Goal: Task Accomplishment & Management: Complete application form

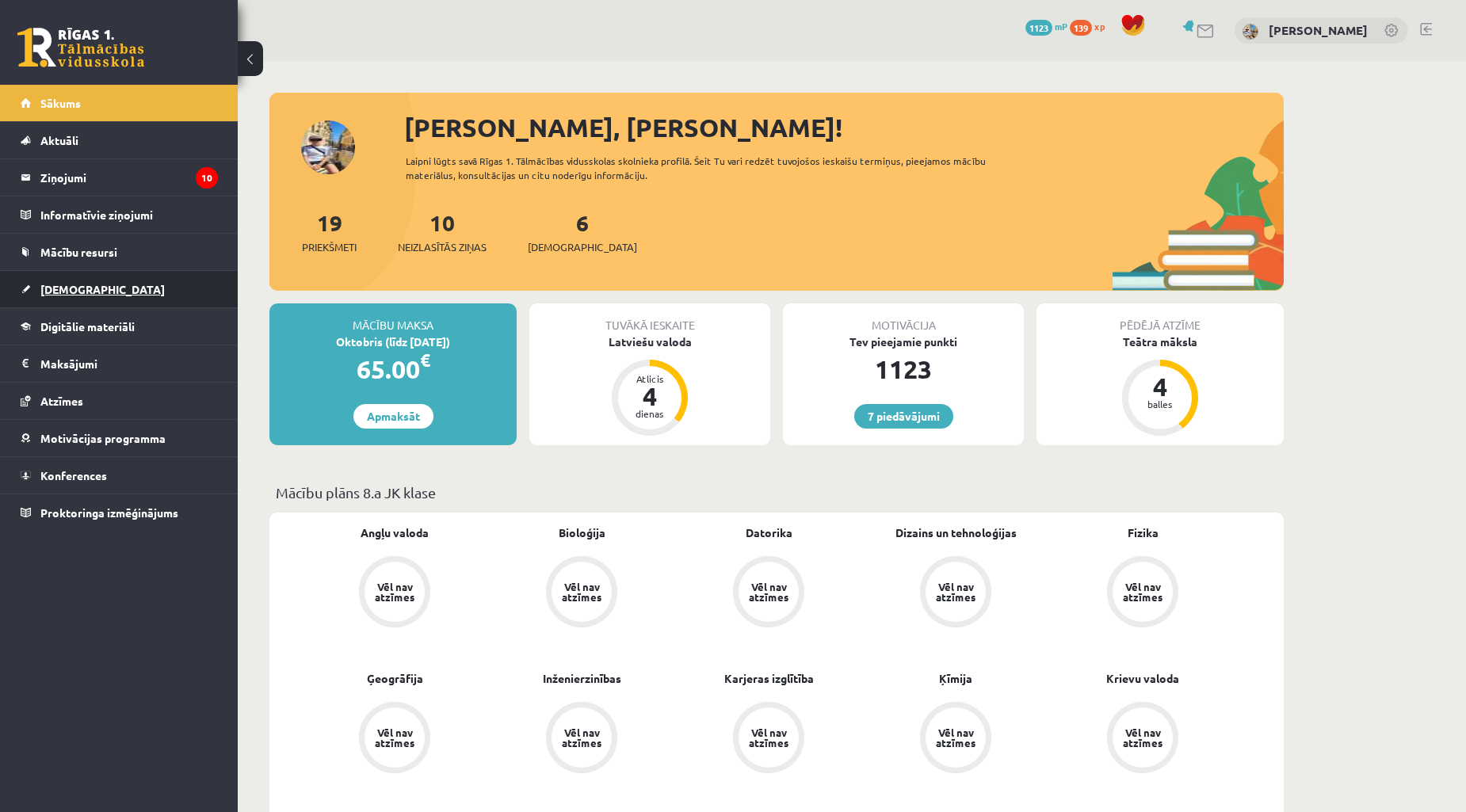
click at [70, 282] on span "[DEMOGRAPHIC_DATA]" at bounding box center [102, 289] width 125 height 14
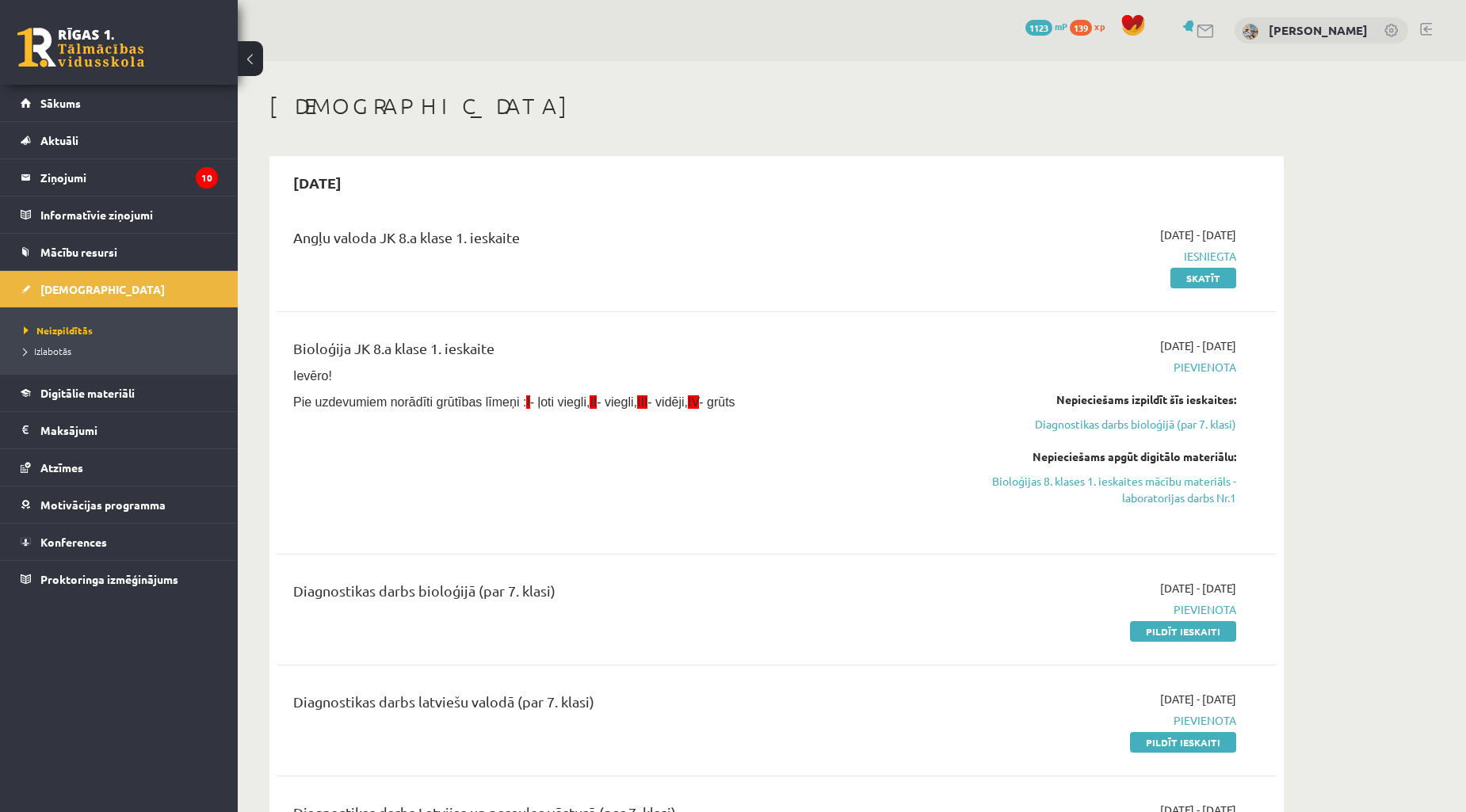
scroll to position [293, 0]
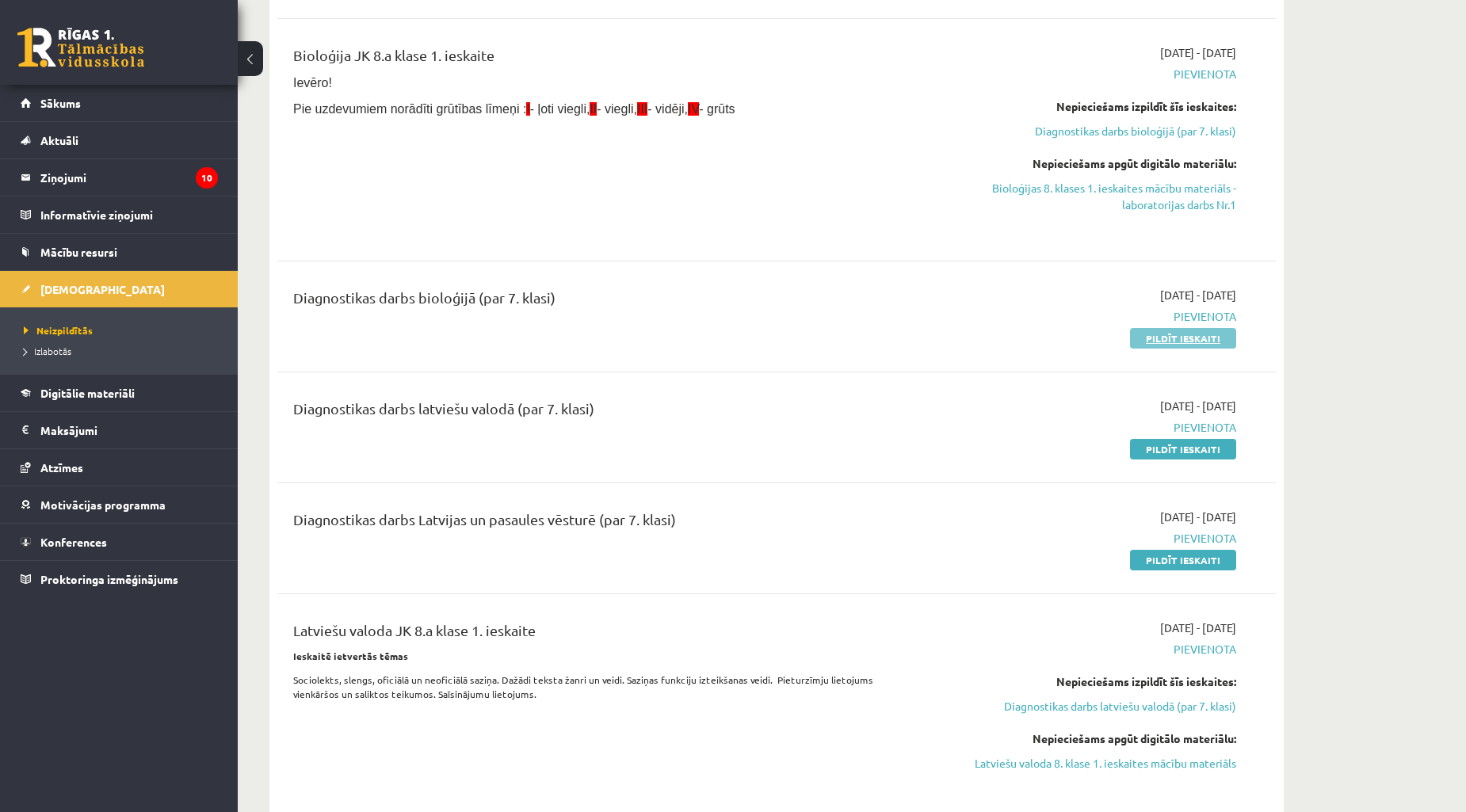
click at [1140, 343] on link "Pildīt ieskaiti" at bounding box center [1183, 338] width 106 height 21
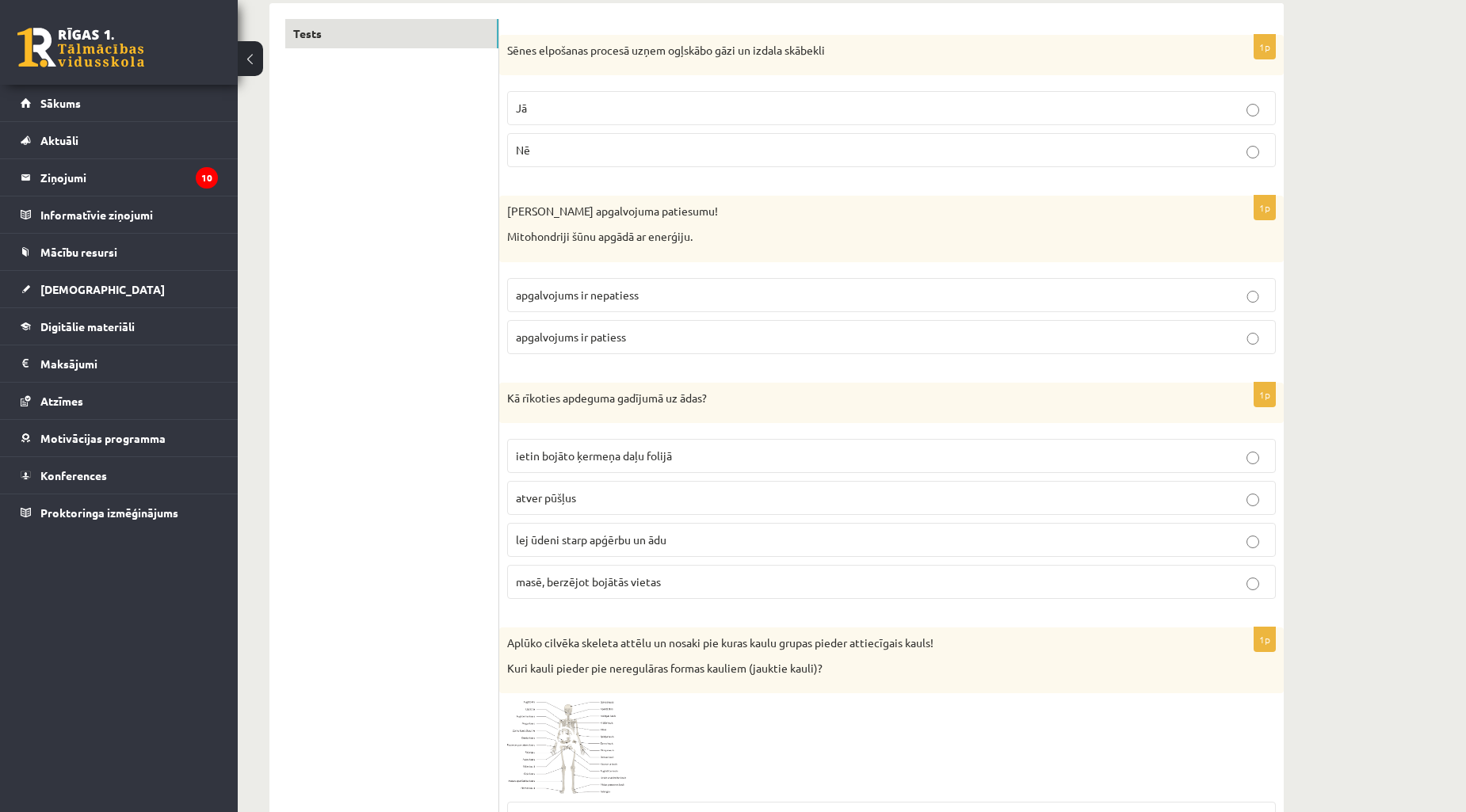
scroll to position [255, 0]
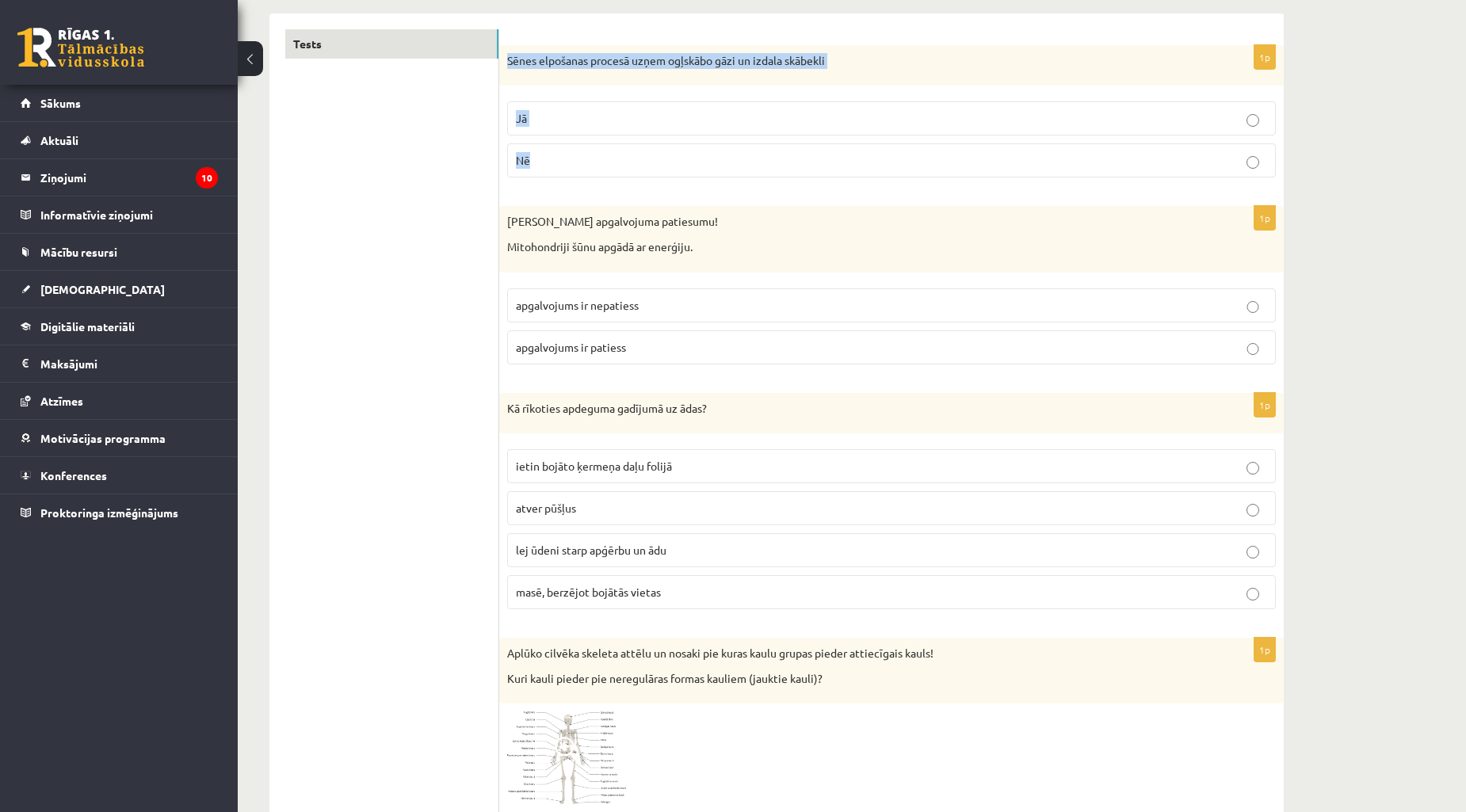
drag, startPoint x: 504, startPoint y: 59, endPoint x: 694, endPoint y: 172, distance: 221.1
click at [694, 172] on div "1p Sēnes elpošanas procesā uzņem ogļskābo gāzi un izdala skābekli Jā Nē" at bounding box center [891, 118] width 784 height 146
copy div "Sēnes elpošanas procesā uzņem ogļskābo gāzi un izdala skābekli Jā Nē"
click at [612, 157] on p "Nē" at bounding box center [891, 160] width 751 height 17
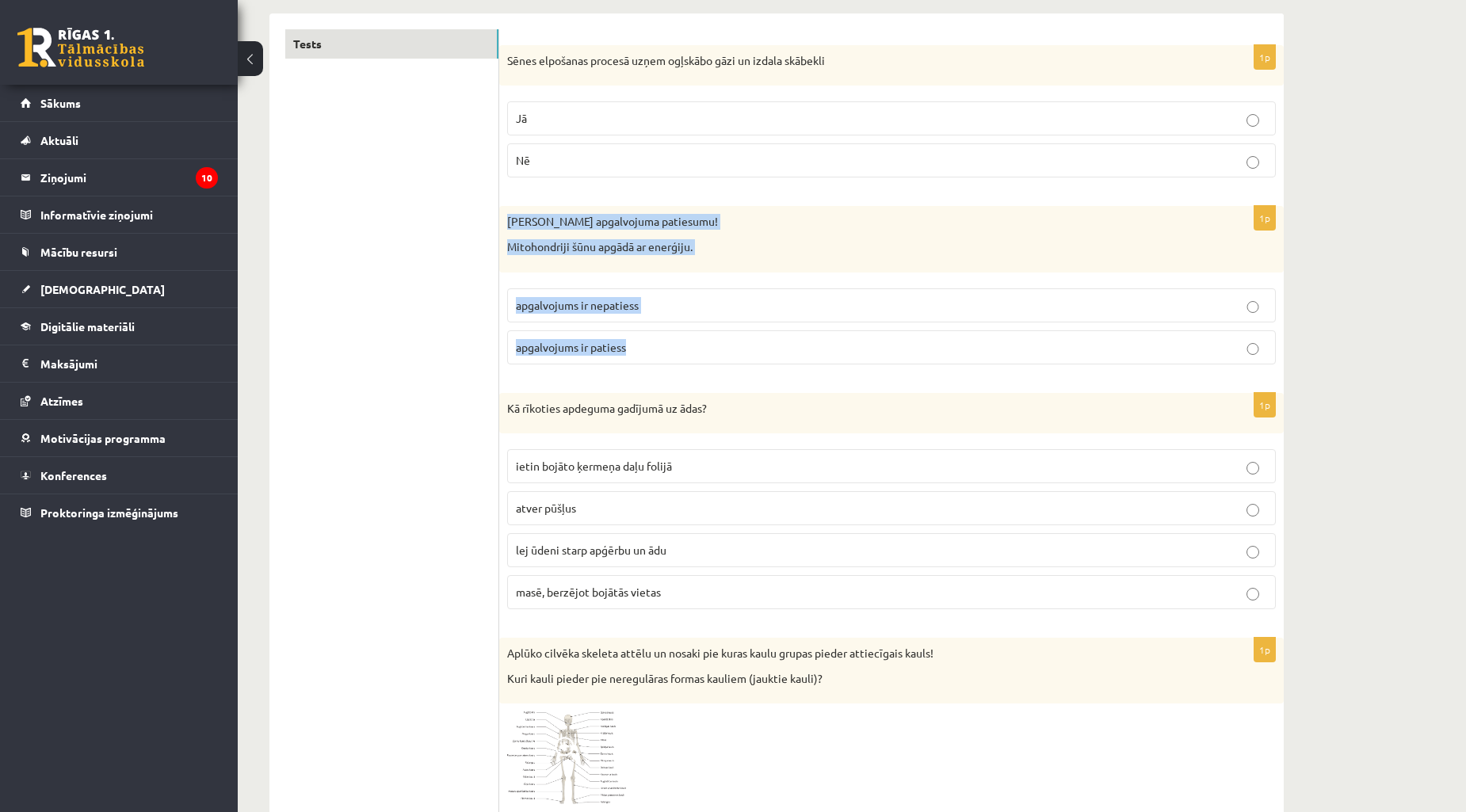
drag, startPoint x: 512, startPoint y: 221, endPoint x: 669, endPoint y: 365, distance: 213.0
click at [669, 365] on div "1p Nosaki apgalvojuma patiesumu! Mitohondriji šūnu apgādā ar enerģiju. apgalvoj…" at bounding box center [891, 291] width 784 height 171
copy div "Nosaki apgalvojuma patiesumu! Mitohondriji šūnu apgādā ar enerģiju. apgalvojums…"
click at [688, 351] on p "apgalvojums ir patiess" at bounding box center [891, 347] width 751 height 17
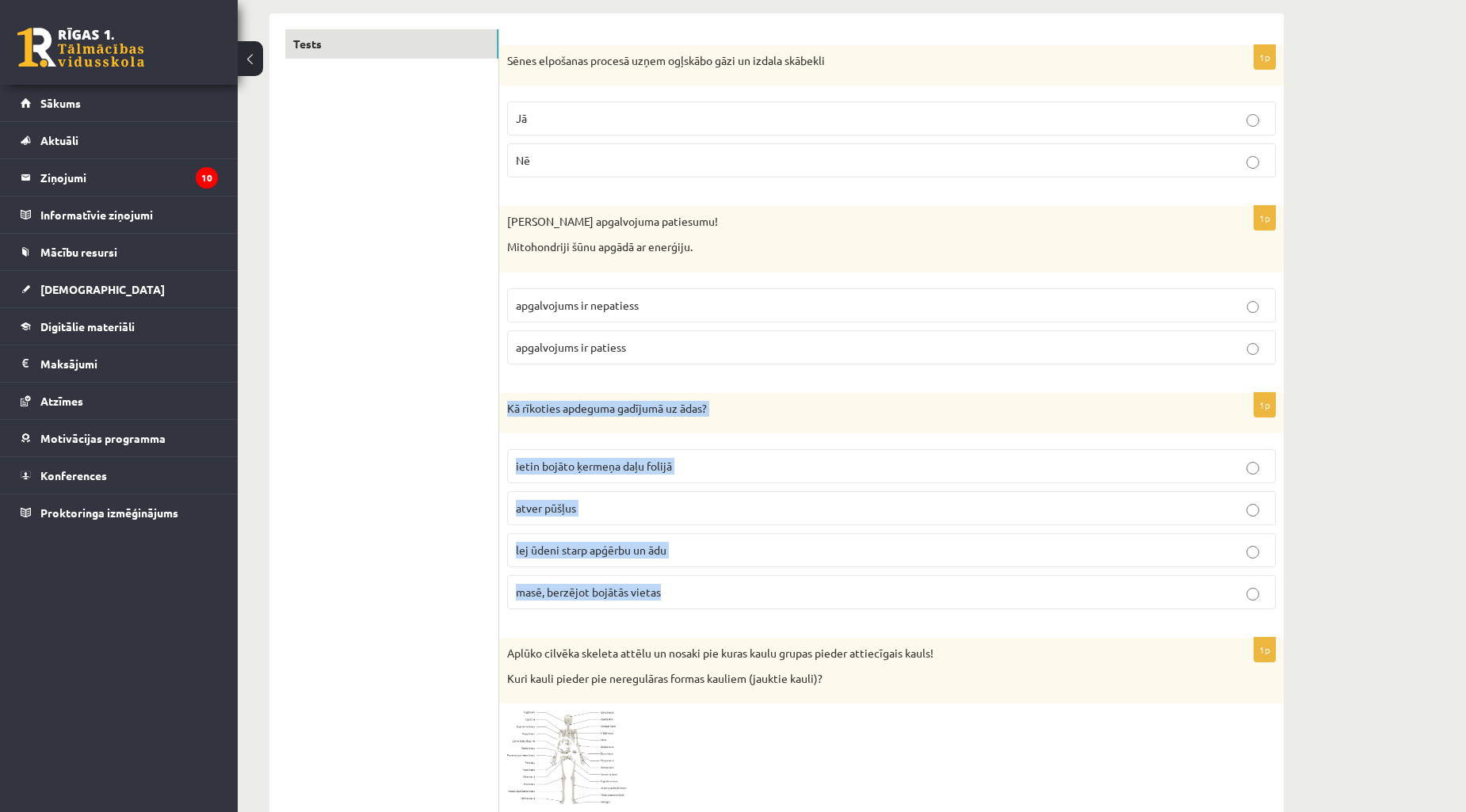
drag, startPoint x: 504, startPoint y: 405, endPoint x: 728, endPoint y: 607, distance: 301.6
click at [728, 607] on div "1p Kā rīkoties apdeguma gadījumā uz ādas? ietin bojāto ķermeņa daļu folijā atve…" at bounding box center [891, 507] width 784 height 230
copy div "Kā rīkoties apdeguma gadījumā uz ādas? ietin bojāto ķermeņa daļu folijā atver p…"
click at [711, 551] on p "lej ūdeni starp apģērbu un ādu" at bounding box center [891, 550] width 751 height 17
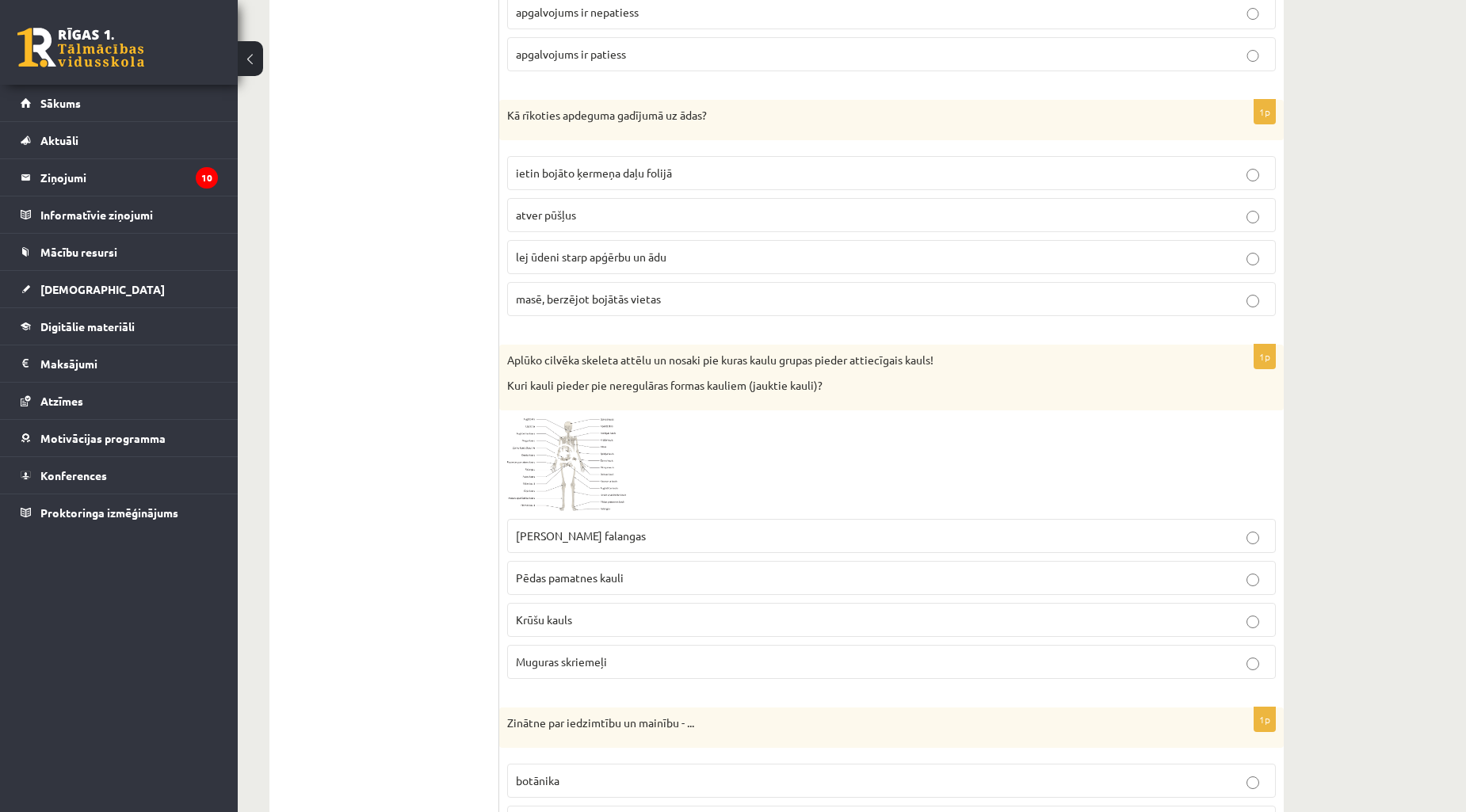
scroll to position [841, 0]
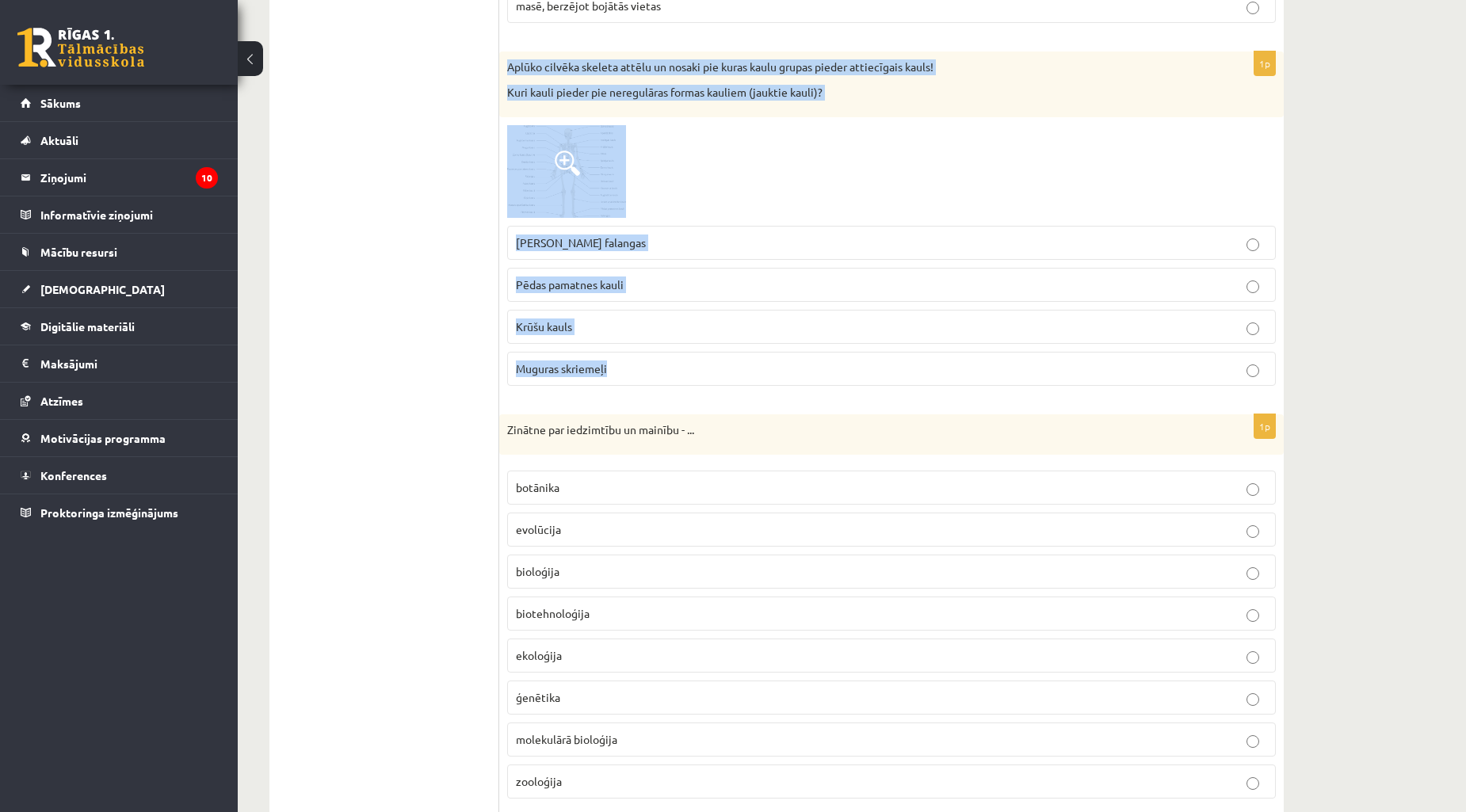
drag, startPoint x: 508, startPoint y: 66, endPoint x: 764, endPoint y: 384, distance: 408.2
click at [764, 384] on div "1p Aplūko cilvēka skeleta attēlu un nosaki pie kuras kaulu grupas pieder attiec…" at bounding box center [891, 225] width 784 height 347
copy div "Aplūko cilvēka skeleta attēlu un nosaki pie kuras kaulu grupas pieder attiecīga…"
click at [654, 379] on label "Muguras skriemeļi" at bounding box center [891, 369] width 768 height 34
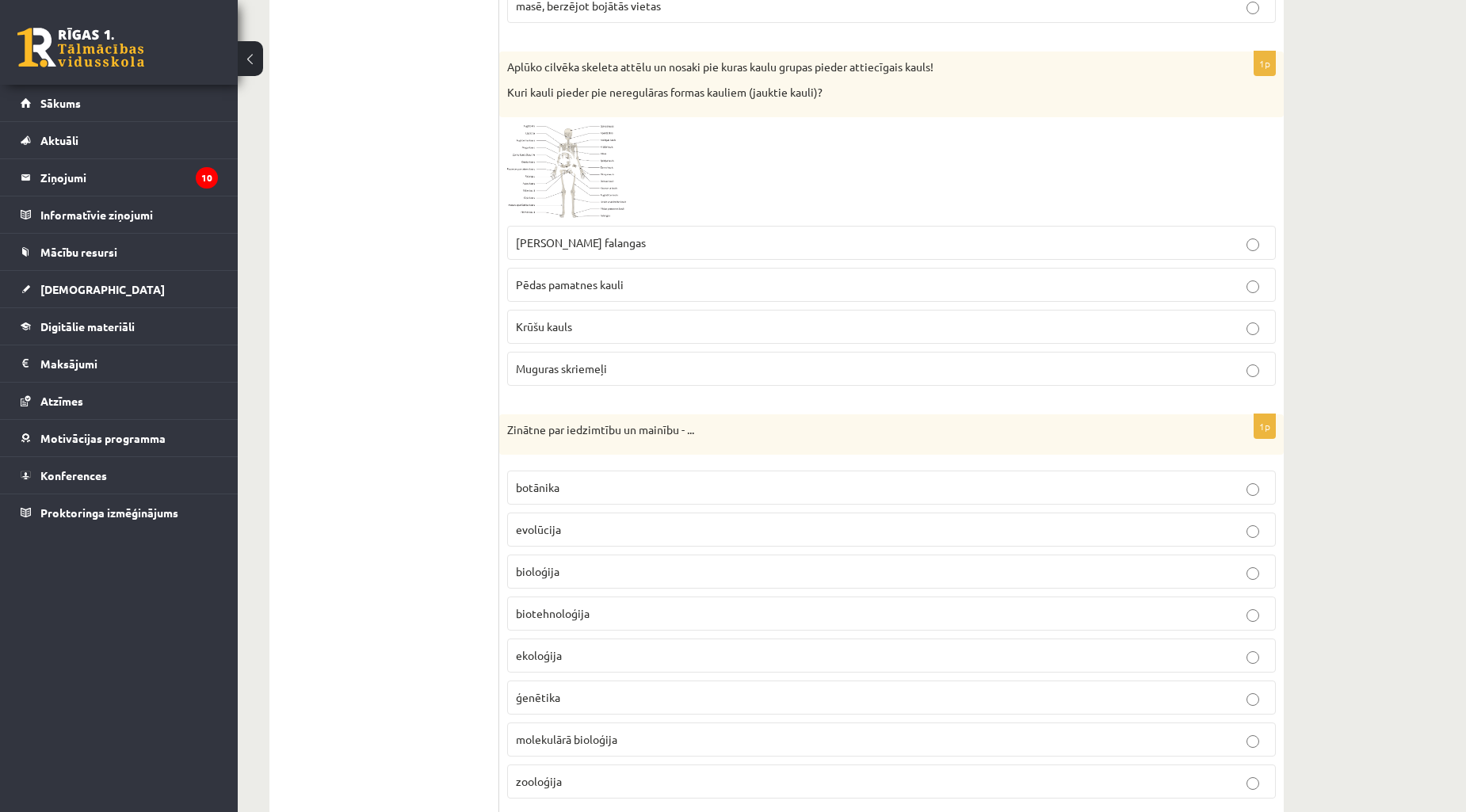
scroll to position [1136, 0]
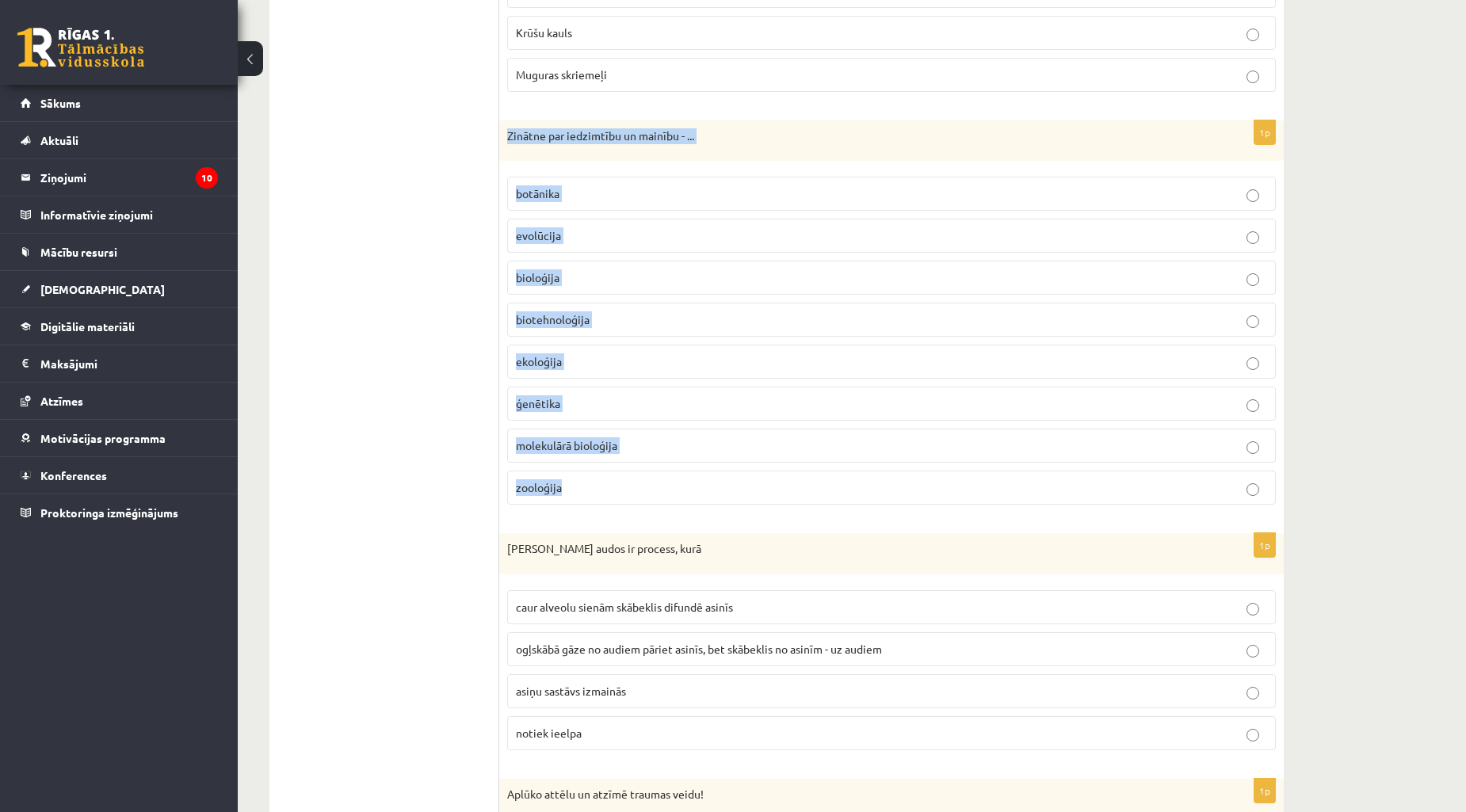
drag, startPoint x: 506, startPoint y: 132, endPoint x: 764, endPoint y: 507, distance: 455.2
click at [764, 507] on div "1p Zinātne par iedzimtību un mainību - ... botānika evolūcija bioloģija biotehn…" at bounding box center [891, 320] width 784 height 398
copy div "Zinātne par iedzimtību un mainību - ... botānika evolūcija bioloģija biotehnolo…"
click at [596, 411] on p "ģenētika" at bounding box center [891, 404] width 751 height 17
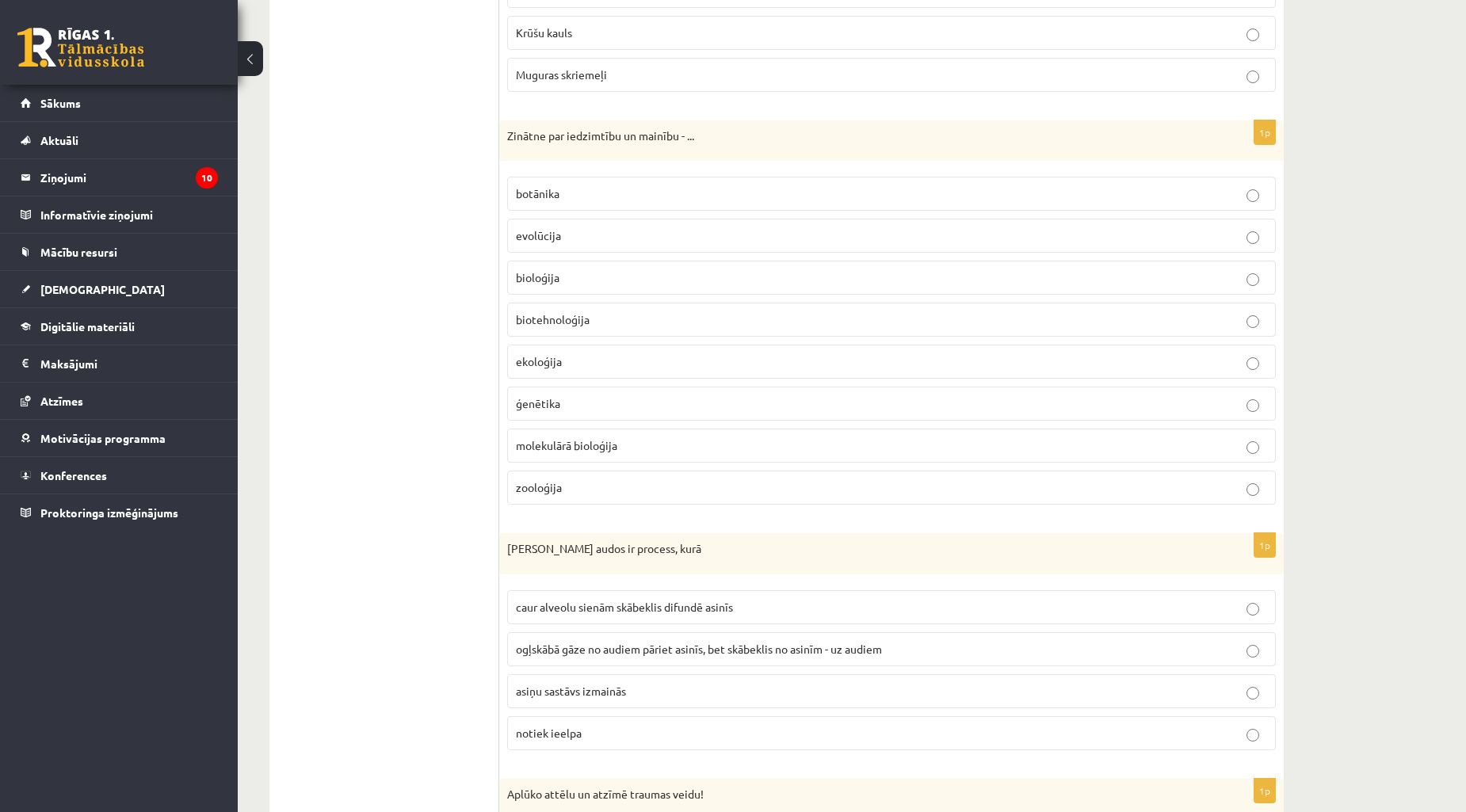
click at [657, 346] on fieldset "botānika evolūcija bioloģija biotehnoloģija ekoloģija ģenētika molekulārā biolo…" at bounding box center [891, 339] width 768 height 341
click at [665, 389] on fieldset "botānika evolūcija bioloģija biotehnoloģija ekoloģija ģenētika molekulārā biolo…" at bounding box center [891, 339] width 768 height 341
click at [665, 354] on label "ekoloģija" at bounding box center [891, 362] width 768 height 34
click at [675, 318] on p "biotehnoloģija" at bounding box center [891, 320] width 751 height 17
click at [672, 399] on p "ģenētika" at bounding box center [891, 404] width 751 height 17
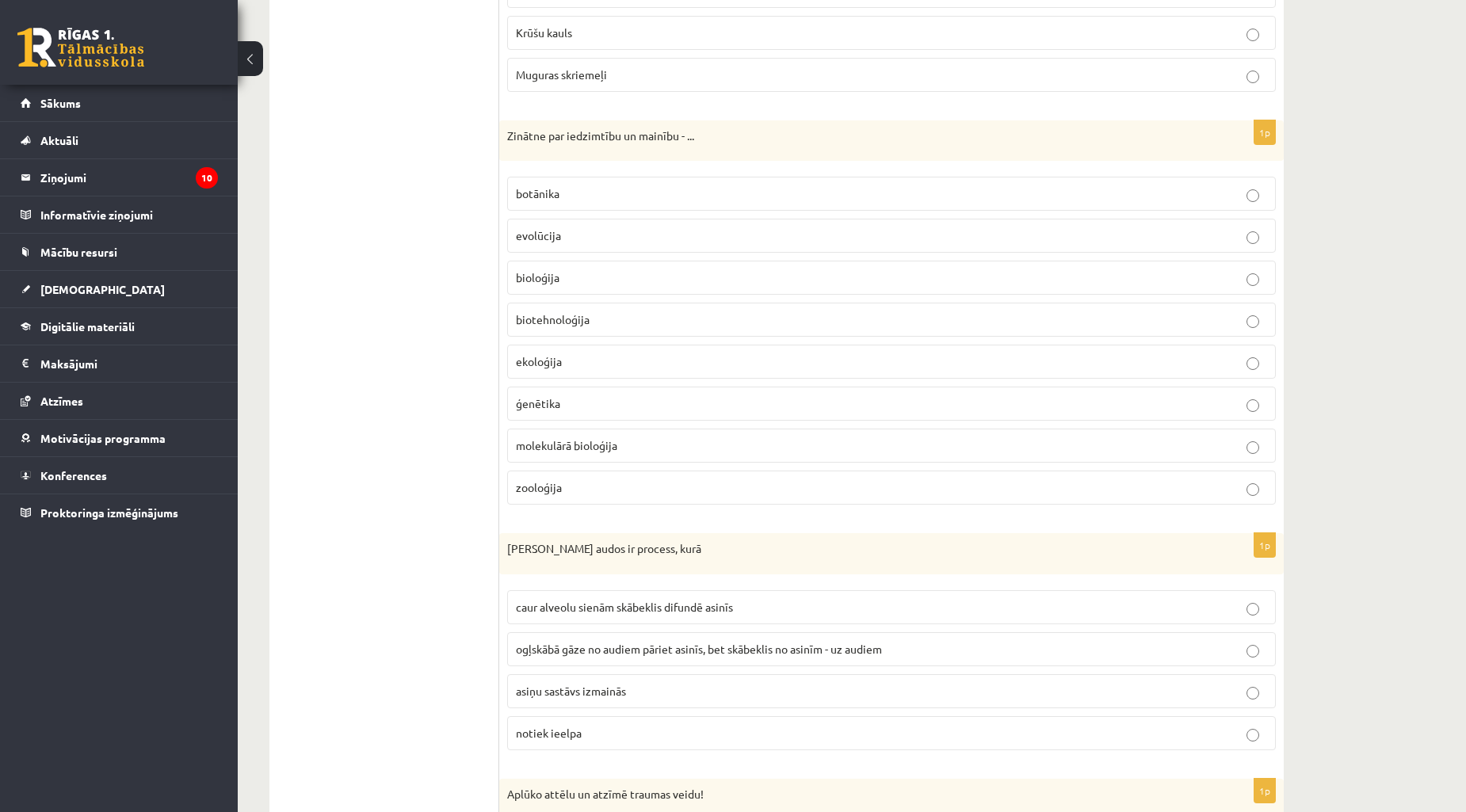
scroll to position [1428, 0]
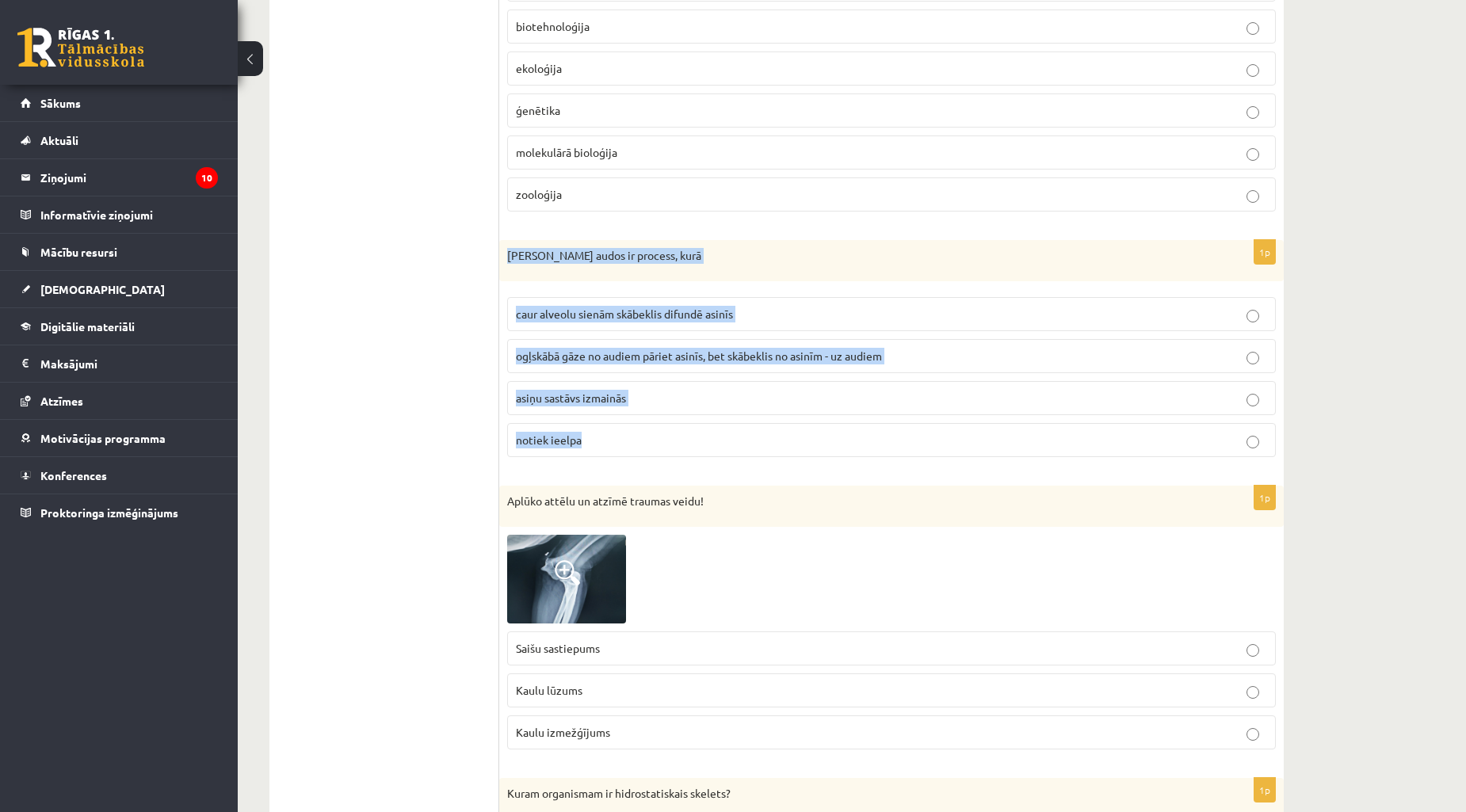
drag, startPoint x: 506, startPoint y: 259, endPoint x: 667, endPoint y: 464, distance: 260.7
click at [667, 464] on div "1p Gāzu maiņa audos ir process, kurā caur alveolu sienām skābeklis difundē asin…" at bounding box center [891, 355] width 784 height 230
copy div "Gāzu maiņa audos ir process, kurā caur alveolu sienām skābeklis difundē asinīs …"
click at [674, 365] on p "ogļskābā gāze no audiem pāriet asinīs, bet skābeklis no asinīm - uz audiem" at bounding box center [891, 356] width 751 height 17
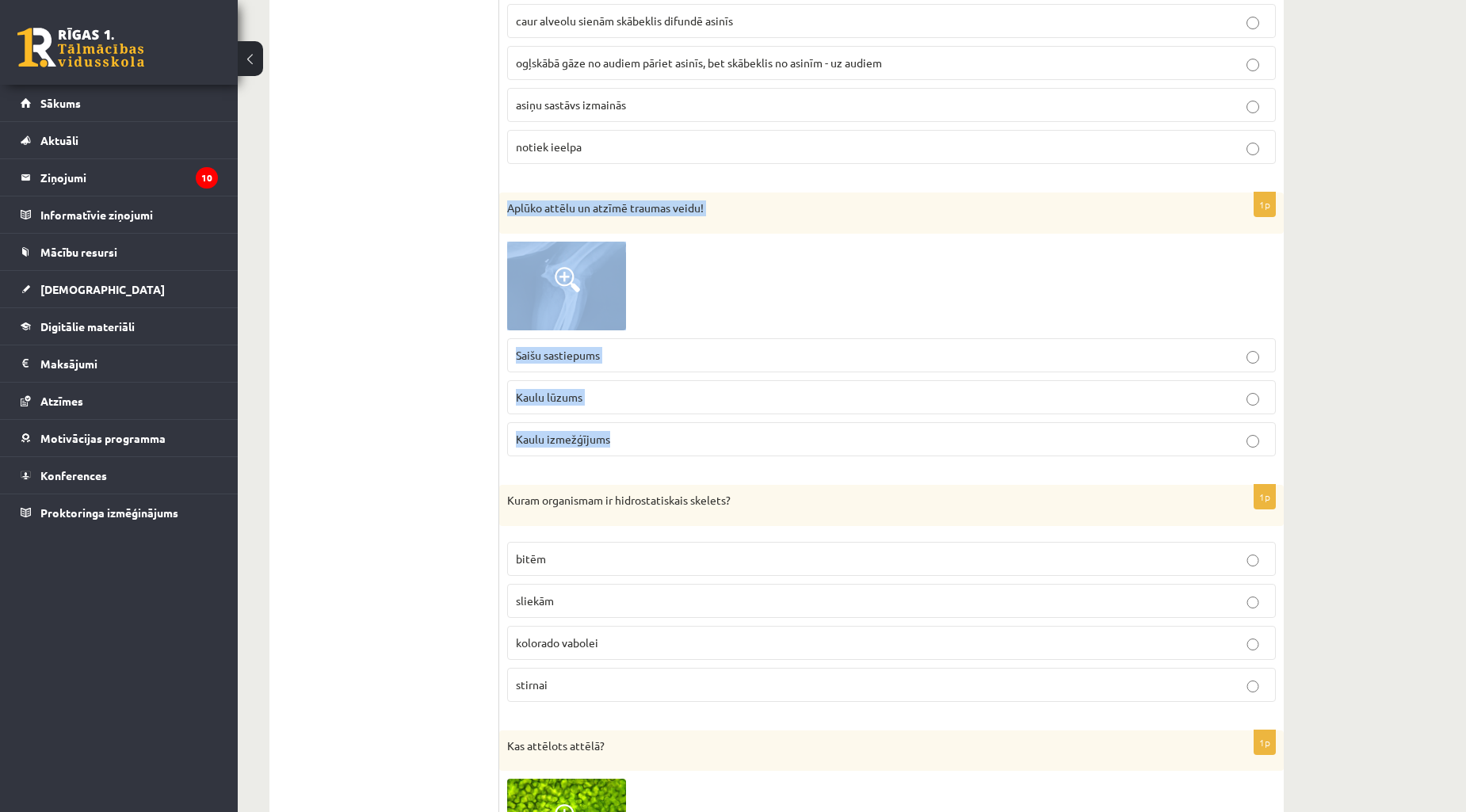
drag, startPoint x: 508, startPoint y: 205, endPoint x: 716, endPoint y: 445, distance: 317.6
click at [716, 445] on div "1p Aplūko attēlu un atzīmē traumas veidu! Saišu sastiepums Kaulu lūzums Kaulu i…" at bounding box center [891, 331] width 784 height 277
copy div "Aplūko attēlu un atzīmē traumas veidu! Saišu sastiepums Kaulu lūzums Kaulu izme…"
click at [694, 289] on div at bounding box center [891, 286] width 768 height 89
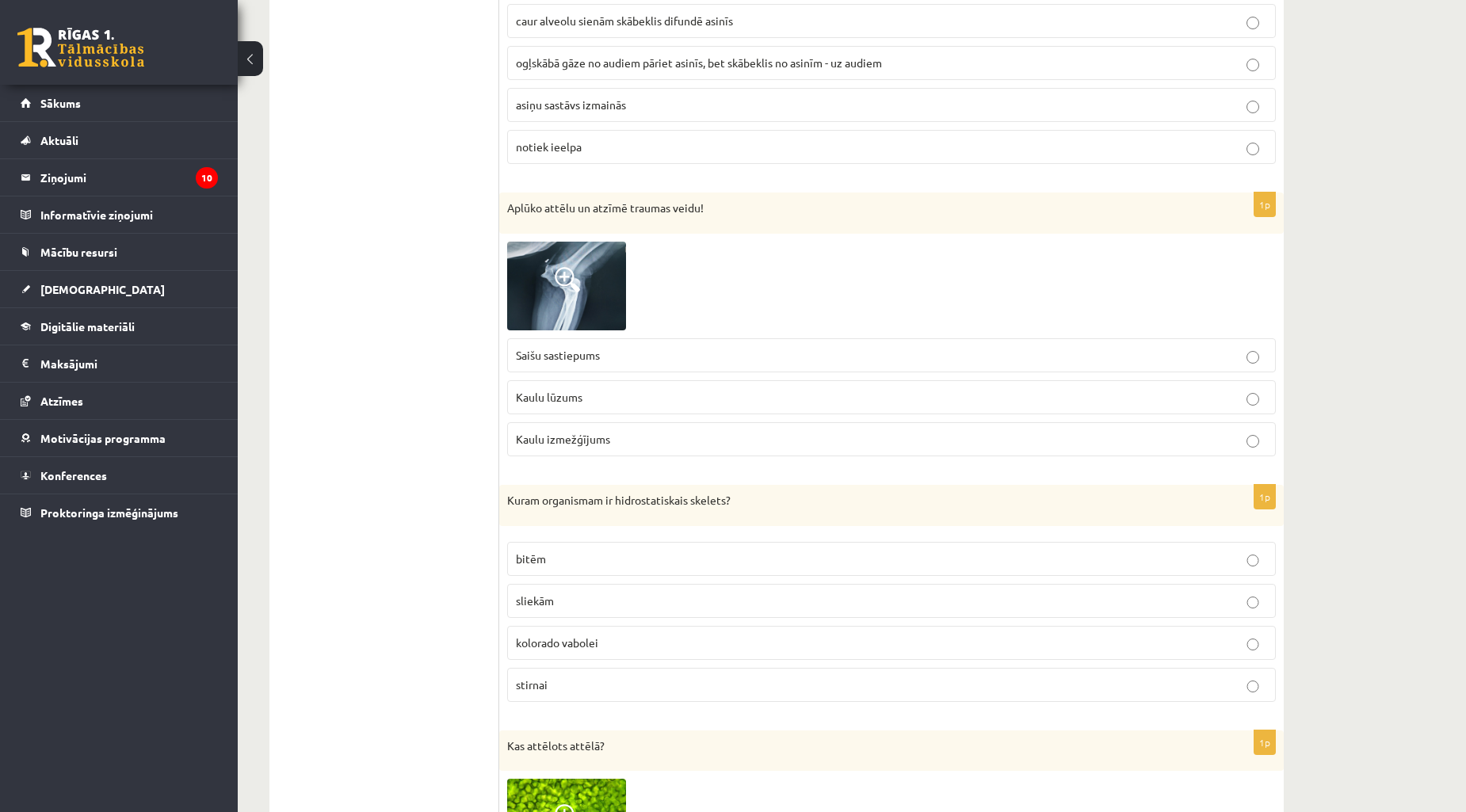
click at [616, 405] on p "Kaulu lūzums" at bounding box center [891, 397] width 751 height 17
click at [614, 434] on p "Kaulu izmežģījums" at bounding box center [891, 438] width 751 height 17
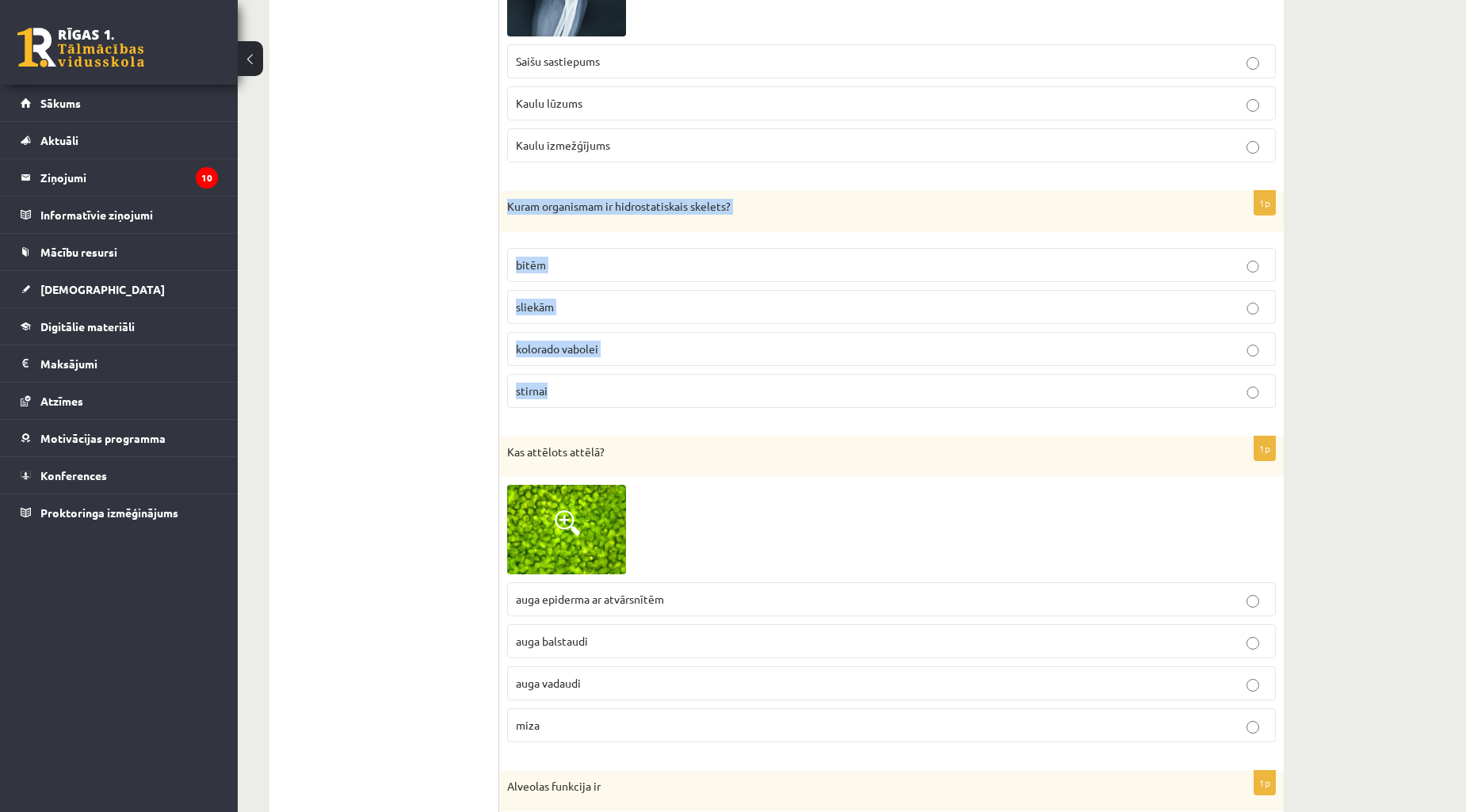
drag, startPoint x: 500, startPoint y: 206, endPoint x: 688, endPoint y: 421, distance: 285.6
click at [688, 420] on div "1p Kuram organismam ir hidrostatiskais skelets? bitēm sliekām kolorado vabolei …" at bounding box center [891, 306] width 784 height 230
copy div "Kuram organismam ir hidrostatiskais skelets? bitēm sliekām kolorado vabolei sti…"
click at [688, 607] on p "auga epiderma ar atvārsnītēm" at bounding box center [891, 599] width 751 height 17
click at [589, 313] on p "sliekām" at bounding box center [891, 307] width 751 height 17
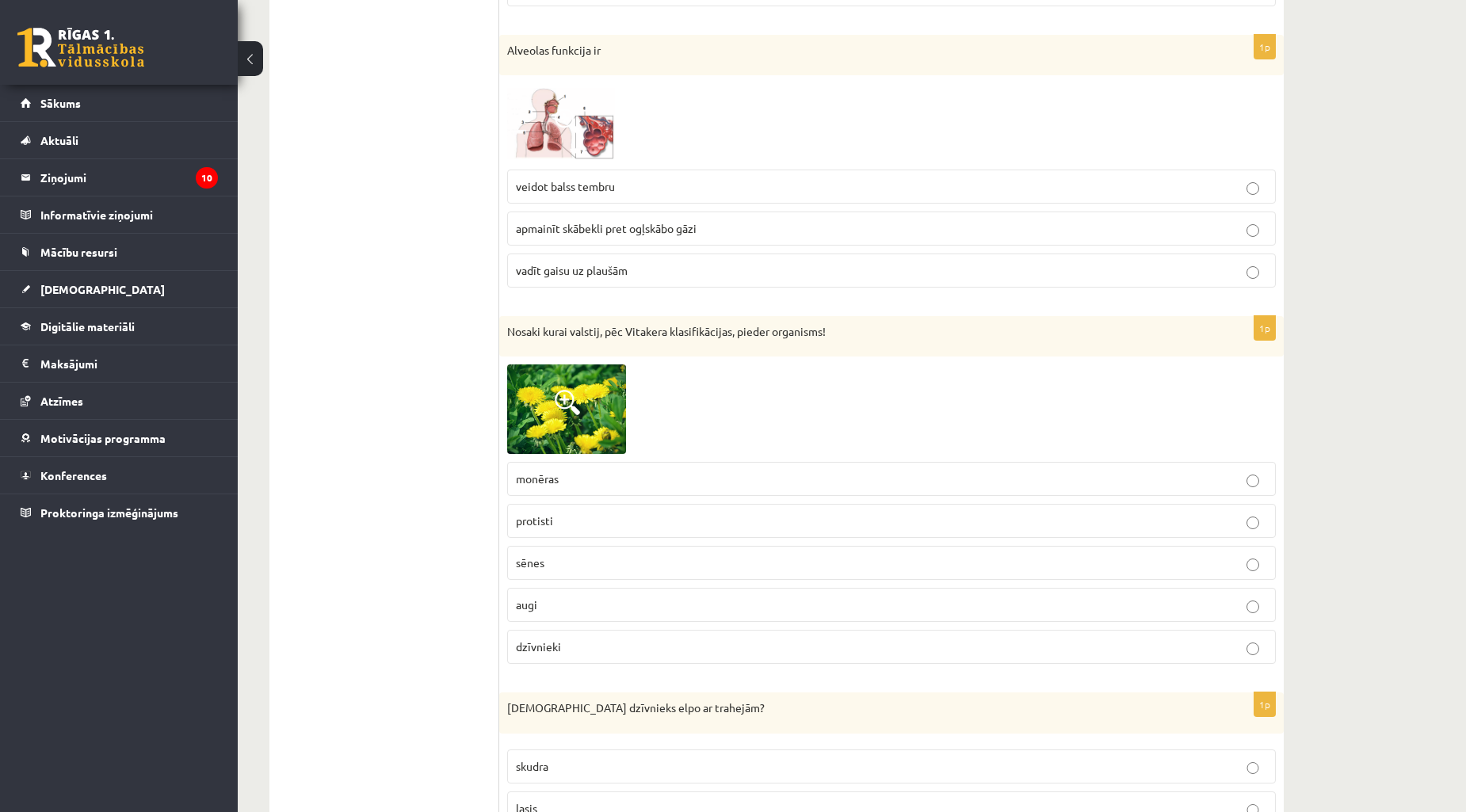
scroll to position [2762, 0]
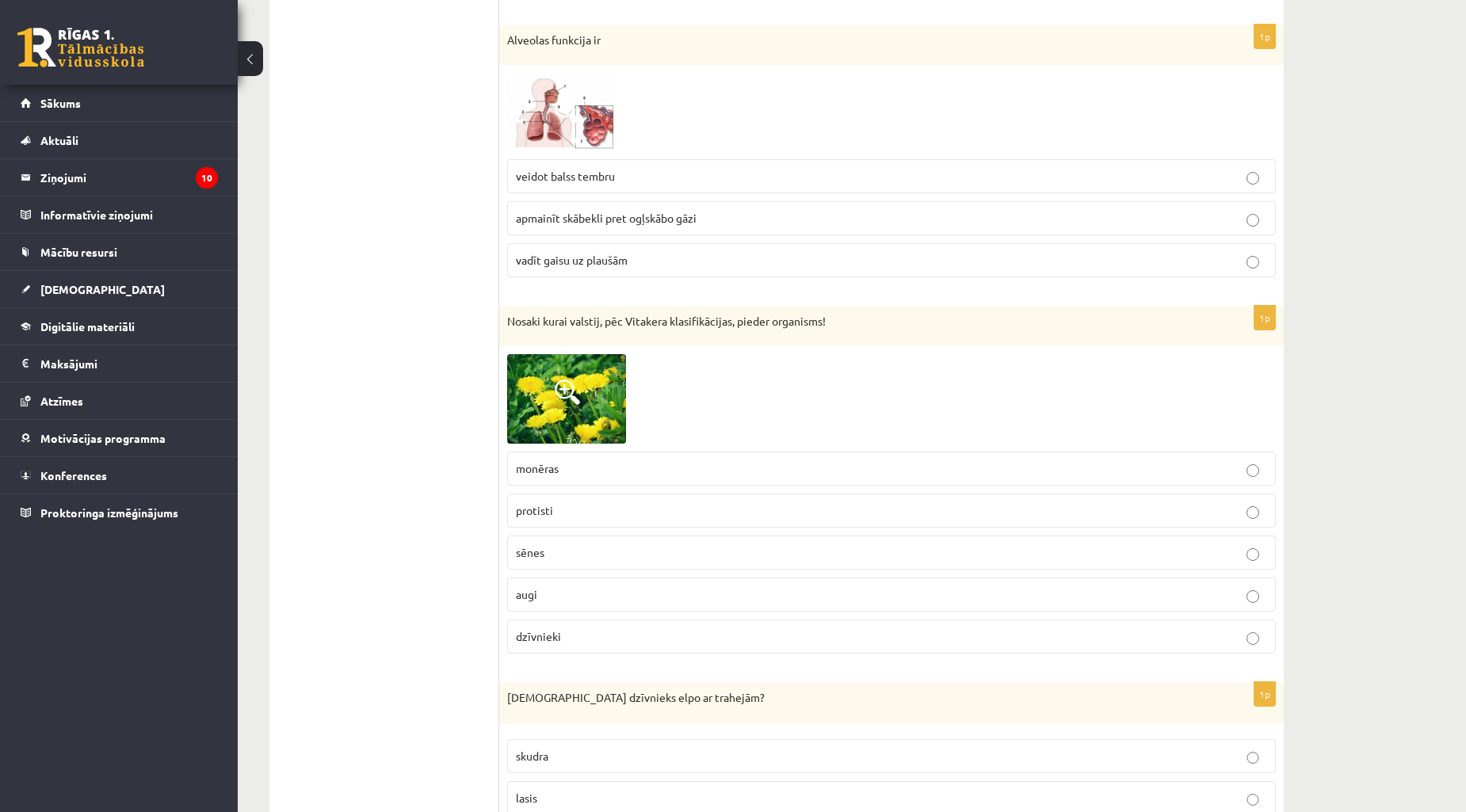
click at [601, 213] on label "apmainīt skābekli pret ogļskābo gāzi" at bounding box center [891, 218] width 768 height 34
click at [589, 600] on p "augi" at bounding box center [891, 594] width 751 height 17
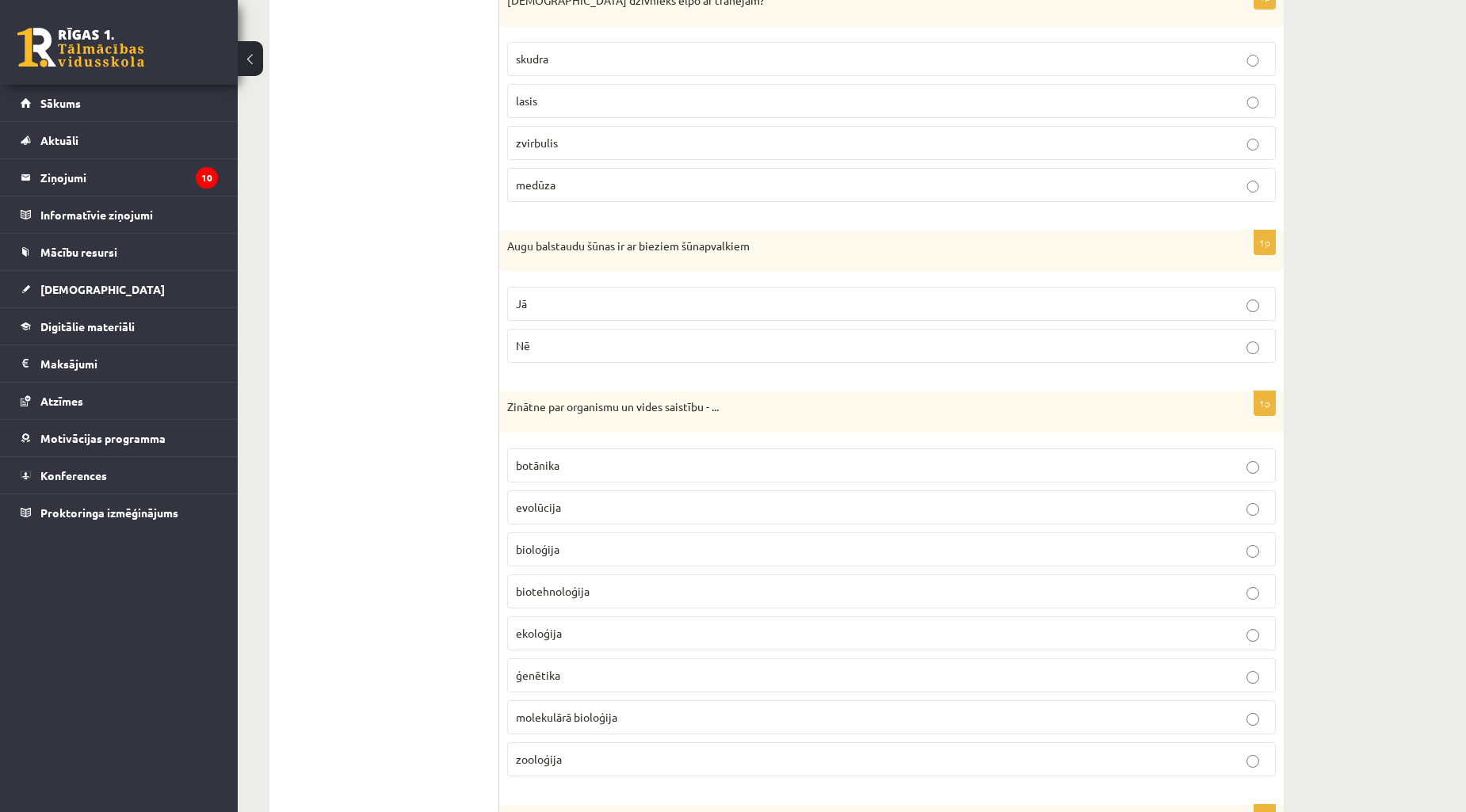
scroll to position [3449, 0]
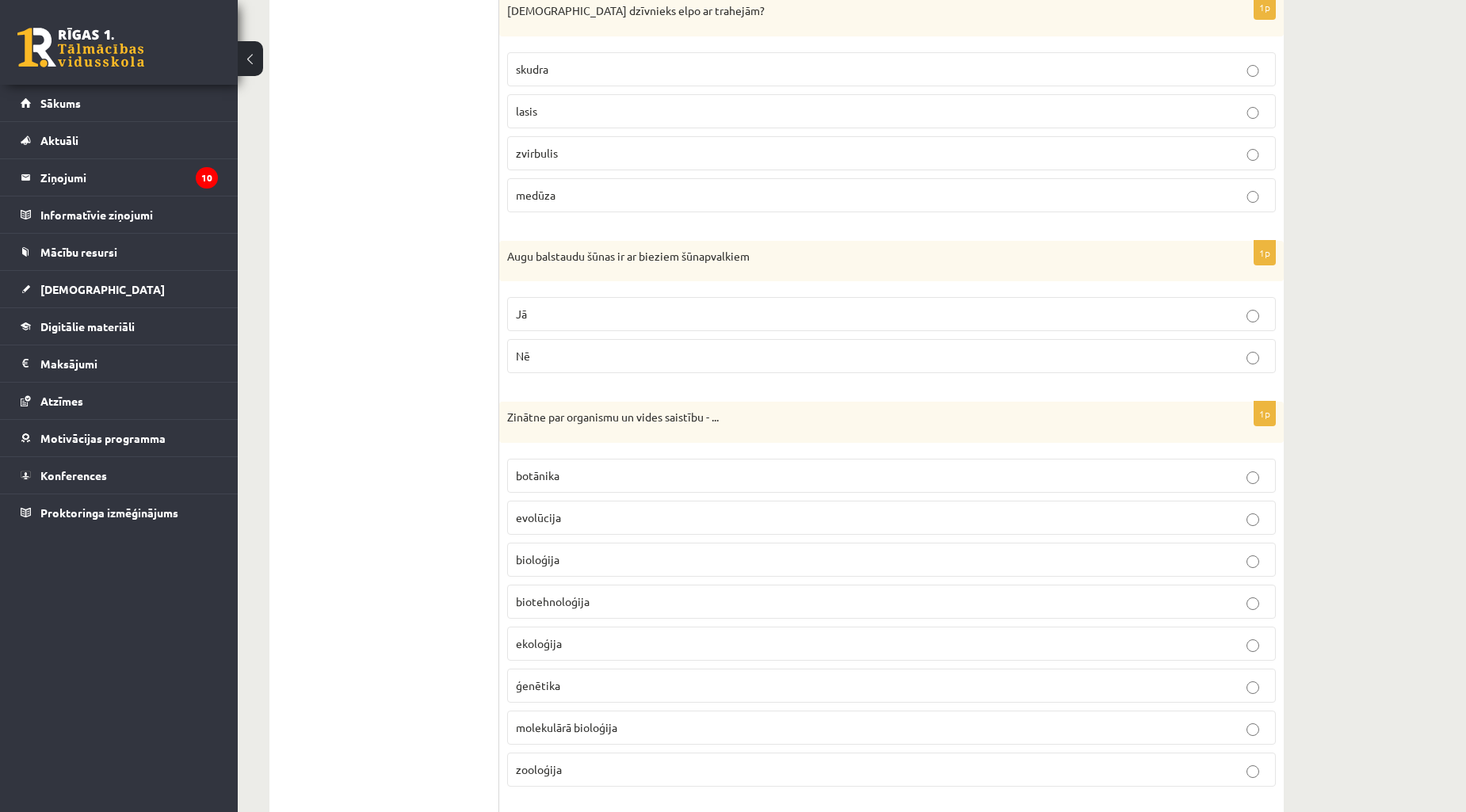
click at [646, 78] on p "skudra" at bounding box center [891, 69] width 751 height 17
click at [550, 323] on p "Jā" at bounding box center [891, 314] width 751 height 17
click at [599, 652] on p "ekoloģija" at bounding box center [891, 643] width 751 height 17
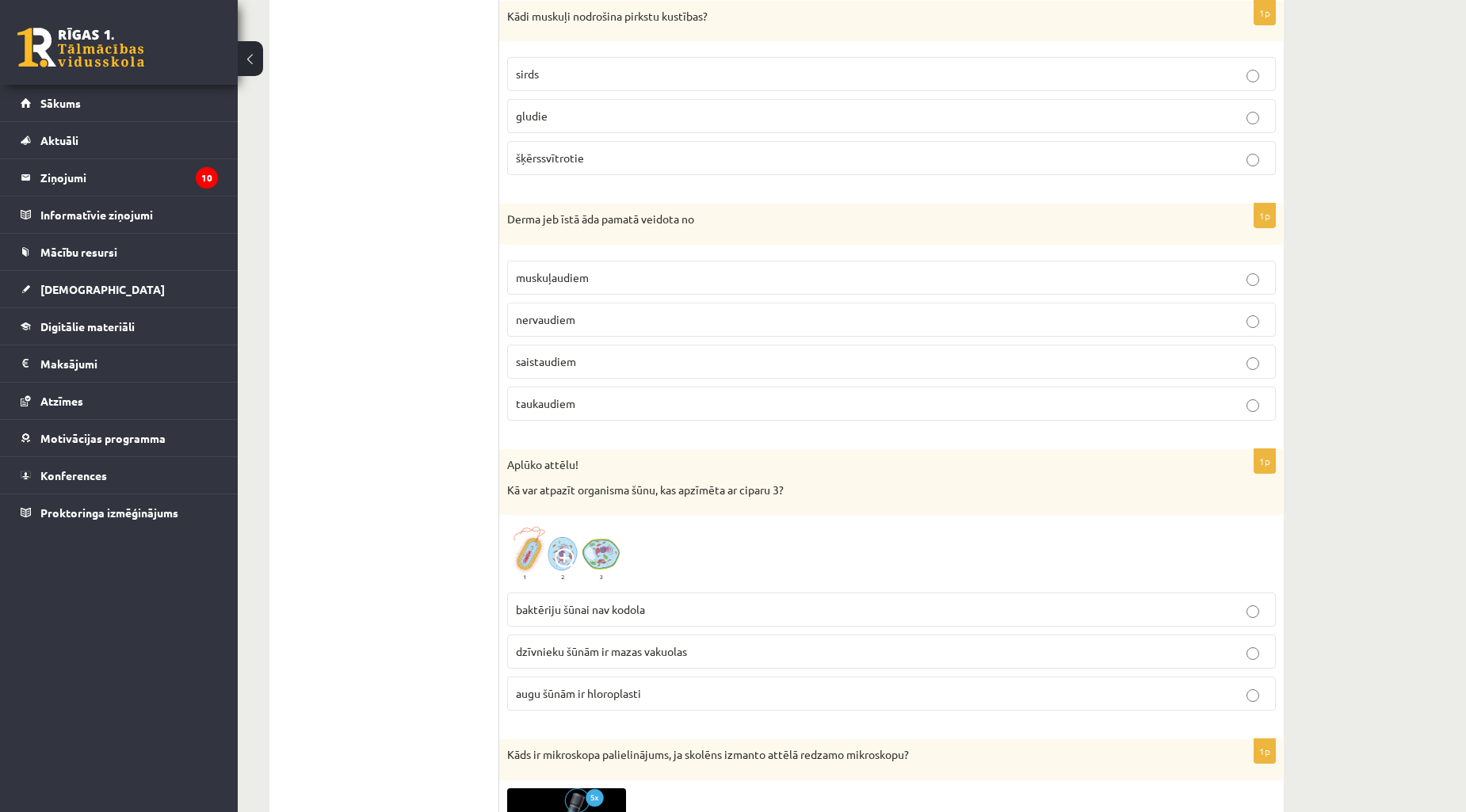
scroll to position [4273, 0]
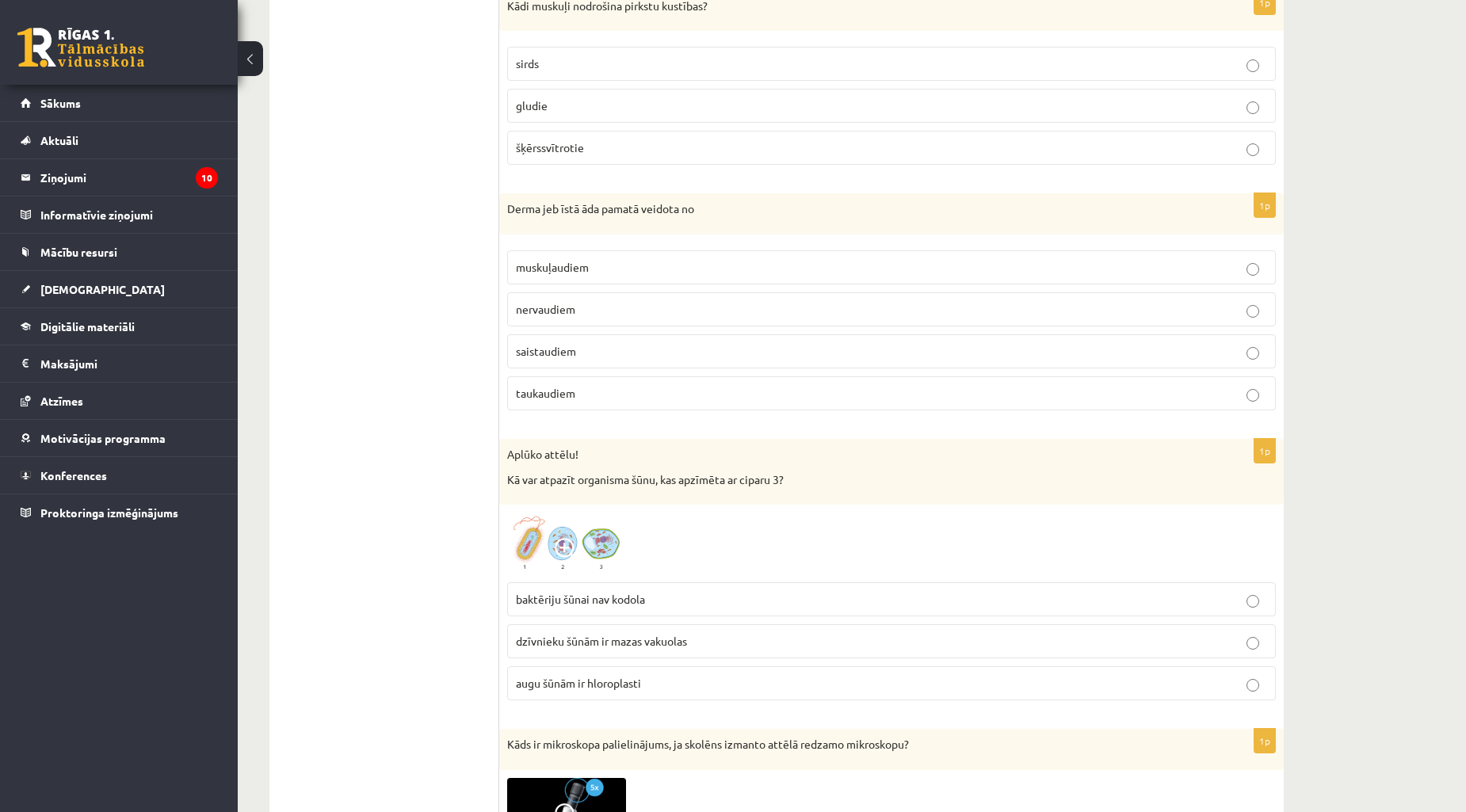
click at [633, 156] on p "šķērssvītrotie" at bounding box center [891, 148] width 751 height 17
click at [621, 360] on p "saistaudiem" at bounding box center [891, 351] width 751 height 17
click at [654, 691] on p "augu šūnām ir hloroplasti" at bounding box center [891, 683] width 751 height 17
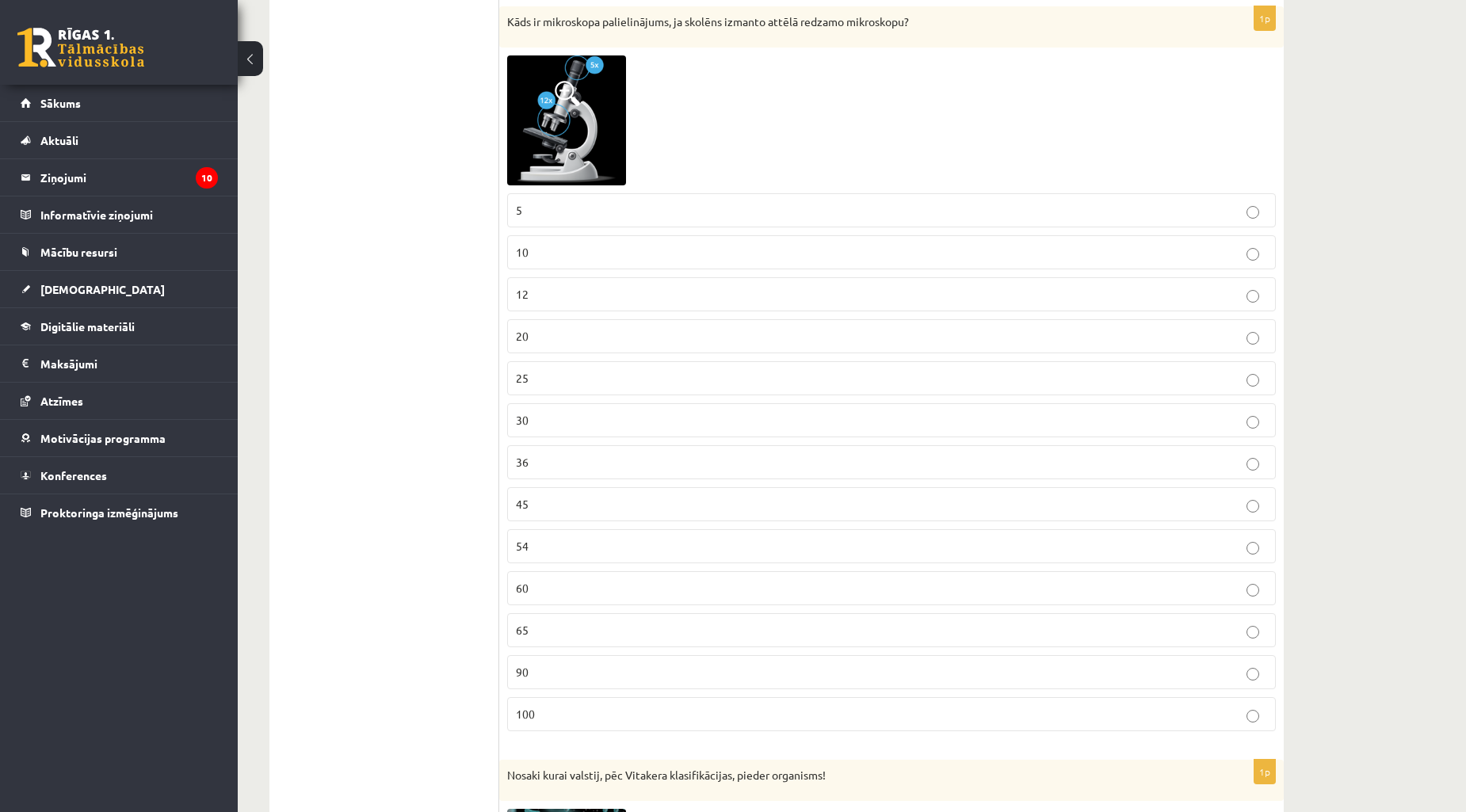
scroll to position [5007, 0]
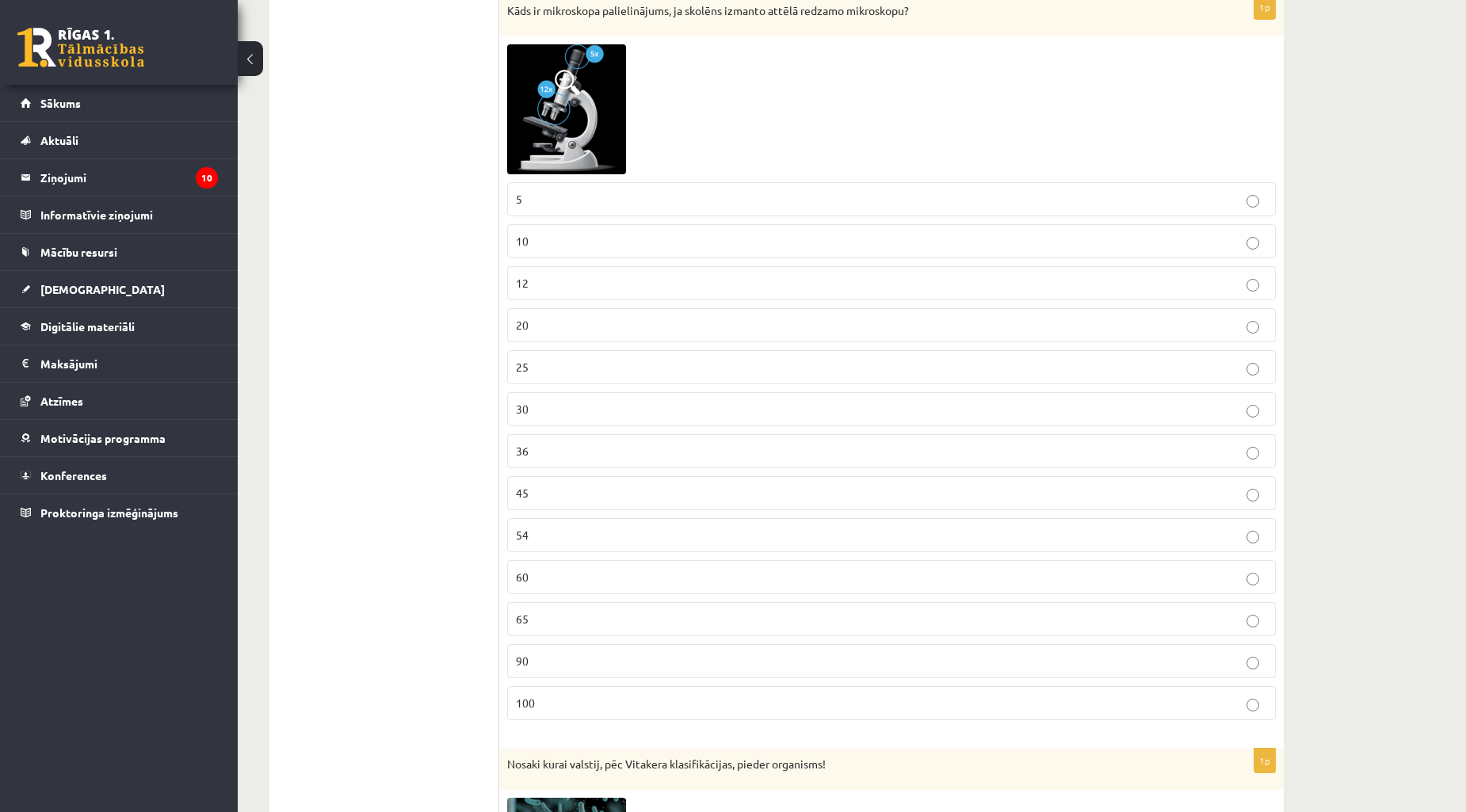
click at [573, 594] on label "60" at bounding box center [891, 577] width 768 height 34
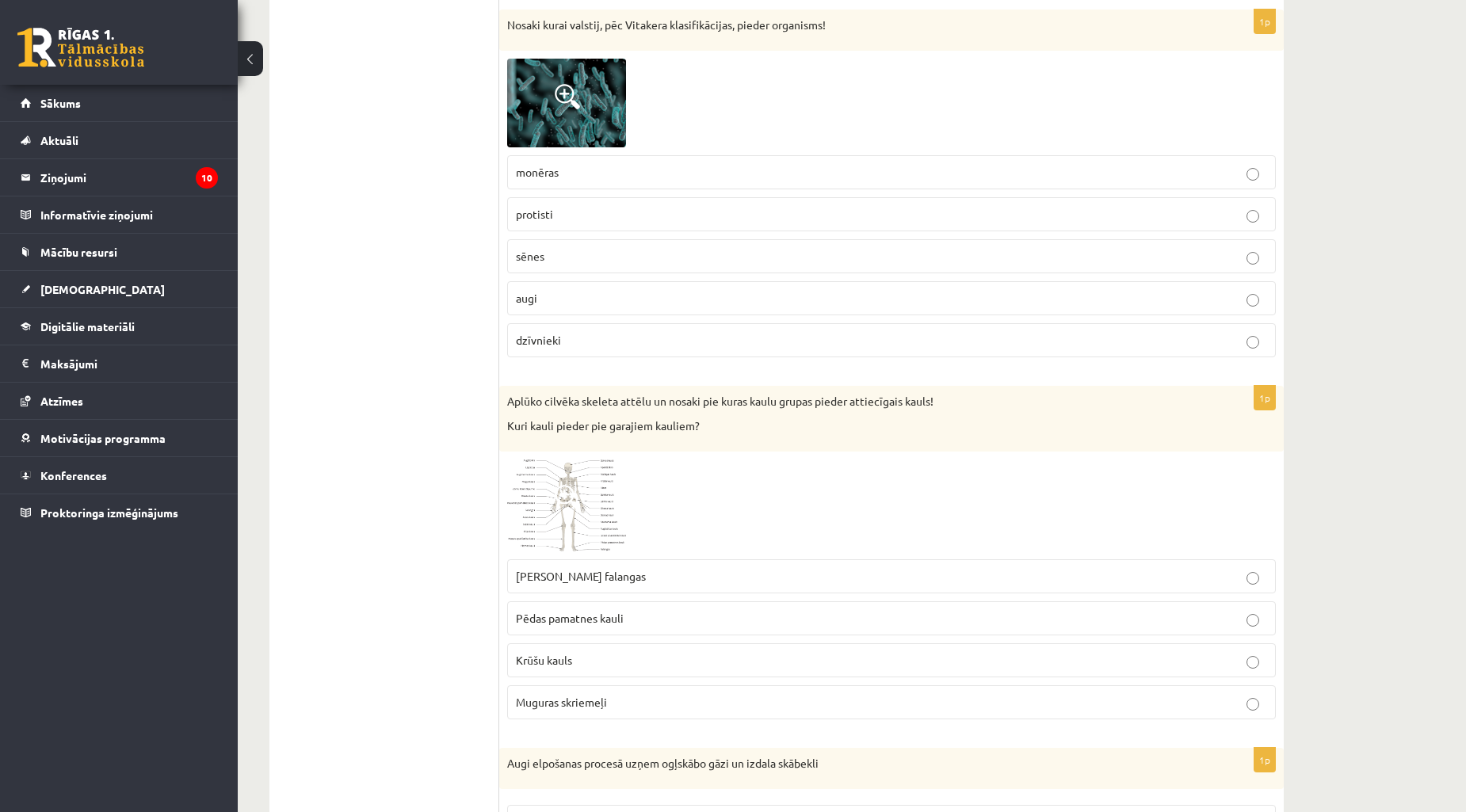
scroll to position [5768, 0]
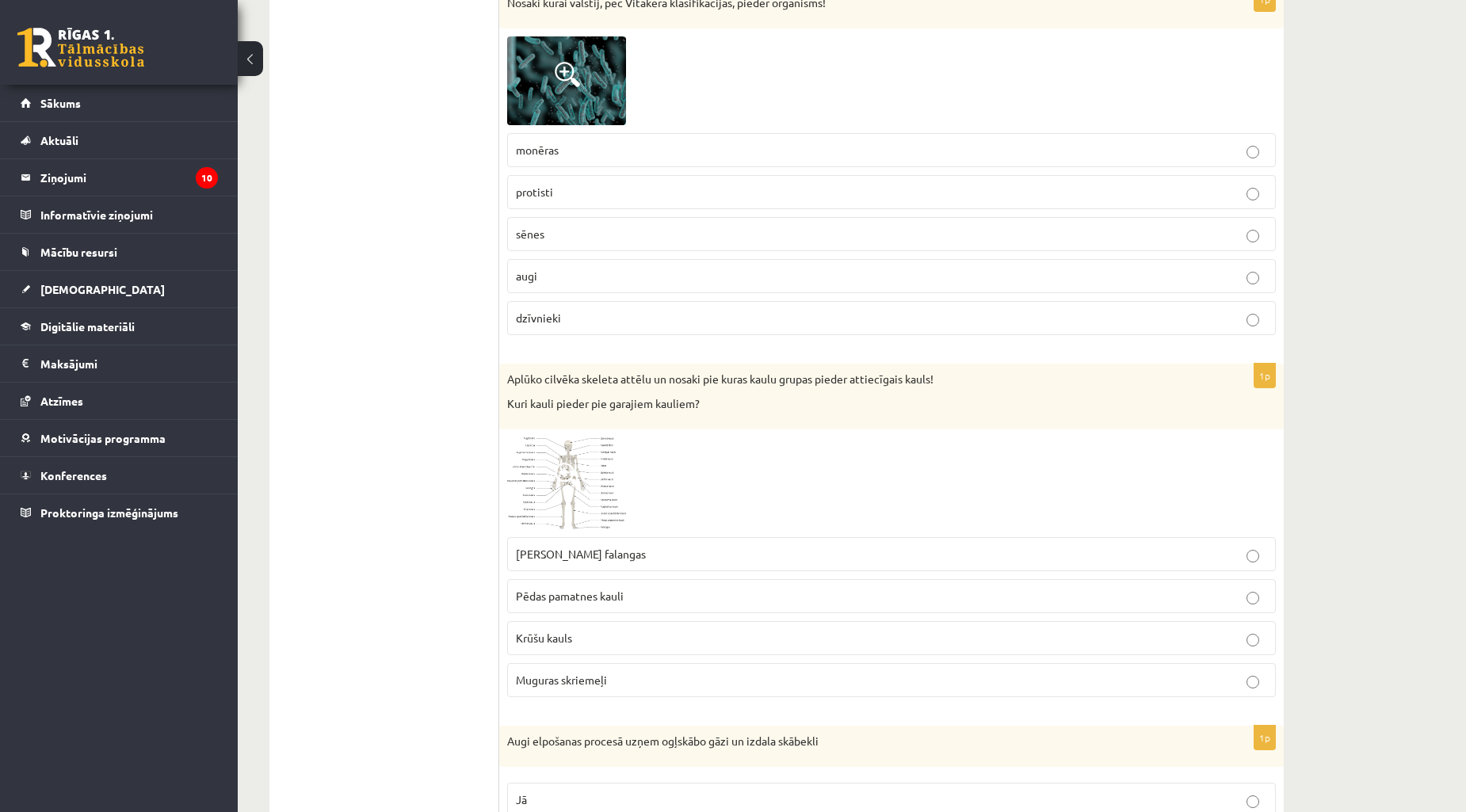
click at [600, 167] on label "monēras" at bounding box center [891, 150] width 768 height 34
click at [648, 604] on p "Pēdas pamatnes kauli" at bounding box center [891, 596] width 751 height 17
click at [650, 562] on p "Rokas pirkstu falangas" at bounding box center [891, 553] width 751 height 17
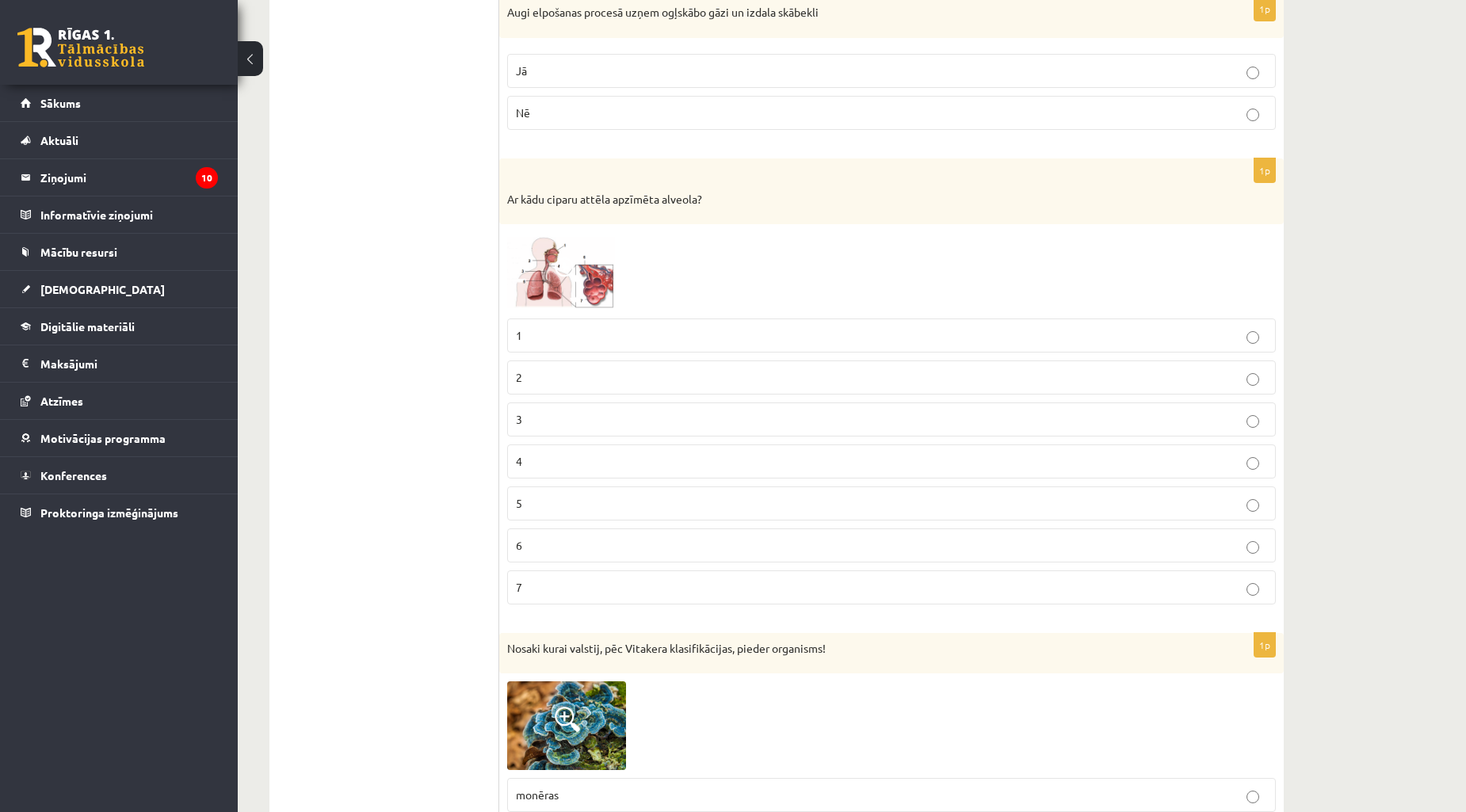
scroll to position [6507, 0]
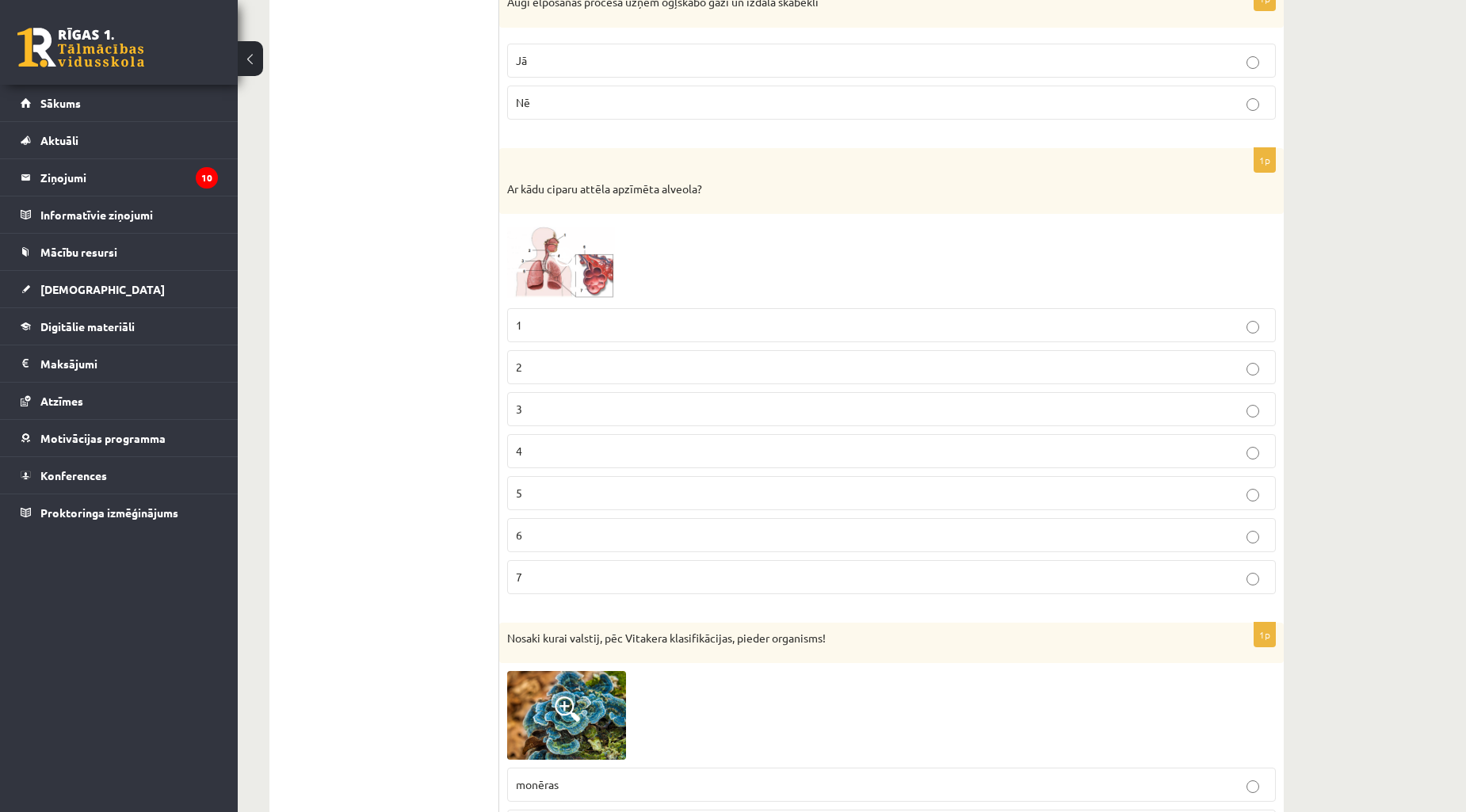
click at [589, 108] on p "Nē" at bounding box center [891, 102] width 751 height 17
click at [608, 594] on label "7" at bounding box center [891, 577] width 768 height 34
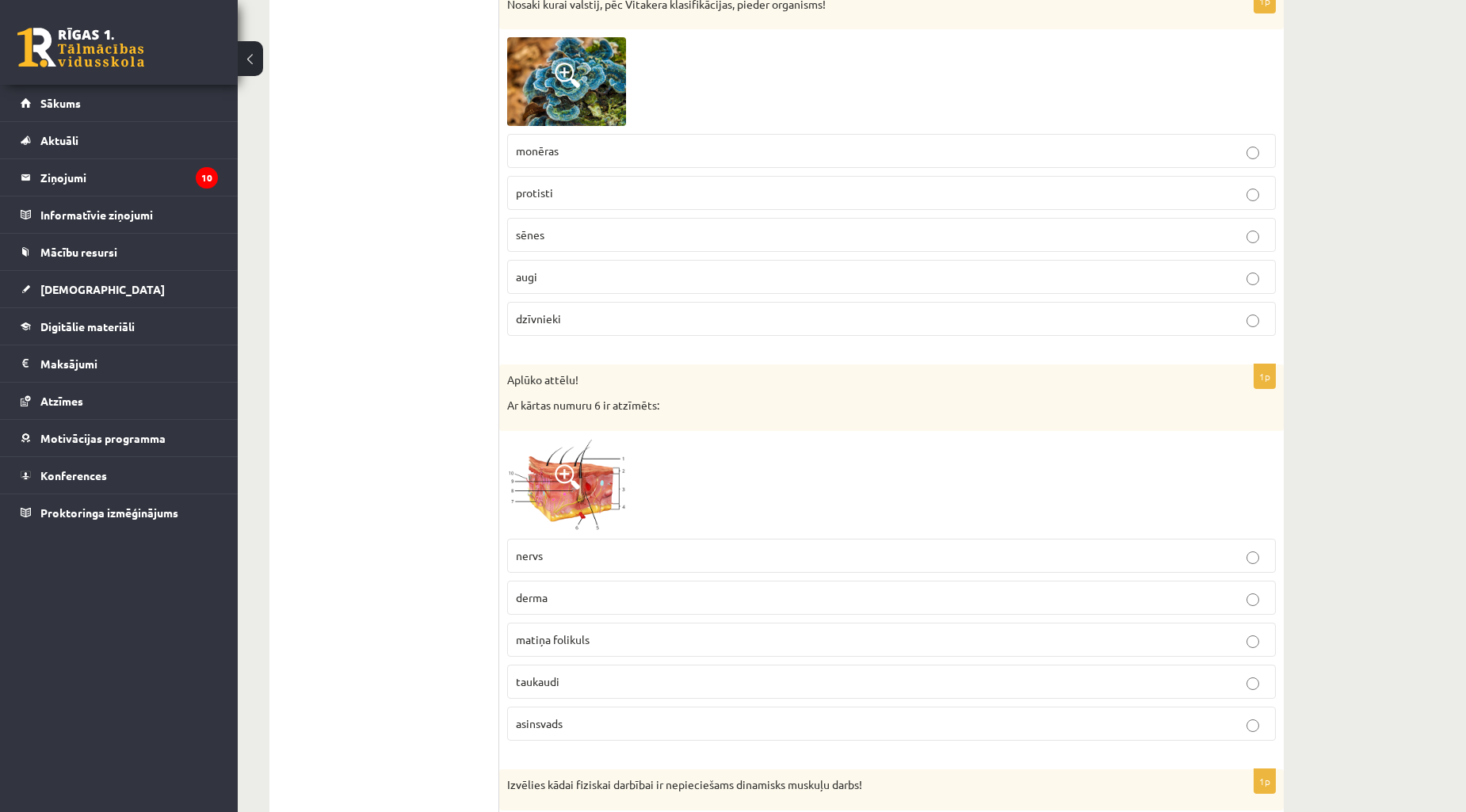
scroll to position [7130, 0]
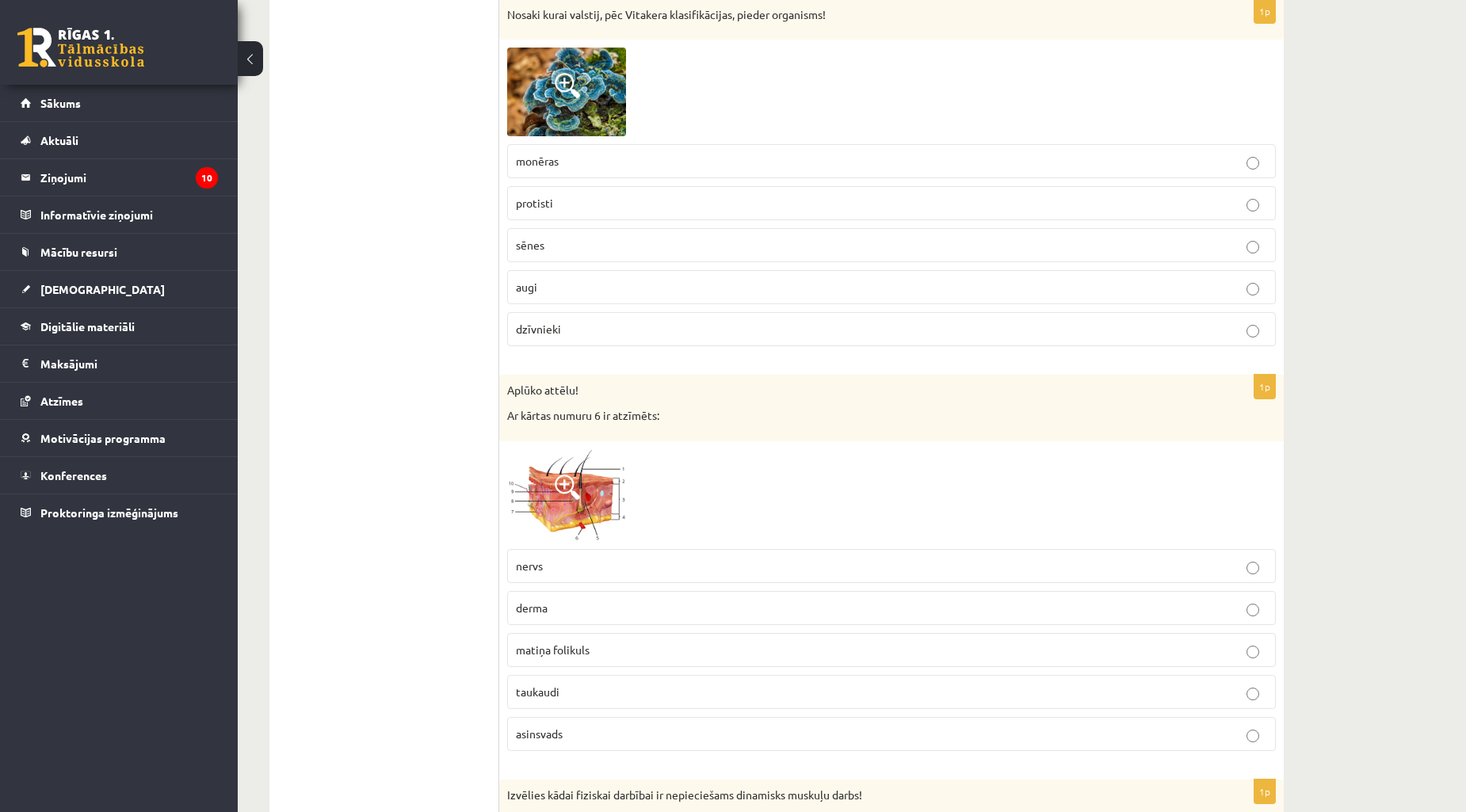
click at [604, 296] on p "augi" at bounding box center [891, 287] width 751 height 17
click at [584, 700] on p "taukaudi" at bounding box center [891, 692] width 751 height 17
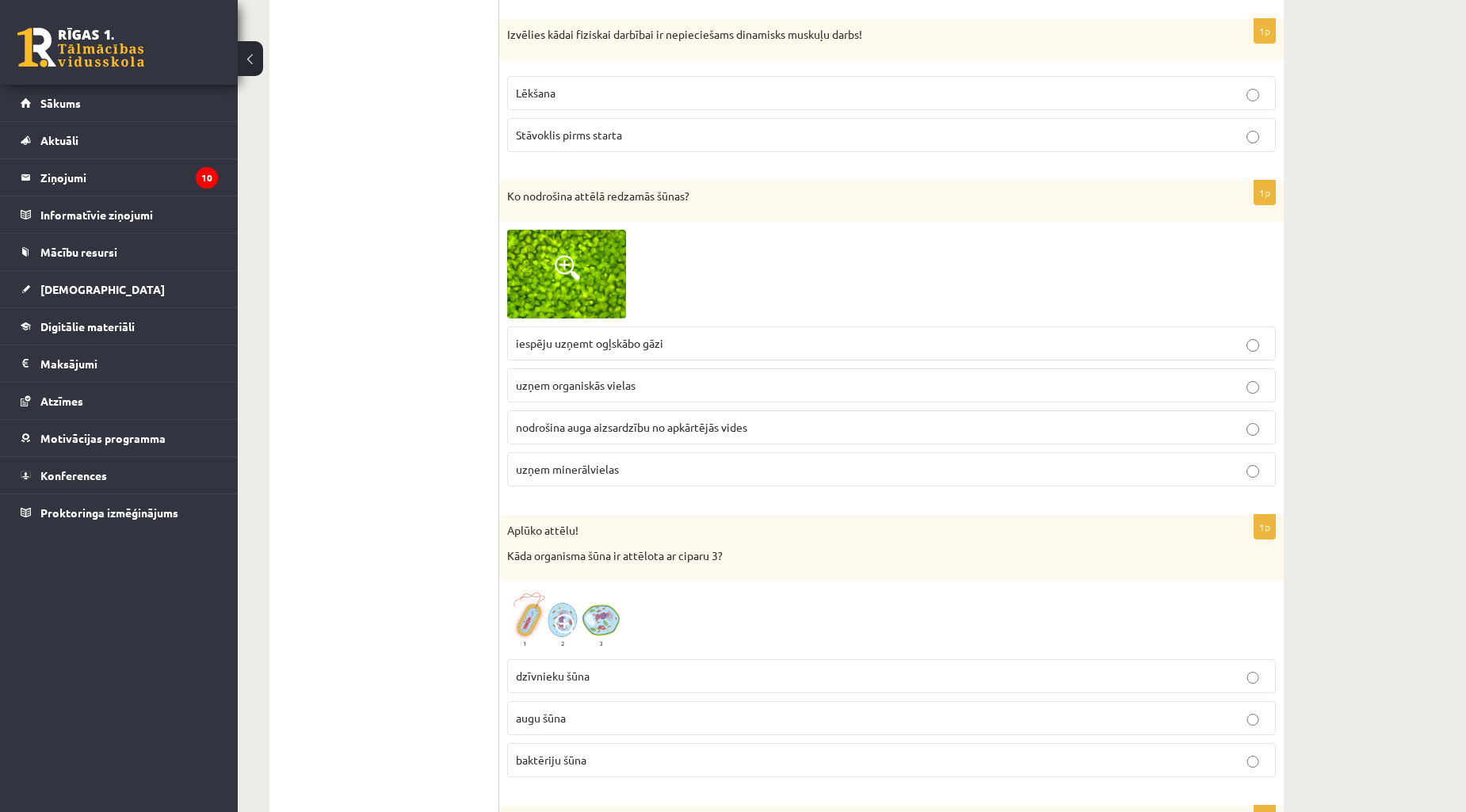
scroll to position [7912, 0]
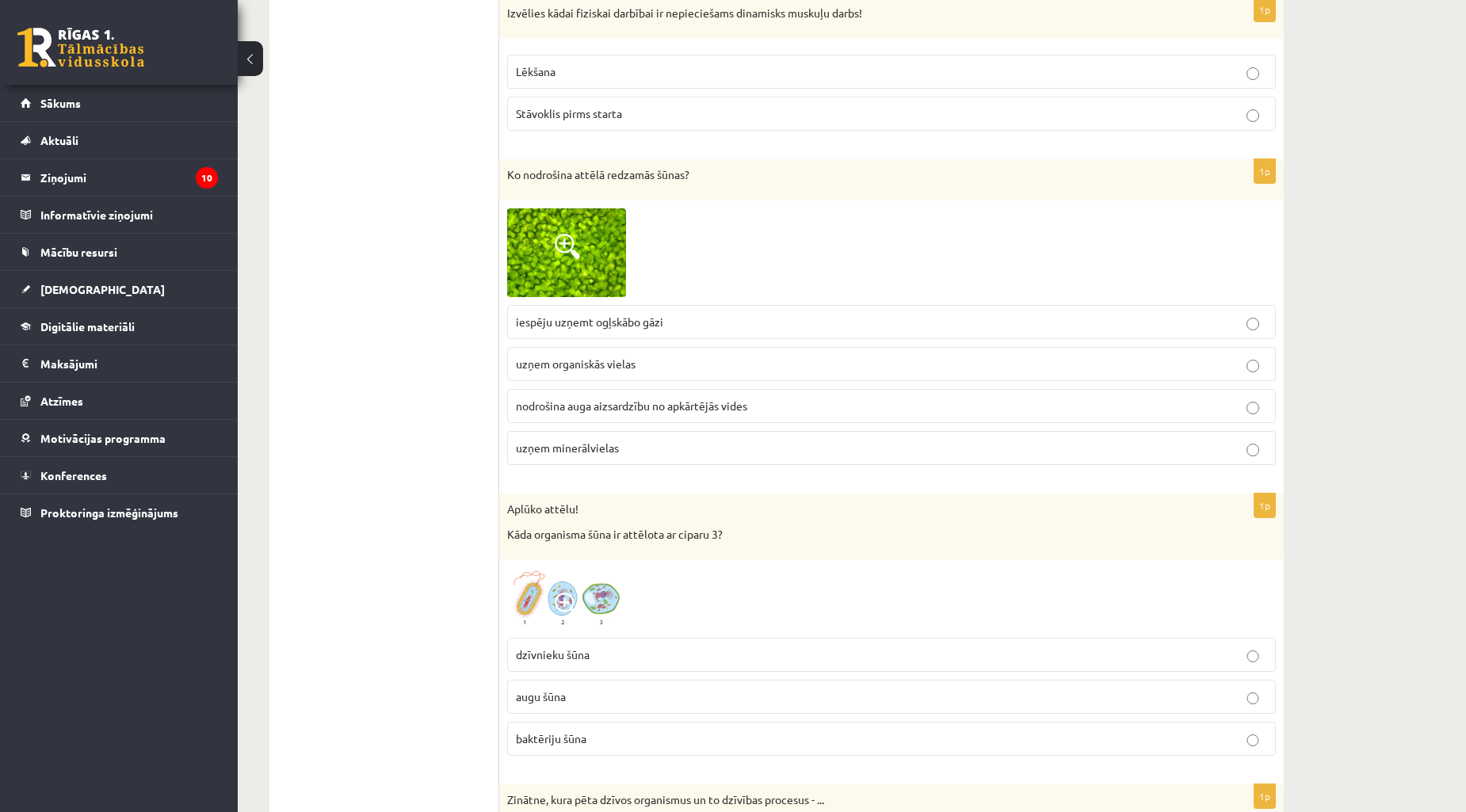
click at [585, 80] on p "Lēkšana" at bounding box center [891, 71] width 751 height 17
click at [649, 329] on span "iespēju uzņemt ogļskābo gāzi" at bounding box center [590, 322] width 148 height 14
click at [627, 705] on p "augu šūna" at bounding box center [891, 696] width 751 height 17
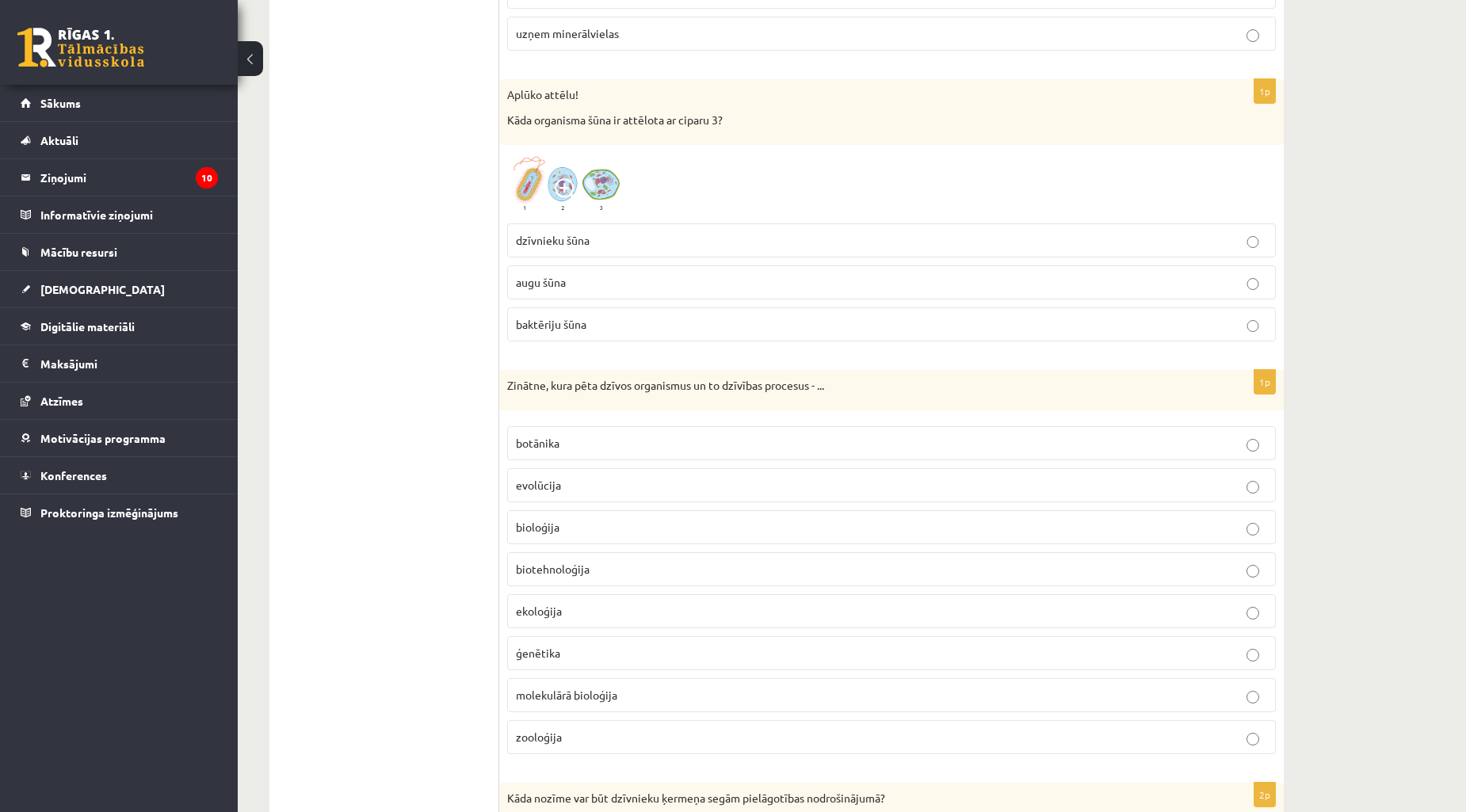
scroll to position [8620, 0]
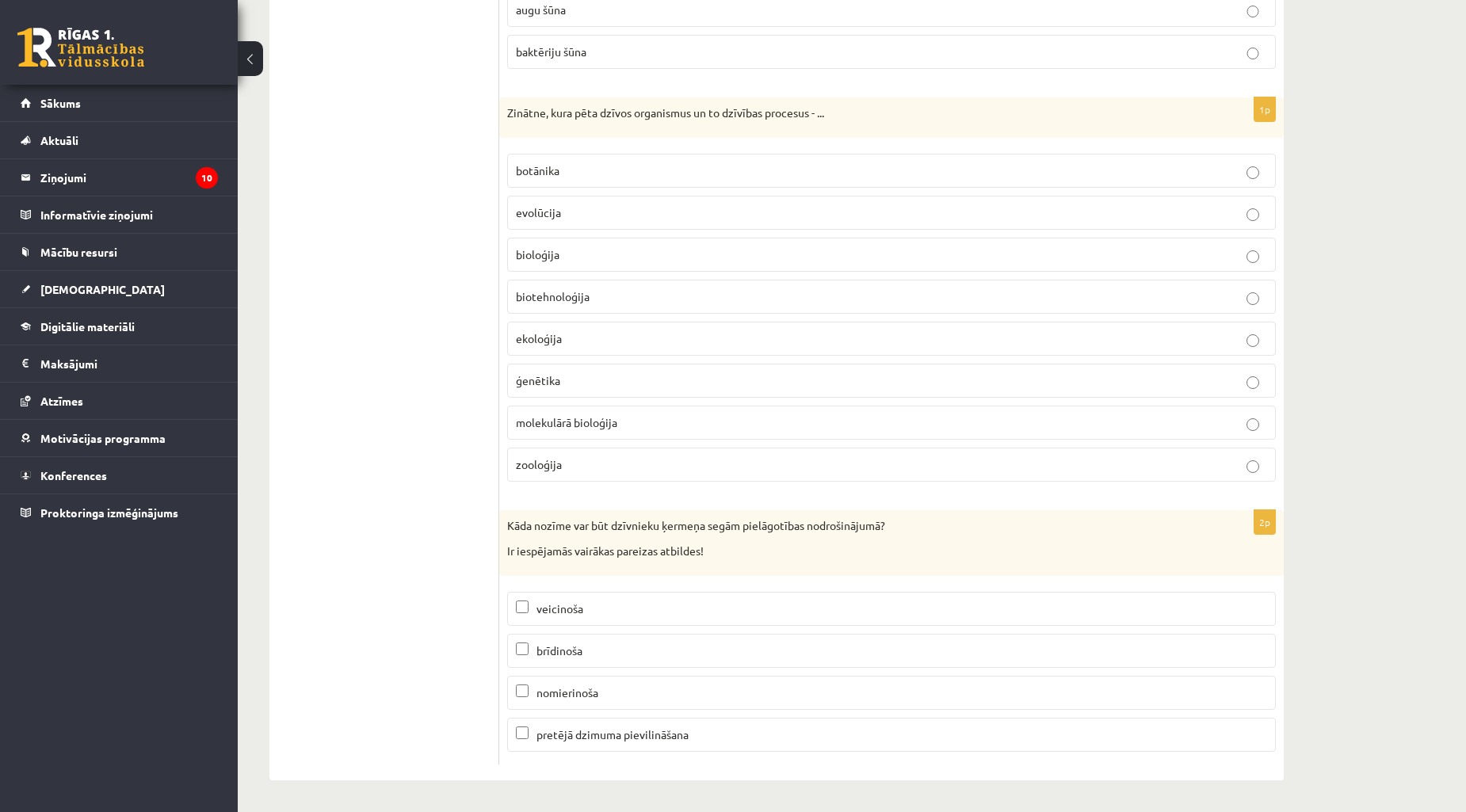
click at [596, 254] on p "bioloģija" at bounding box center [891, 255] width 751 height 17
click at [616, 649] on p "brīdinoša" at bounding box center [891, 650] width 751 height 17
click at [598, 737] on span "pretējā dzimuma pievilināšana" at bounding box center [613, 734] width 152 height 14
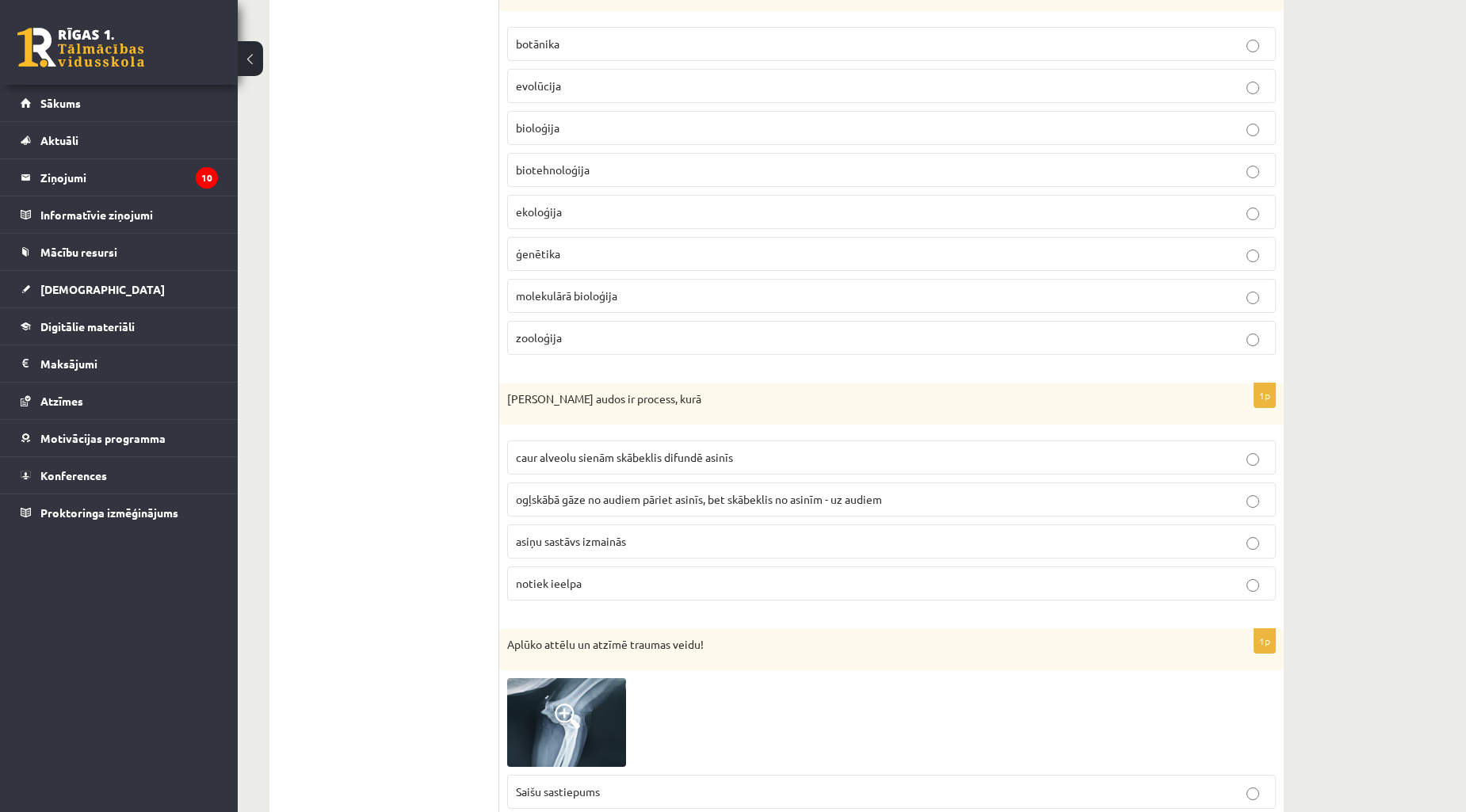
scroll to position [0, 0]
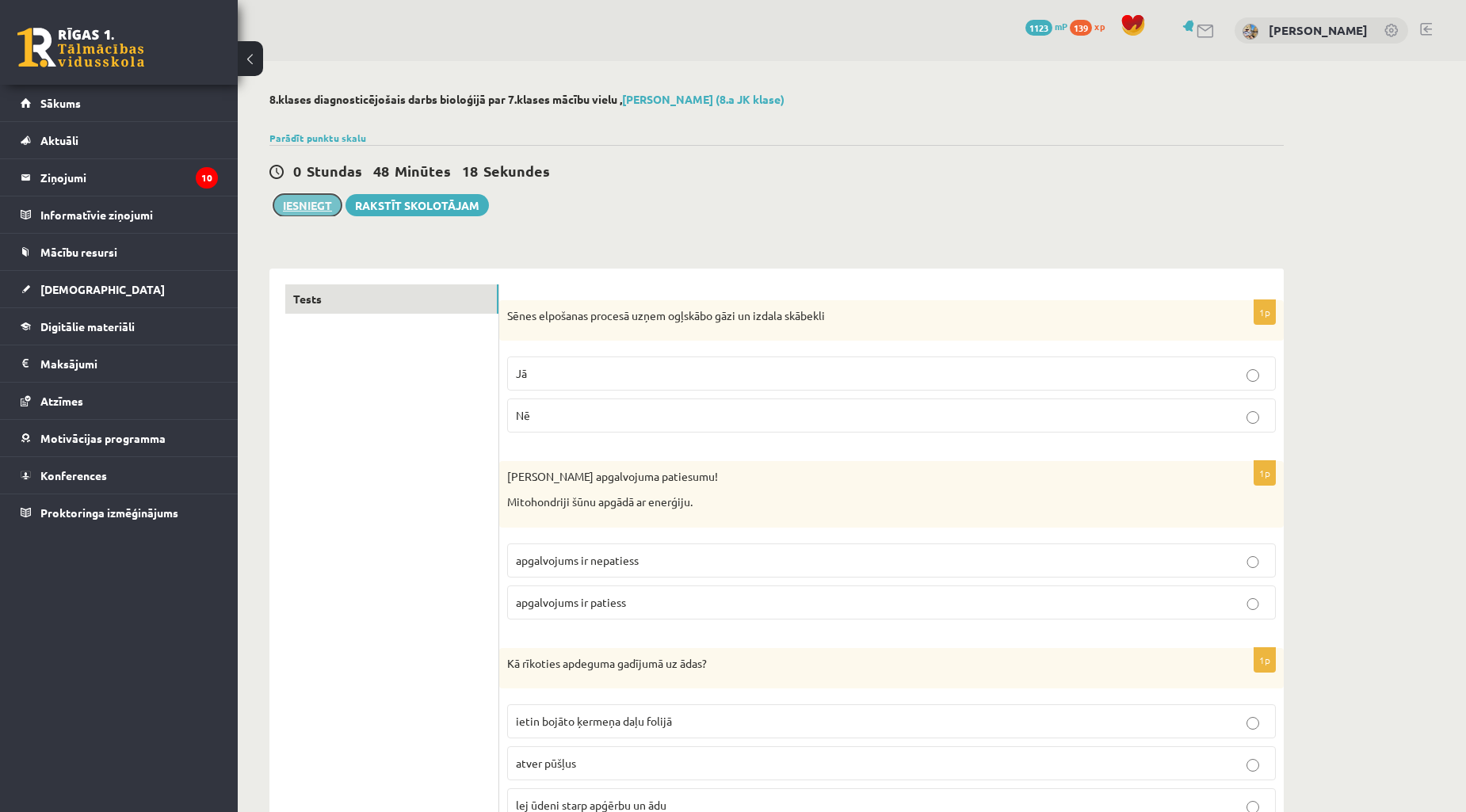
click at [306, 204] on button "Iesniegt" at bounding box center [308, 205] width 68 height 22
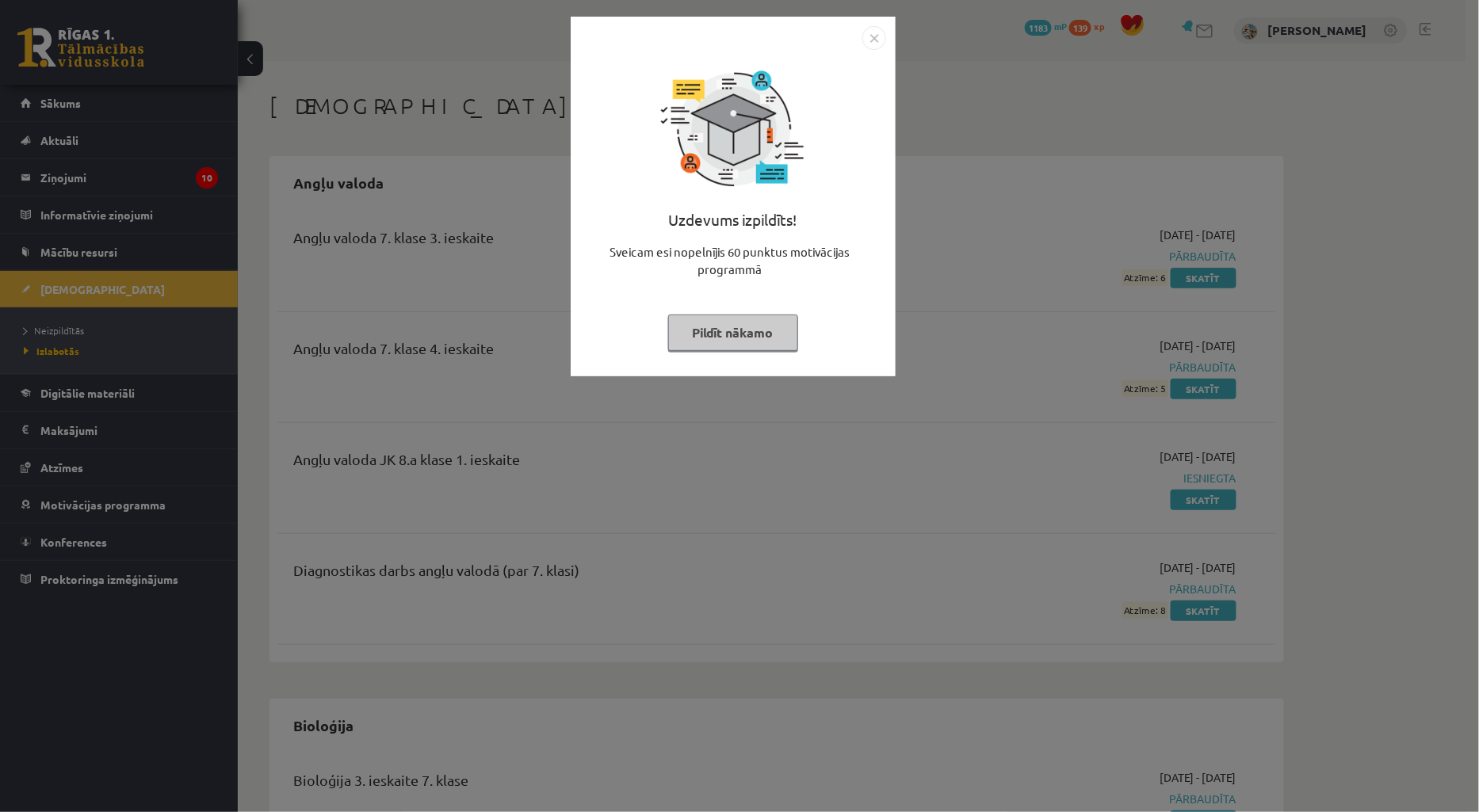
click at [872, 36] on img "Close" at bounding box center [874, 38] width 24 height 24
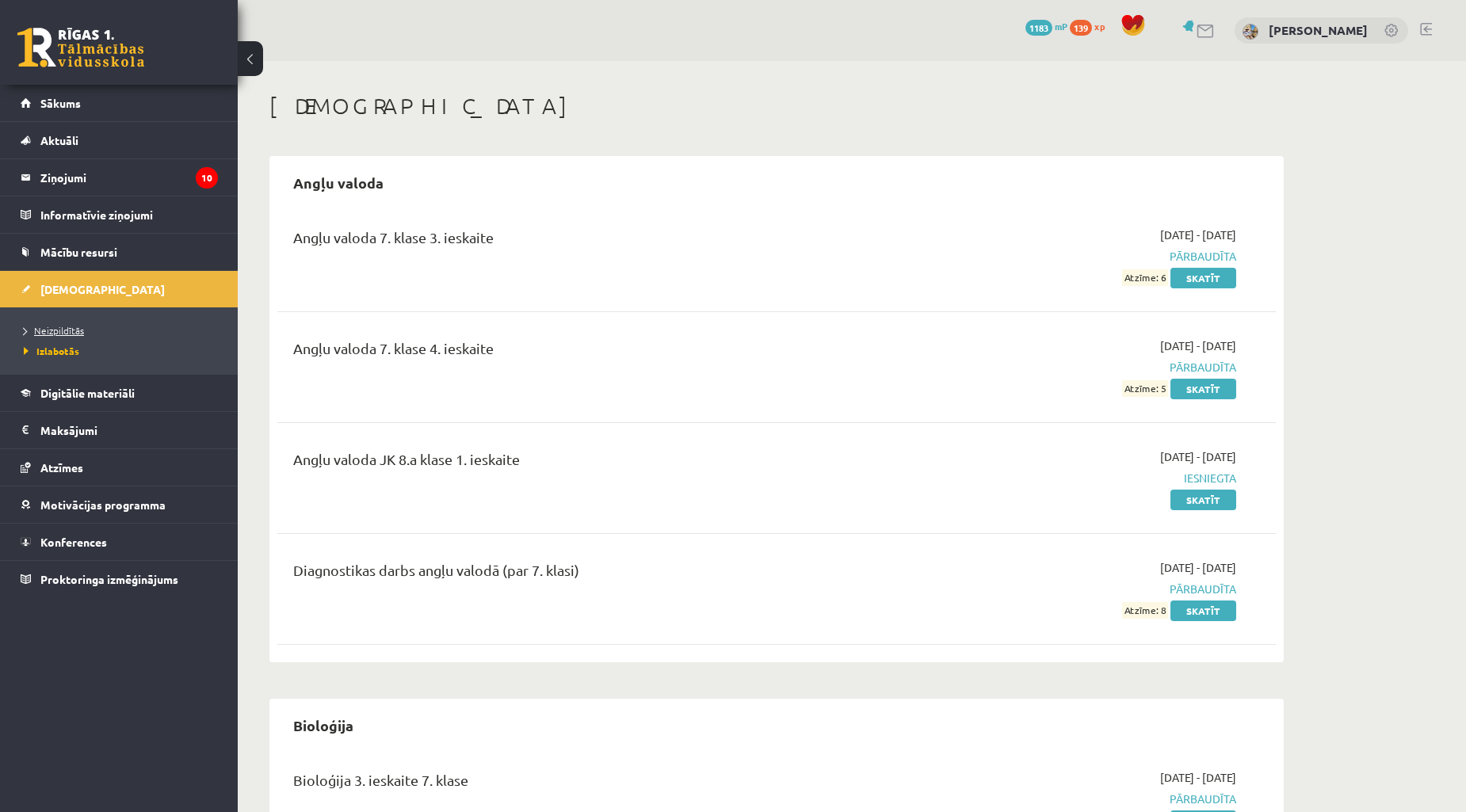
click at [68, 334] on span "Neizpildītās" at bounding box center [54, 330] width 60 height 13
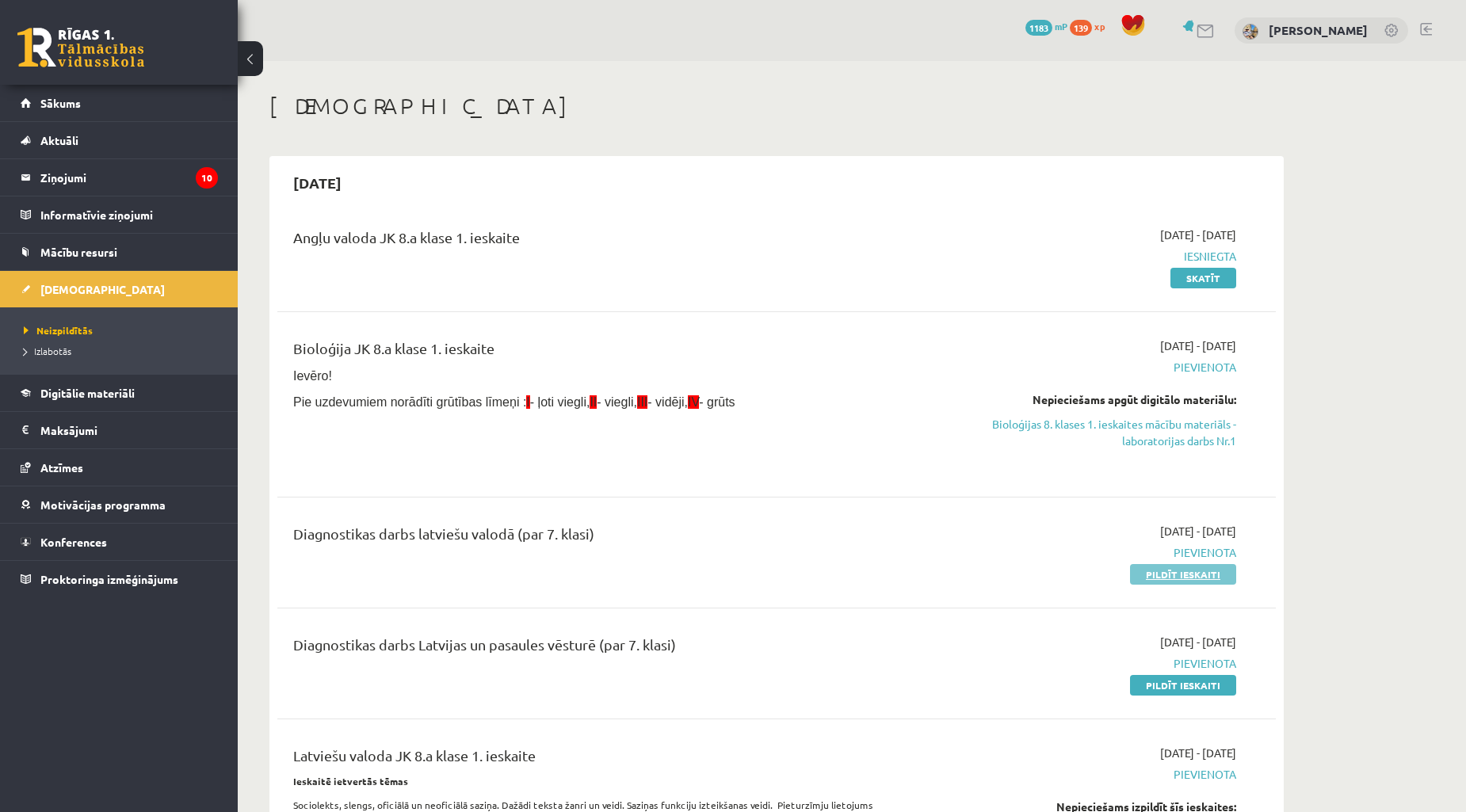
click at [1203, 575] on link "Pildīt ieskaiti" at bounding box center [1183, 574] width 106 height 21
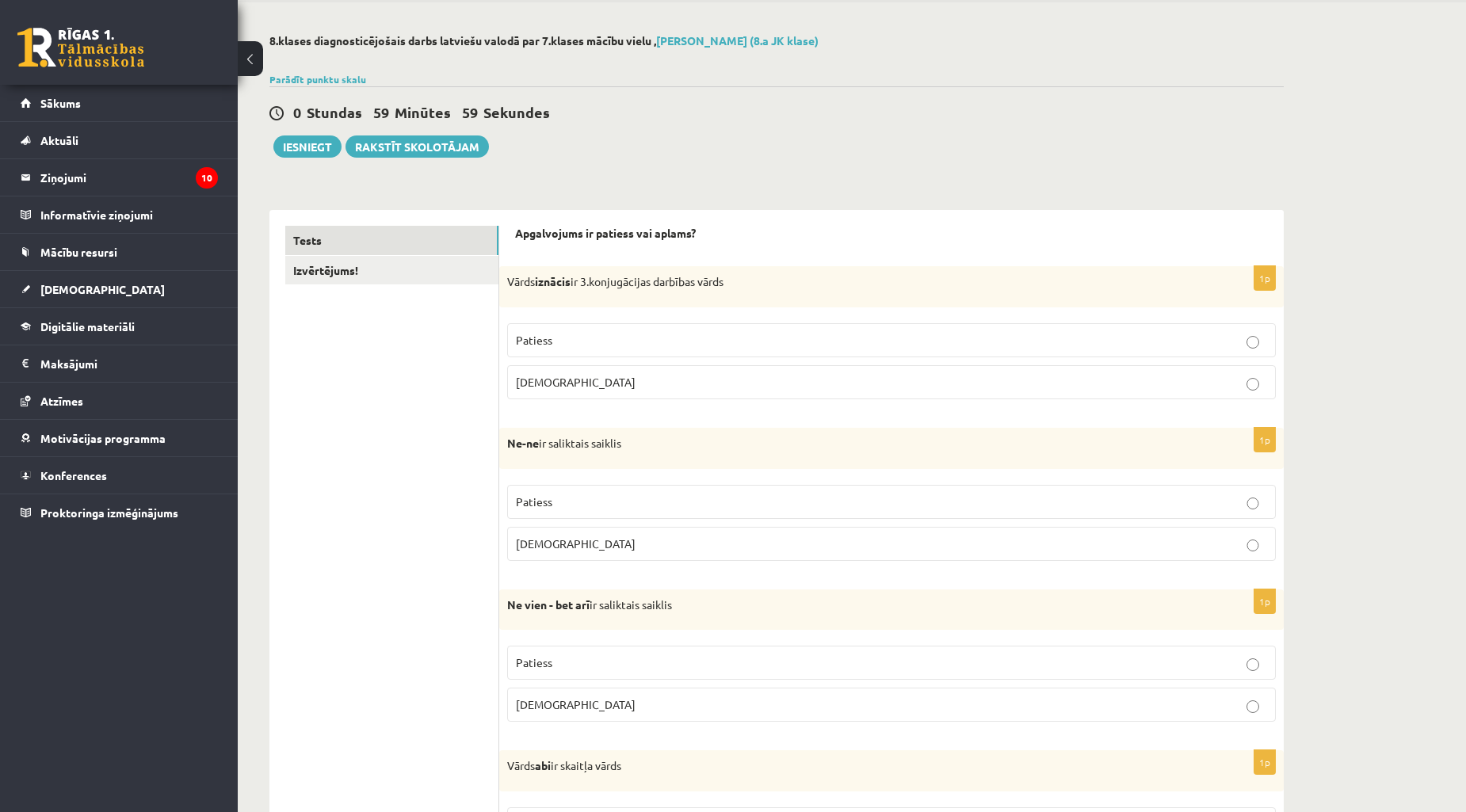
scroll to position [76, 0]
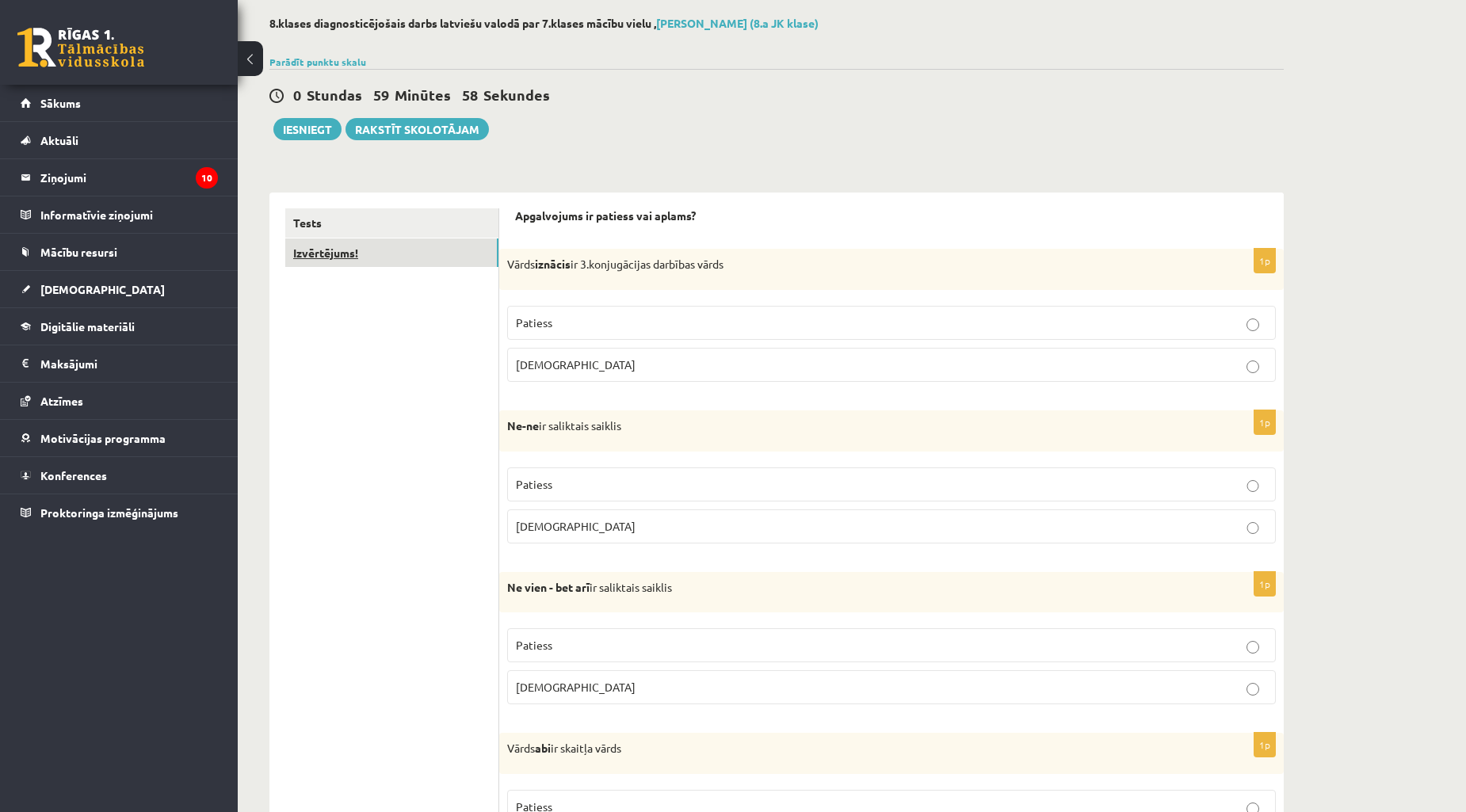
click at [427, 249] on link "Izvērtējums!" at bounding box center [392, 253] width 213 height 29
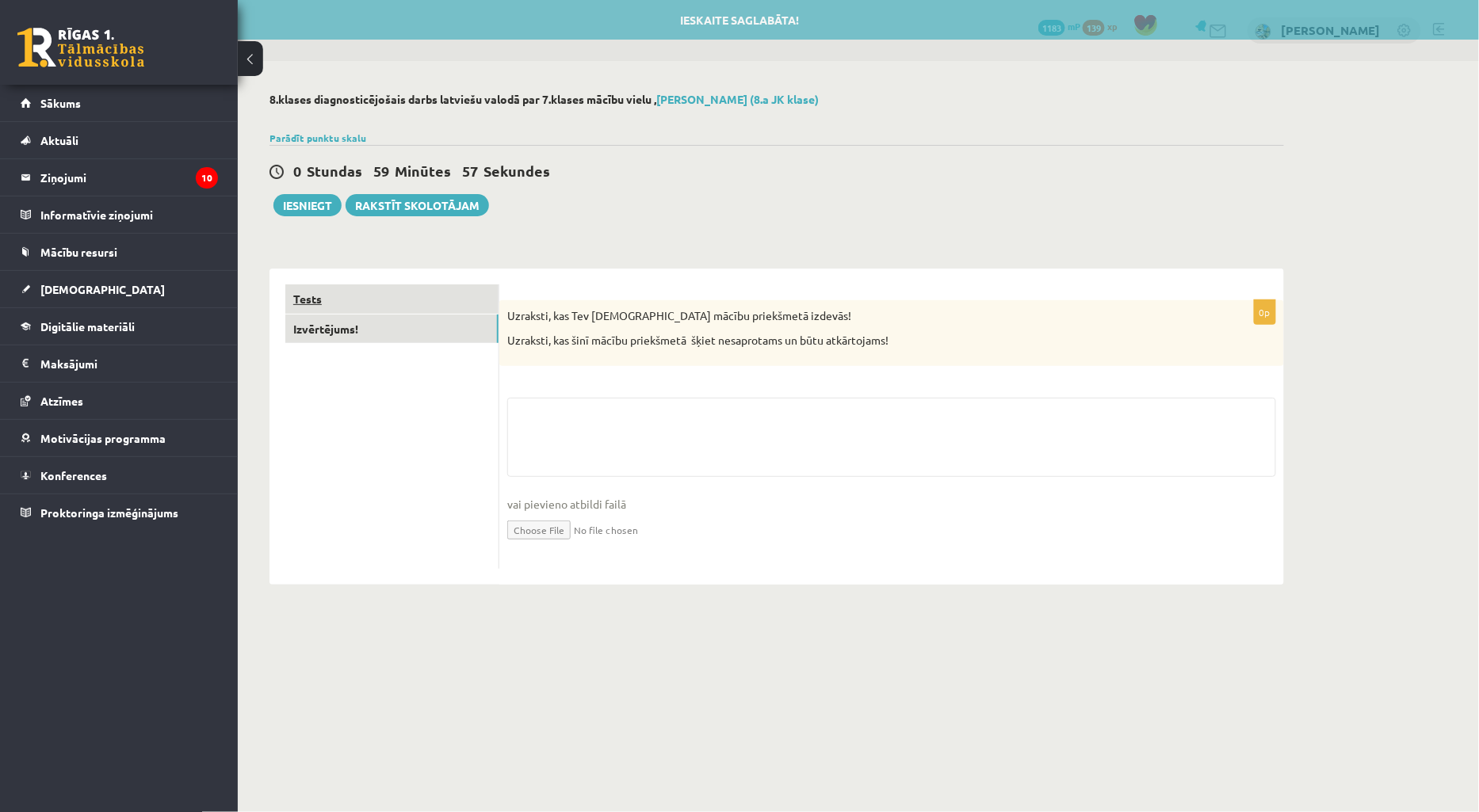
click at [422, 298] on link "Tests" at bounding box center [392, 299] width 213 height 29
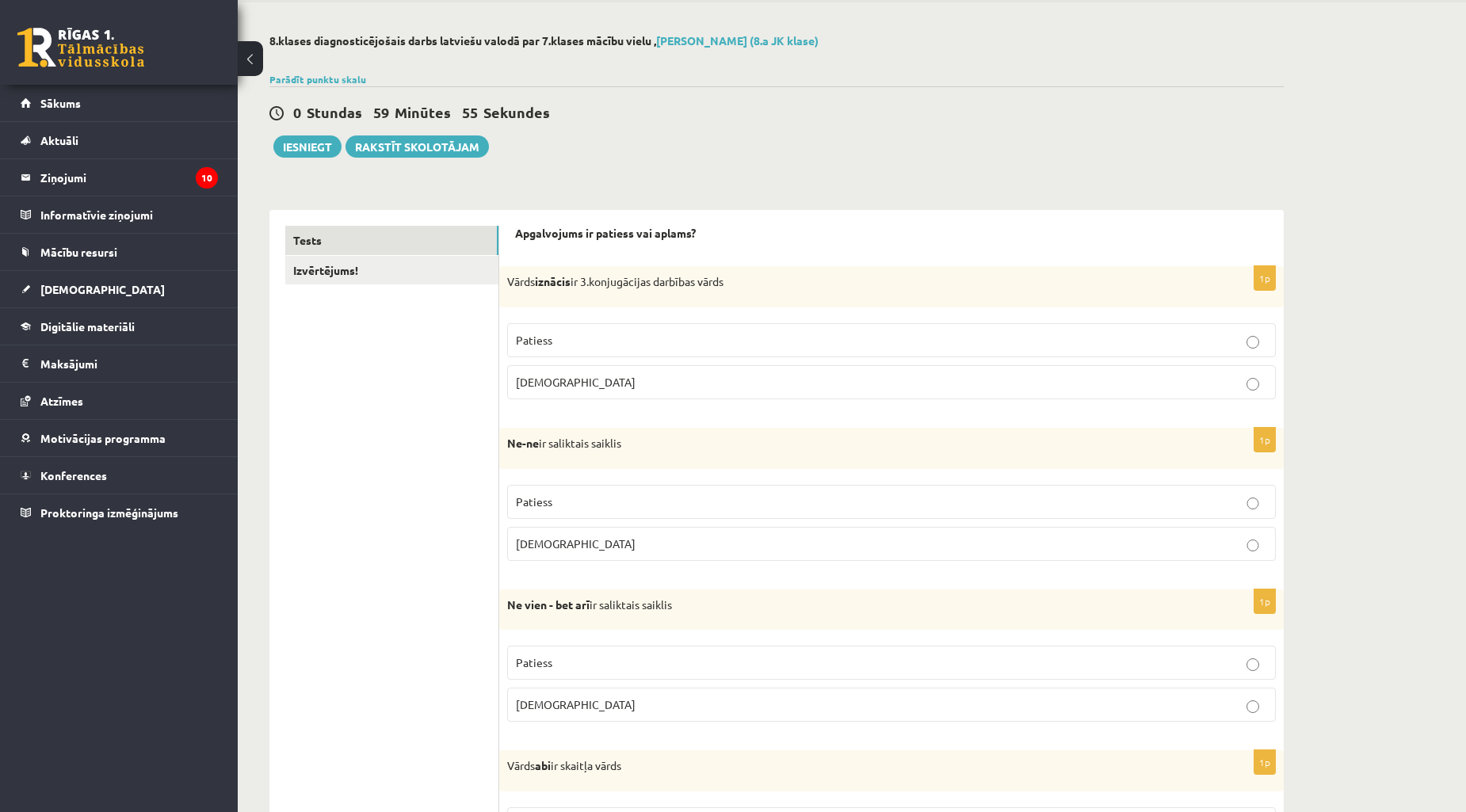
scroll to position [88, 0]
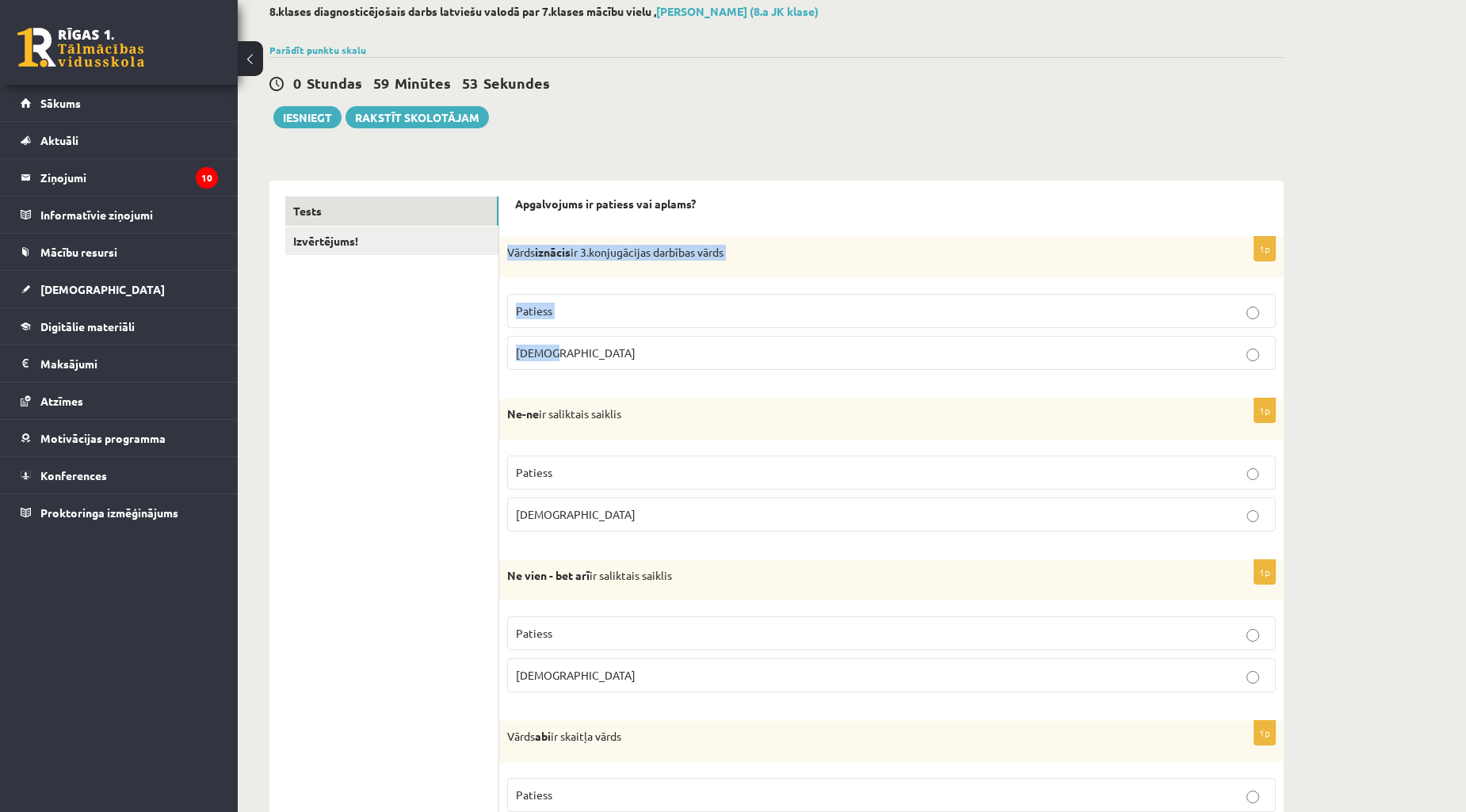
drag, startPoint x: 506, startPoint y: 247, endPoint x: 669, endPoint y: 373, distance: 206.0
click at [669, 373] on div "1p Vārds iznācis ir 3.konjugācijas darbības vārds Patiess Aplams" at bounding box center [891, 310] width 784 height 146
copy div "Vārds iznācis ir 3.konjugācijas darbības vārds Patiess Aplams"
click at [590, 375] on fieldset "Patiess Aplams" at bounding box center [891, 330] width 768 height 89
click at [595, 358] on p "Aplams" at bounding box center [891, 353] width 751 height 17
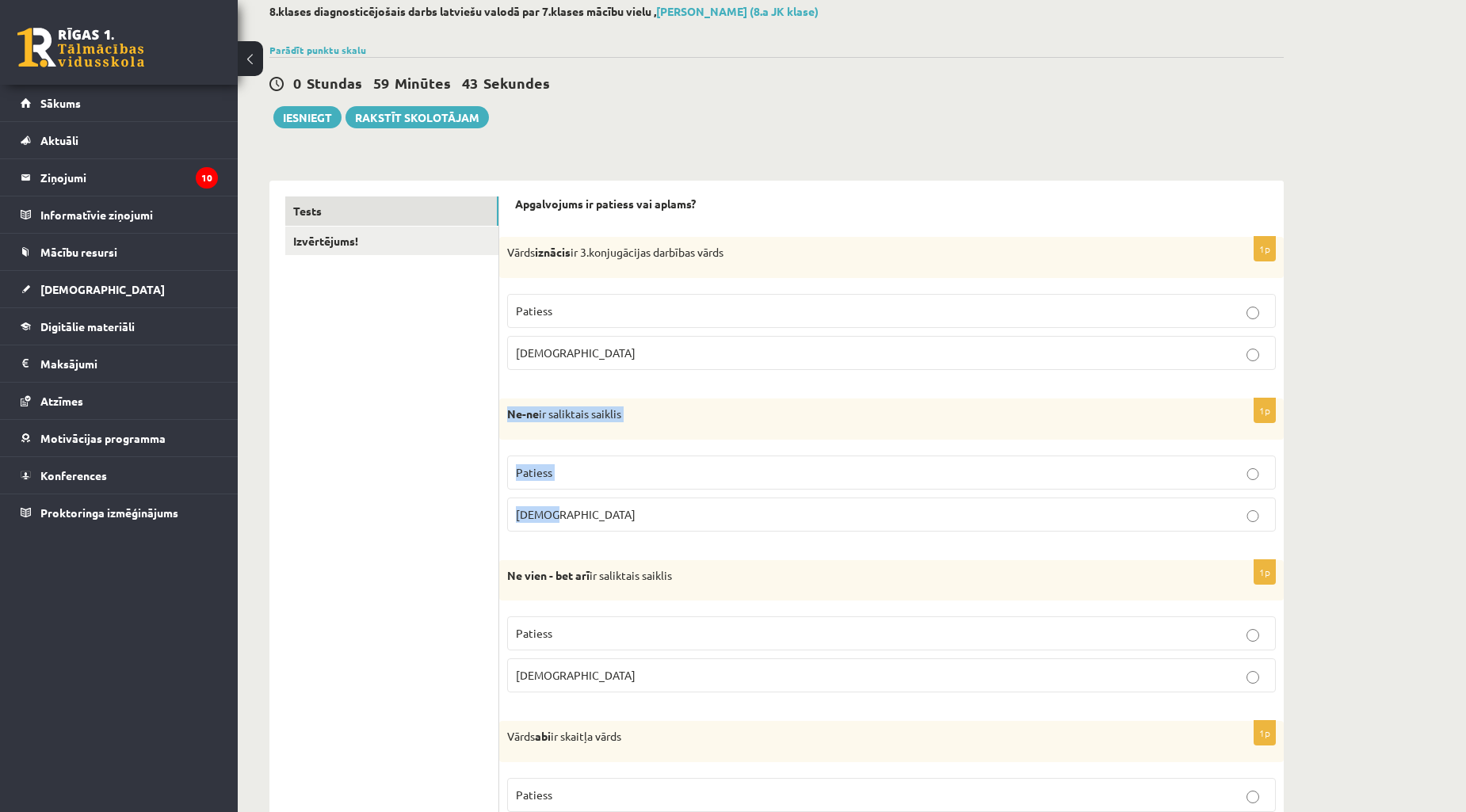
drag, startPoint x: 501, startPoint y: 413, endPoint x: 605, endPoint y: 524, distance: 152.1
click at [605, 524] on div "1p Ne-ne ir saliktais saiklis Patiess Aplams" at bounding box center [891, 471] width 784 height 146
copy div "Ne-ne ir saliktais saiklis Patiess Aplams"
click at [598, 523] on label "Aplams" at bounding box center [891, 514] width 768 height 34
click at [605, 520] on p "Aplams" at bounding box center [891, 514] width 751 height 17
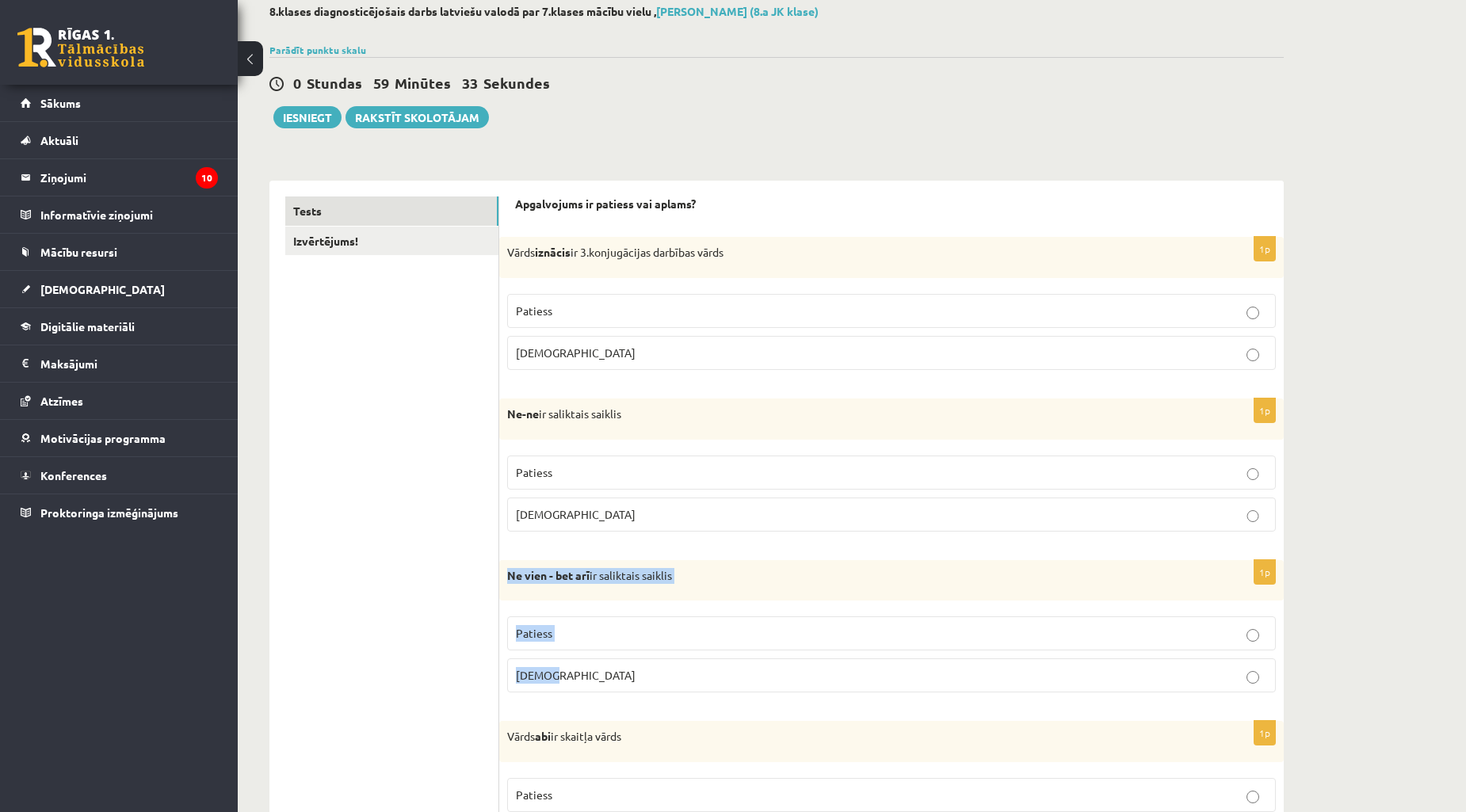
drag, startPoint x: 505, startPoint y: 572, endPoint x: 620, endPoint y: 697, distance: 169.9
click at [620, 697] on div "1p Ne vien - bet arī ir saliktais saiklis Patiess Aplams" at bounding box center [891, 633] width 784 height 146
copy div "Ne vien - bet arī ir saliktais saiklis Patiess Aplams"
click at [596, 640] on p "Patiess" at bounding box center [891, 633] width 751 height 17
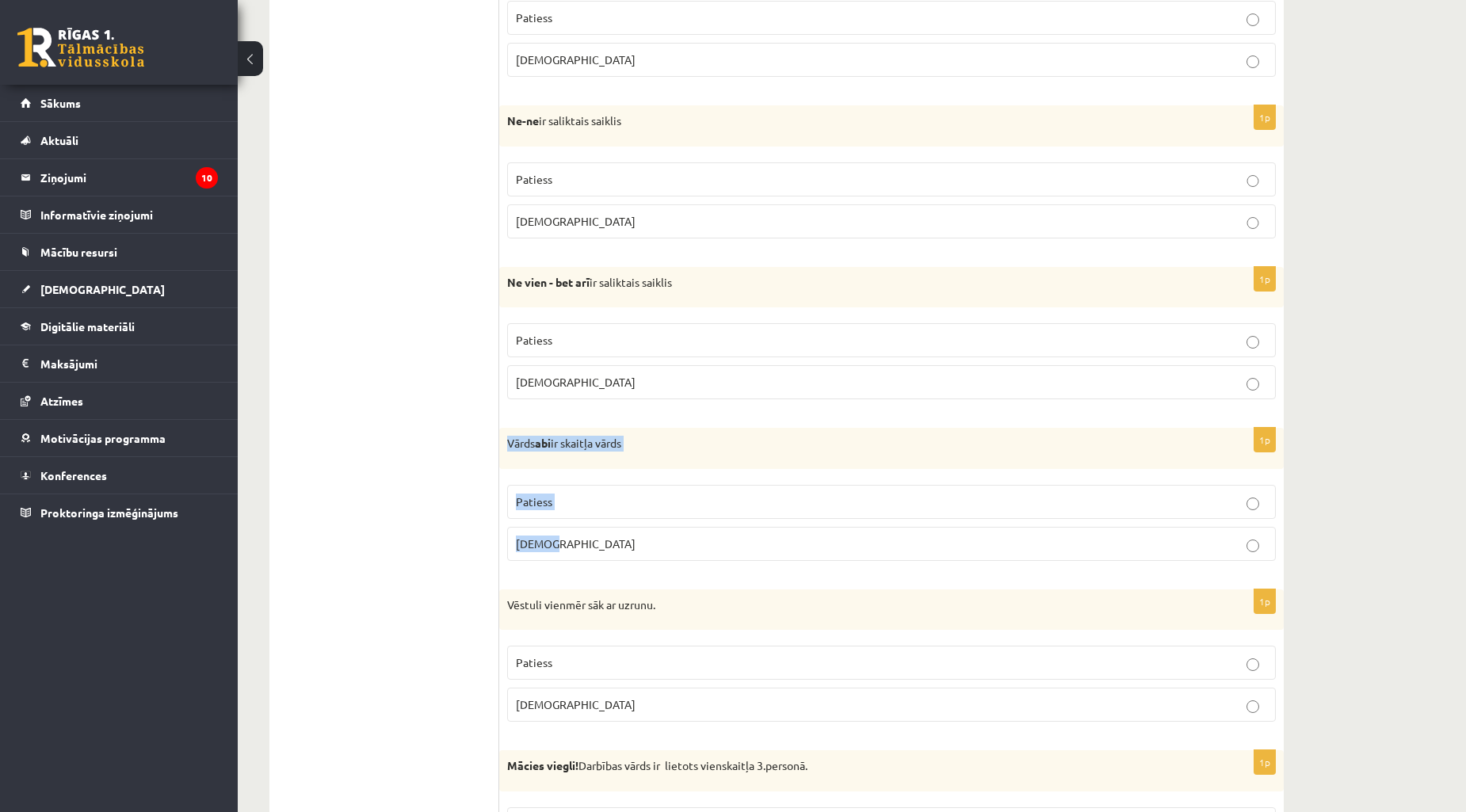
drag, startPoint x: 501, startPoint y: 439, endPoint x: 686, endPoint y: 572, distance: 227.8
click at [686, 572] on div "1p Vārds abi ir skaitļa vārds Patiess Aplams" at bounding box center [891, 500] width 784 height 146
copy div "Vārds abi ir skaitļa vārds Patiess Aplams"
click at [599, 502] on p "Patiess" at bounding box center [891, 501] width 751 height 17
drag, startPoint x: 506, startPoint y: 610, endPoint x: 590, endPoint y: 722, distance: 140.0
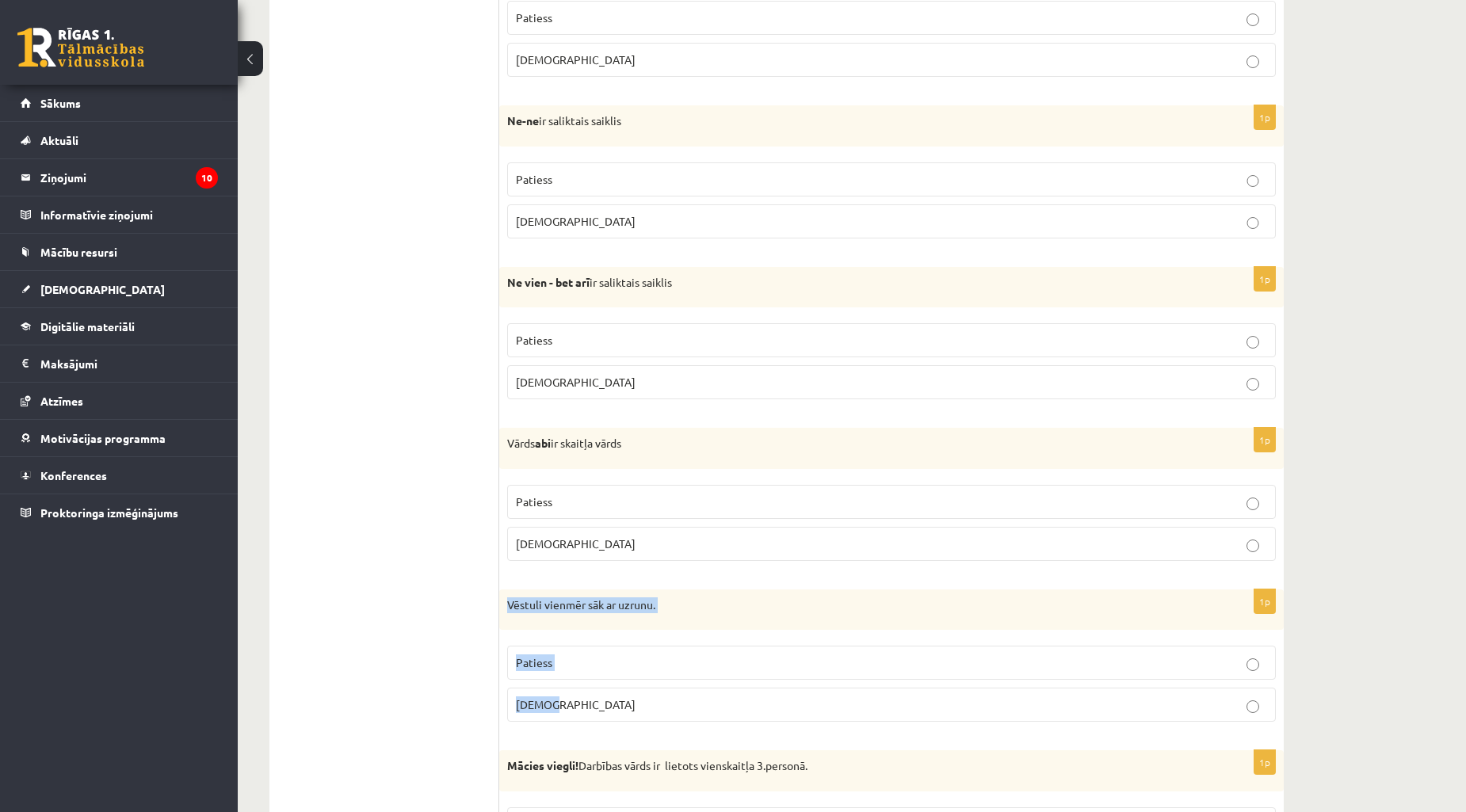
click at [590, 722] on div "1p Vēstuli vienmēr sāk ar uzrunu. Patiess Aplams" at bounding box center [891, 662] width 784 height 146
copy div "Vēstuli vienmēr sāk ar uzrunu. Patiess Aplams"
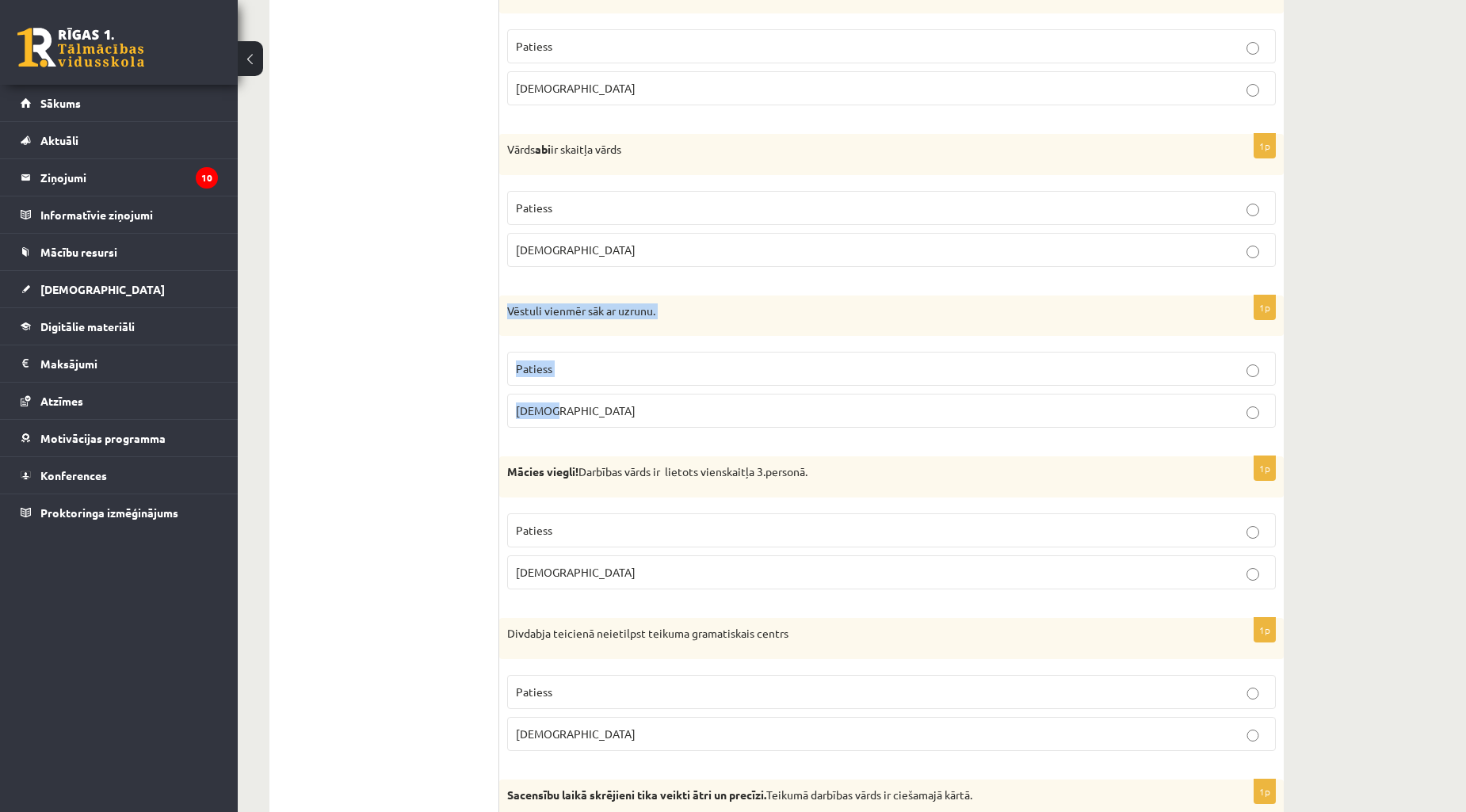
click at [567, 410] on p "Aplams" at bounding box center [891, 410] width 751 height 17
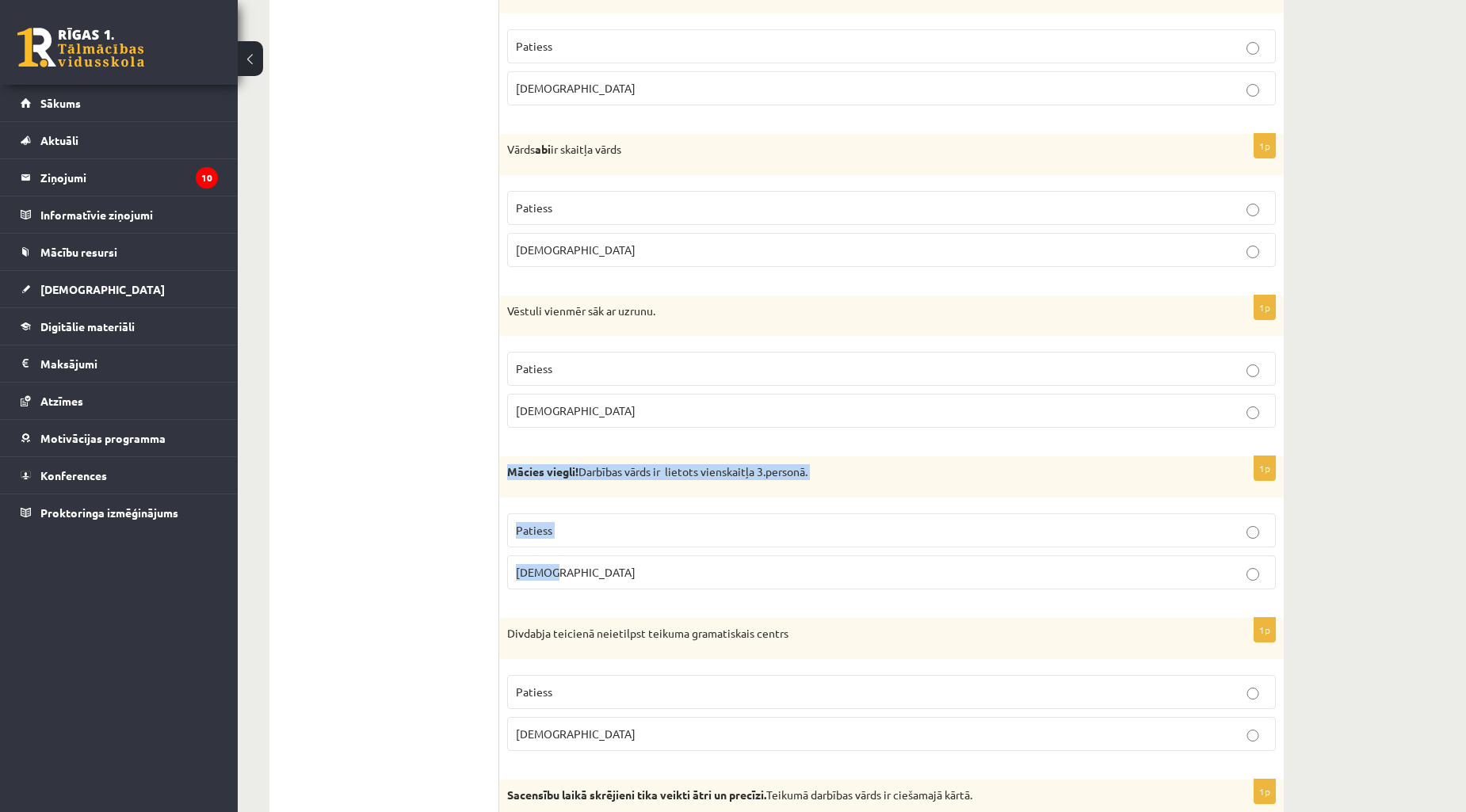
drag, startPoint x: 502, startPoint y: 467, endPoint x: 617, endPoint y: 580, distance: 161.2
click at [616, 584] on div "1p Mācies viegli! Darbības vārds ir lietots vienskaitļa 3.personā. Patiess Apla…" at bounding box center [891, 529] width 784 height 146
copy div "Mācies viegli! Darbības vārds ir lietots vienskaitļa 3.personā. Patiess Aplams"
click at [582, 569] on p "Aplams" at bounding box center [891, 572] width 751 height 17
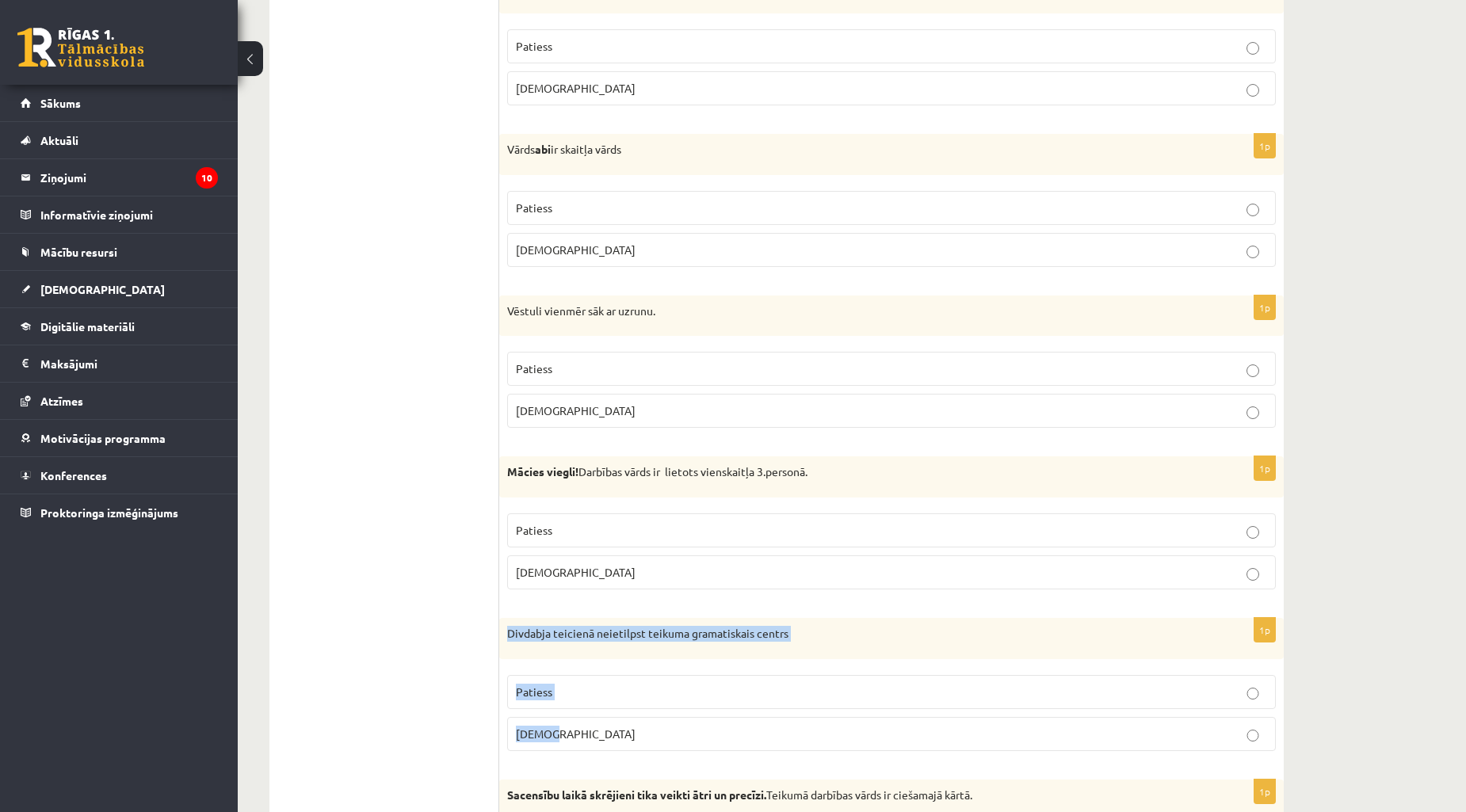
drag, startPoint x: 504, startPoint y: 632, endPoint x: 653, endPoint y: 748, distance: 188.8
click at [653, 748] on div "1p Divdabja teicienā neietilpst teikuma gramatiskais centrs Patiess Aplams" at bounding box center [891, 691] width 784 height 146
copy div "Divdabja teicienā neietilpst teikuma gramatiskais centrs Patiess Aplams"
click at [558, 518] on label "Patiess" at bounding box center [891, 530] width 768 height 34
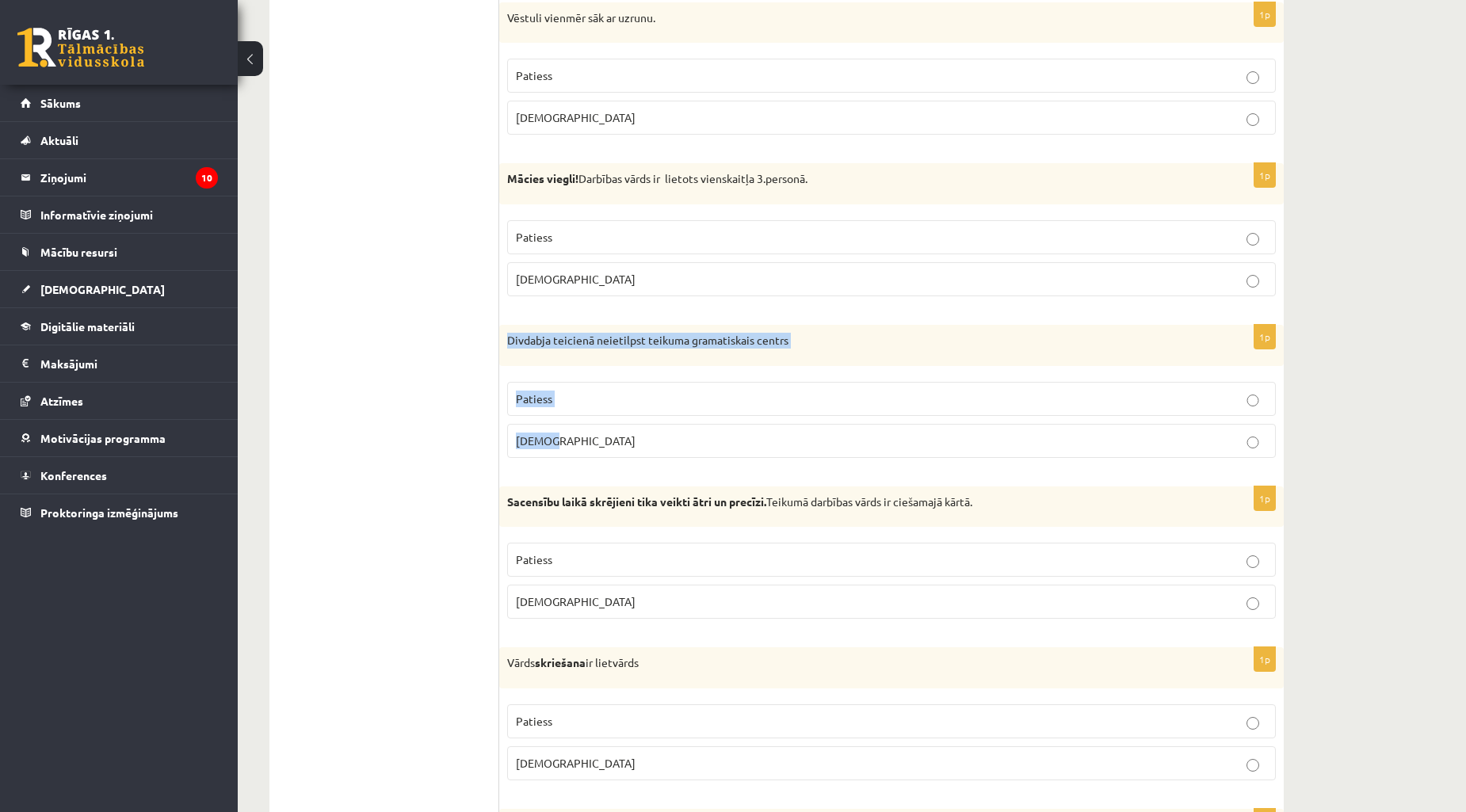
drag, startPoint x: 504, startPoint y: 342, endPoint x: 624, endPoint y: 464, distance: 171.1
click at [624, 464] on div "1p Divdabja teicienā neietilpst teikuma gramatiskais centrs Patiess Aplams" at bounding box center [891, 398] width 784 height 146
copy div "Divdabja teicienā neietilpst teikuma gramatiskais centrs Patiess Aplams"
click at [593, 405] on p "Patiess" at bounding box center [891, 399] width 751 height 17
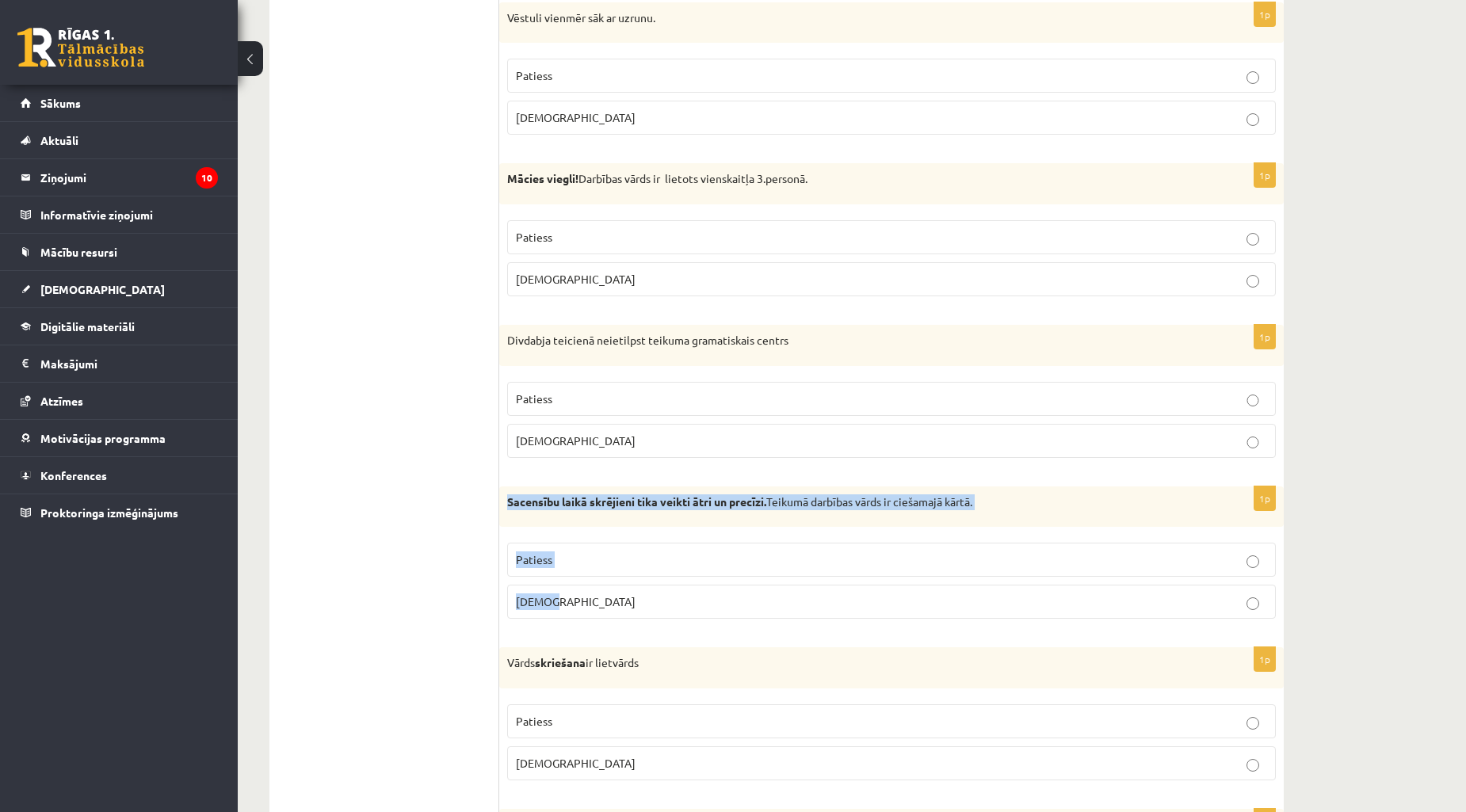
drag, startPoint x: 520, startPoint y: 520, endPoint x: 612, endPoint y: 618, distance: 134.4
click at [612, 618] on div "1p Sacensību laikā skrējieni tika veikti ātri un precīzi. Teikumā darbības vārd…" at bounding box center [891, 559] width 784 height 146
copy div "Sacensību laikā skrējieni tika veikti ātri un precīzi. Teikumā darbības vārds i…"
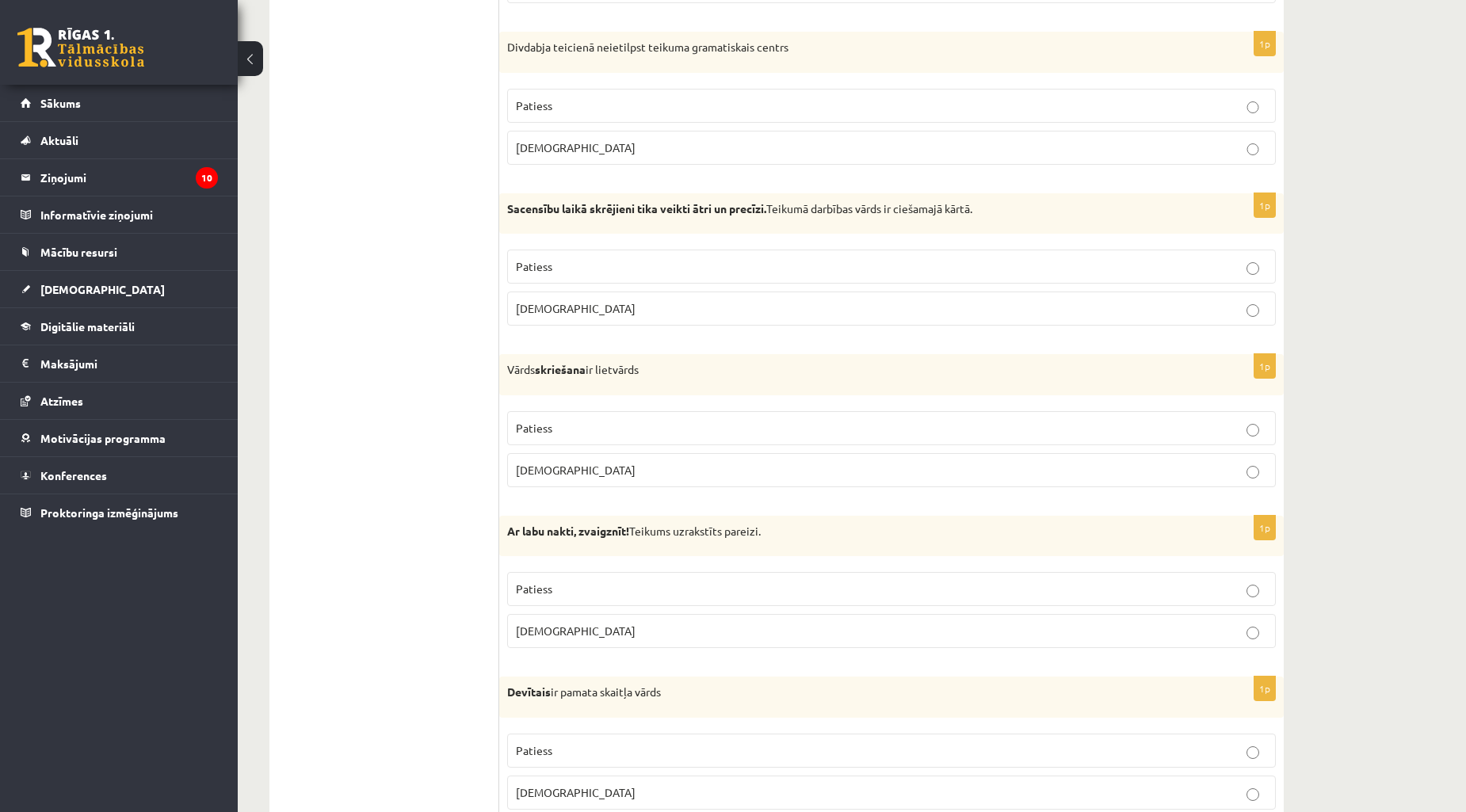
click at [559, 426] on p "Patiess" at bounding box center [891, 427] width 751 height 17
drag, startPoint x: 503, startPoint y: 534, endPoint x: 682, endPoint y: 643, distance: 209.6
click at [680, 643] on div "1p Ar labu nakti, zvaigznīt! Teikums uzrakstīts pareizi. Patiess Aplams" at bounding box center [891, 588] width 784 height 146
copy div "Ar labu nakti, zvaigznīt! Teikums uzrakstīts pareizi. Patiess Aplams"
click at [583, 594] on p "Patiess" at bounding box center [891, 588] width 751 height 17
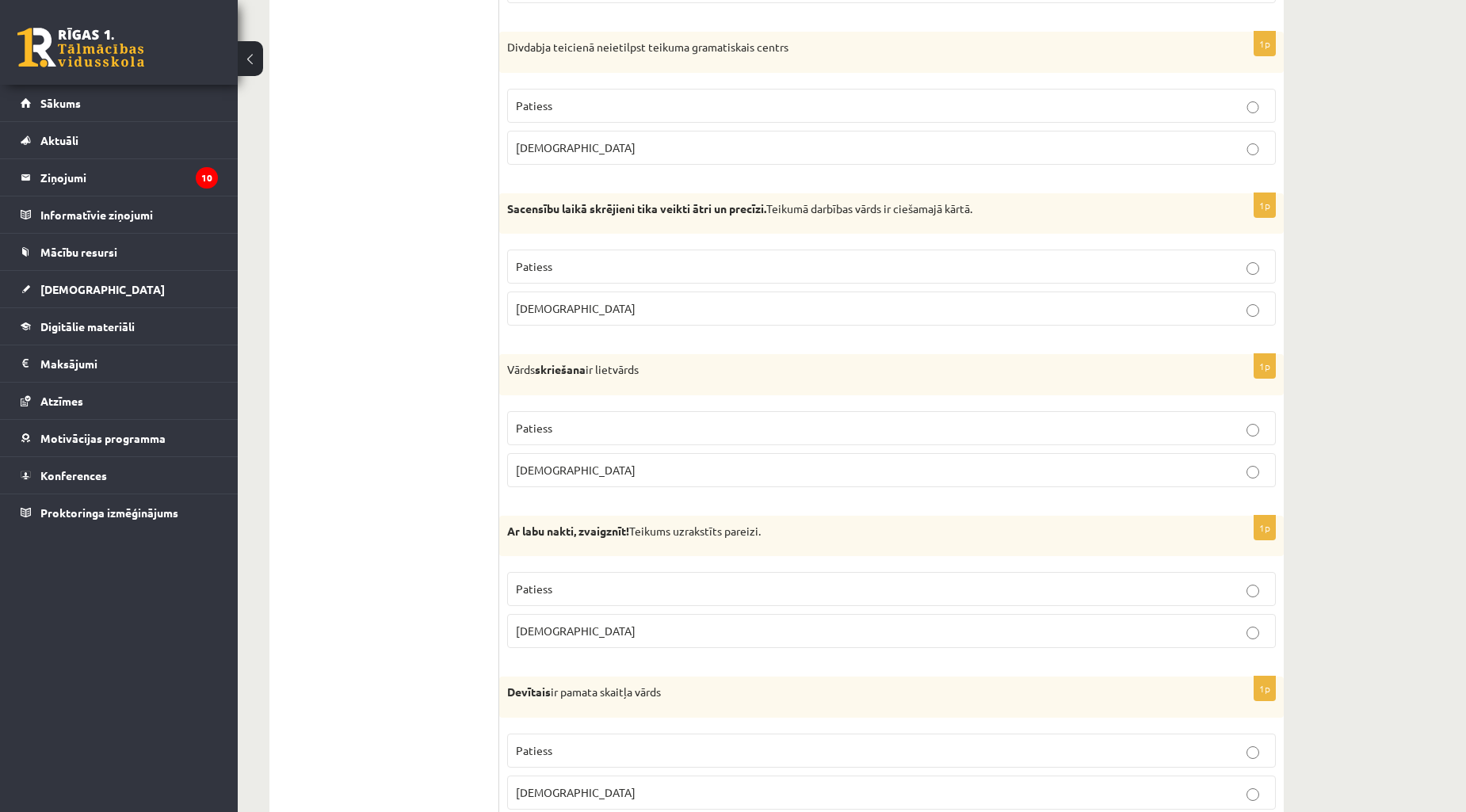
scroll to position [1555, 0]
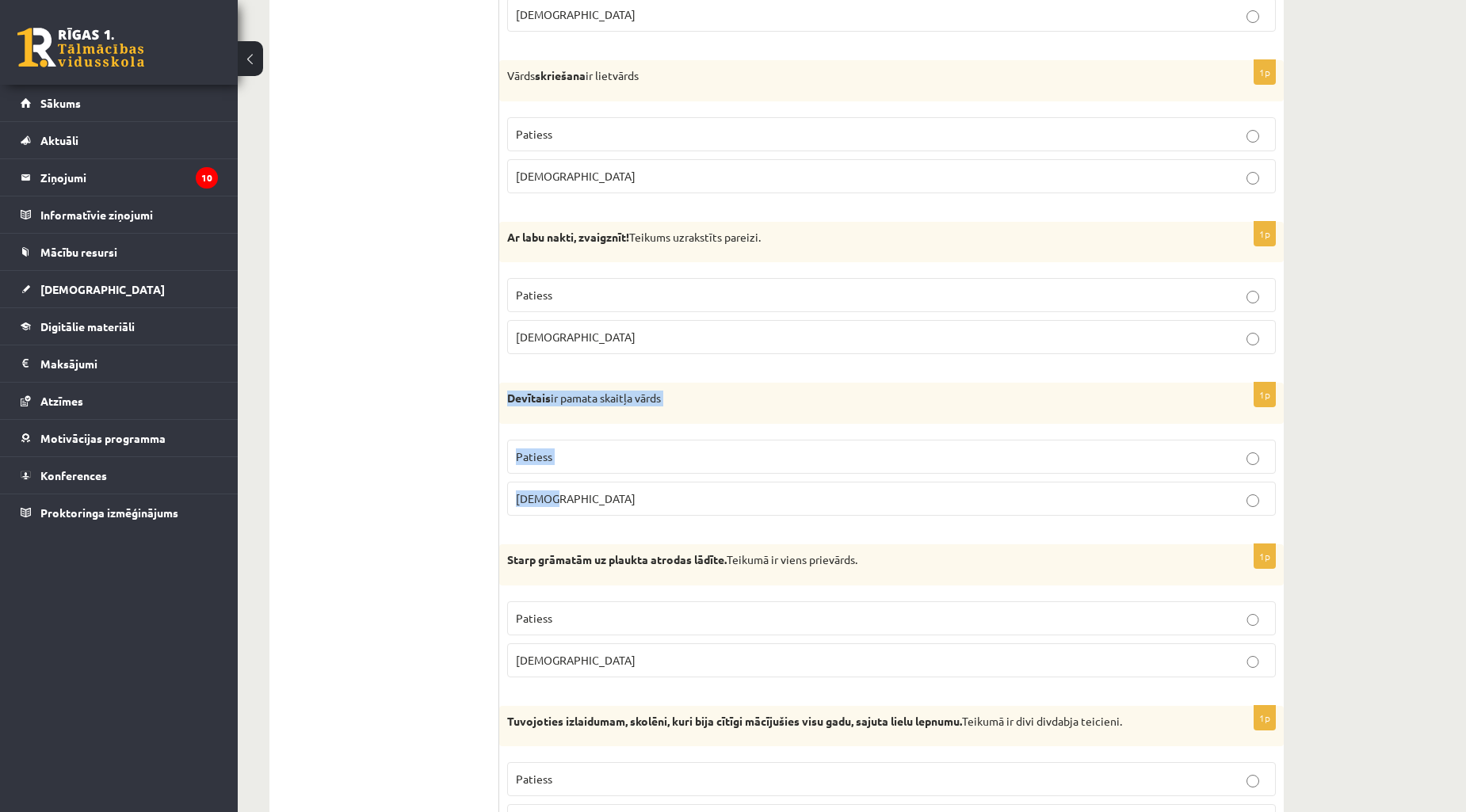
drag, startPoint x: 502, startPoint y: 402, endPoint x: 624, endPoint y: 526, distance: 174.0
click at [624, 526] on div "1p Devītais ir pamata skaitļa vārds Patiess Aplams" at bounding box center [891, 455] width 784 height 146
drag, startPoint x: 554, startPoint y: 616, endPoint x: 568, endPoint y: 612, distance: 14.6
click at [554, 618] on p "Patiess" at bounding box center [891, 618] width 751 height 17
click at [593, 463] on p "Patiess" at bounding box center [891, 456] width 751 height 17
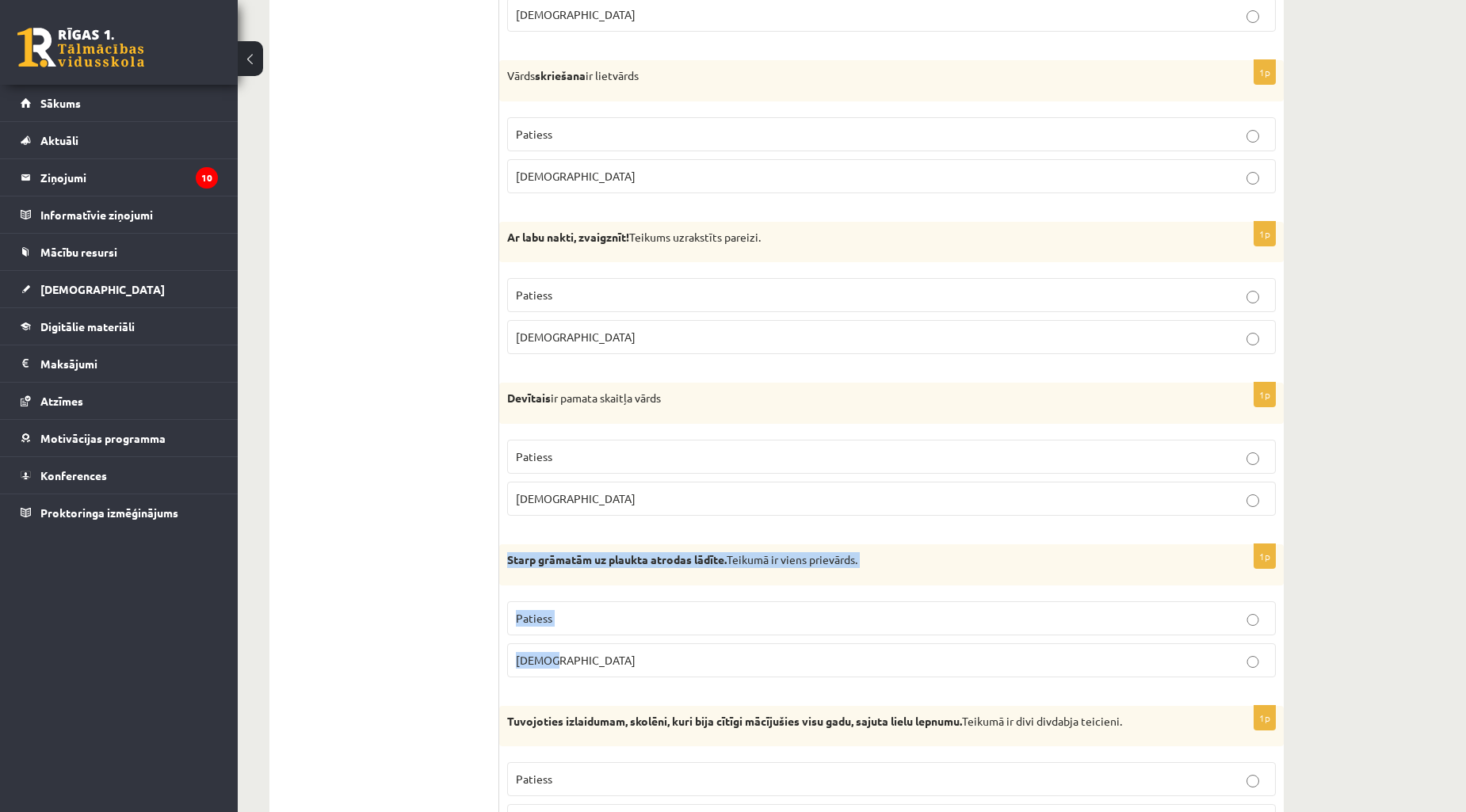
drag, startPoint x: 504, startPoint y: 553, endPoint x: 636, endPoint y: 685, distance: 186.7
click at [636, 685] on div "1p Starp grāmatām uz plaukta atrodas lādīte. Teikumā ir viens prievārds. Paties…" at bounding box center [891, 617] width 784 height 146
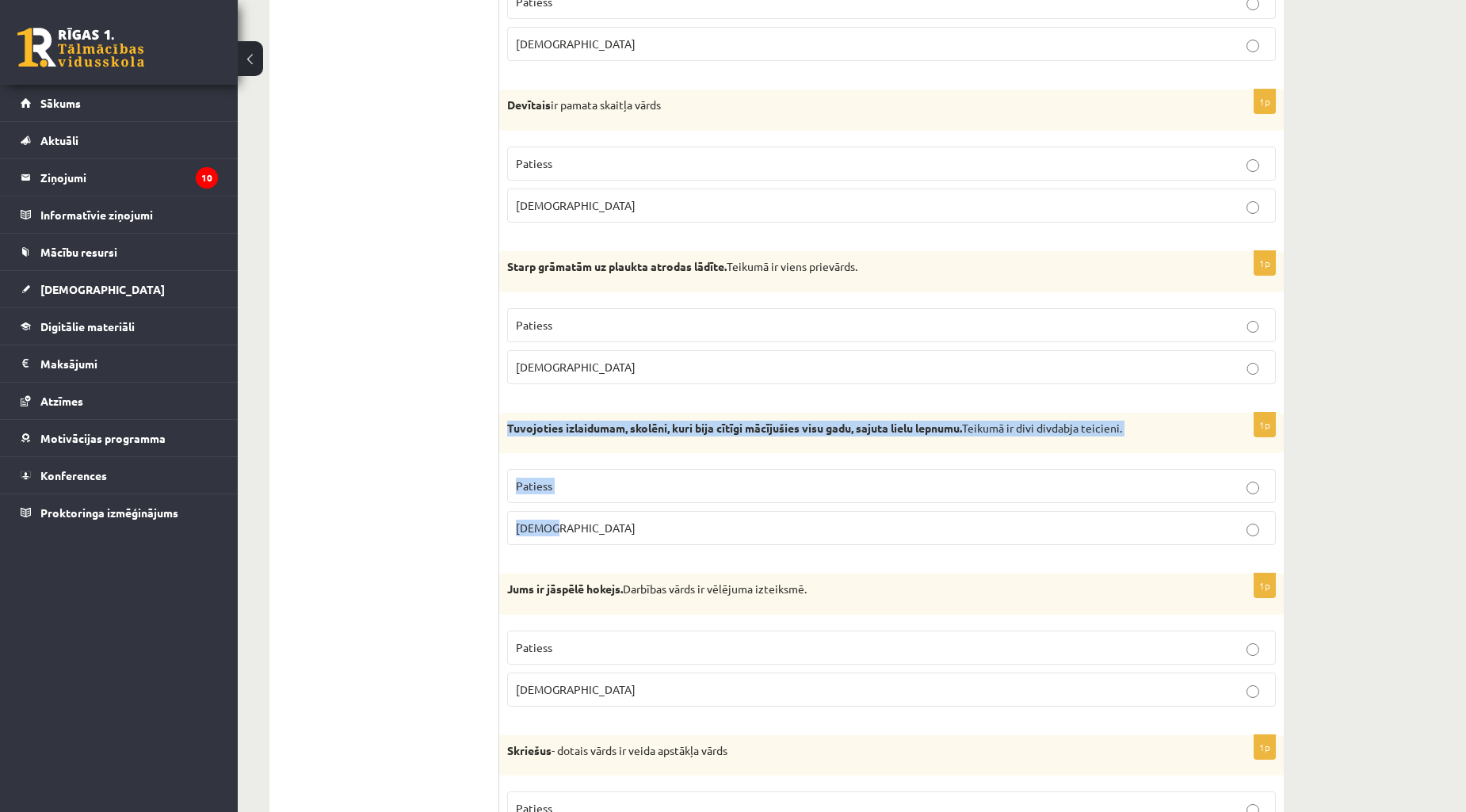
drag, startPoint x: 505, startPoint y: 428, endPoint x: 651, endPoint y: 541, distance: 184.6
click at [651, 541] on div "1p Tuvojoties izlaidumam, skolēni, kuri bija cītīgi mācījušies visu gadu, sajut…" at bounding box center [891, 485] width 784 height 146
click at [607, 533] on p "Aplams" at bounding box center [891, 527] width 751 height 17
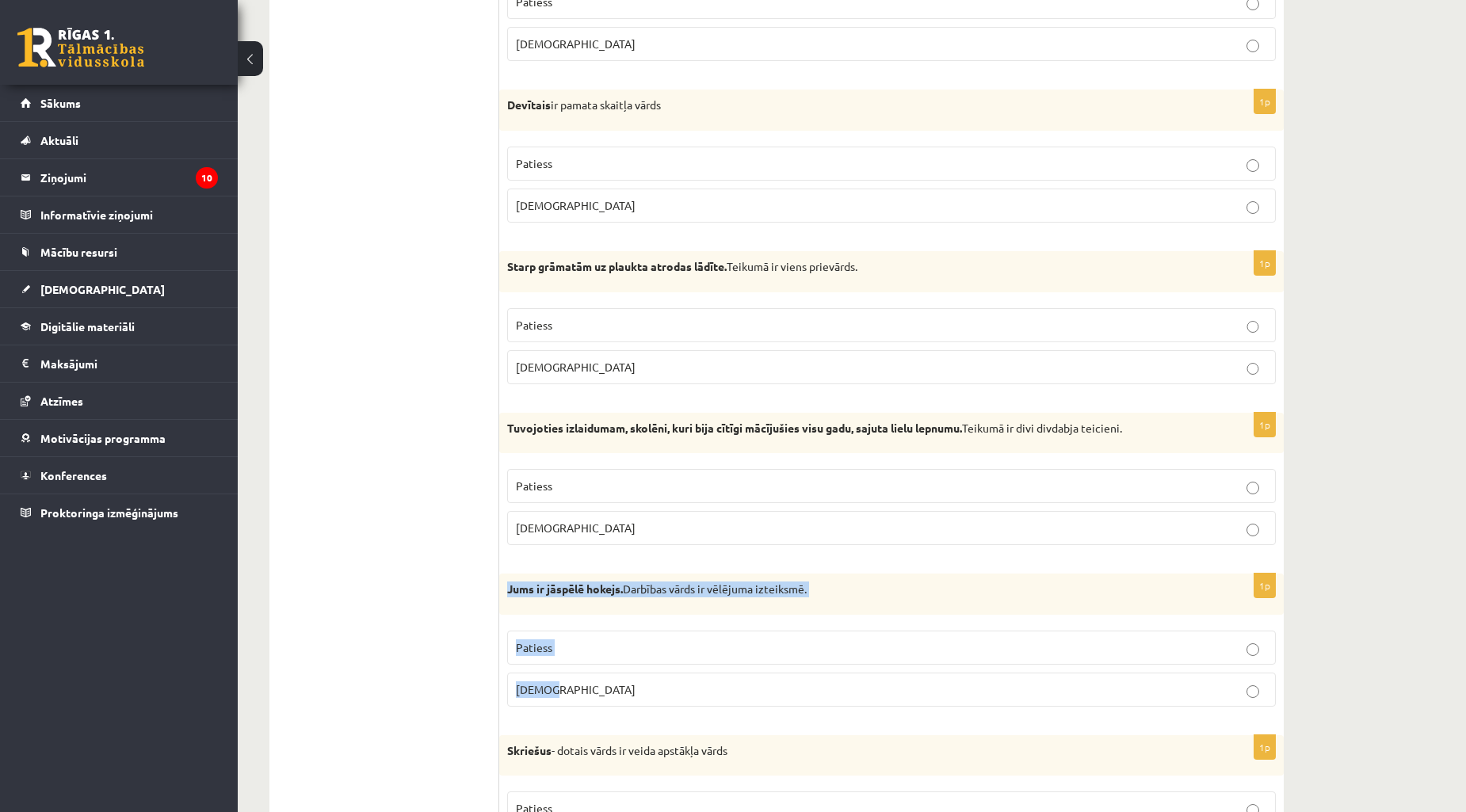
drag, startPoint x: 502, startPoint y: 589, endPoint x: 635, endPoint y: 694, distance: 169.5
click at [635, 699] on div "1p Jums ir jāspēlē hokejs. Darbības vārds ir vēlējuma izteiksmē. Patiess Aplams" at bounding box center [891, 646] width 784 height 146
click at [590, 645] on p "Patiess" at bounding box center [891, 647] width 751 height 17
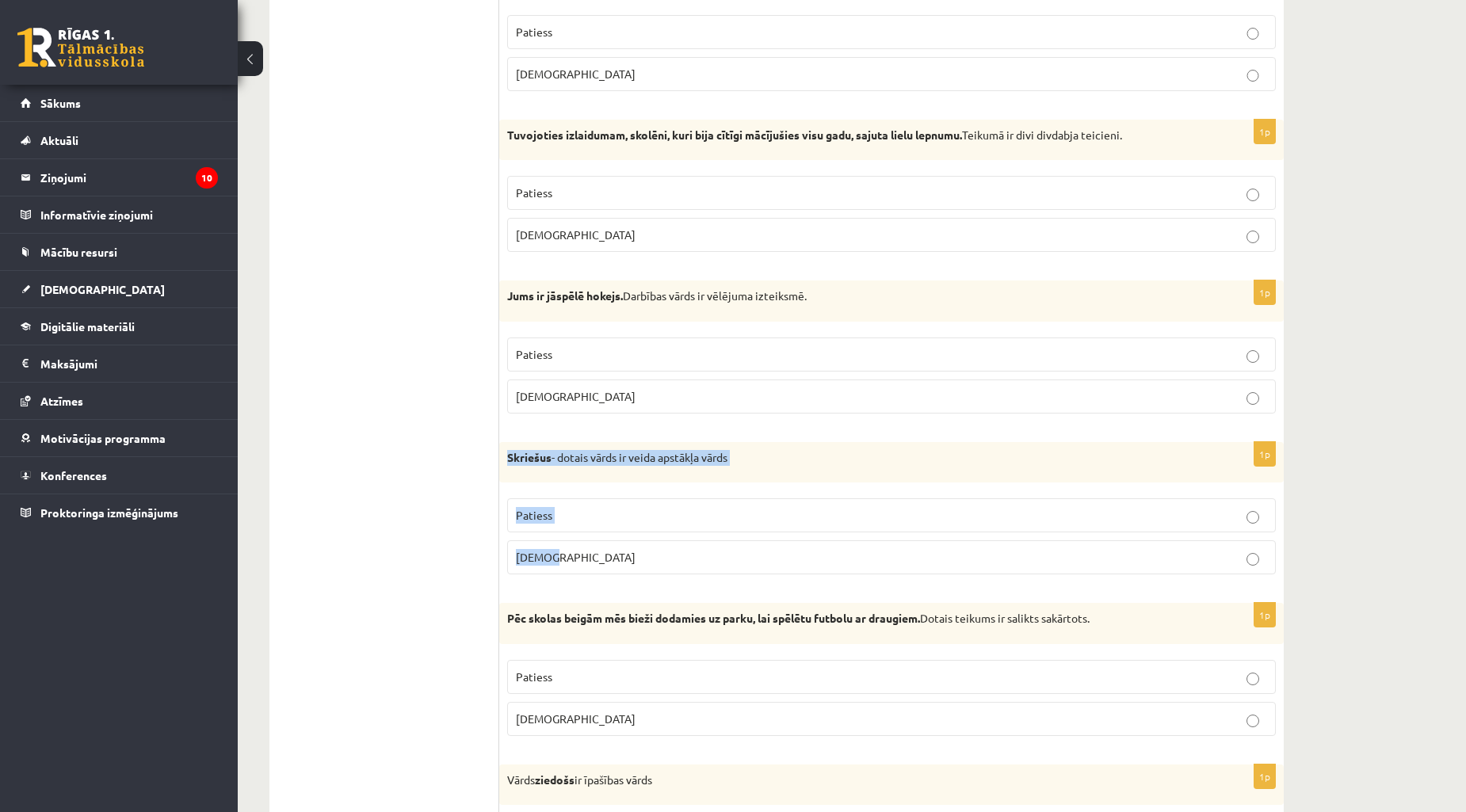
drag, startPoint x: 503, startPoint y: 465, endPoint x: 621, endPoint y: 590, distance: 171.9
click at [621, 588] on div "1p Skriešus - dotais vārds ir veida apstākļa vārds Patiess Aplams" at bounding box center [891, 515] width 784 height 146
click at [604, 513] on p "Patiess" at bounding box center [891, 515] width 751 height 17
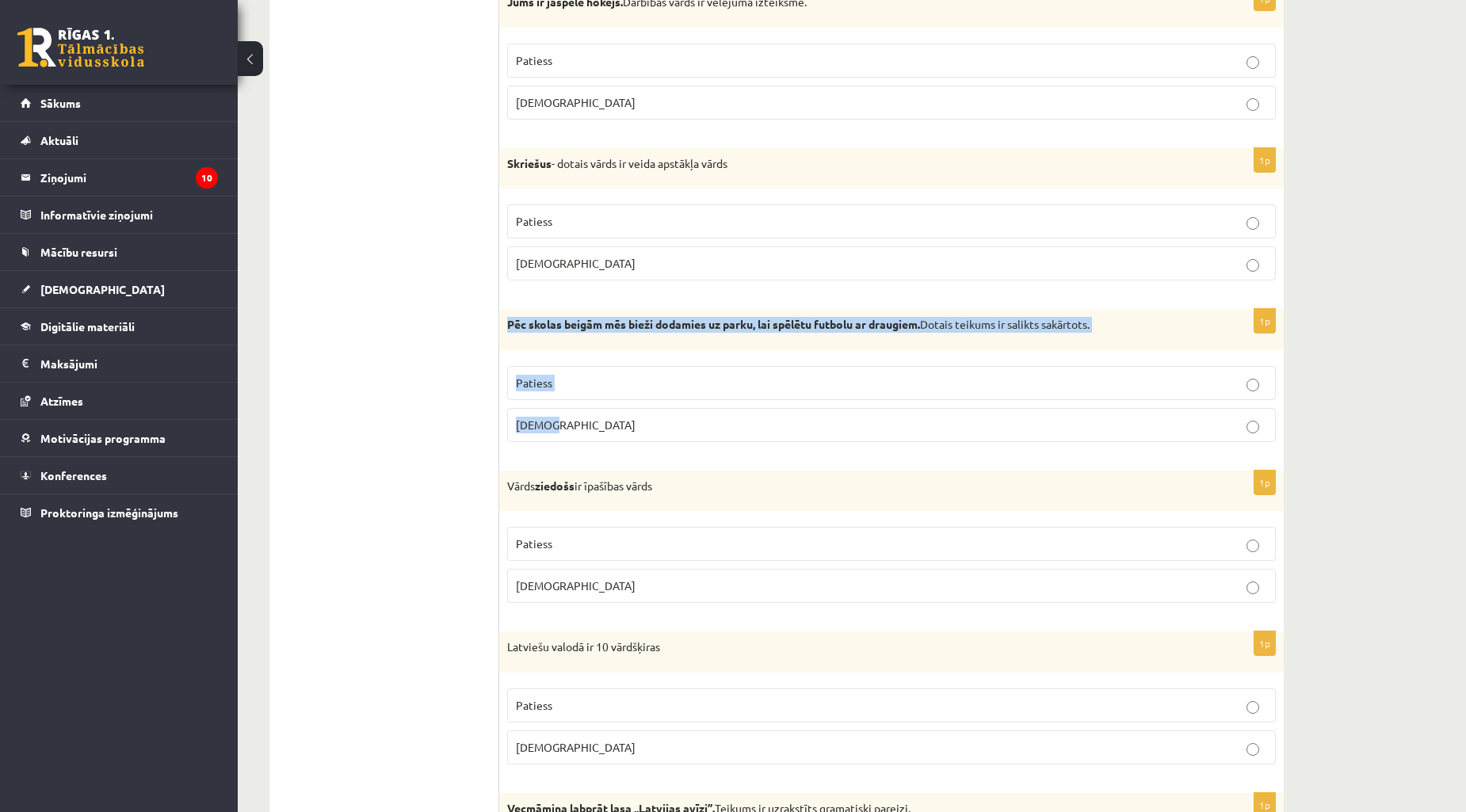
drag, startPoint x: 504, startPoint y: 324, endPoint x: 630, endPoint y: 439, distance: 170.6
click at [630, 439] on div "1p Pēc skolas beigām mēs bieži dodamies uz parku, lai spēlētu futbolu ar draugi…" at bounding box center [891, 382] width 784 height 146
click at [581, 387] on p "Patiess" at bounding box center [891, 383] width 751 height 17
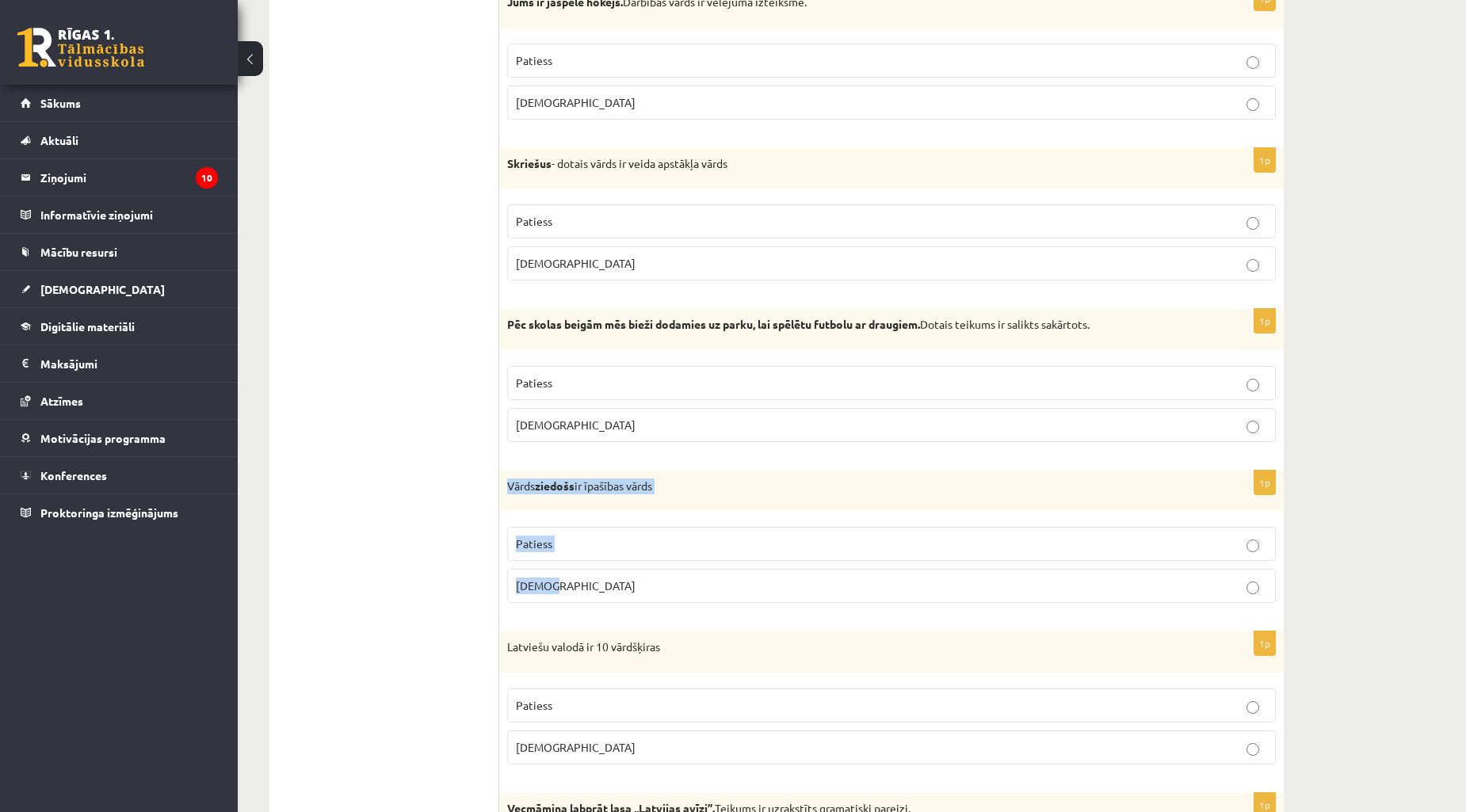
drag, startPoint x: 513, startPoint y: 496, endPoint x: 646, endPoint y: 613, distance: 177.1
click at [646, 613] on div "1p Vārds ziedošs ir īpašības vārds Patiess Aplams" at bounding box center [891, 543] width 784 height 146
click at [647, 538] on label "Patiess" at bounding box center [891, 543] width 768 height 34
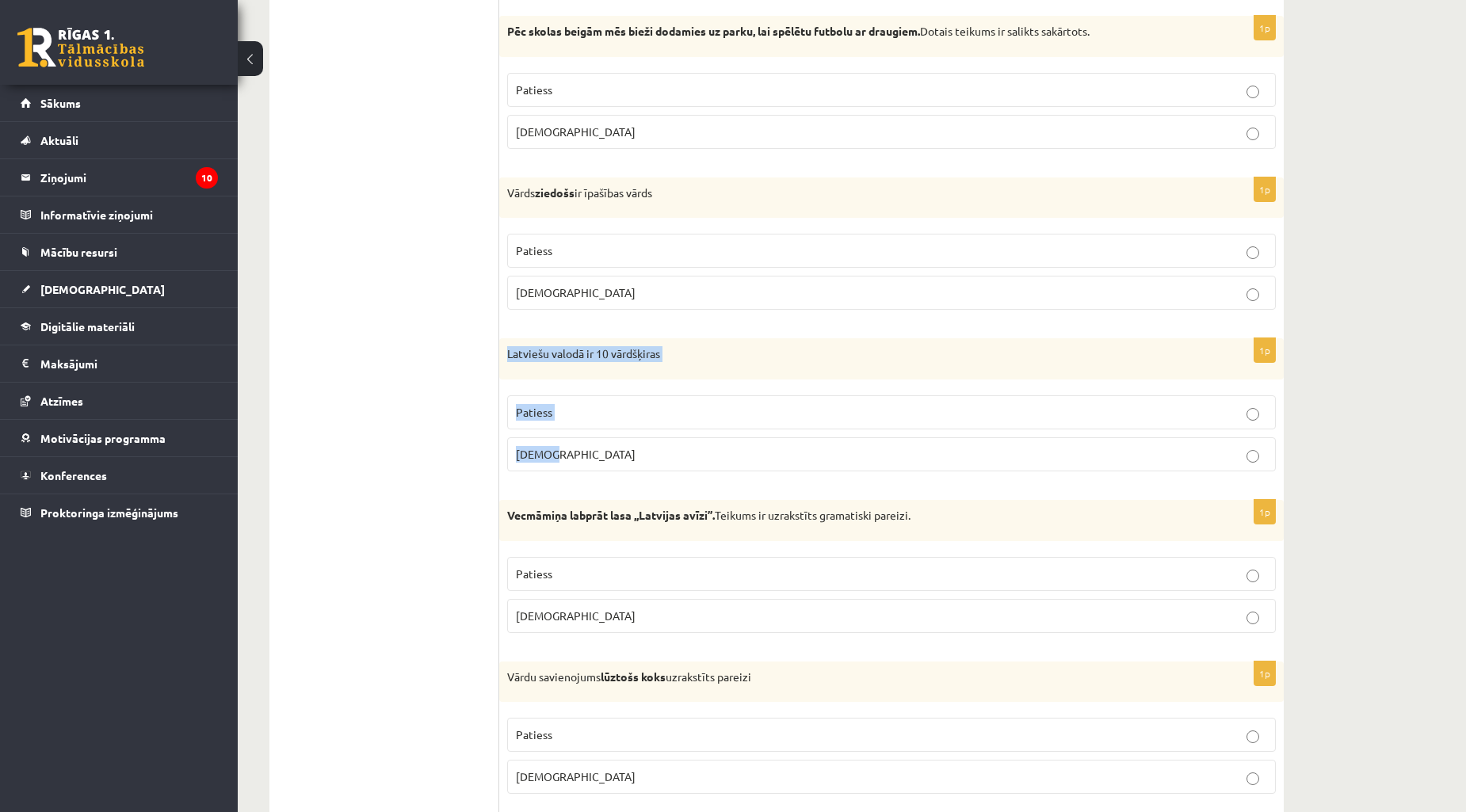
drag, startPoint x: 504, startPoint y: 357, endPoint x: 657, endPoint y: 476, distance: 193.8
click at [657, 476] on div "1p Latviešu valodā ir 10 vārdšķiras Patiess Aplams" at bounding box center [891, 411] width 784 height 146
click at [609, 406] on label "Patiess" at bounding box center [891, 412] width 768 height 34
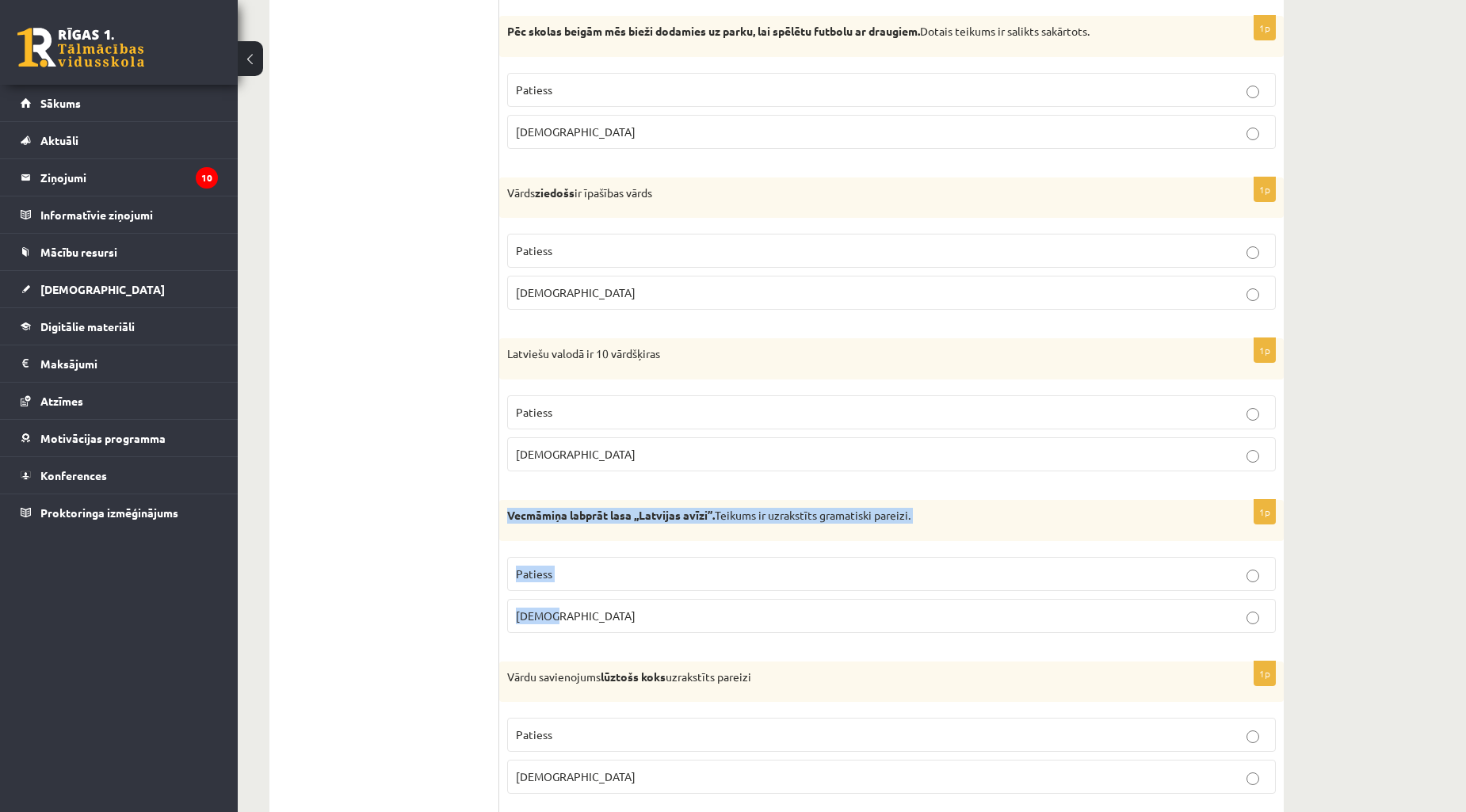
drag, startPoint x: 500, startPoint y: 515, endPoint x: 628, endPoint y: 634, distance: 174.8
click at [628, 634] on div "1p Vecmāmiņa labprāt lasa ,,Latvijas avīzi’’. Teikums ir uzrakstīts gramatiski …" at bounding box center [891, 572] width 784 height 146
click at [593, 616] on p "Aplams" at bounding box center [891, 615] width 751 height 17
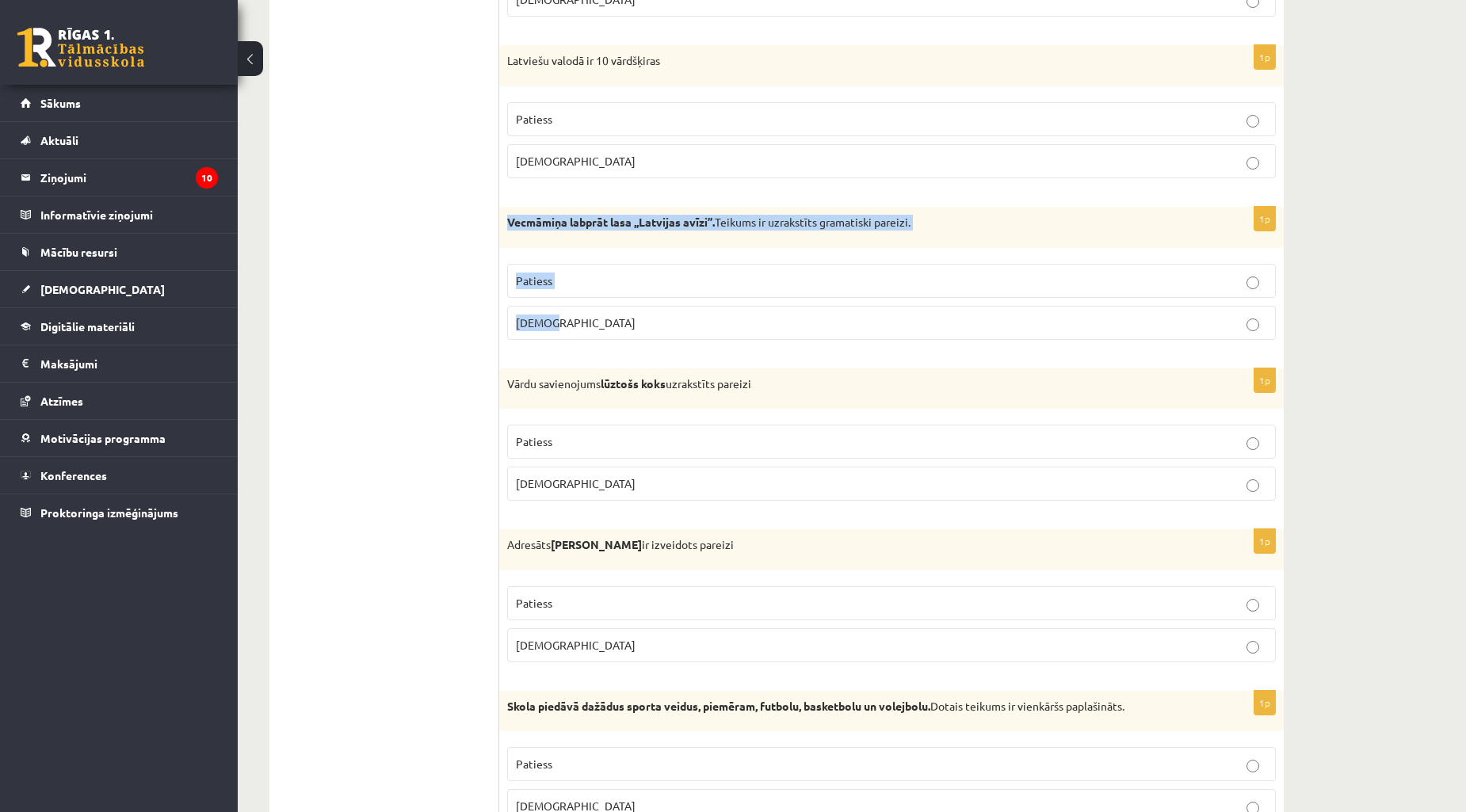
drag, startPoint x: 504, startPoint y: 228, endPoint x: 638, endPoint y: 329, distance: 167.8
click at [638, 329] on div "1p Vecmāmiņa labprāt lasa ,,Latvijas avīzi’’. Teikums ir uzrakstīts gramatiski …" at bounding box center [891, 280] width 784 height 146
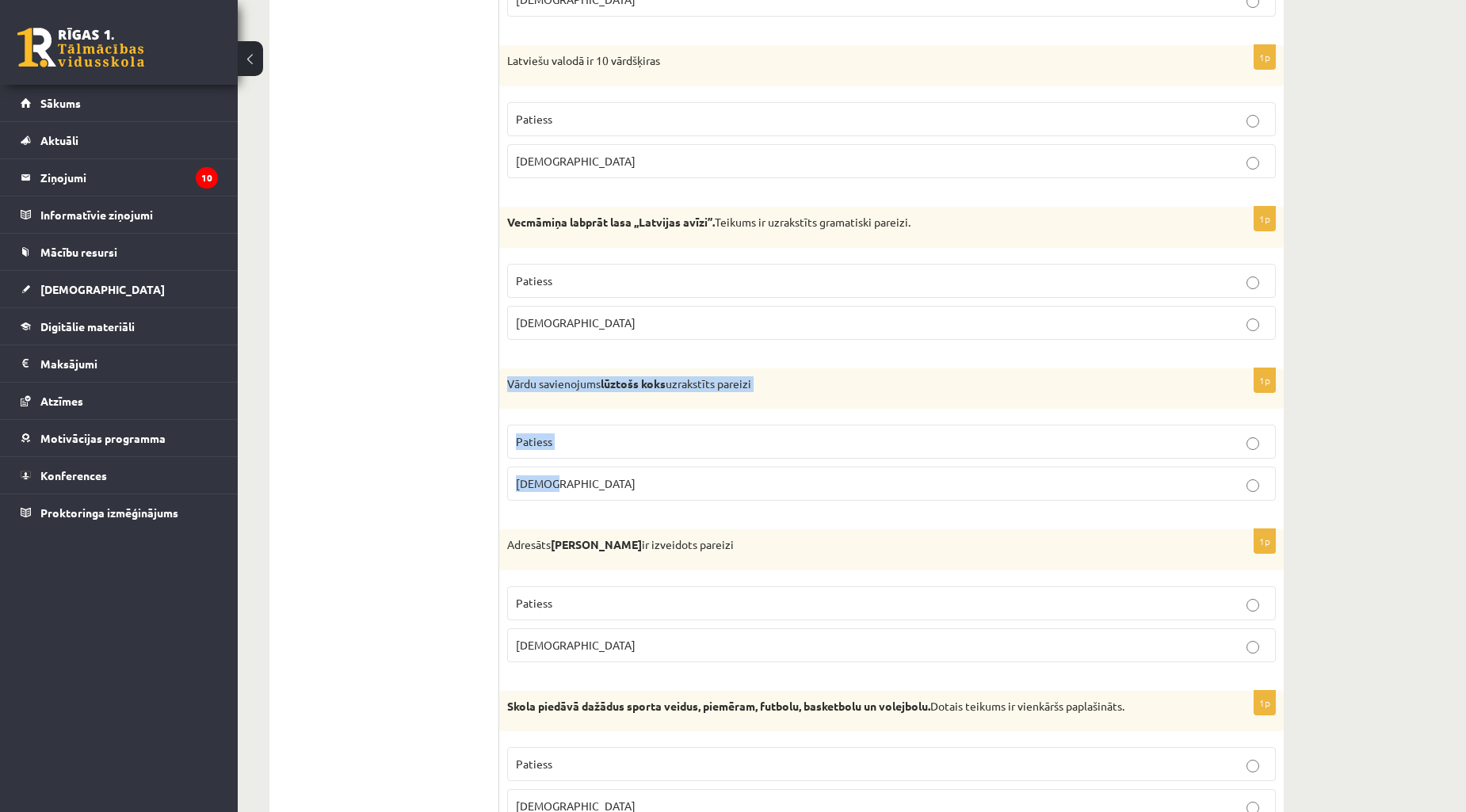
drag, startPoint x: 505, startPoint y: 389, endPoint x: 717, endPoint y: 493, distance: 236.1
click at [717, 493] on div "1p Vārdu savienojums lūztošs koks uzrakstīts pareizi Patiess Aplams" at bounding box center [891, 441] width 784 height 146
click at [584, 484] on p "Aplams" at bounding box center [891, 483] width 751 height 17
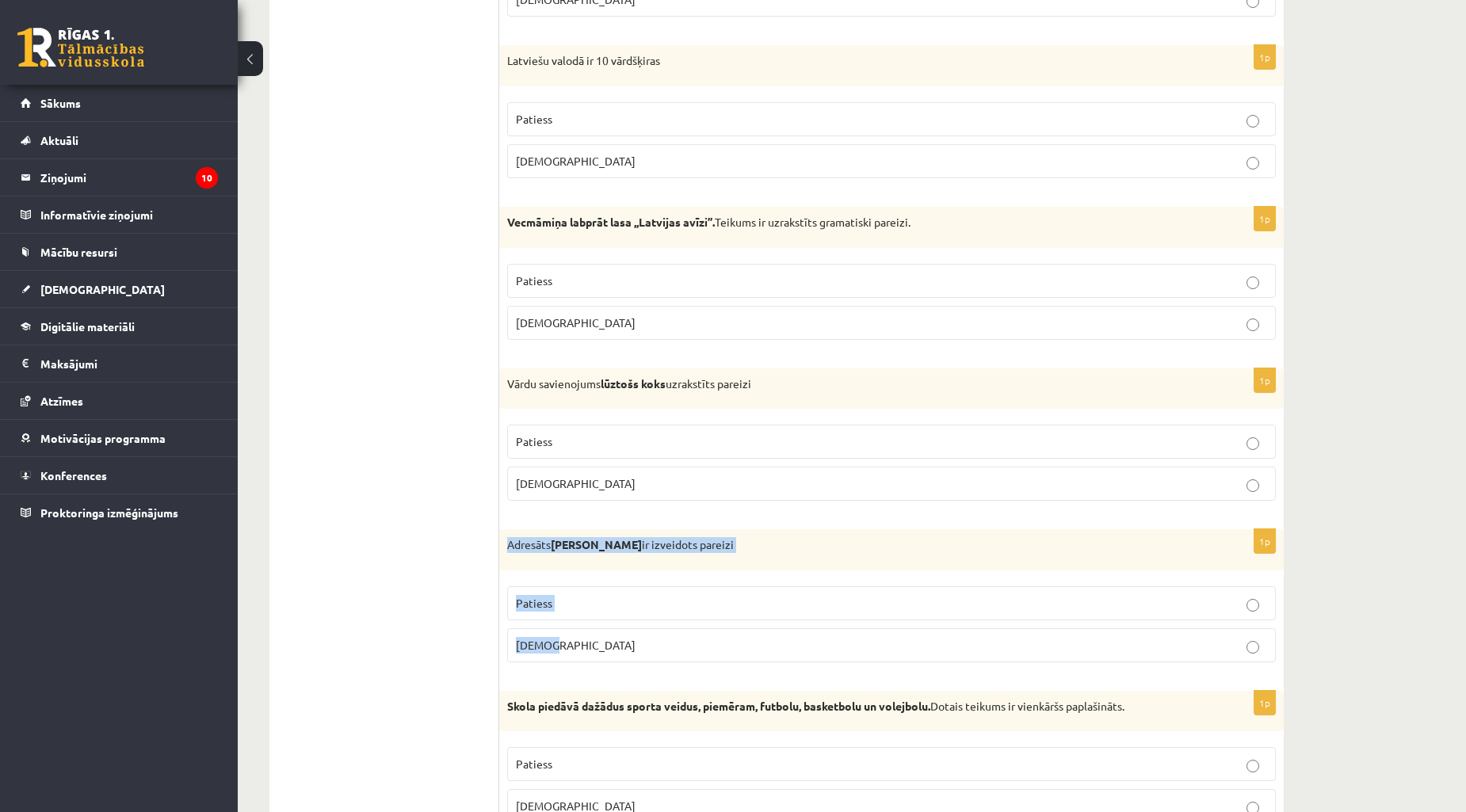
drag, startPoint x: 504, startPoint y: 551, endPoint x: 599, endPoint y: 657, distance: 142.3
click at [599, 657] on div "1p Adresāts Jānim Eglei ir izveidots pareizi Patiess Aplams" at bounding box center [891, 602] width 784 height 146
click at [589, 649] on p "Aplams" at bounding box center [891, 645] width 751 height 17
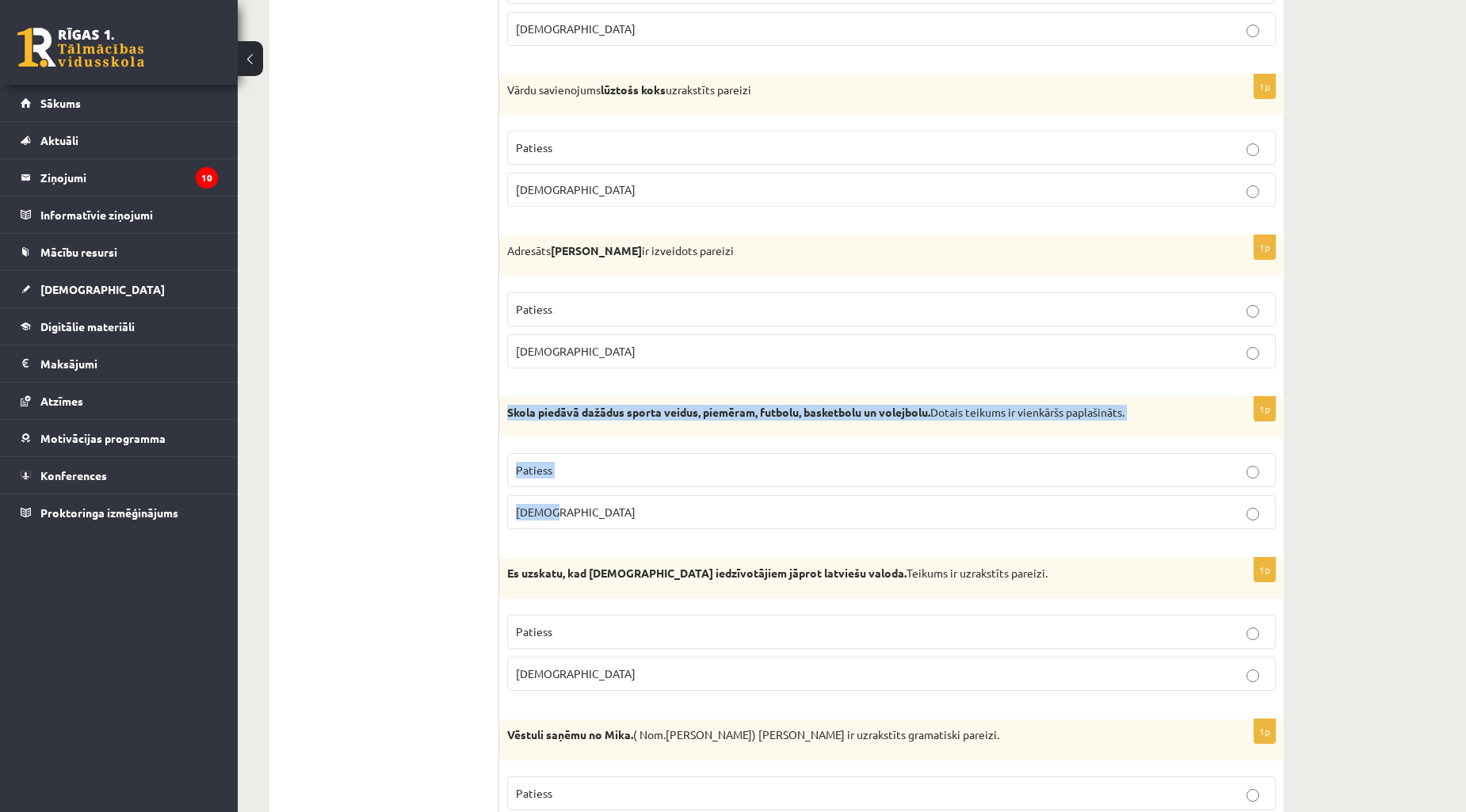
drag, startPoint x: 508, startPoint y: 416, endPoint x: 647, endPoint y: 537, distance: 184.3
click at [647, 537] on div "1p Skola piedāvā dažādus sporta veidus, piemēram, futbolu, basketbolu un volejb…" at bounding box center [891, 469] width 784 height 146
click at [580, 471] on p "Patiess" at bounding box center [891, 469] width 751 height 17
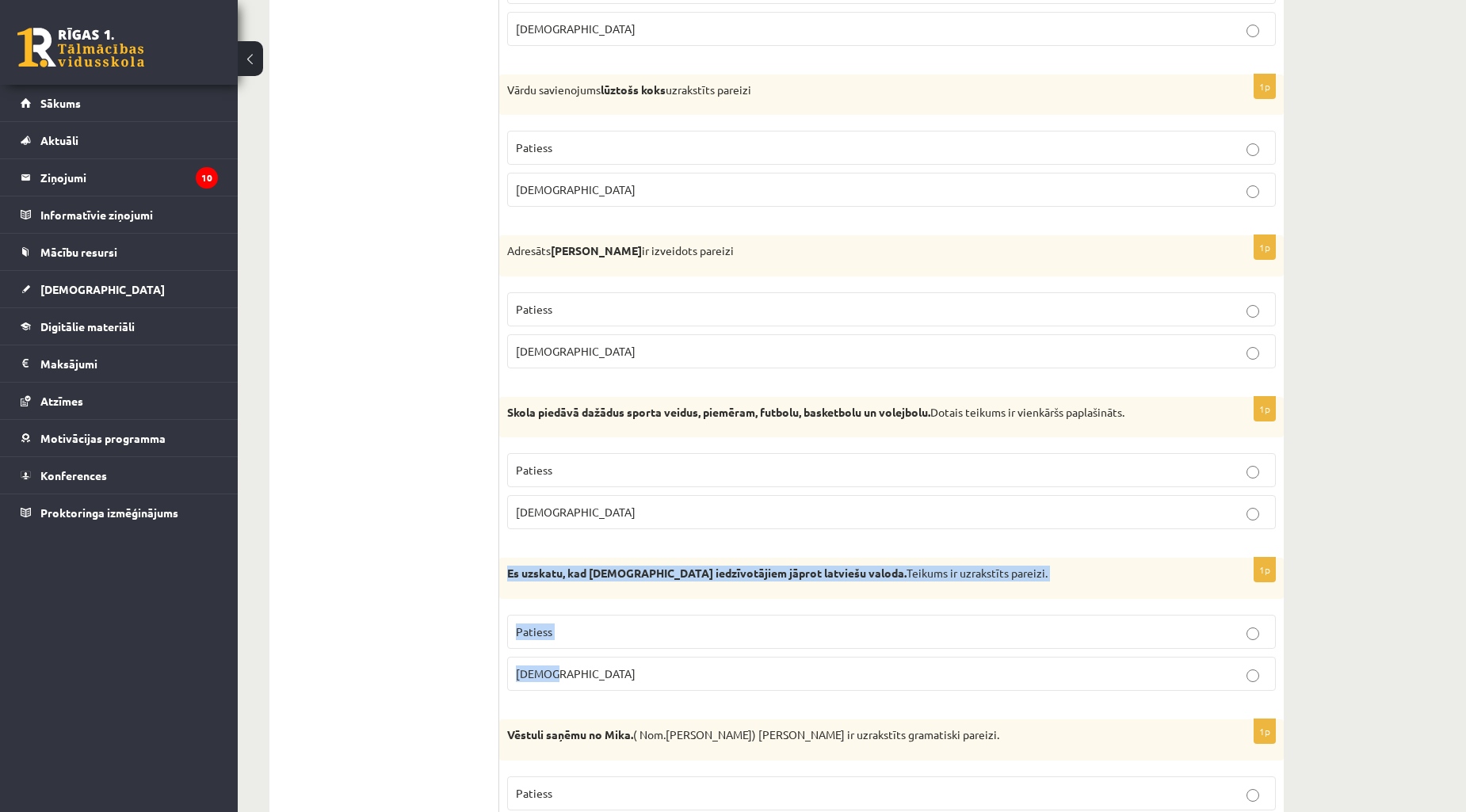
drag, startPoint x: 504, startPoint y: 572, endPoint x: 613, endPoint y: 699, distance: 167.4
click at [613, 699] on div "1p Es uzskatu, kad Latvijas iedzīvotājiem jāprot latviešu valoda. Teikums ir uz…" at bounding box center [891, 630] width 784 height 146
click at [588, 682] on p "Aplams" at bounding box center [891, 673] width 751 height 17
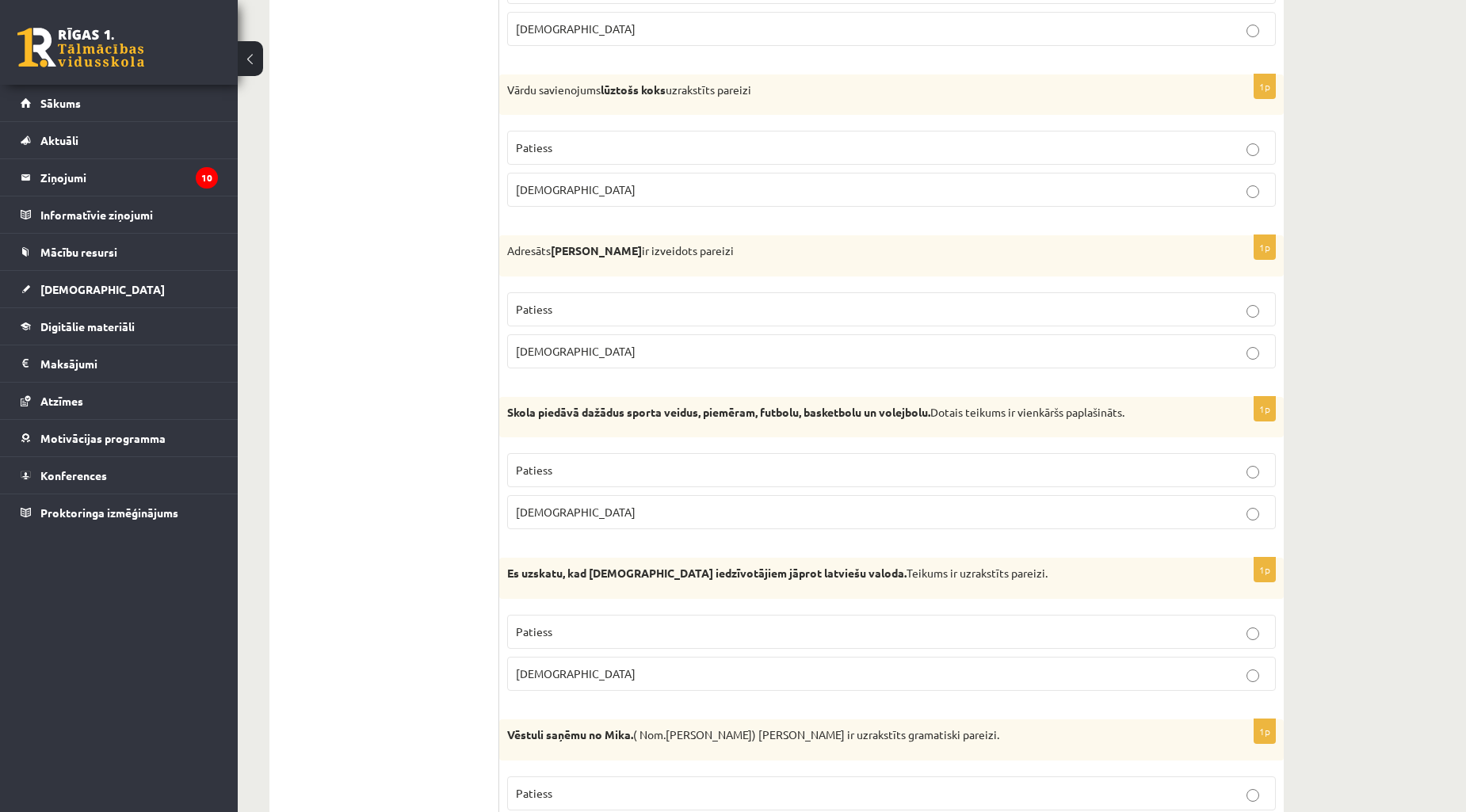
scroll to position [3609, 0]
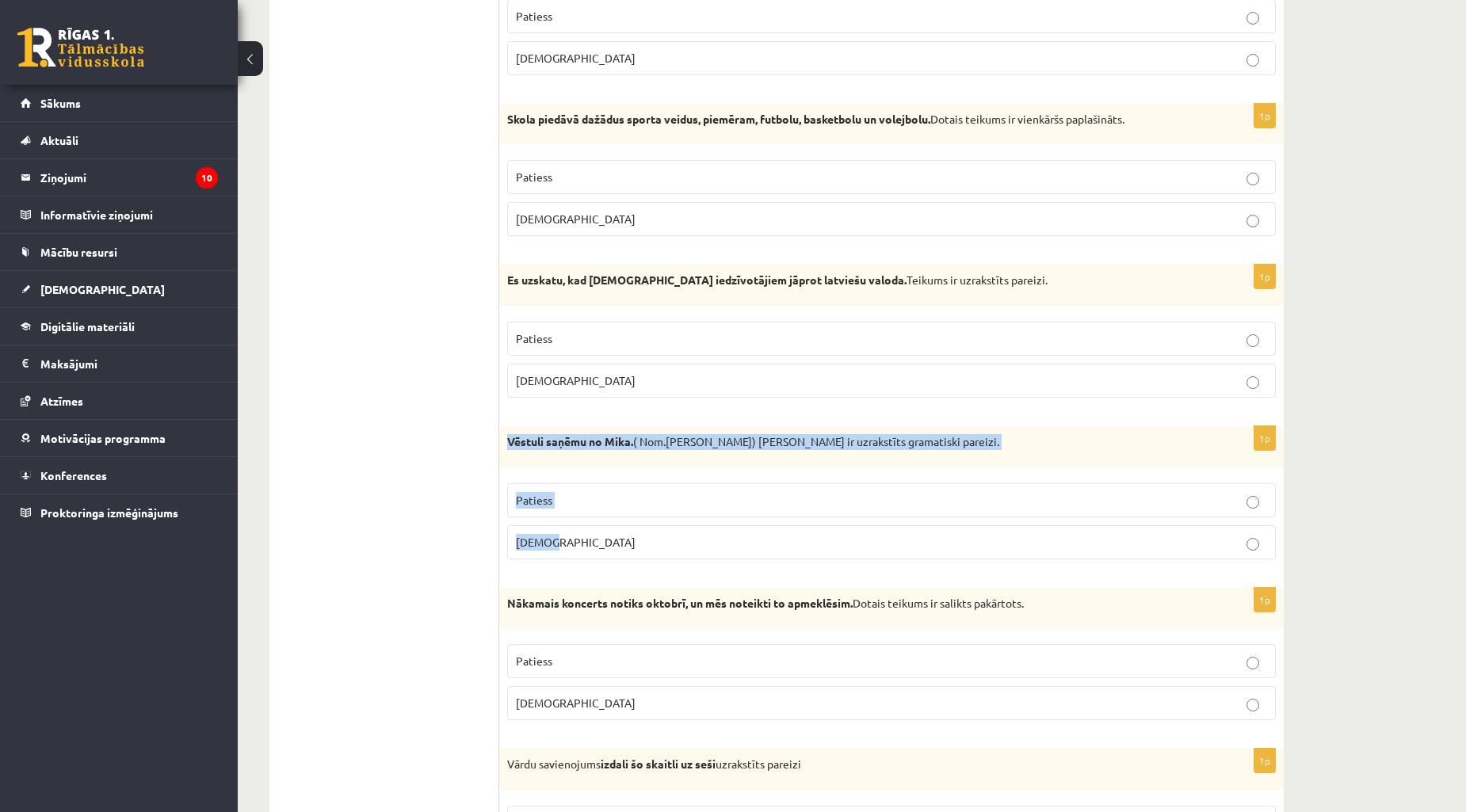
drag, startPoint x: 504, startPoint y: 445, endPoint x: 615, endPoint y: 555, distance: 156.3
click at [615, 555] on div "1p Vēstuli saņēmu no Mika. ( Nom.Mikus) Teikums ir uzrakstīts gramatiski pareiz…" at bounding box center [891, 499] width 784 height 146
click at [600, 508] on p "Patiess" at bounding box center [891, 500] width 751 height 17
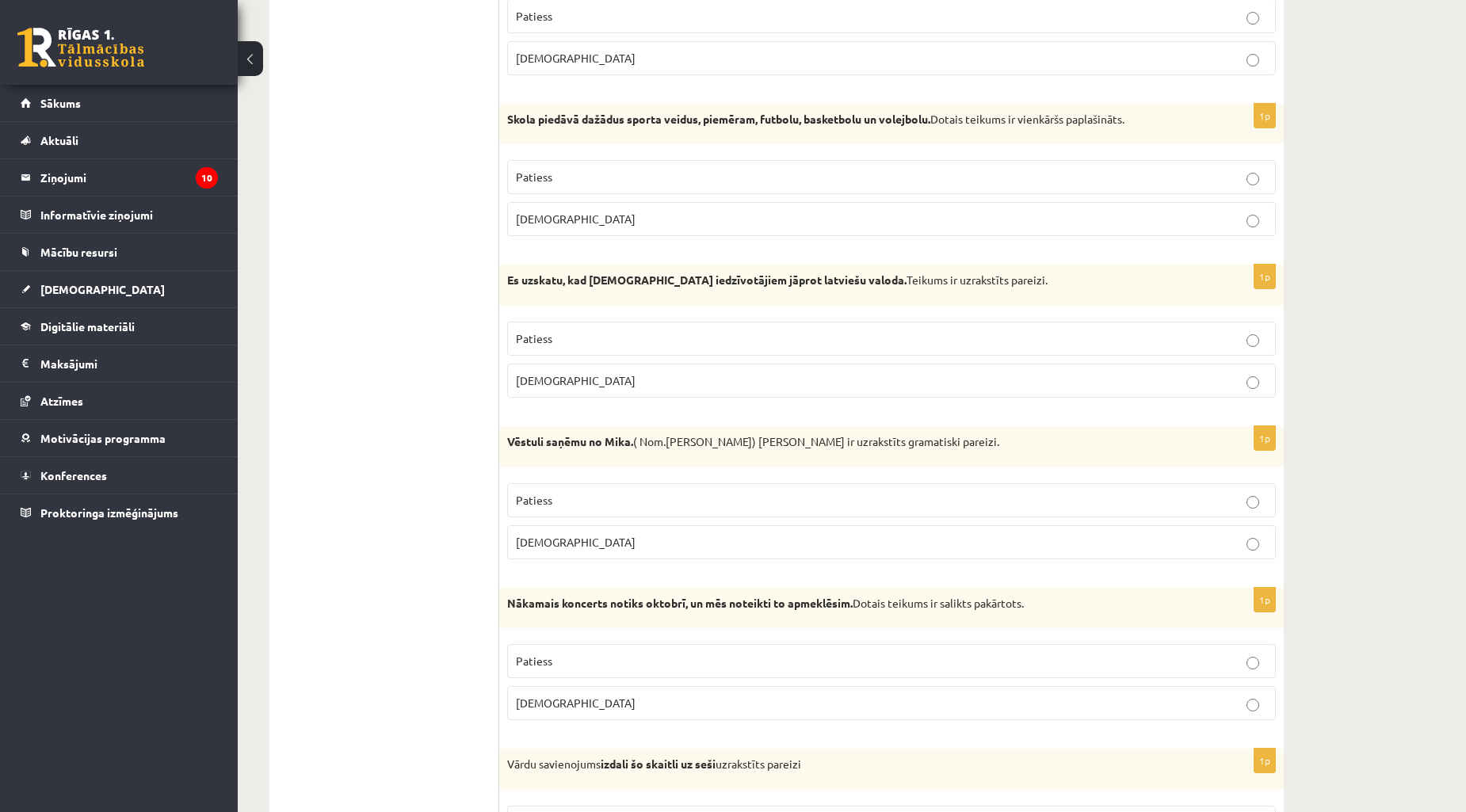
scroll to position [3901, 0]
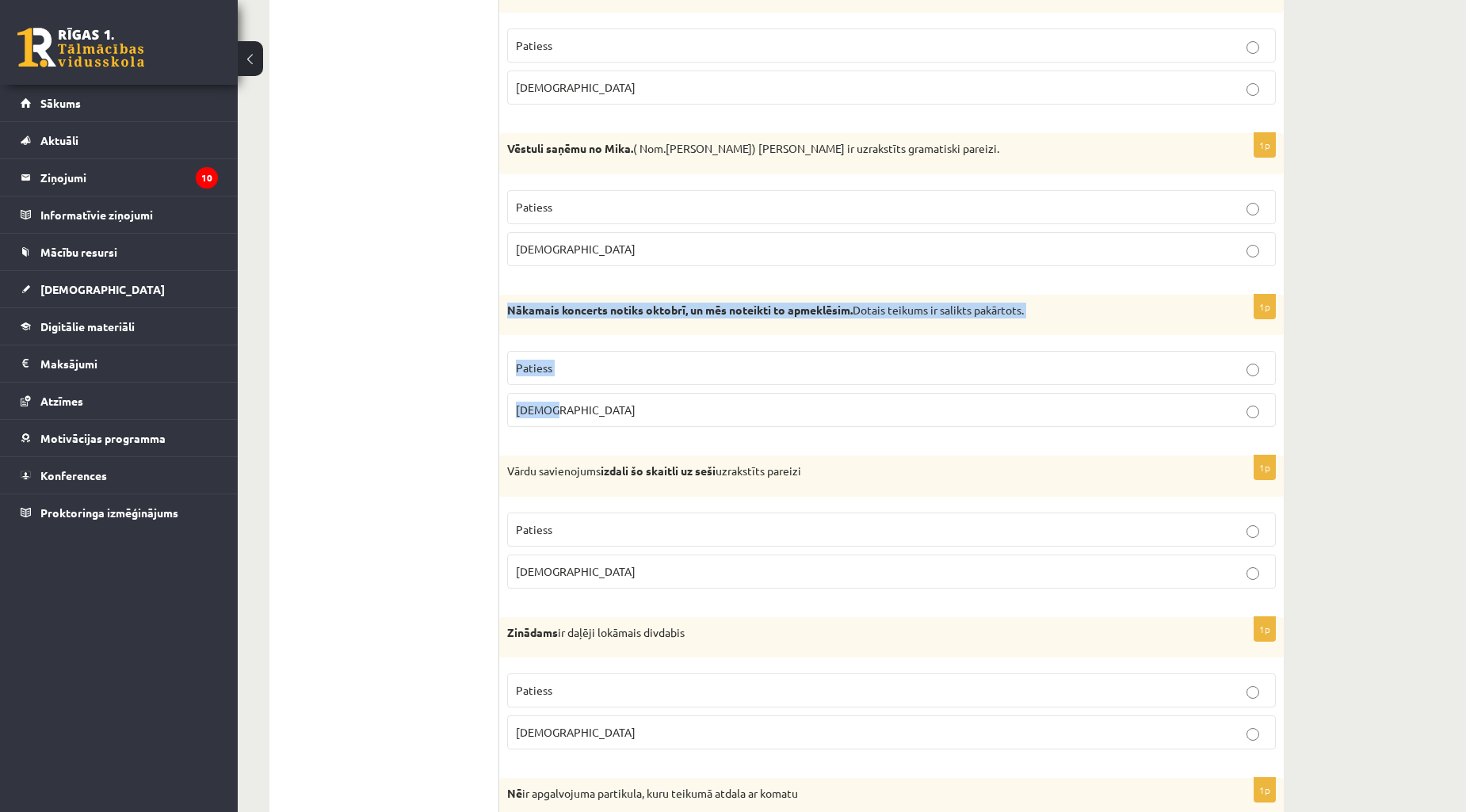
drag, startPoint x: 512, startPoint y: 315, endPoint x: 688, endPoint y: 416, distance: 202.9
click at [688, 416] on div "1p Nākamais koncerts notiks oktobrī, un mēs noteikti to apmeklēsim. Dotais teik…" at bounding box center [891, 368] width 784 height 146
click at [663, 407] on label "Aplams" at bounding box center [891, 409] width 768 height 34
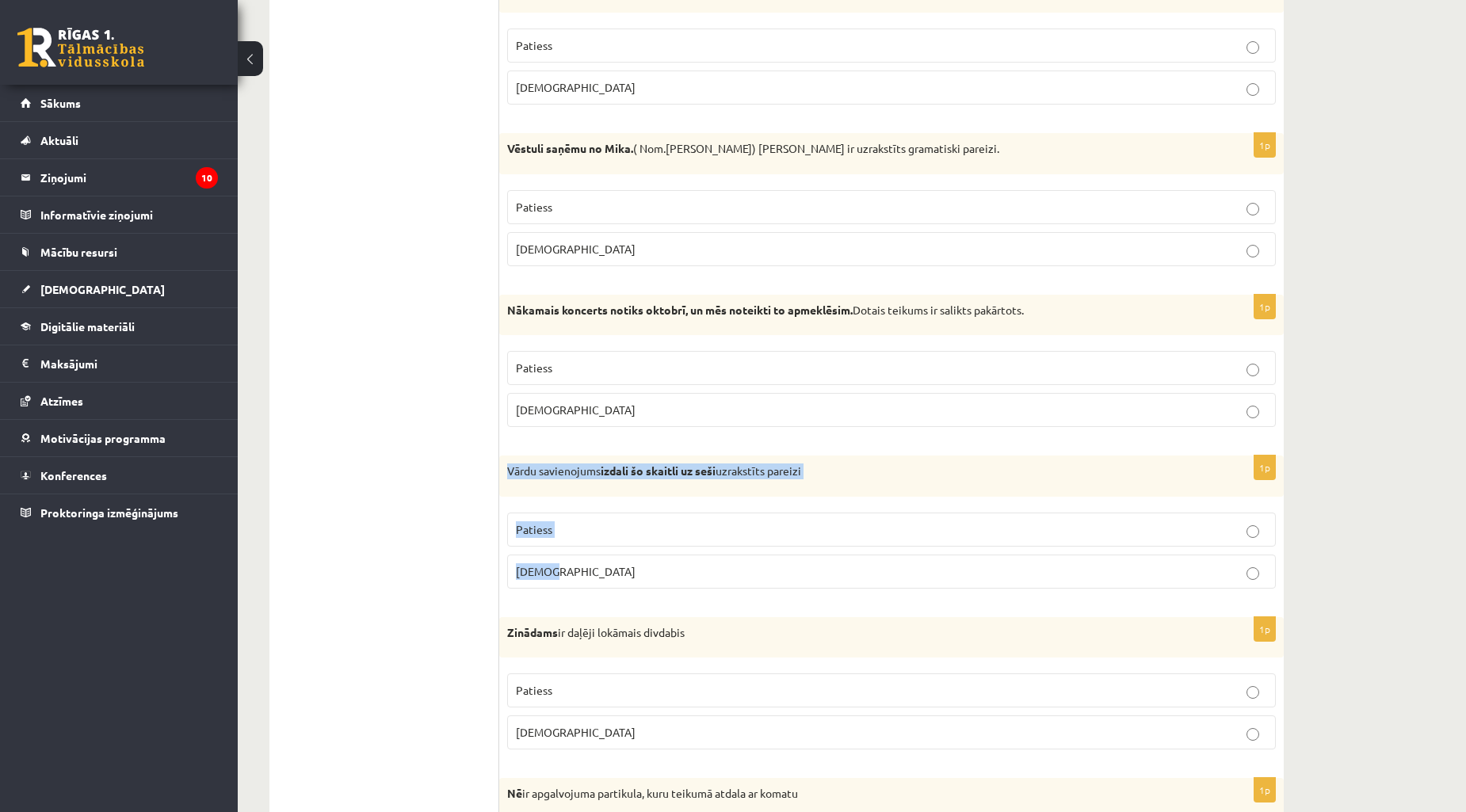
drag, startPoint x: 504, startPoint y: 477, endPoint x: 612, endPoint y: 581, distance: 149.9
click at [612, 581] on div "1p Vārdu savienojums izdali šo skaitli uz seši uzrakstīts pareizi Patiess Aplams" at bounding box center [891, 528] width 784 height 146
click at [614, 580] on p "Aplams" at bounding box center [891, 571] width 751 height 17
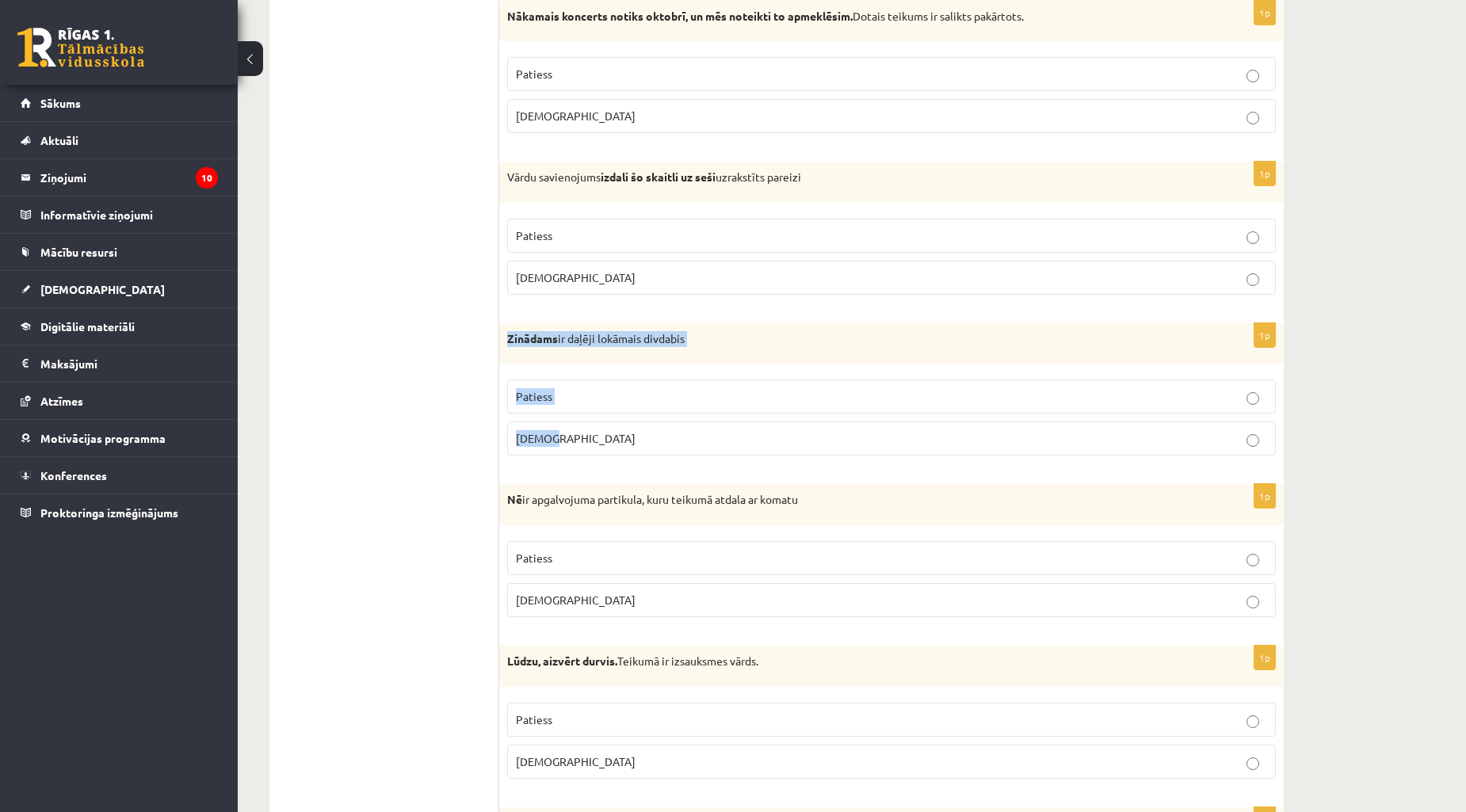
drag, startPoint x: 501, startPoint y: 343, endPoint x: 635, endPoint y: 456, distance: 175.3
click at [635, 456] on div "1p Zinādams ir daļēji lokāmais divdabis Patiess Aplams" at bounding box center [891, 397] width 784 height 146
click at [591, 559] on p "Patiess" at bounding box center [891, 557] width 751 height 17
click at [589, 405] on p "Patiess" at bounding box center [891, 397] width 751 height 17
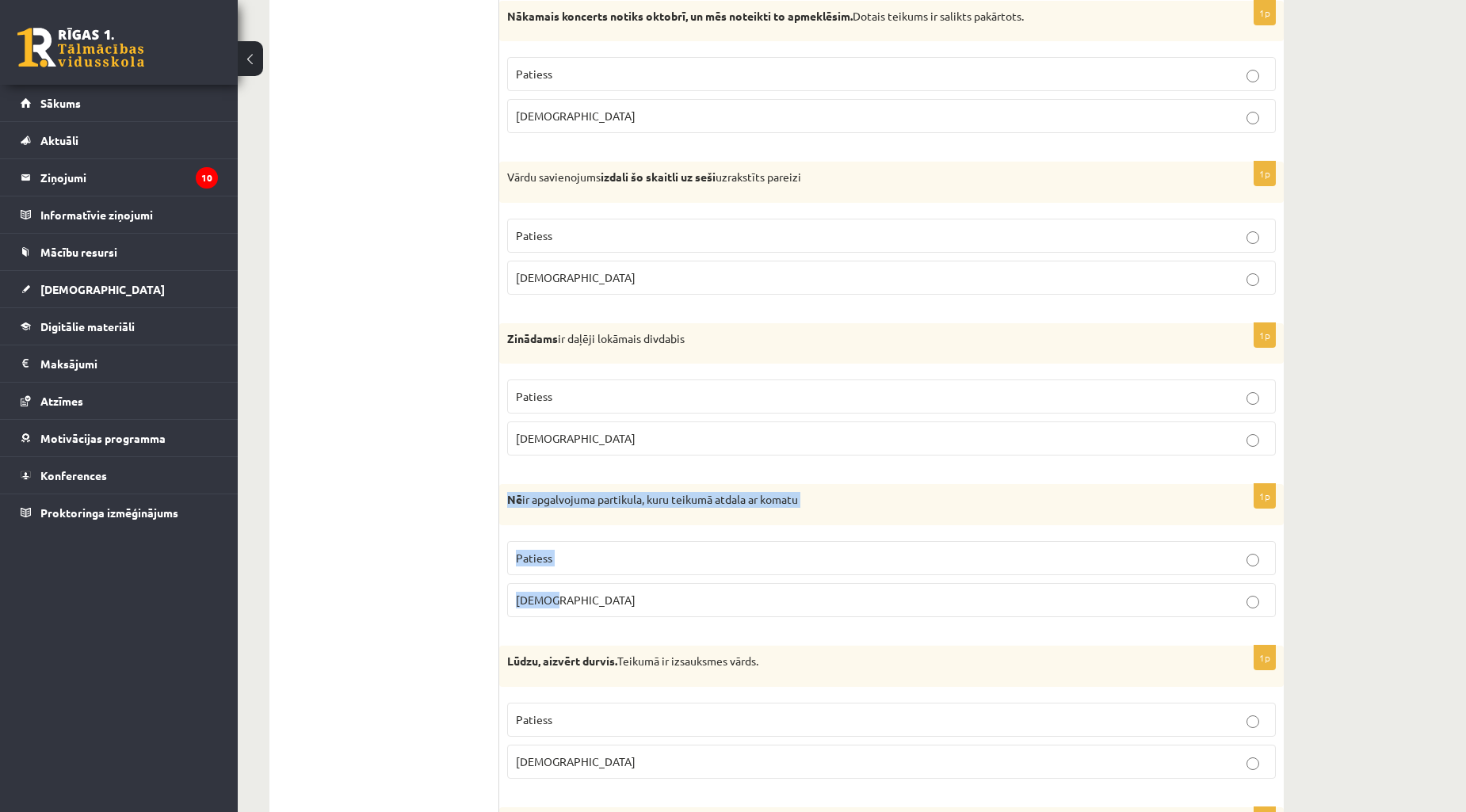
drag, startPoint x: 506, startPoint y: 509, endPoint x: 616, endPoint y: 610, distance: 149.3
click at [616, 610] on div "1p Nē ir apgalvojuma partikula, kuru teikumā atdala ar komatu Patiess Aplams" at bounding box center [891, 557] width 784 height 146
click at [571, 564] on p "Patiess" at bounding box center [891, 557] width 751 height 17
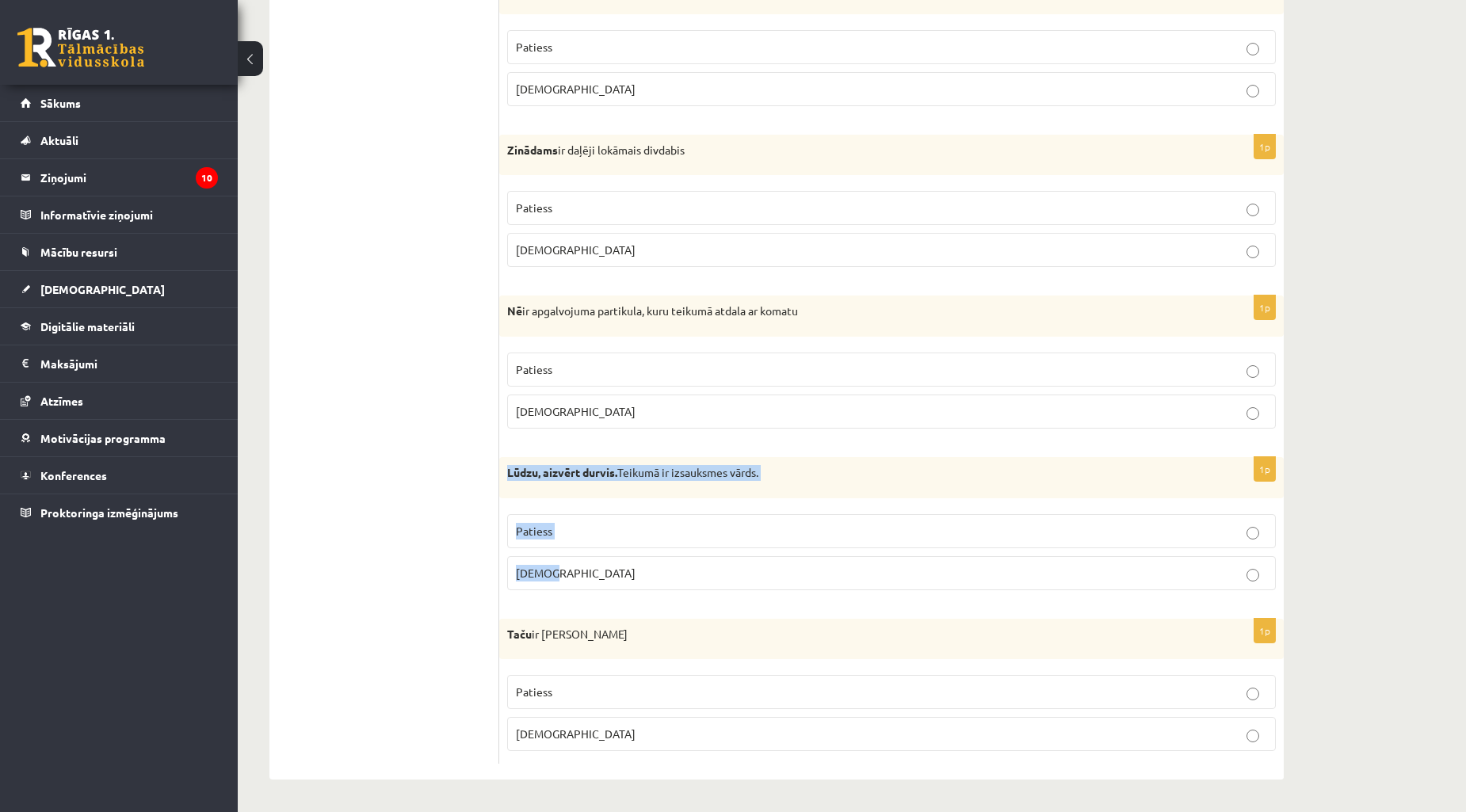
drag, startPoint x: 505, startPoint y: 469, endPoint x: 611, endPoint y: 580, distance: 153.5
click at [611, 580] on div "1p Lūdzu, aizvērt durvis. Teikumā ir izsauksmes vārds. Patiess Aplams" at bounding box center [891, 530] width 784 height 146
click at [605, 530] on p "Patiess" at bounding box center [891, 530] width 751 height 17
drag, startPoint x: 505, startPoint y: 632, endPoint x: 604, endPoint y: 741, distance: 147.2
click at [604, 741] on div "1p Taču ir pakārtojuma saiklis Patiess Aplams" at bounding box center [891, 691] width 784 height 146
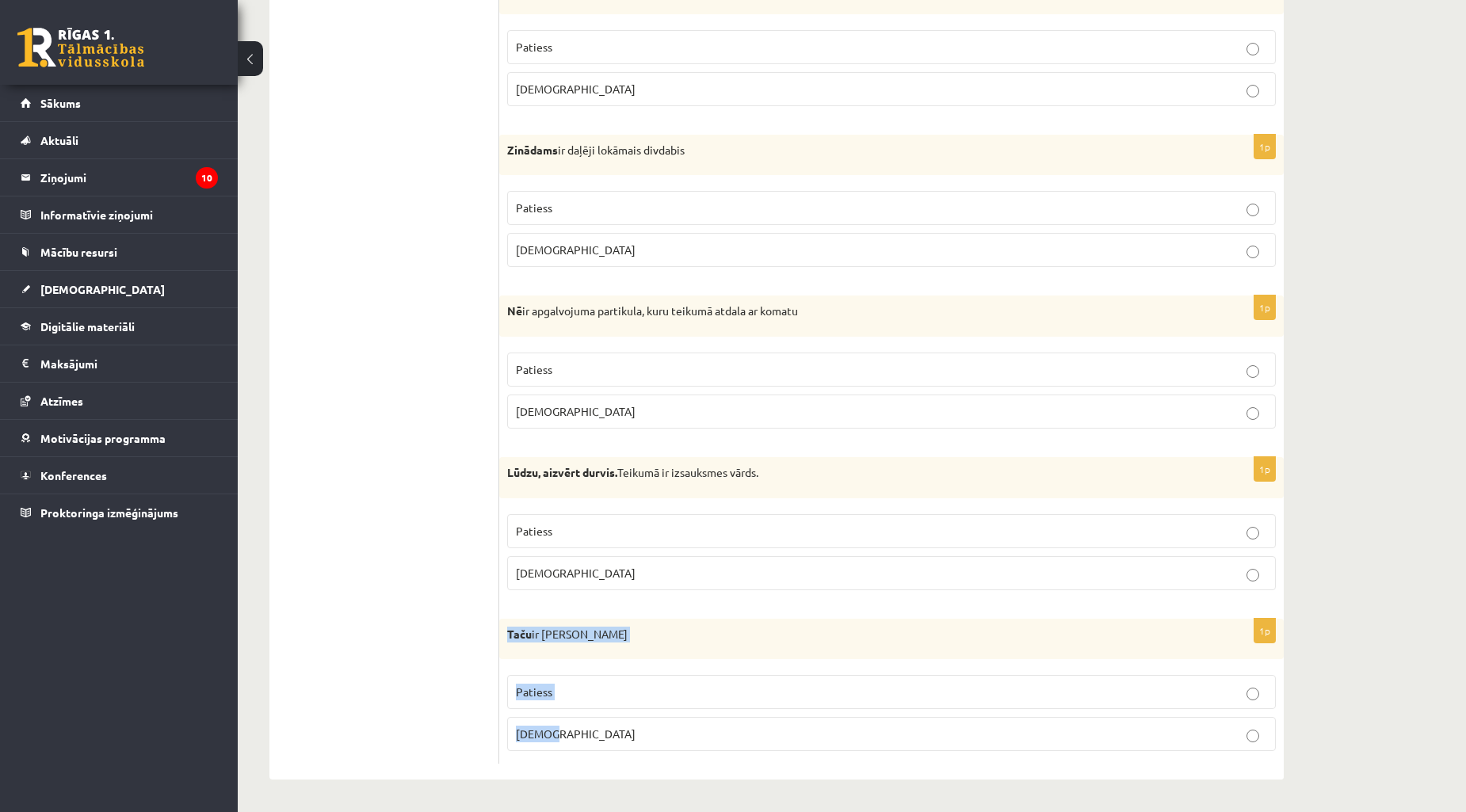
click at [597, 692] on p "Patiess" at bounding box center [891, 692] width 751 height 17
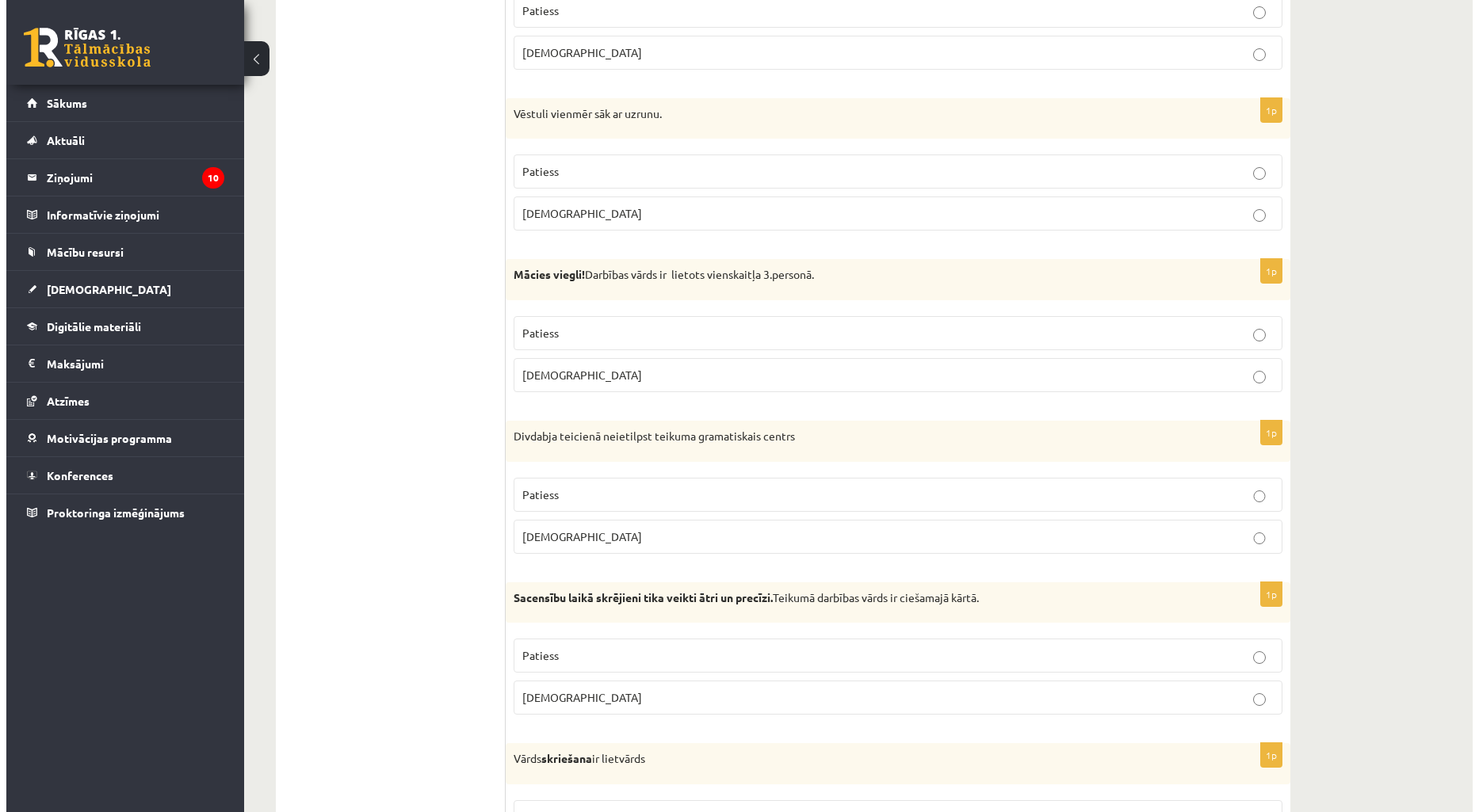
scroll to position [0, 0]
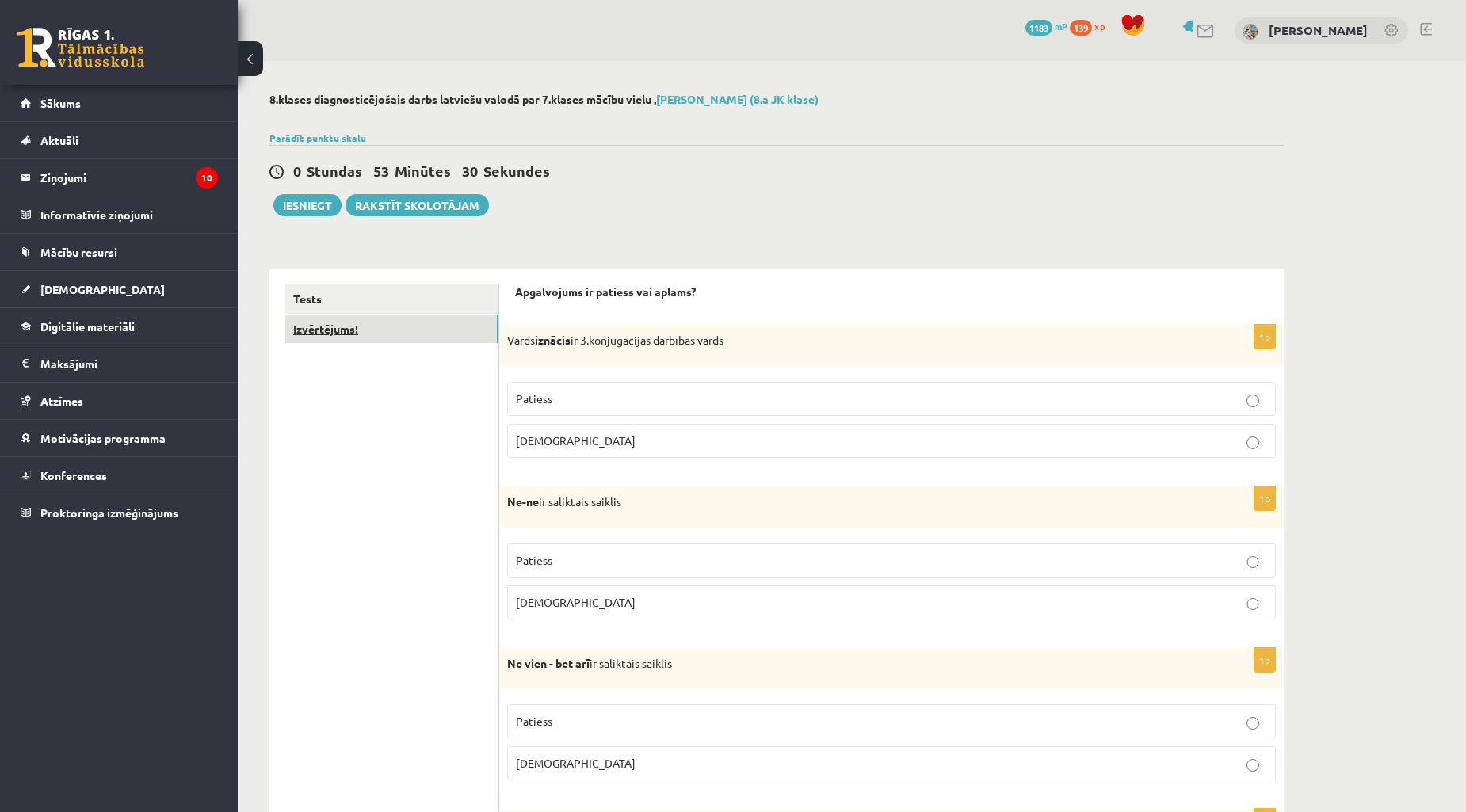
click at [363, 326] on link "Izvērtējums!" at bounding box center [392, 329] width 213 height 29
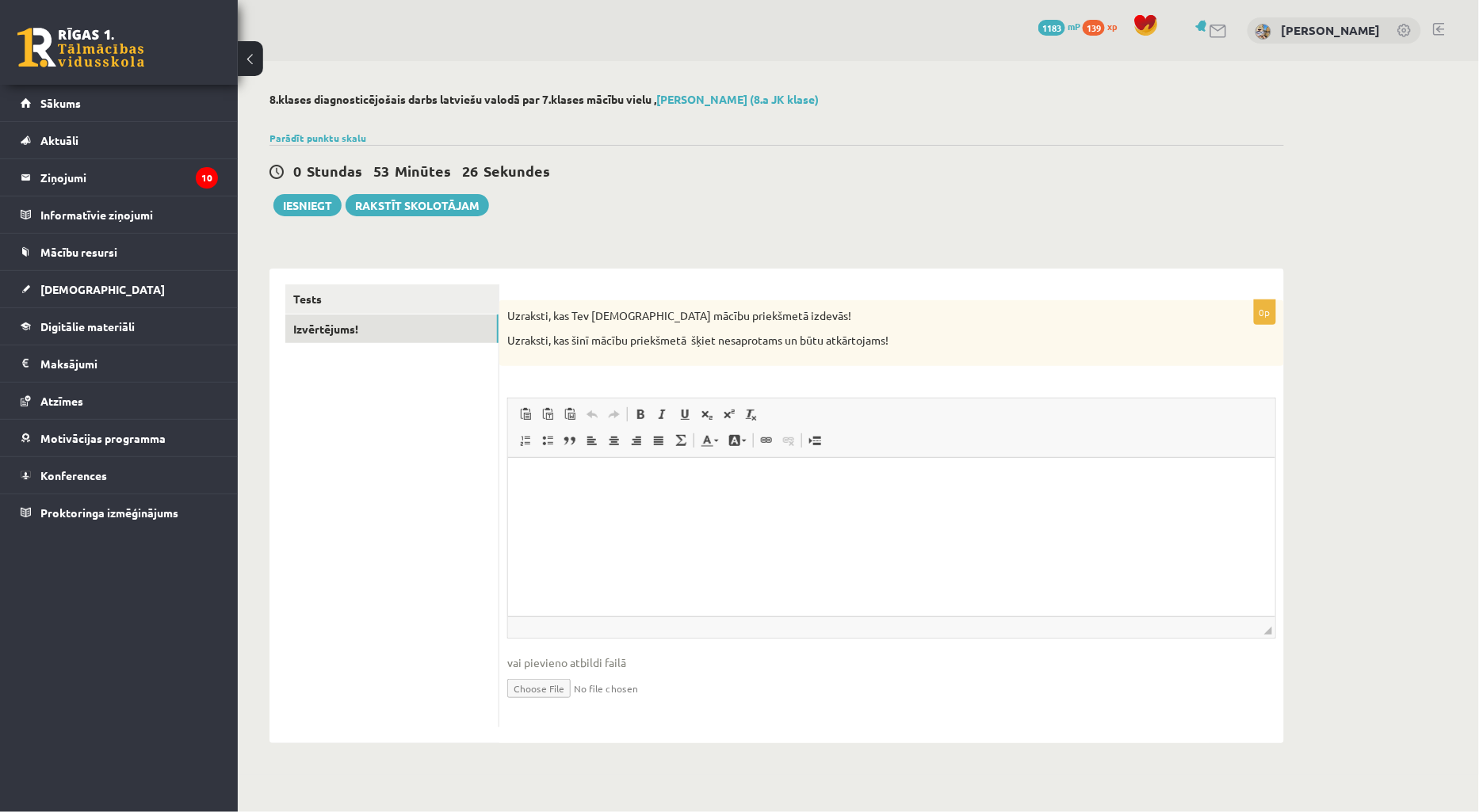
click at [651, 502] on html at bounding box center [891, 481] width 767 height 48
click at [780, 483] on p "**********" at bounding box center [890, 481] width 736 height 17
click at [343, 297] on link "Tests" at bounding box center [392, 299] width 213 height 29
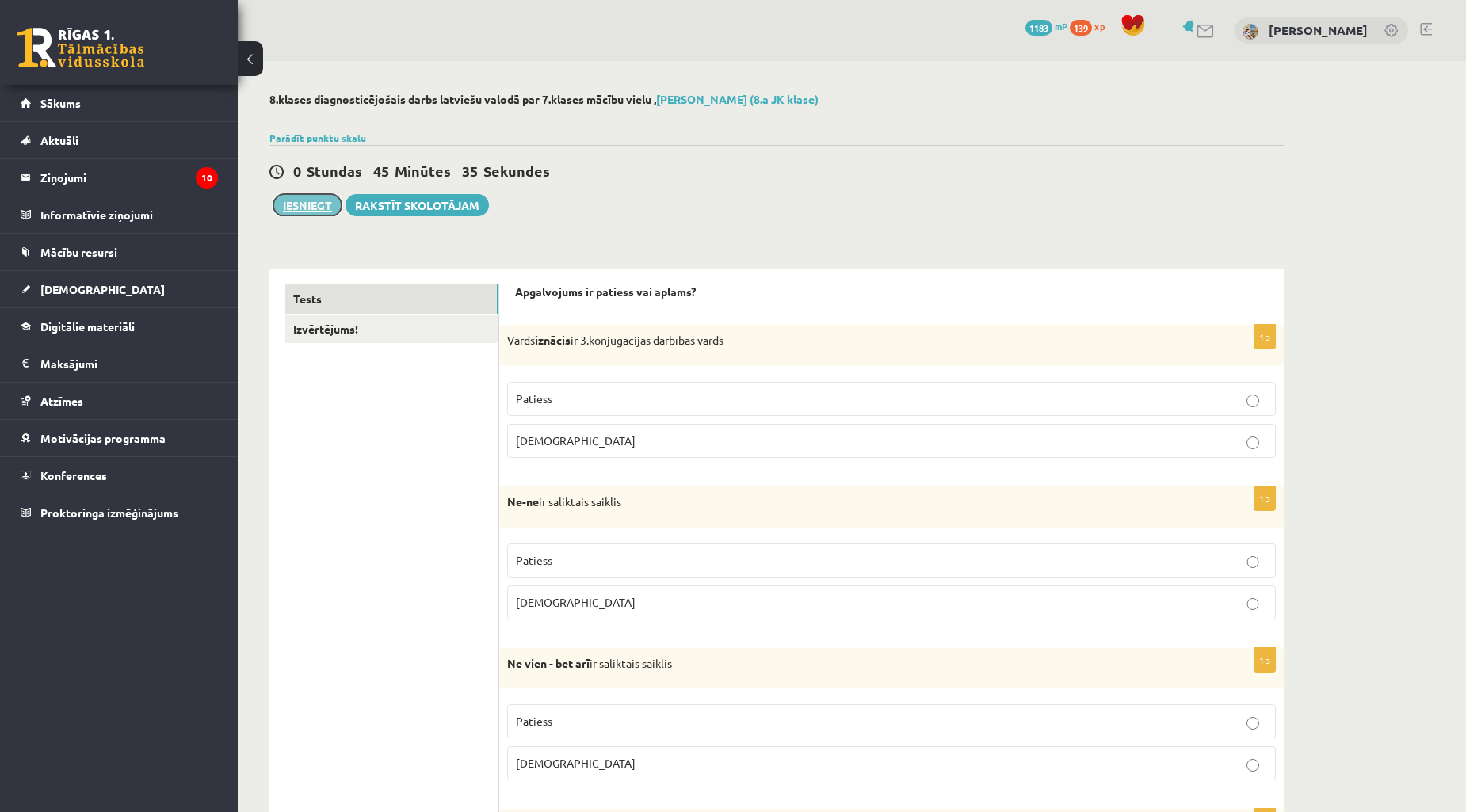
click at [314, 208] on button "Iesniegt" at bounding box center [308, 205] width 68 height 22
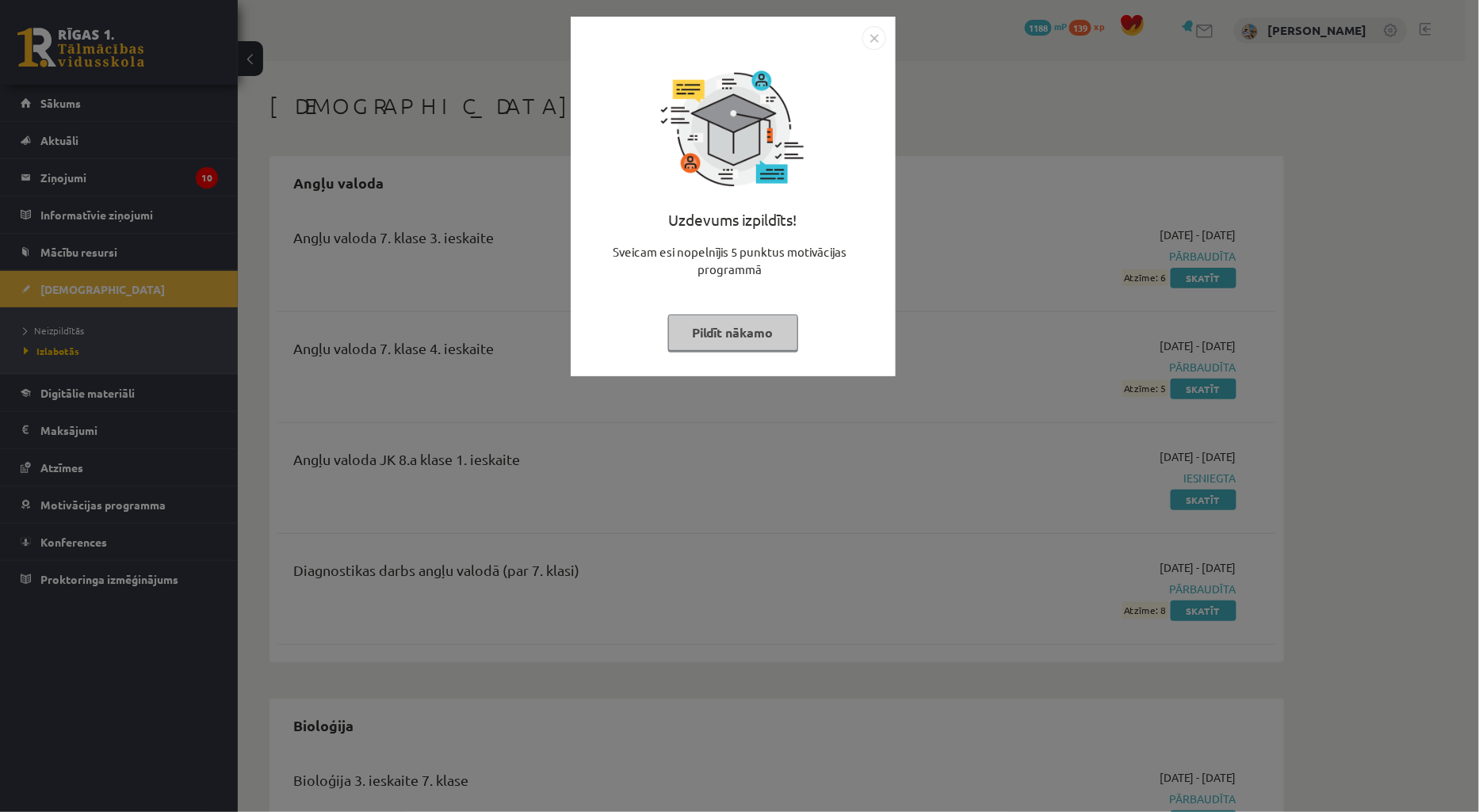
click at [873, 33] on img "Close" at bounding box center [874, 38] width 24 height 24
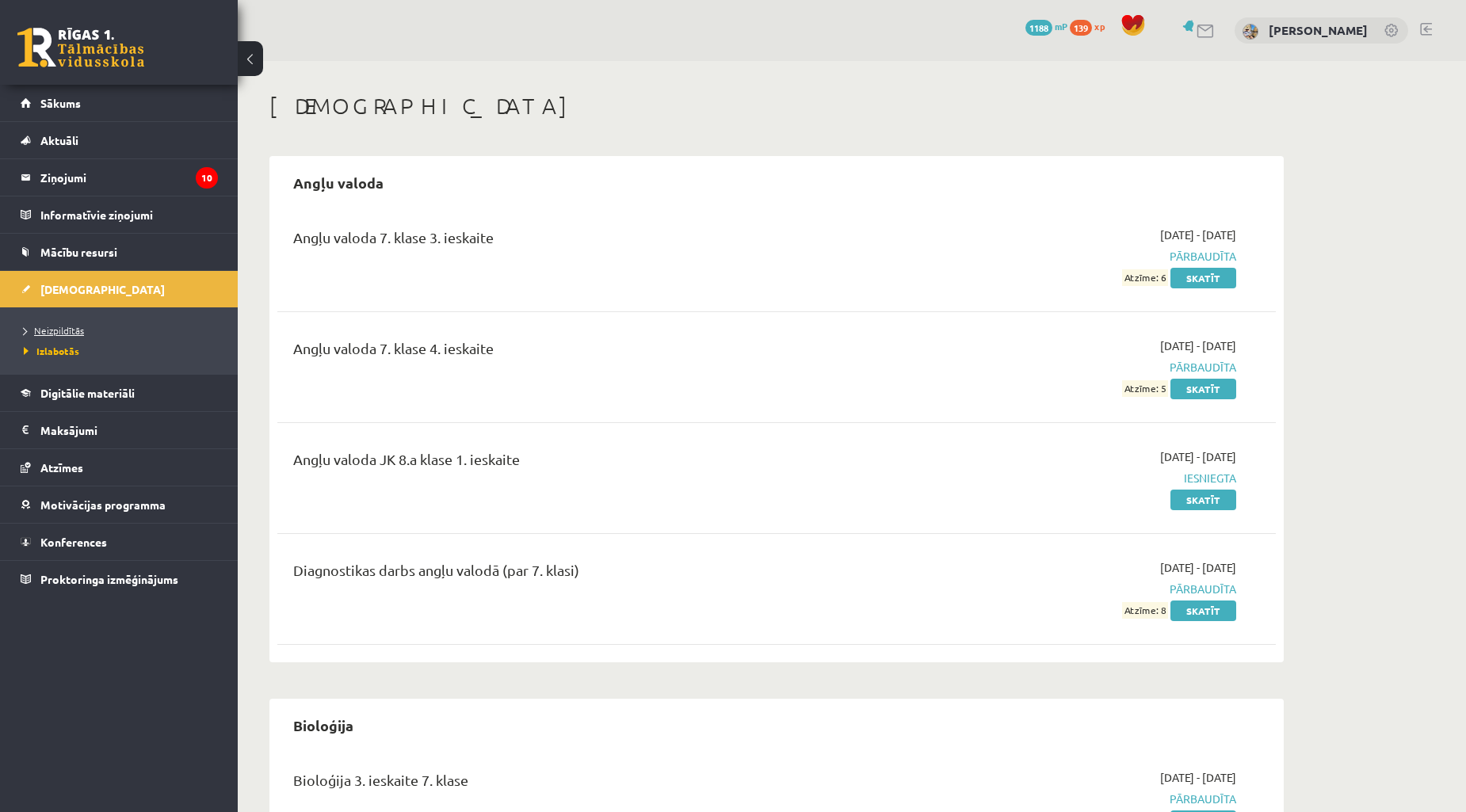
click at [67, 327] on span "Neizpildītās" at bounding box center [54, 330] width 60 height 13
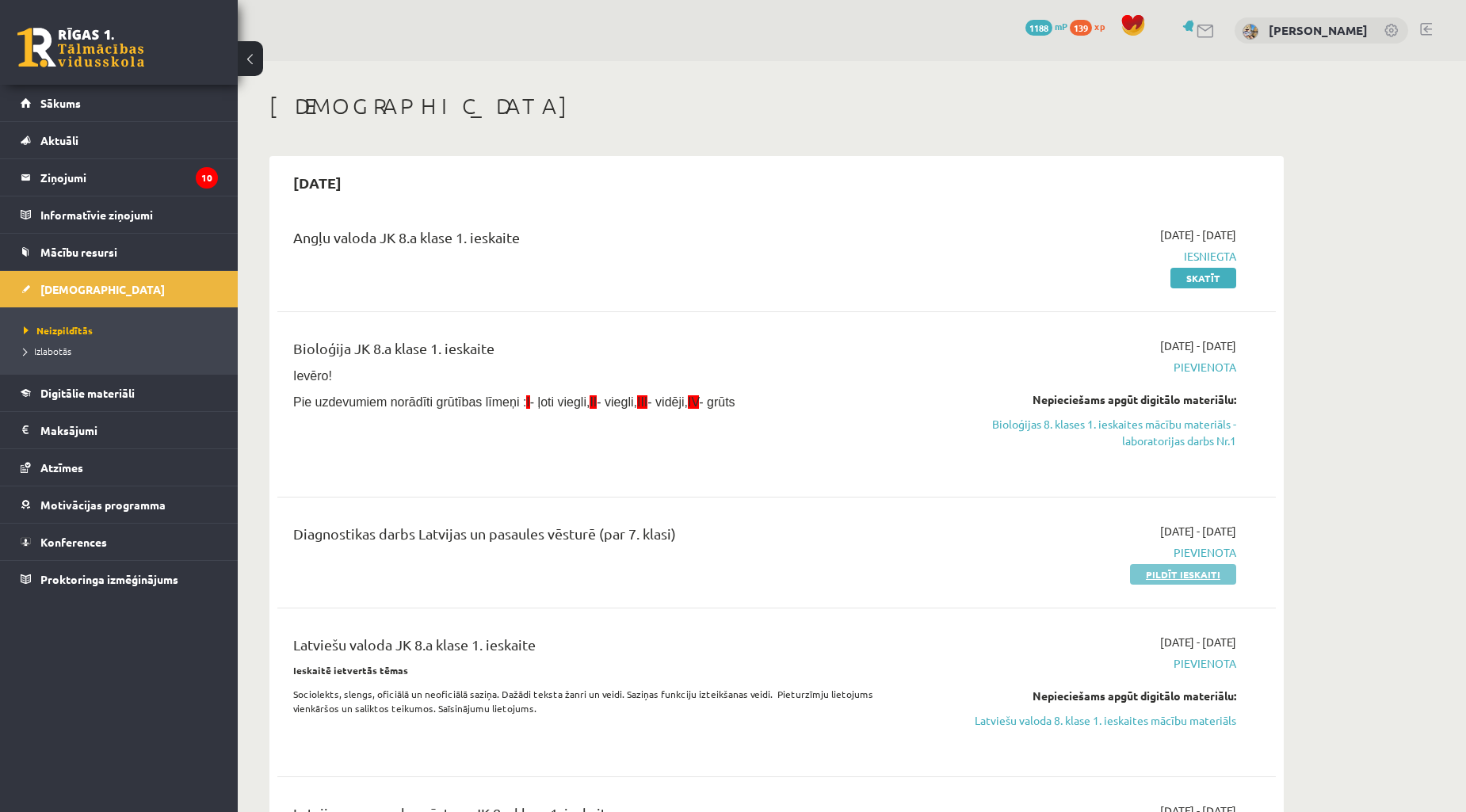
click at [1171, 568] on link "Pildīt ieskaiti" at bounding box center [1183, 574] width 106 height 21
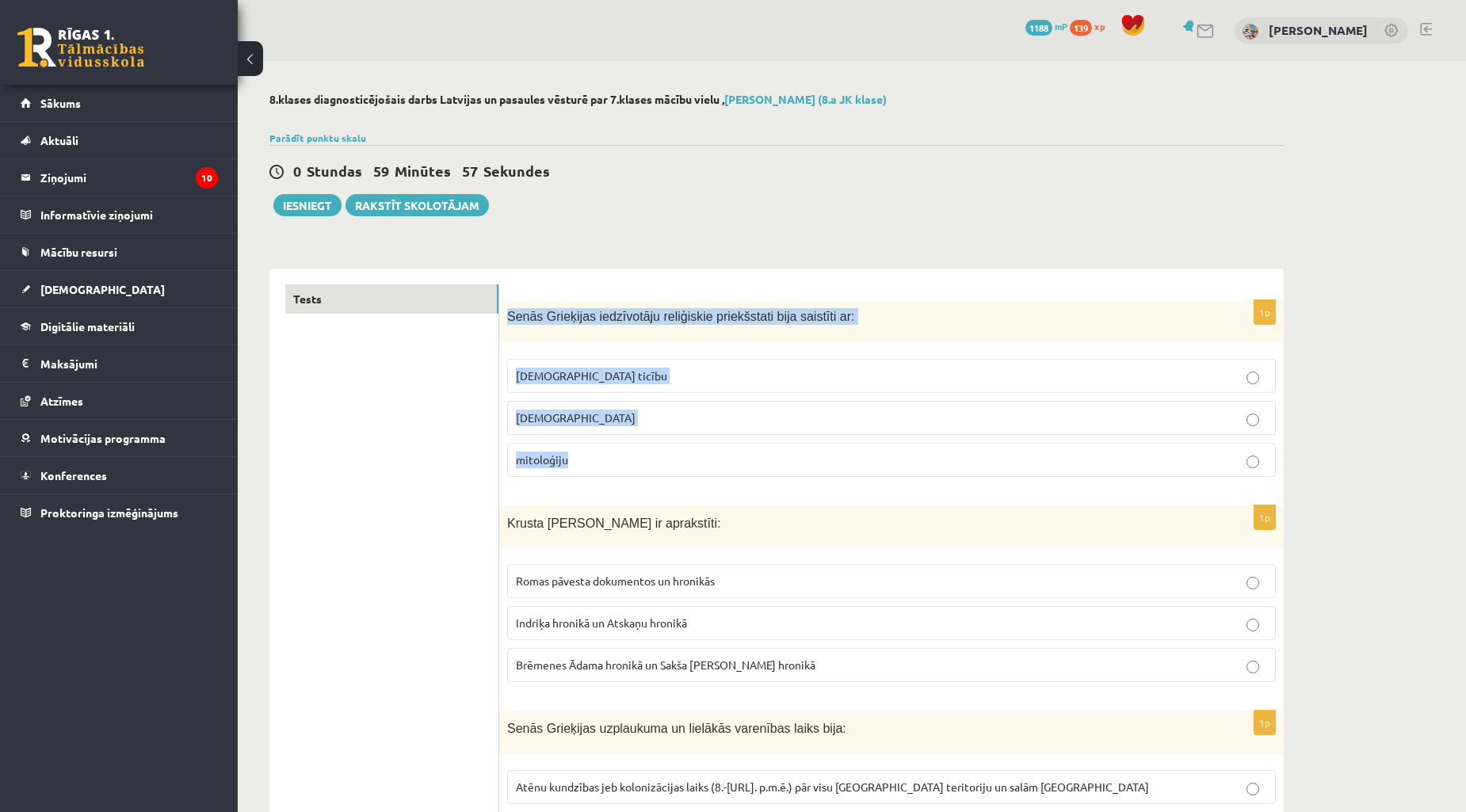
drag, startPoint x: 504, startPoint y: 313, endPoint x: 676, endPoint y: 472, distance: 234.2
click at [676, 472] on div "1p Senās Grieķijas iedzīvotāju reliģiskie priekšstati bija saistīti ar: kristīg…" at bounding box center [891, 396] width 784 height 190
copy div "Senās Grieķijas iedzīvotāju reliģiskie priekšstati bija saistīti ar: kristīgo t…"
click at [605, 418] on p "pagānismu" at bounding box center [891, 417] width 751 height 17
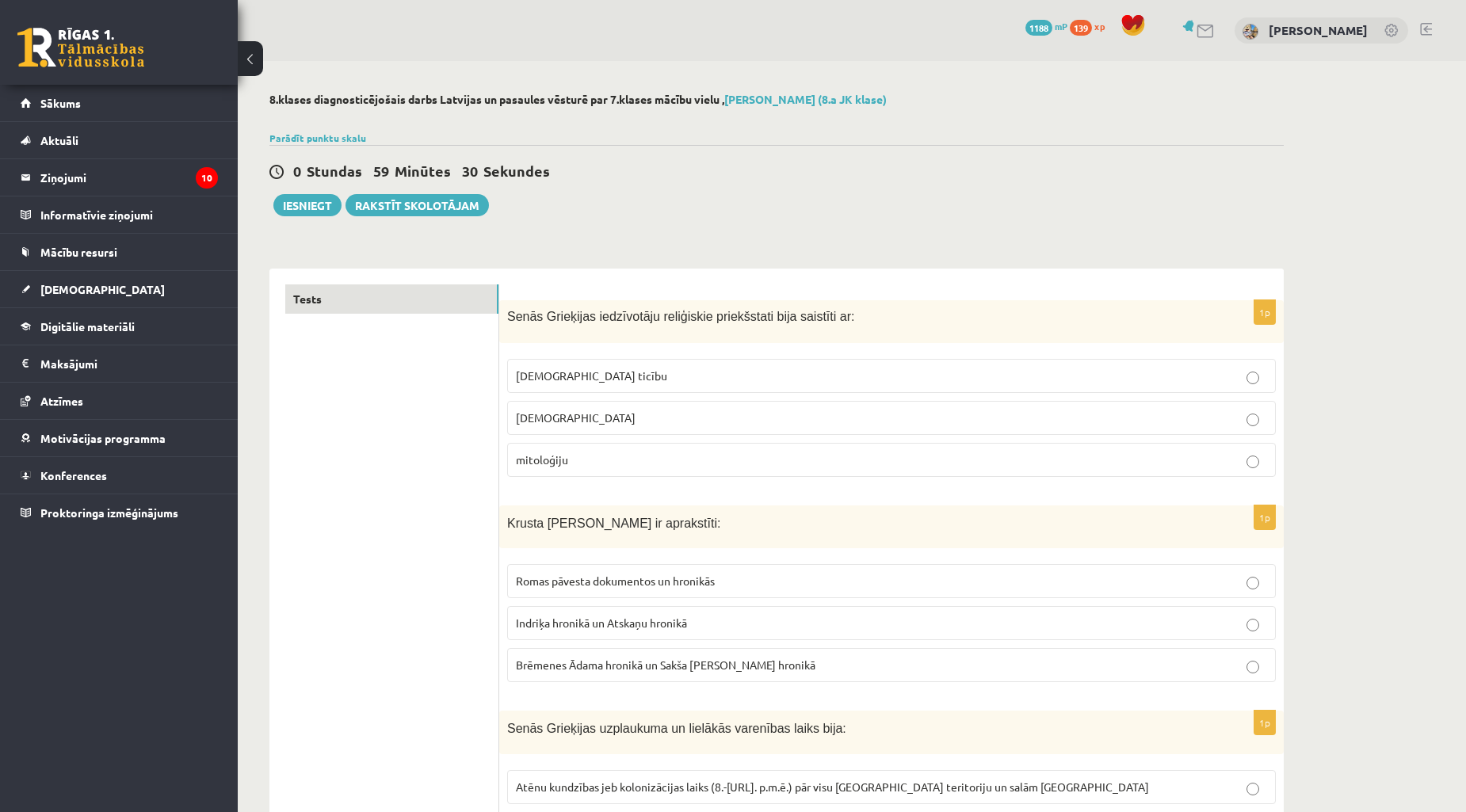
click at [617, 455] on p "mitoloģiju" at bounding box center [891, 459] width 751 height 17
click at [585, 412] on p "pagānismu" at bounding box center [891, 417] width 751 height 17
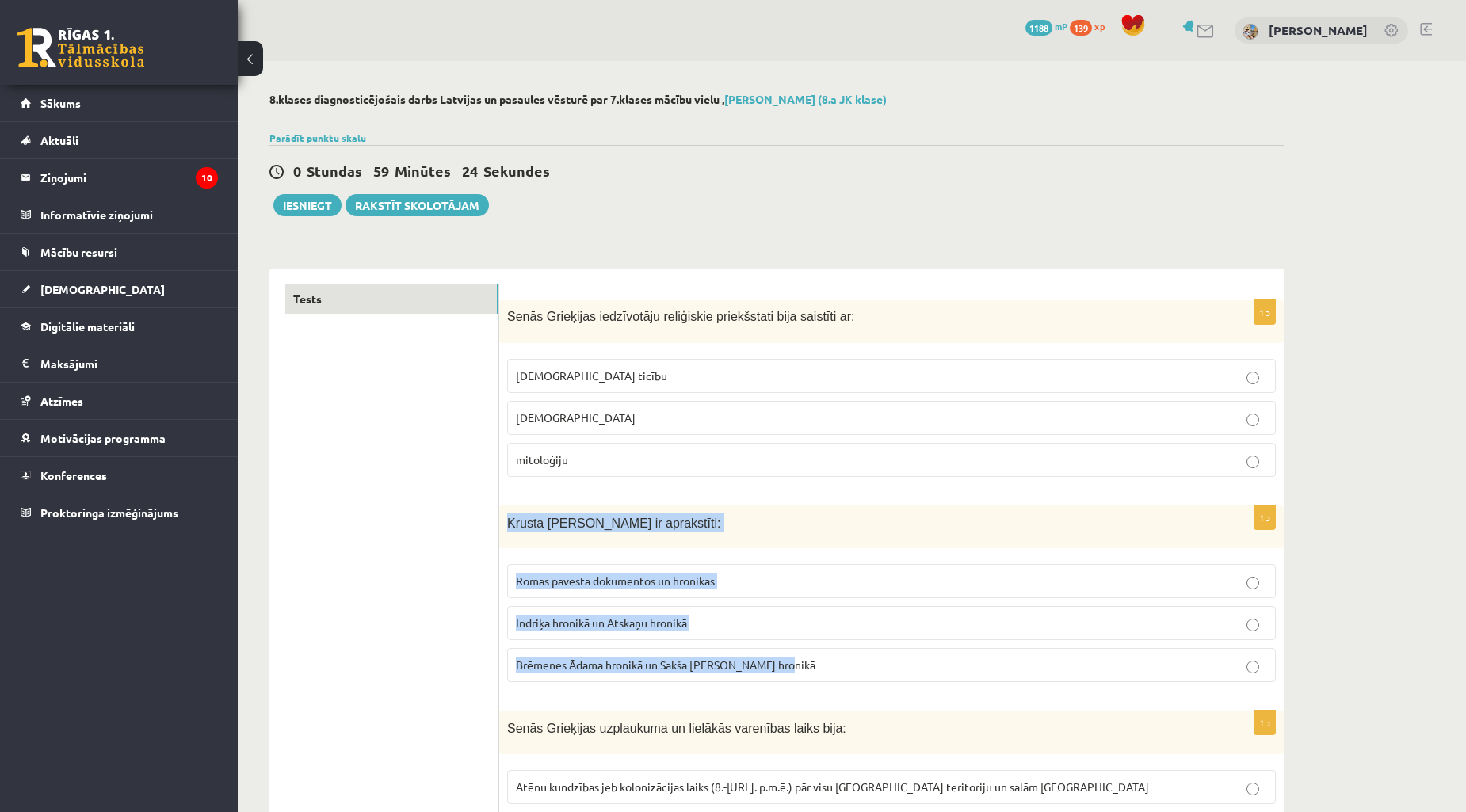
drag, startPoint x: 517, startPoint y: 526, endPoint x: 806, endPoint y: 668, distance: 322.0
click at [806, 670] on div "1p Krusta kari Baltijā ir aprakstīti: Romas pāvesta dokumentos un hronikās Indr…" at bounding box center [891, 600] width 784 height 190
copy div "Krusta kari Baltijā ir aprakstīti: Romas pāvesta dokumentos un hronikās Indriķa…"
click at [813, 518] on p "Krusta kari Baltijā ir aprakstīti:" at bounding box center [852, 522] width 690 height 18
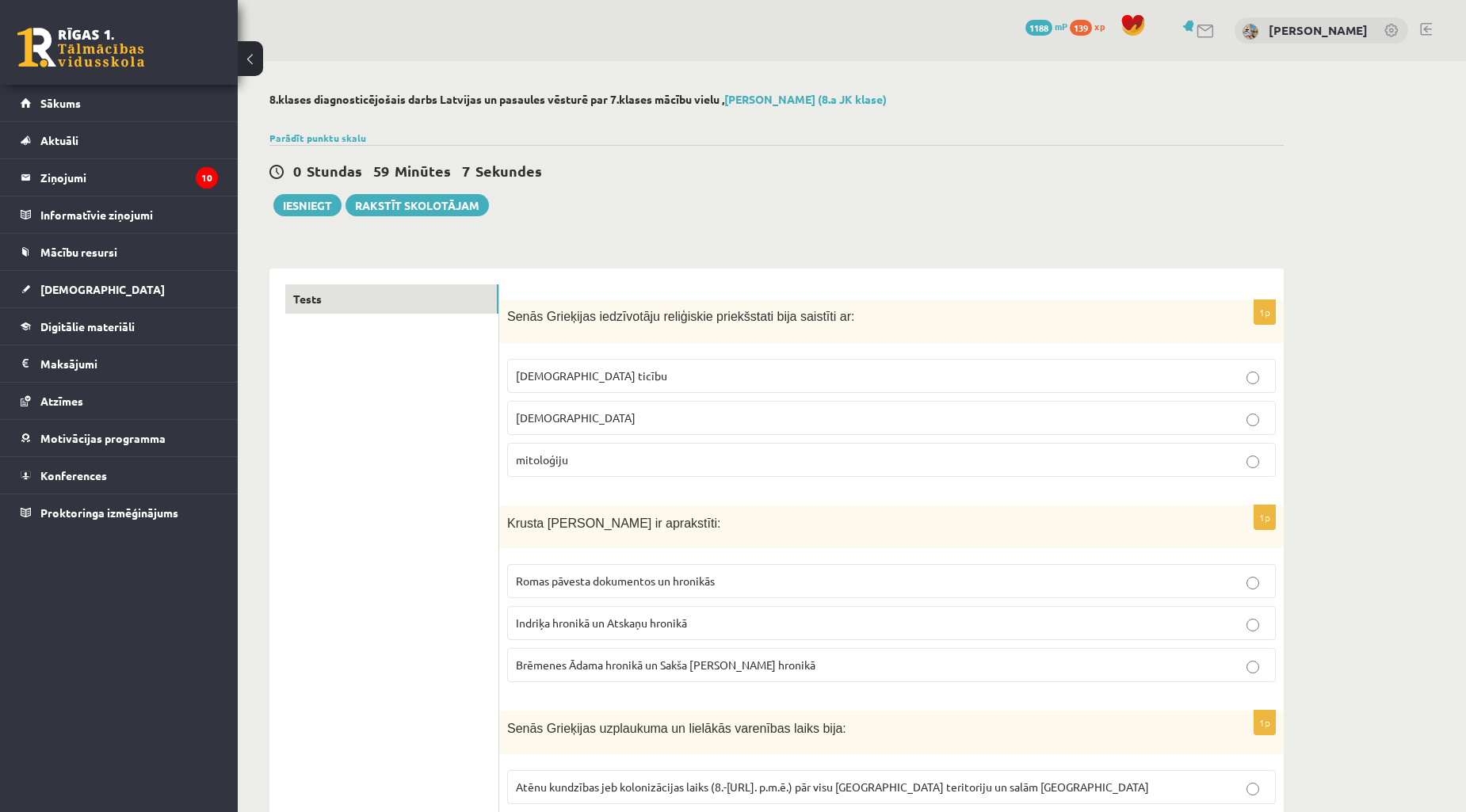
click at [768, 621] on p "Indriķa hronikā un Atskaņu hronikā" at bounding box center [891, 623] width 751 height 17
click at [781, 658] on p "Brēmenes Ādama hronikā un Sakša Gramatiķa hronikā" at bounding box center [891, 665] width 751 height 17
click at [780, 618] on p "Indriķa hronikā un Atskaņu hronikā" at bounding box center [891, 623] width 751 height 17
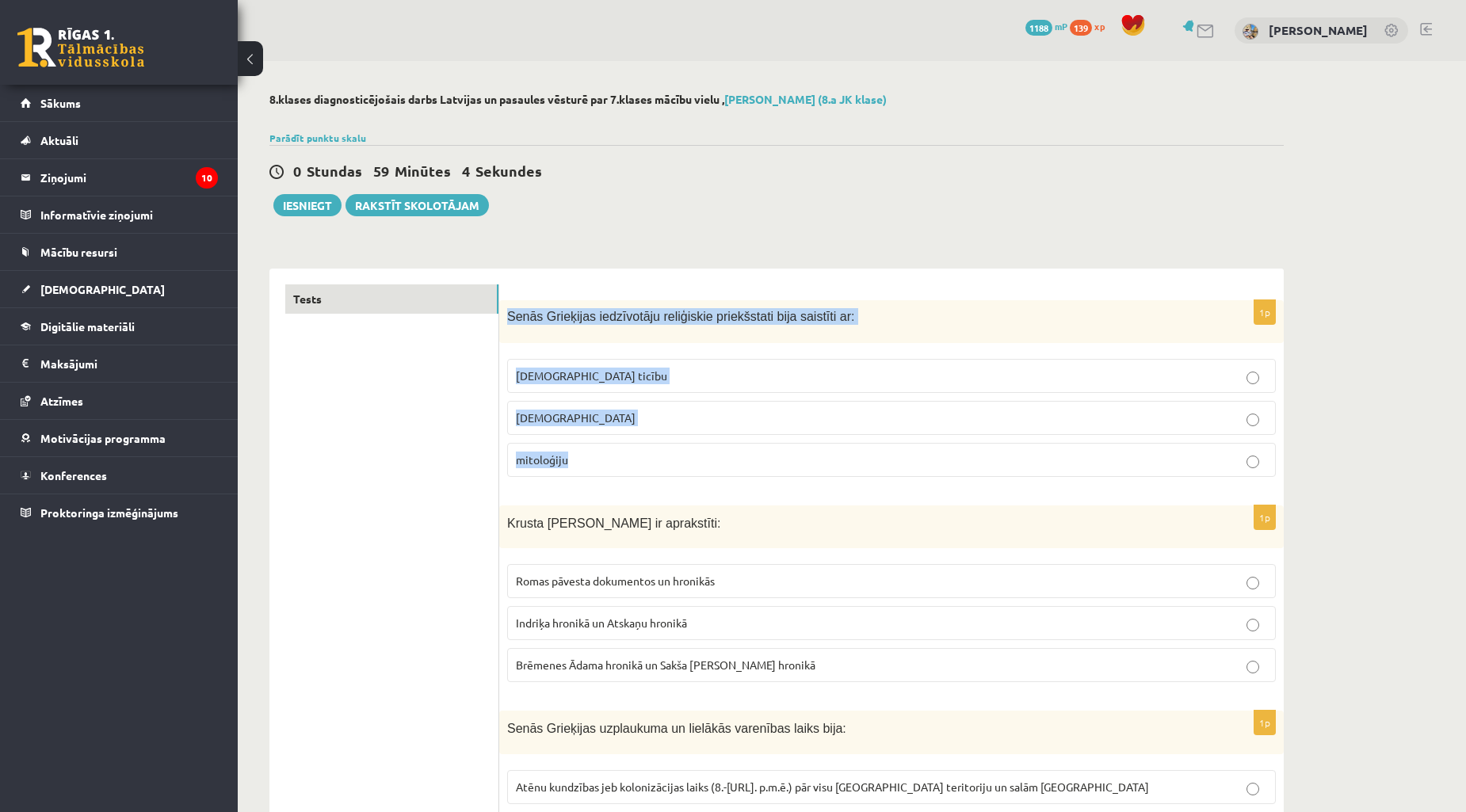
drag, startPoint x: 504, startPoint y: 313, endPoint x: 624, endPoint y: 452, distance: 183.6
click at [624, 452] on div "1p Senās Grieķijas iedzīvotāju reliģiskie priekšstati bija saistīti ar: kristīg…" at bounding box center [891, 396] width 784 height 190
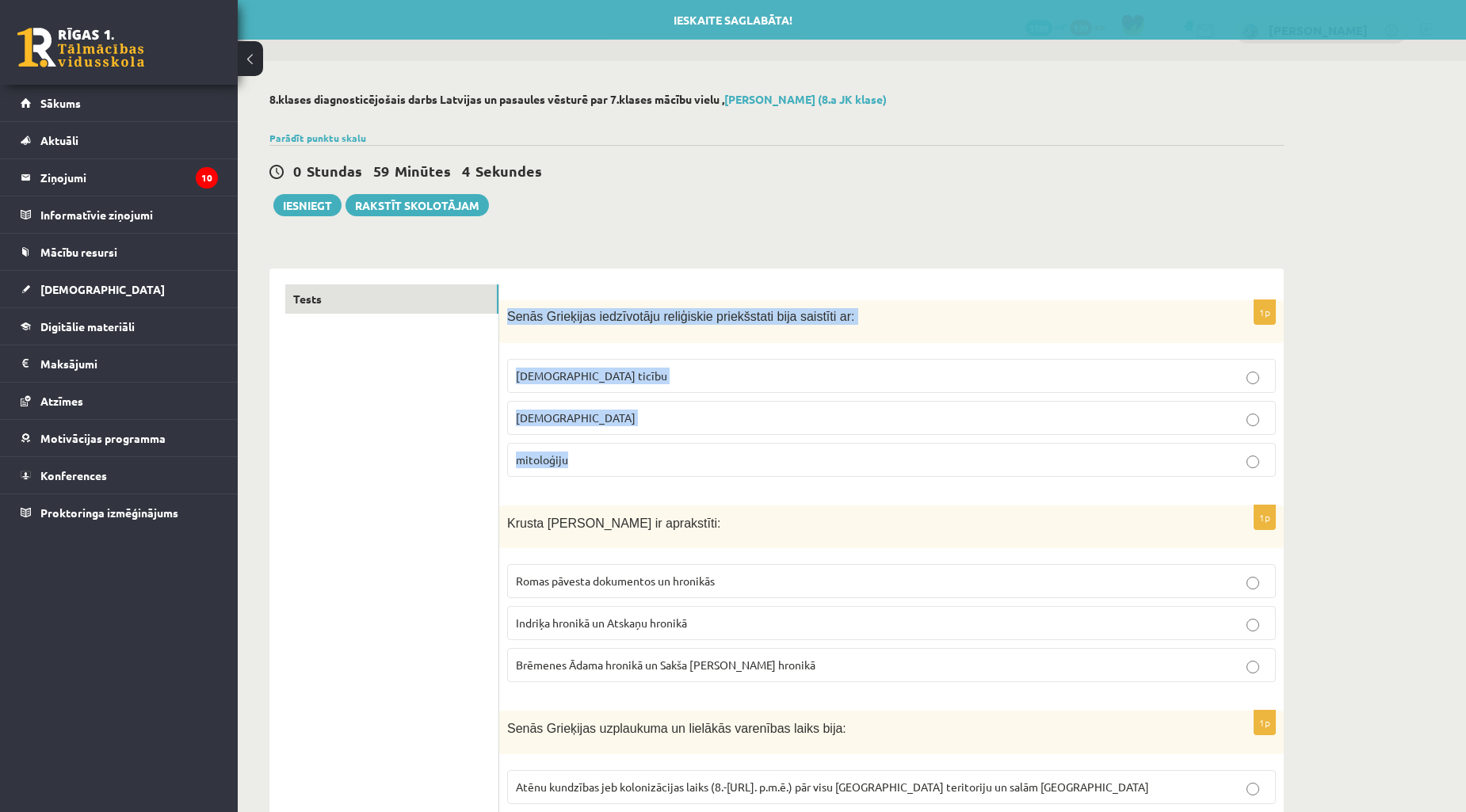
copy div "Senās Grieķijas iedzīvotāju reliģiskie priekšstati bija saistīti ar: kristīgo t…"
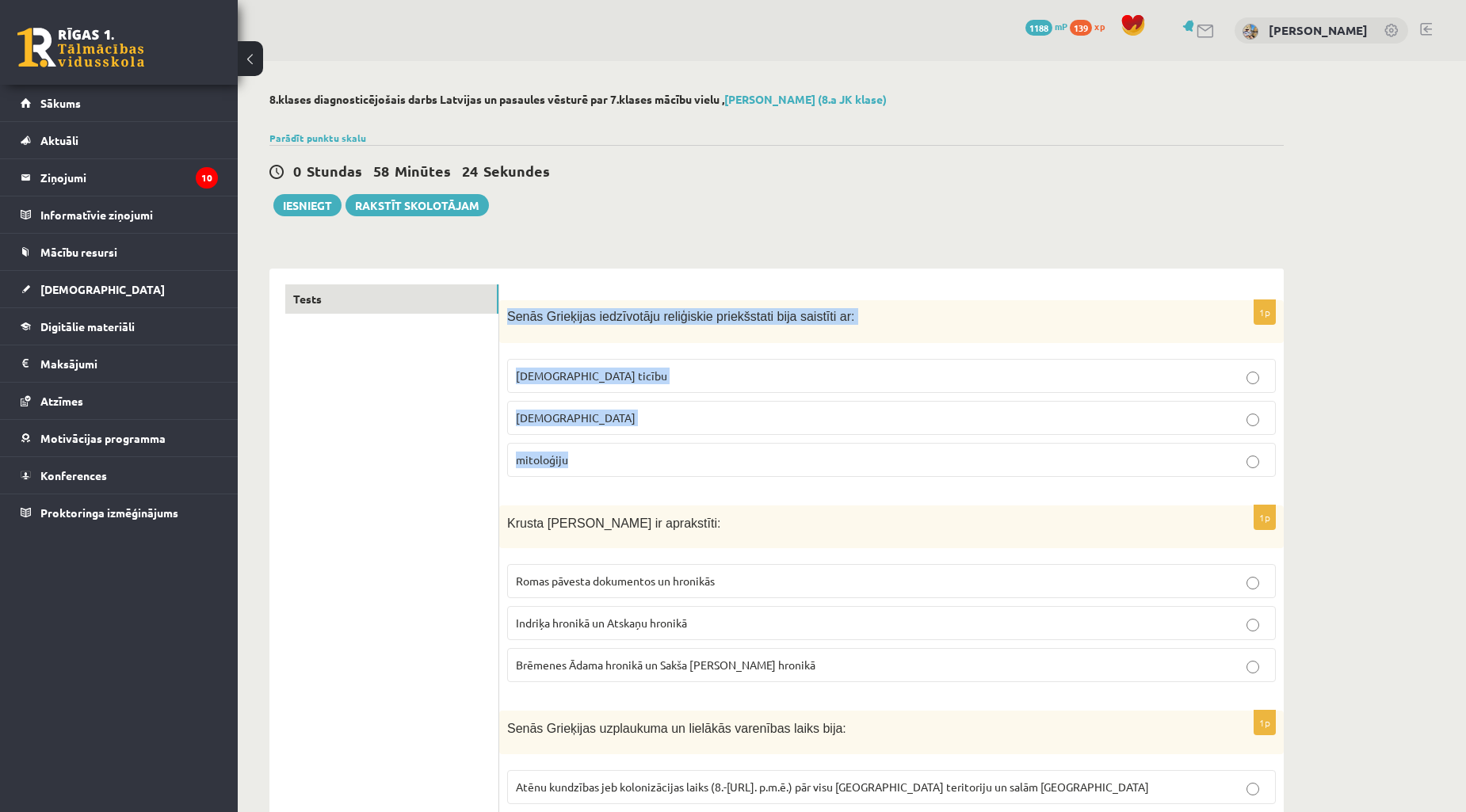
click at [600, 461] on p "mitoloģiju" at bounding box center [891, 459] width 751 height 17
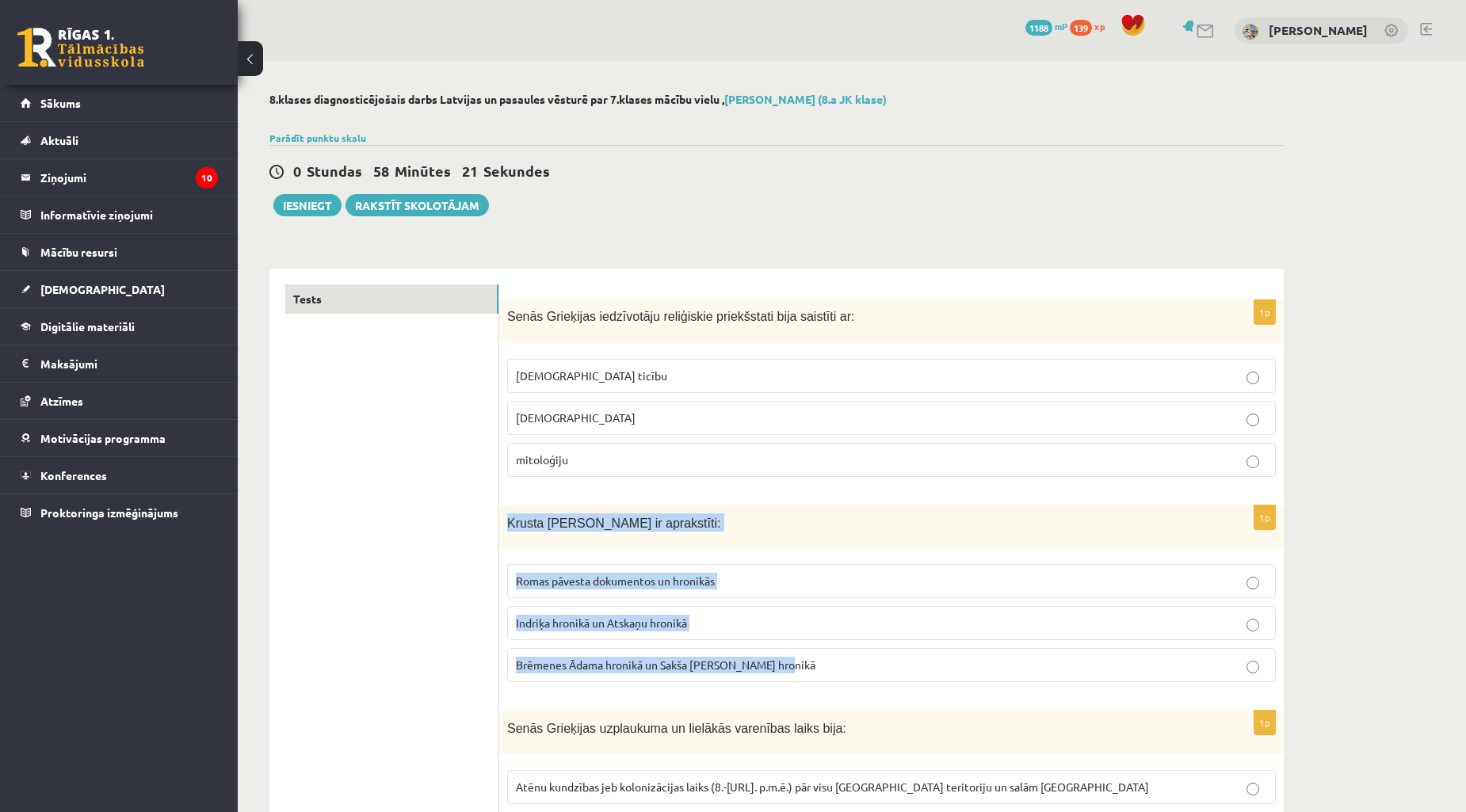
drag, startPoint x: 505, startPoint y: 519, endPoint x: 868, endPoint y: 681, distance: 397.5
click at [869, 685] on div "1p Krusta kari Baltijā ir aprakstīti: Romas pāvesta dokumentos un hronikās Indr…" at bounding box center [891, 600] width 784 height 190
copy div "Krusta kari Baltijā ir aprakstīti: Romas pāvesta dokumentos un hronikās Indriķa…"
click at [771, 661] on span "Brēmenes Ādama hronikā un Sakša Gramatiķa hronikā" at bounding box center [666, 664] width 300 height 14
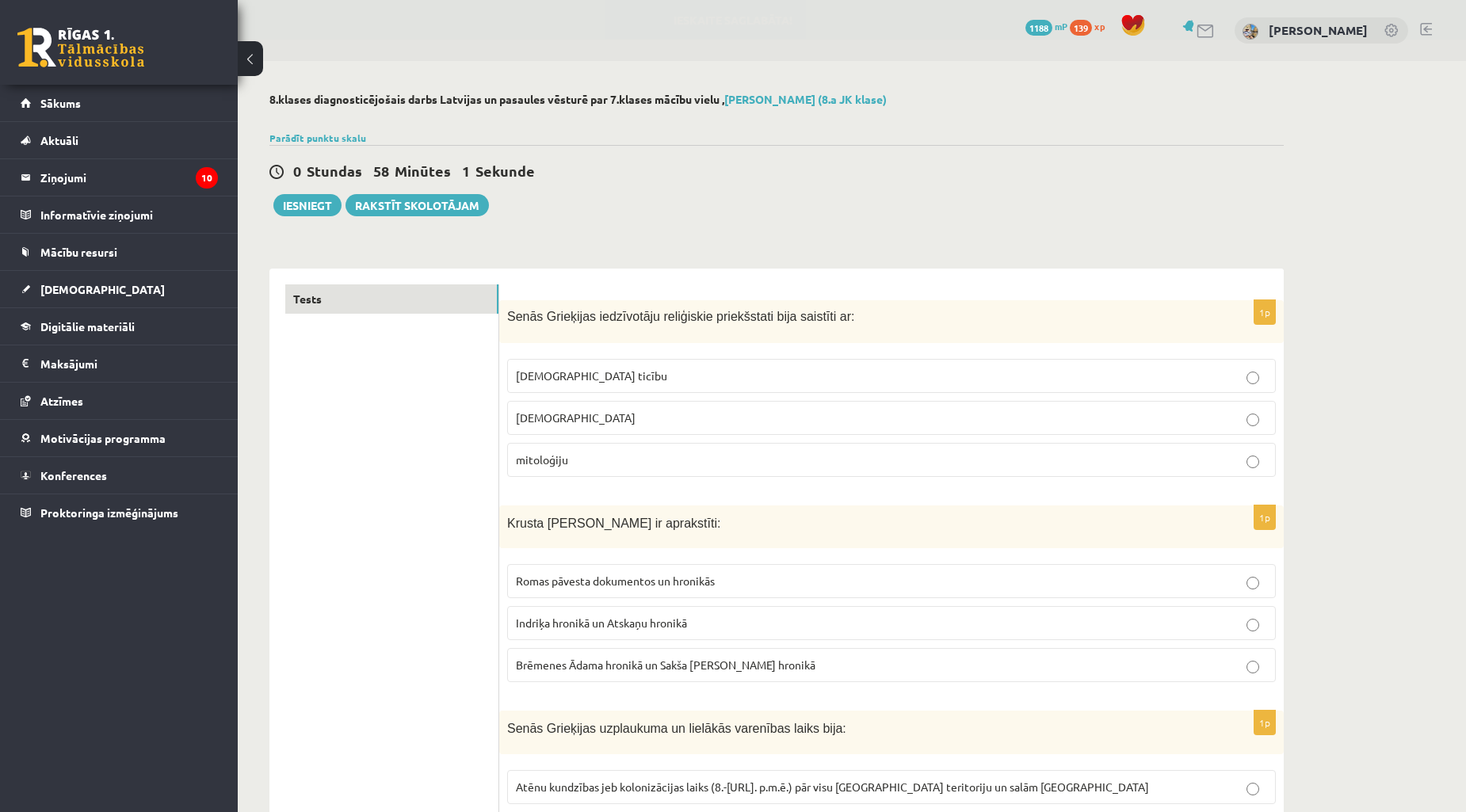
scroll to position [293, 0]
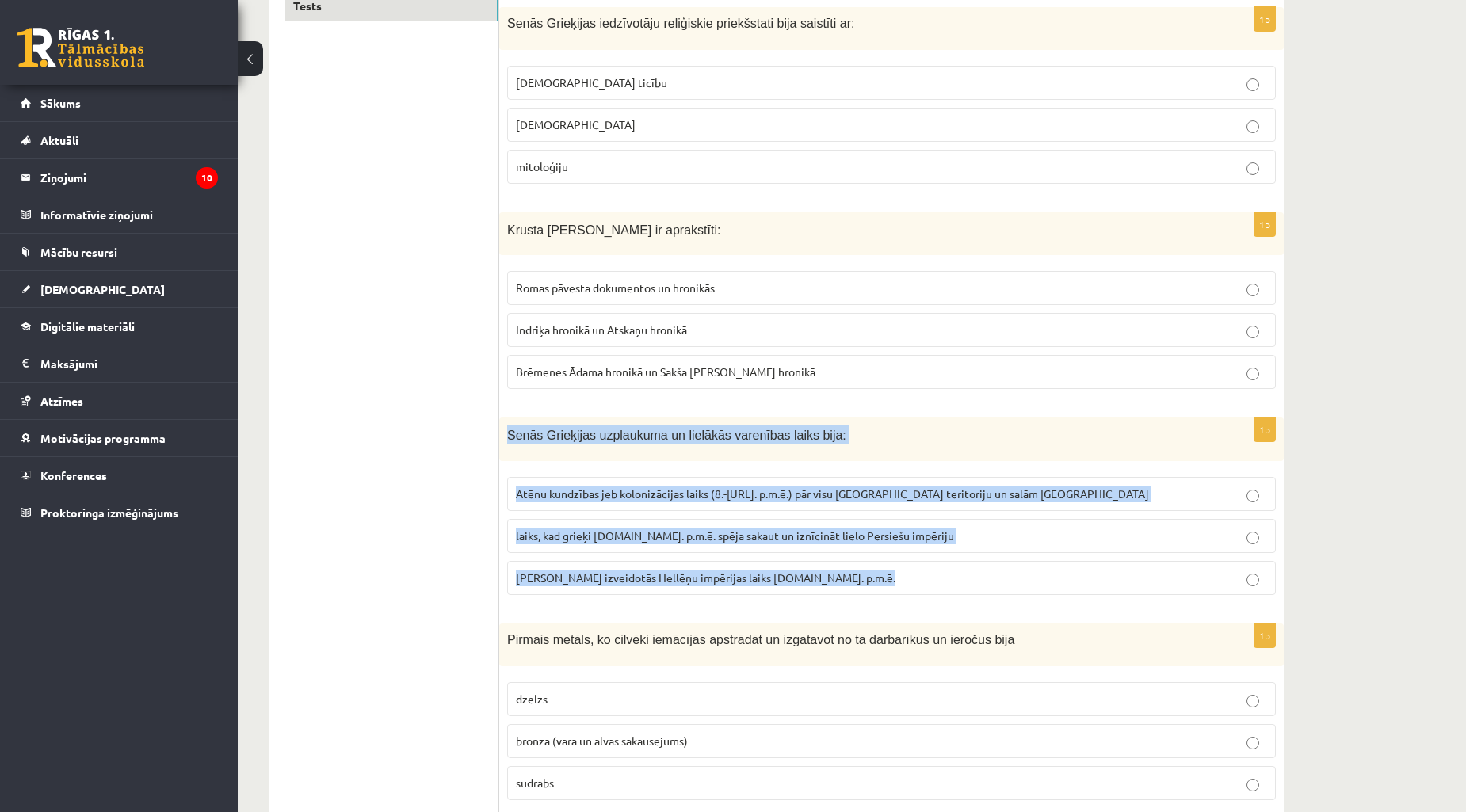
drag, startPoint x: 508, startPoint y: 436, endPoint x: 919, endPoint y: 595, distance: 440.7
click at [919, 595] on div "1p Senās Grieķijas uzplaukuma un lielākās varenības laiks bija: Atēnu kundzības…" at bounding box center [891, 512] width 784 height 190
copy div "Senās Grieķijas uzplaukuma un lielākās varenības laiks bija: Atēnu kundzības je…"
click at [931, 531] on p "laiks, kad grieķi 5.gs. p.m.ē. spēja sakaut un iznīcināt lielo Persiešu impēriju" at bounding box center [891, 535] width 751 height 17
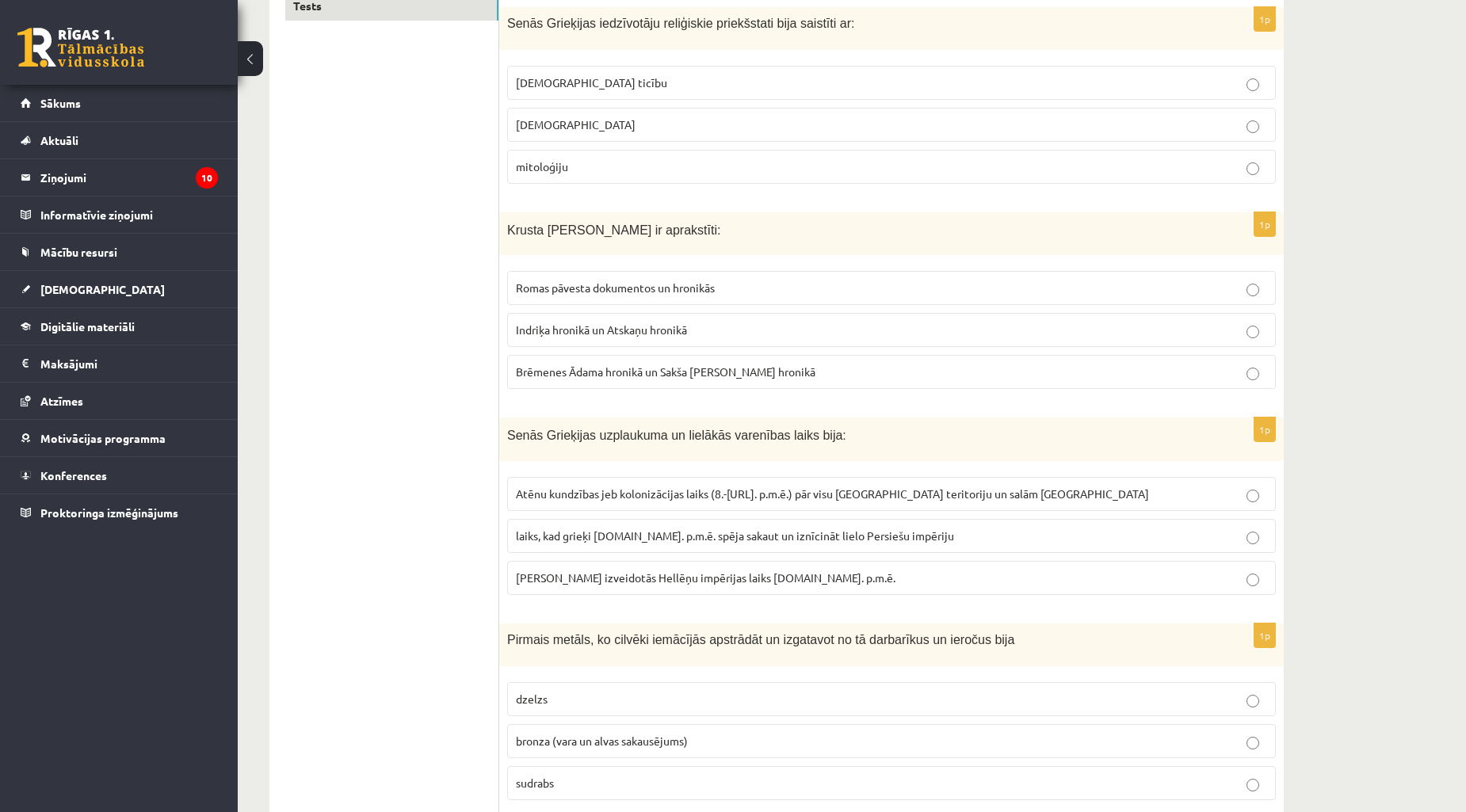
scroll to position [587, 0]
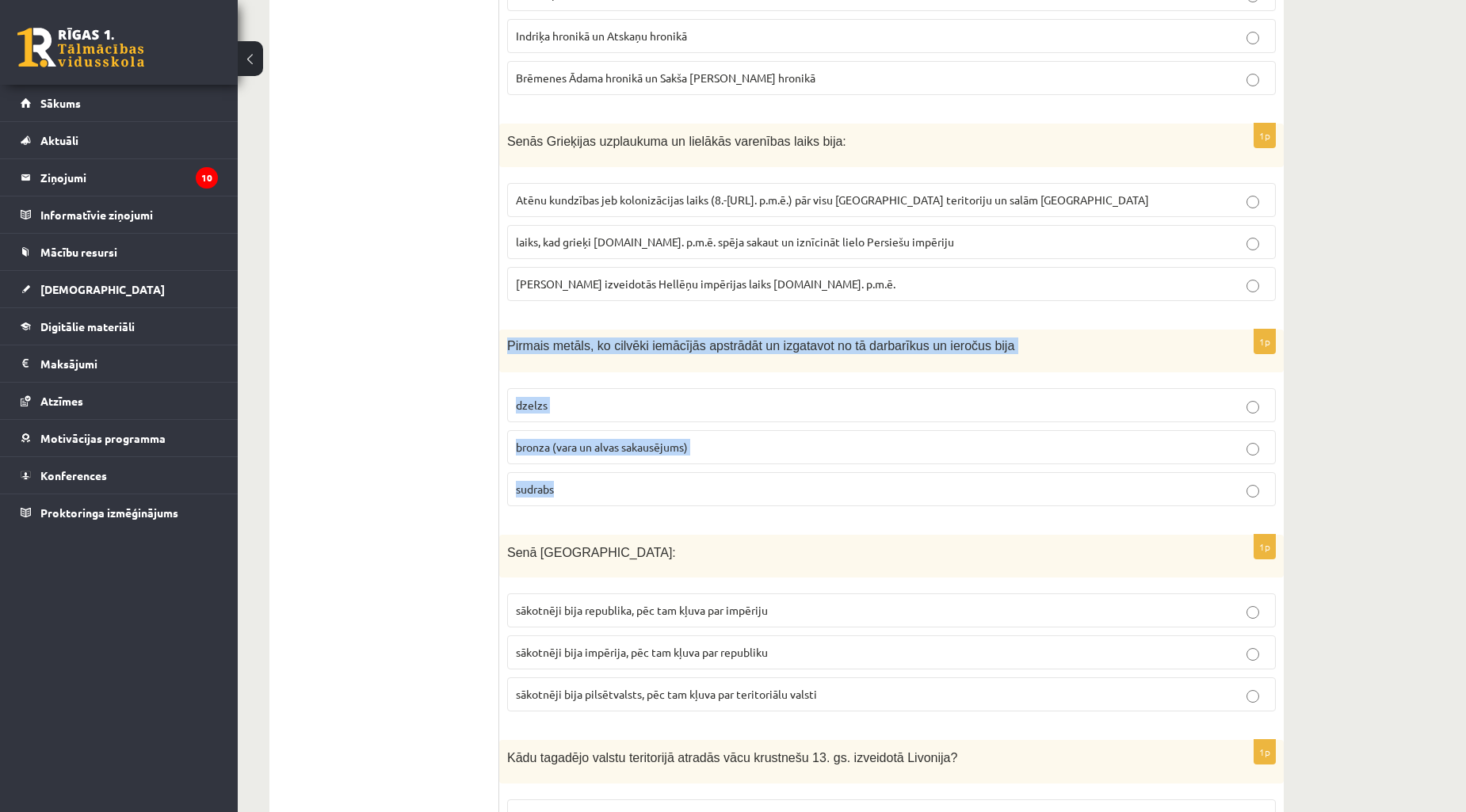
drag, startPoint x: 505, startPoint y: 347, endPoint x: 711, endPoint y: 501, distance: 257.2
click at [711, 501] on div "1p Pirmais metāls, ko cilvēki iemācījās apstrādāt un izgatavot no tā darbarīkus…" at bounding box center [891, 424] width 784 height 190
copy div "Pirmais metāls, ko cilvēki iemācījās apstrādāt un izgatavot no tā darbarīkus un…"
click at [693, 452] on p "bronza (vara un alvas sakausējums)" at bounding box center [891, 446] width 751 height 17
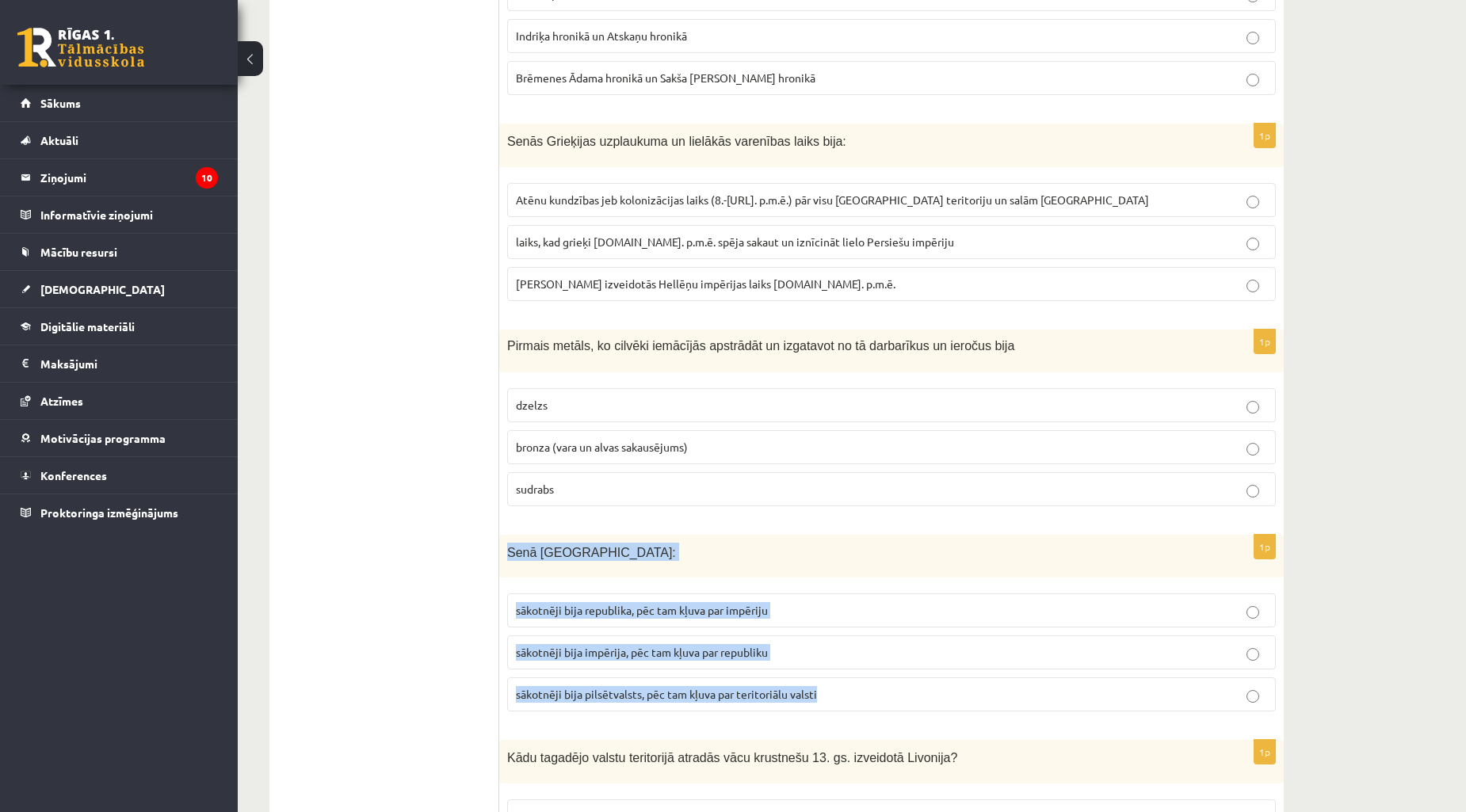
drag, startPoint x: 508, startPoint y: 554, endPoint x: 856, endPoint y: 710, distance: 381.4
click at [856, 710] on div "1p Senā Roma: sākotnēji bija republika, pēc tam kļuva par impēriju sākotnēji bi…" at bounding box center [891, 629] width 784 height 190
copy div "Senā Roma: sākotnēji bija republika, pēc tam kļuva par impēriju sākotnēji bija …"
click at [802, 613] on p "sākotnēji bija republika, pēc tam kļuva par impēriju" at bounding box center [891, 610] width 751 height 17
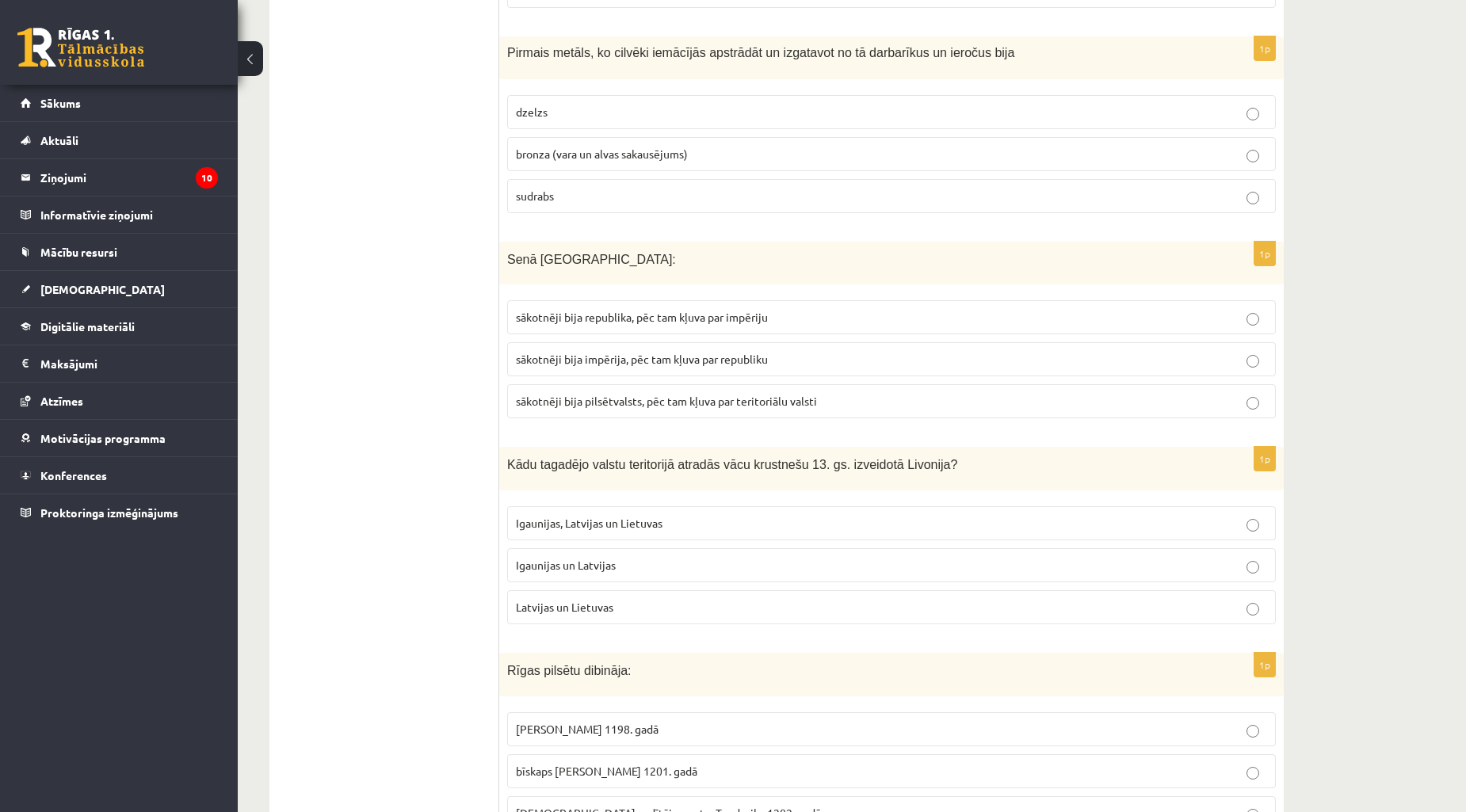
scroll to position [1174, 0]
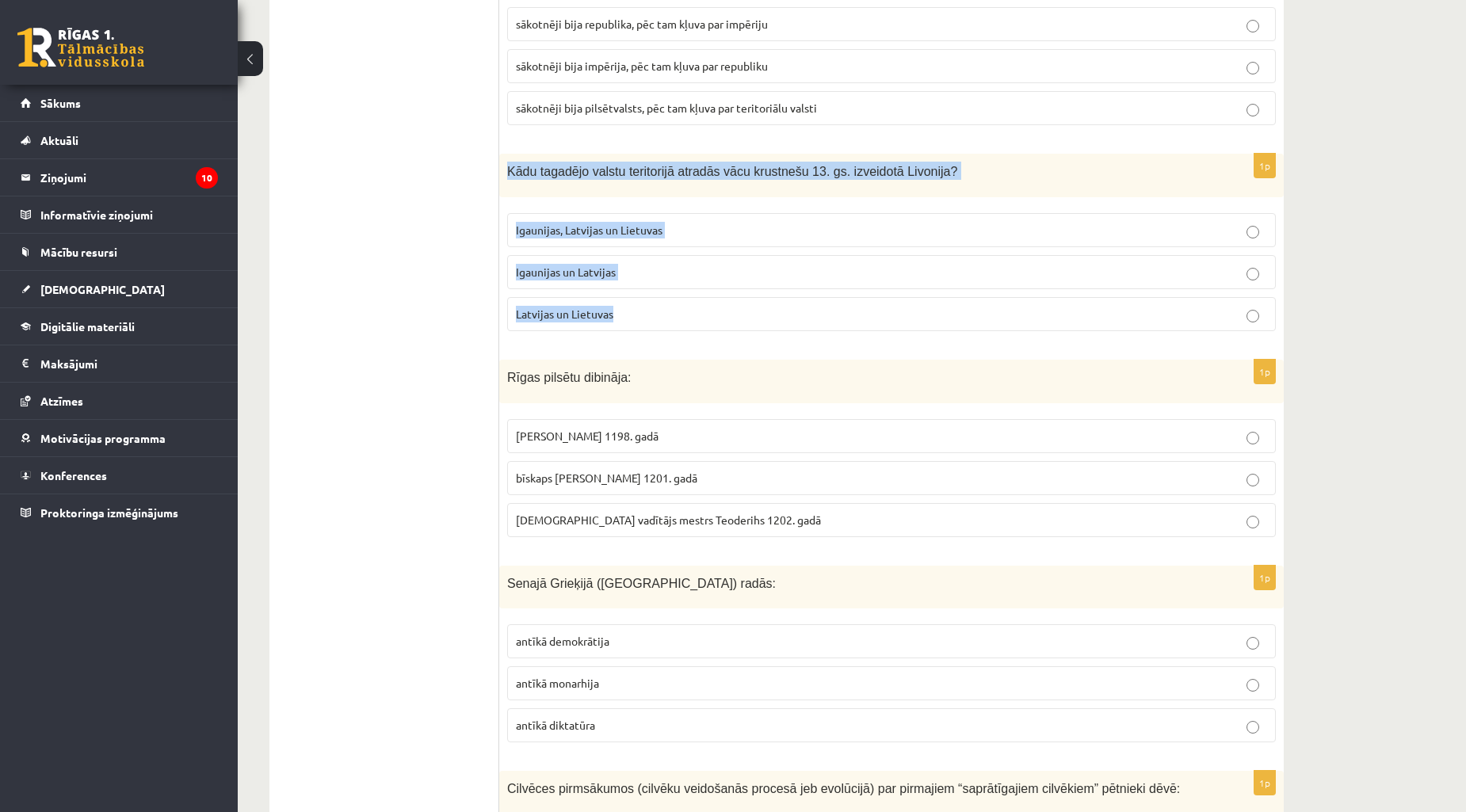
drag, startPoint x: 508, startPoint y: 172, endPoint x: 731, endPoint y: 330, distance: 273.3
click at [731, 330] on div "1p Kādu tagadējo valstu teritorijā atradās vācu krustnešu 13. gs. izveidotā Liv…" at bounding box center [891, 249] width 784 height 190
copy div "Kādu tagadējo valstu teritorijā atradās vācu krustnešu 13. gs. izveidotā Livoni…"
click at [642, 272] on p "Igaunijas un Latvijas" at bounding box center [891, 272] width 751 height 17
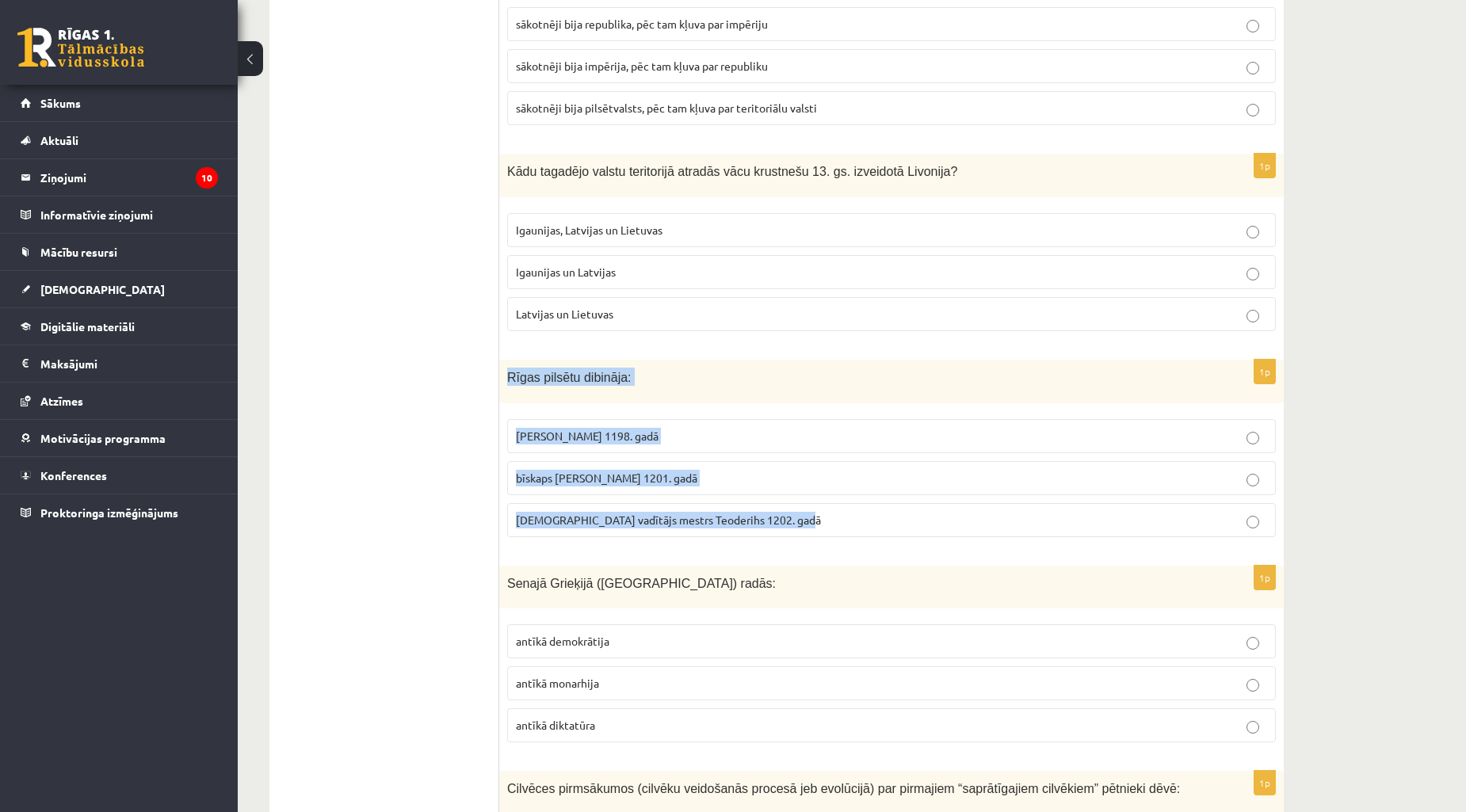
drag, startPoint x: 508, startPoint y: 379, endPoint x: 838, endPoint y: 519, distance: 358.5
click at [838, 519] on div "1p Rīgas pilsētu dibināja: bīskaps Meinards 1198. gadā bīskaps Alberts 1201. ga…" at bounding box center [891, 454] width 784 height 190
copy div "Rīgas pilsētu dibināja: bīskaps Meinards 1198. gadā bīskaps Alberts 1201. gadā …"
click at [694, 469] on label "bīskaps Alberts 1201. gadā" at bounding box center [891, 478] width 768 height 34
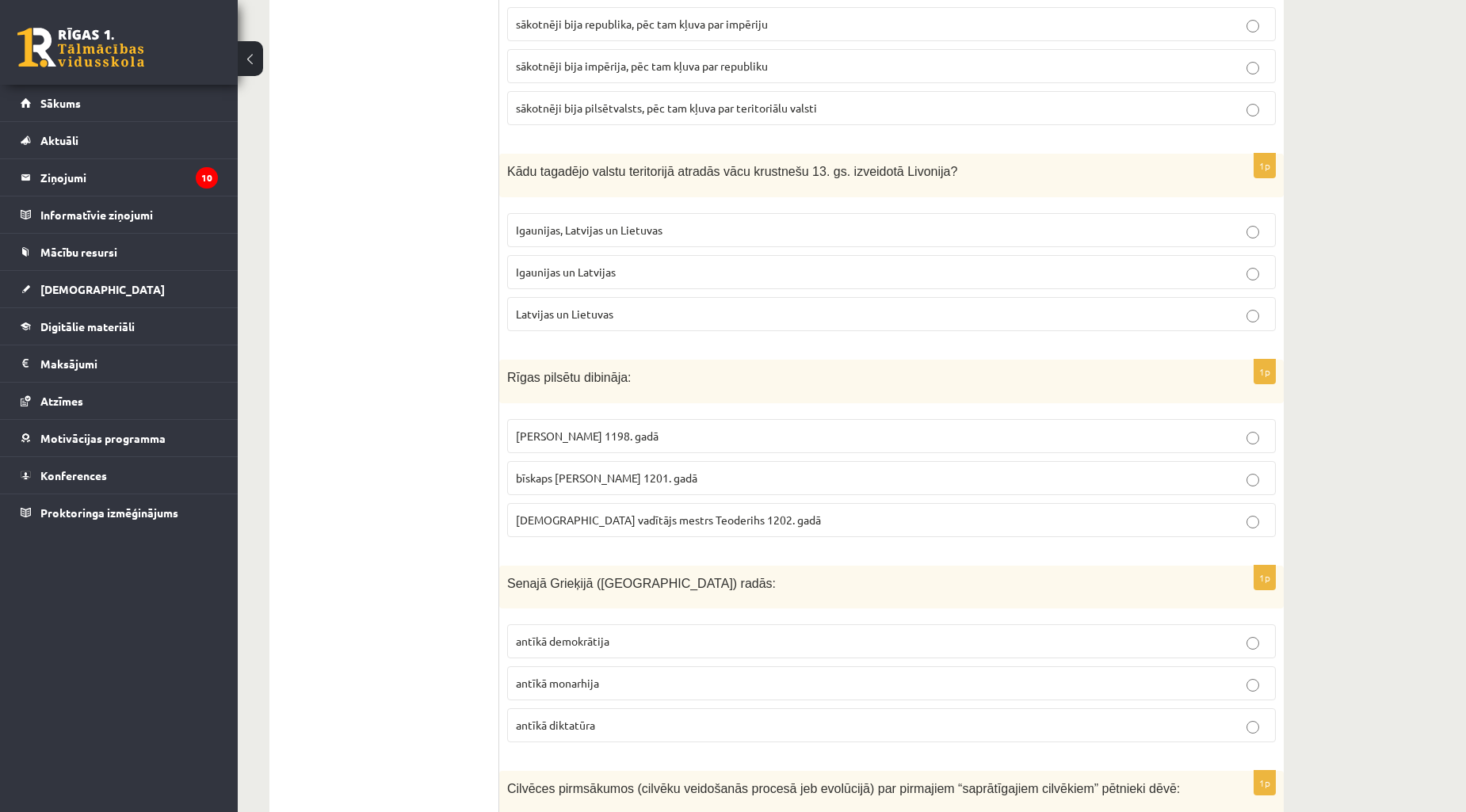
scroll to position [1467, 0]
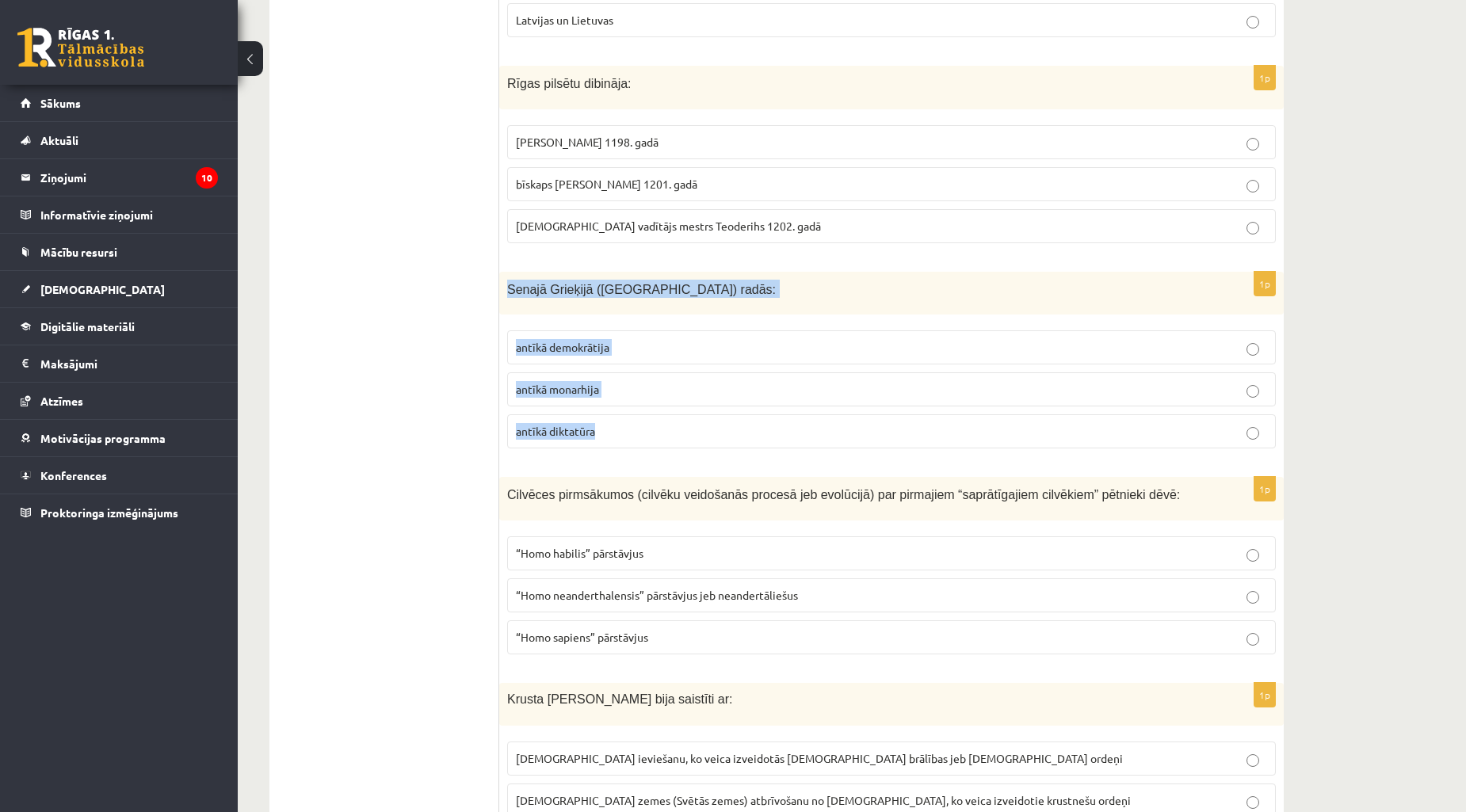
drag, startPoint x: 506, startPoint y: 286, endPoint x: 656, endPoint y: 435, distance: 211.4
click at [656, 435] on div "1p Senajā Grieķijā (Atēnās) radās: antīkā demokrātija antīkā monarhija antīkā d…" at bounding box center [891, 367] width 784 height 190
copy div "Senajā Grieķijā (Atēnās) radās: antīkā demokrātija antīkā monarhija antīkā dikt…"
click at [662, 351] on p "antīkā demokrātija" at bounding box center [891, 347] width 751 height 17
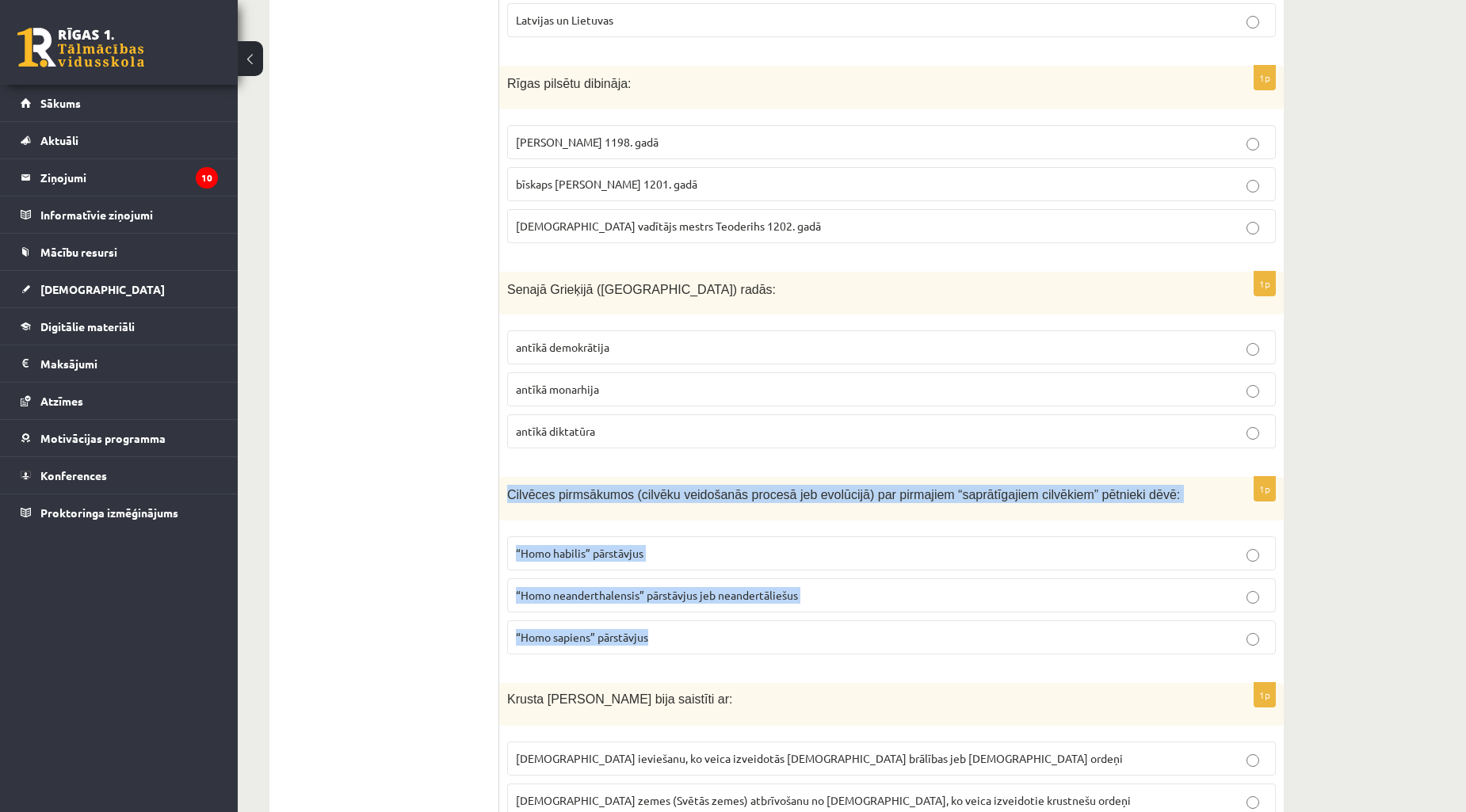
drag, startPoint x: 547, startPoint y: 525, endPoint x: 772, endPoint y: 653, distance: 258.9
click at [772, 653] on div "1p Cilvēces pirmsākumos (cilvēku veidošanās procesā jeb evolūcijā) par pirmajie…" at bounding box center [891, 571] width 784 height 190
click at [688, 642] on p "“Homo sapiens” pārstāvjus" at bounding box center [891, 637] width 751 height 17
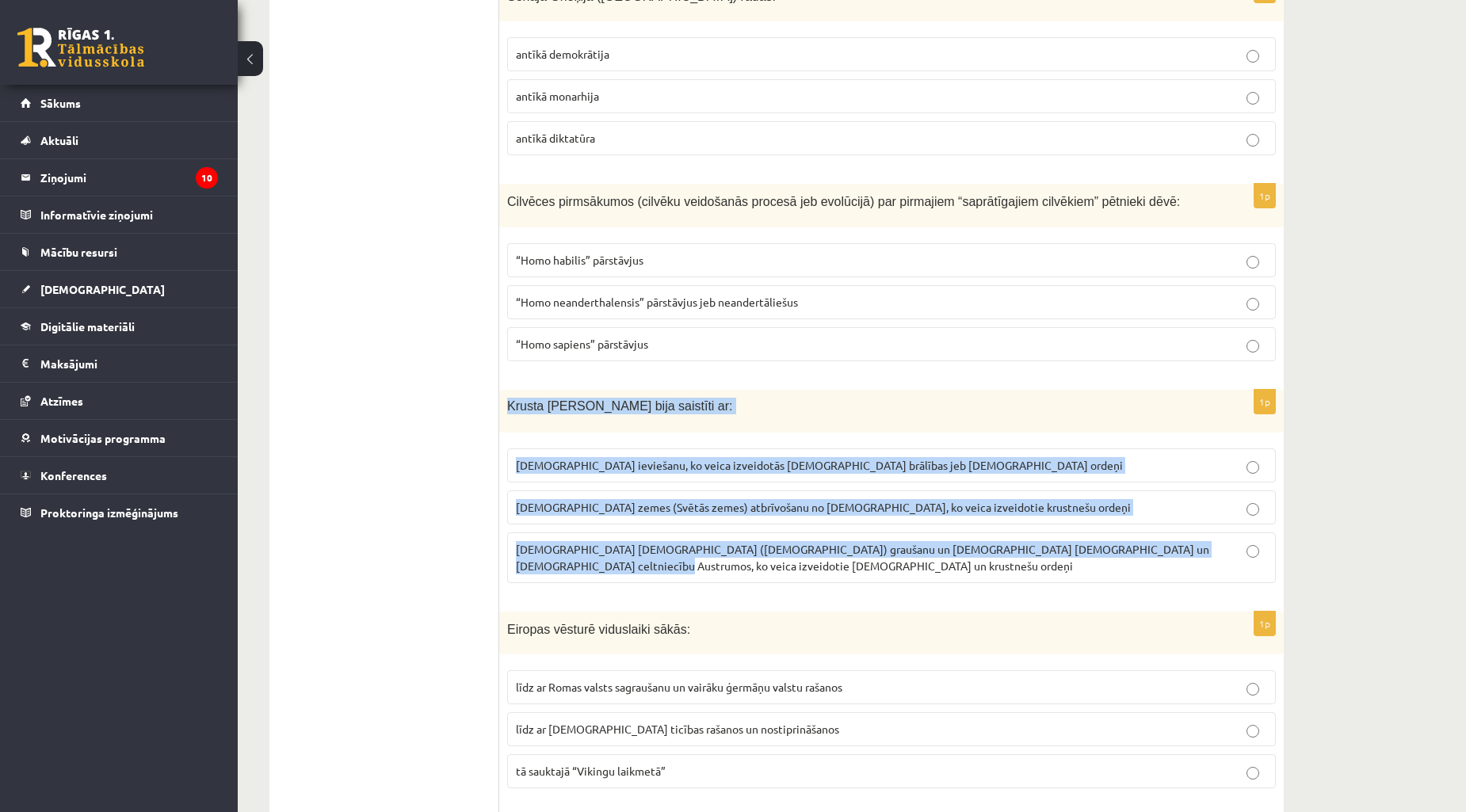
drag, startPoint x: 504, startPoint y: 407, endPoint x: 1276, endPoint y: 549, distance: 785.0
click at [1276, 549] on div "1p Krusta kari Austrumos bija saistīti ar: kristīgās ticības ieviešanu, ko veic…" at bounding box center [891, 492] width 784 height 206
click at [540, 507] on span "Kristus zemes (Svētās zemes) atbrīvošanu no musulmaņiem, ko veica izveidotie kr…" at bounding box center [823, 506] width 616 height 14
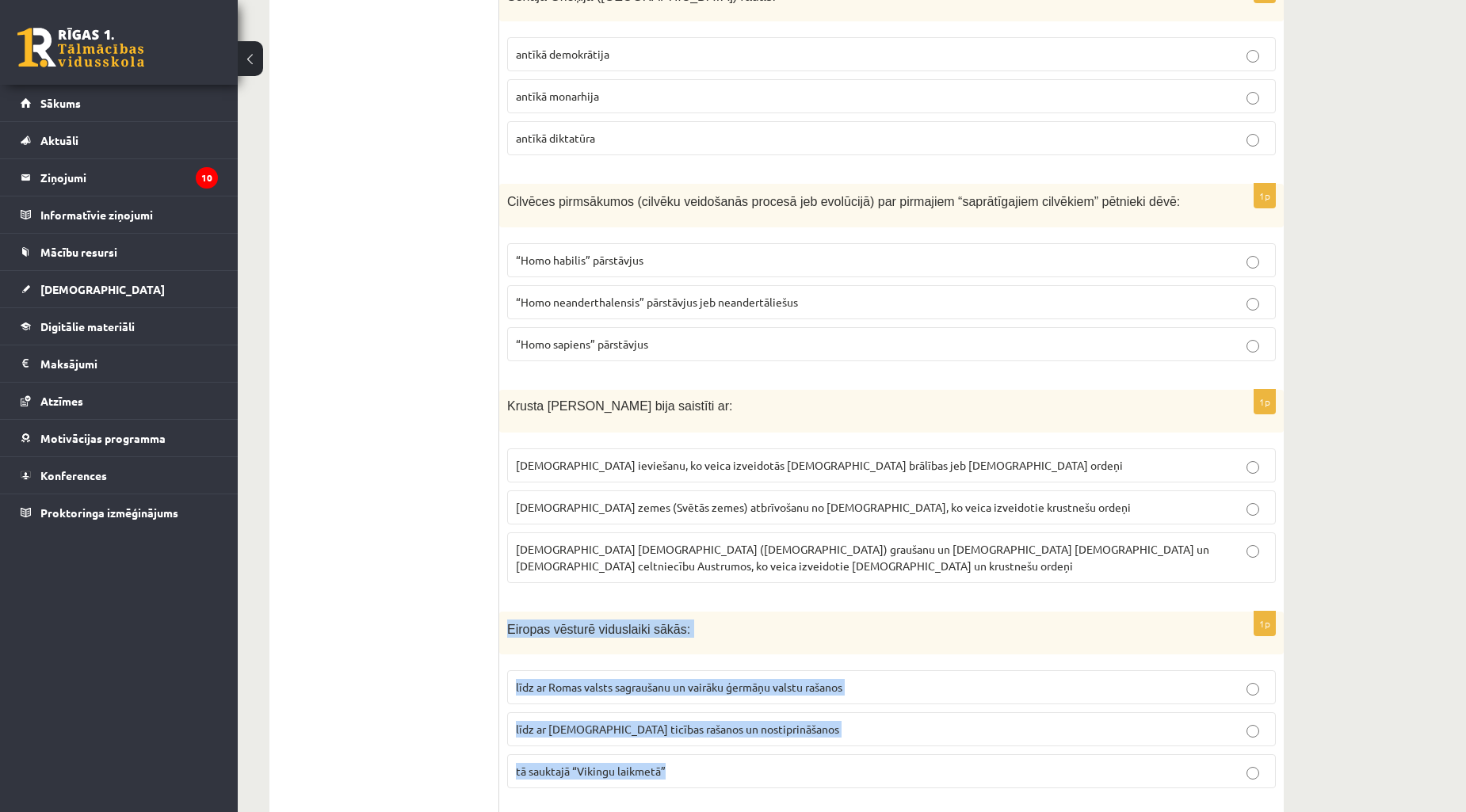
drag, startPoint x: 508, startPoint y: 615, endPoint x: 715, endPoint y: 779, distance: 264.1
click at [715, 779] on div "1p Eiropas vēsturē viduslaiki sākās: līdz ar Romas valsts sagraušanu un vairāku…" at bounding box center [891, 706] width 784 height 190
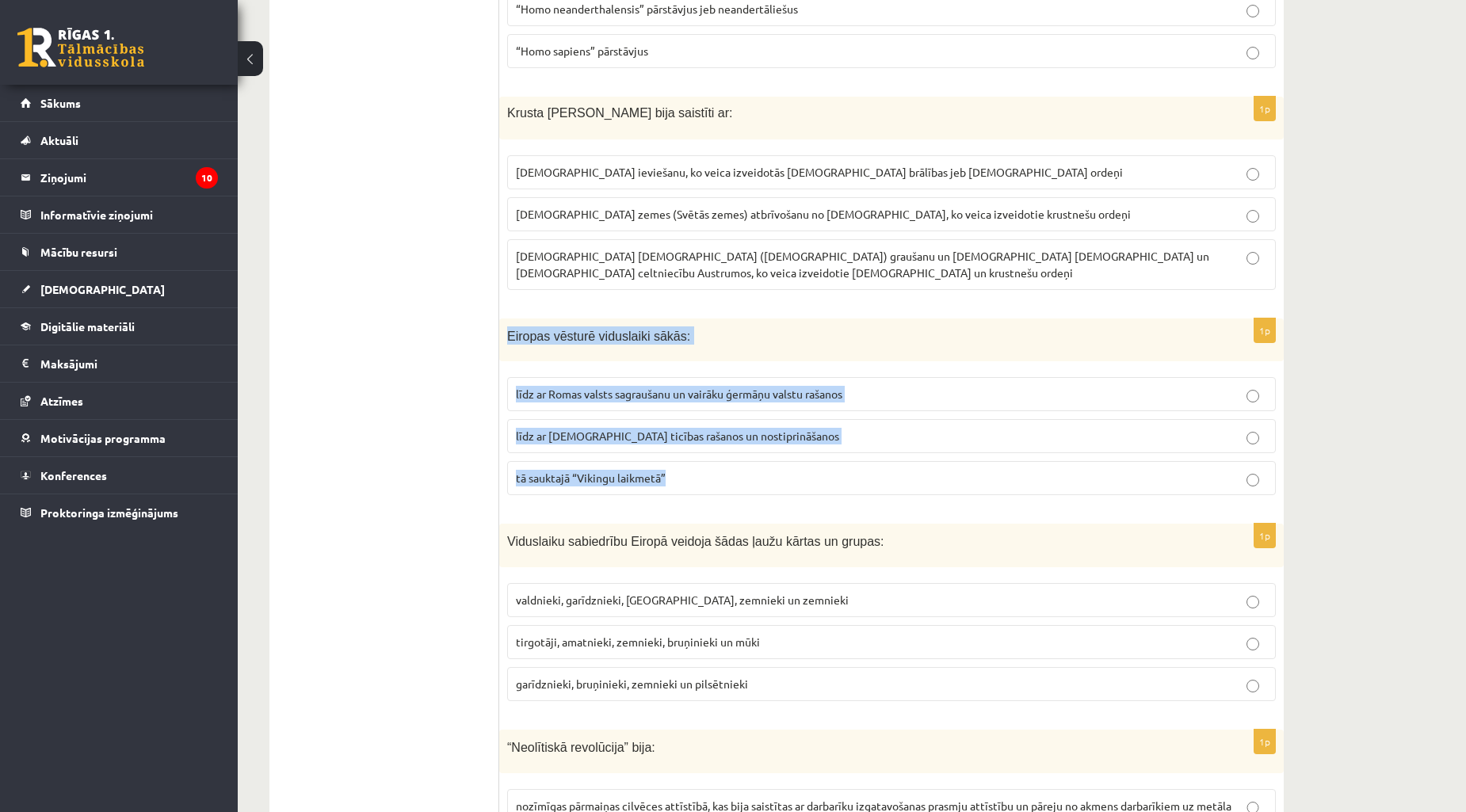
click at [628, 387] on span "līdz ar Romas valsts sagraušanu un vairāku ģermāņu valstu rašanos" at bounding box center [679, 394] width 327 height 14
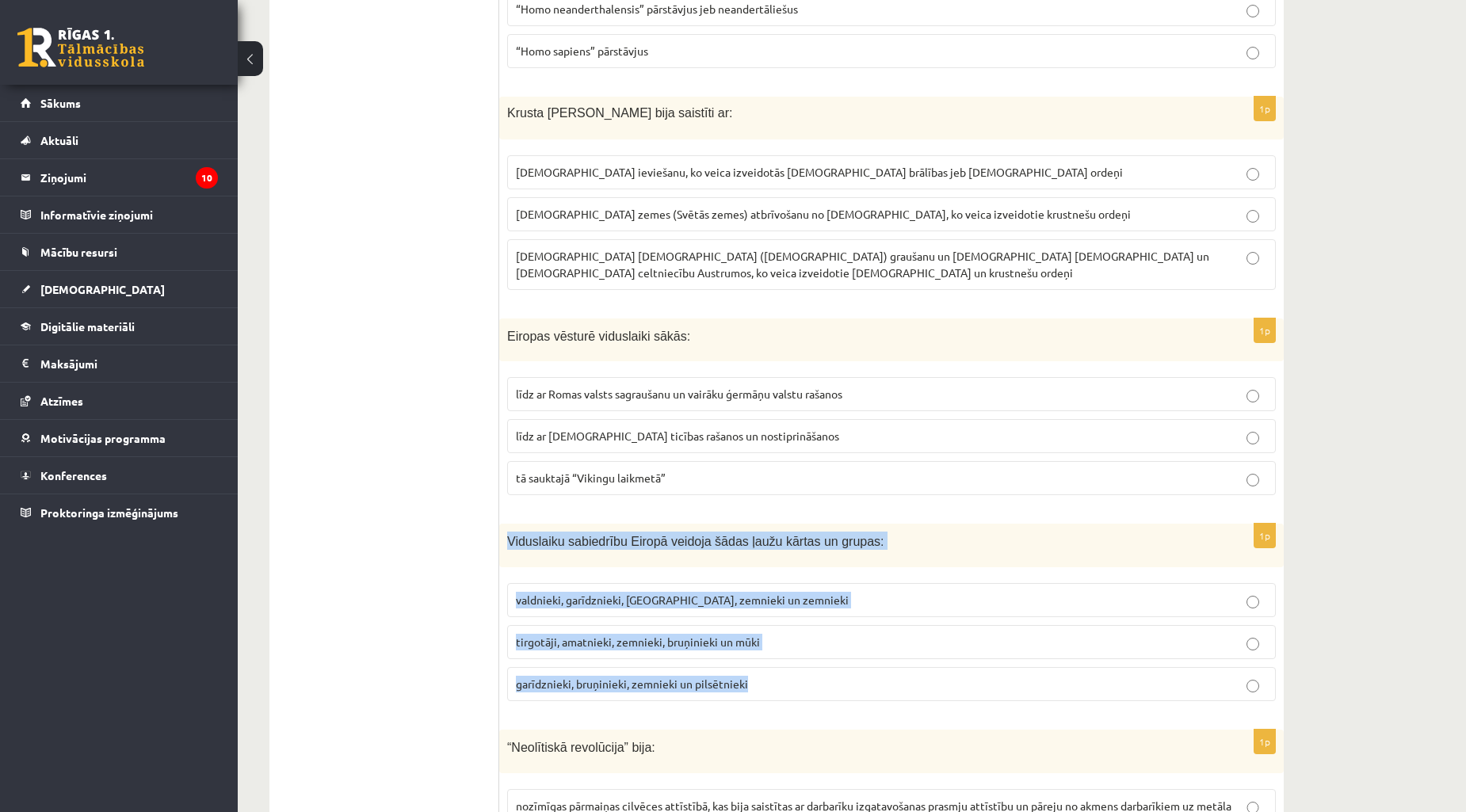
drag, startPoint x: 508, startPoint y: 526, endPoint x: 802, endPoint y: 670, distance: 327.4
click at [802, 670] on div "1p Viduslaiku sabiedrību Eiropā veidoja šādas ļaužu kārtas un grupas: valdnieki…" at bounding box center [891, 618] width 784 height 190
click at [782, 678] on p "garīdznieki, bruņinieki, zemnieki un pilsētnieki" at bounding box center [891, 684] width 751 height 17
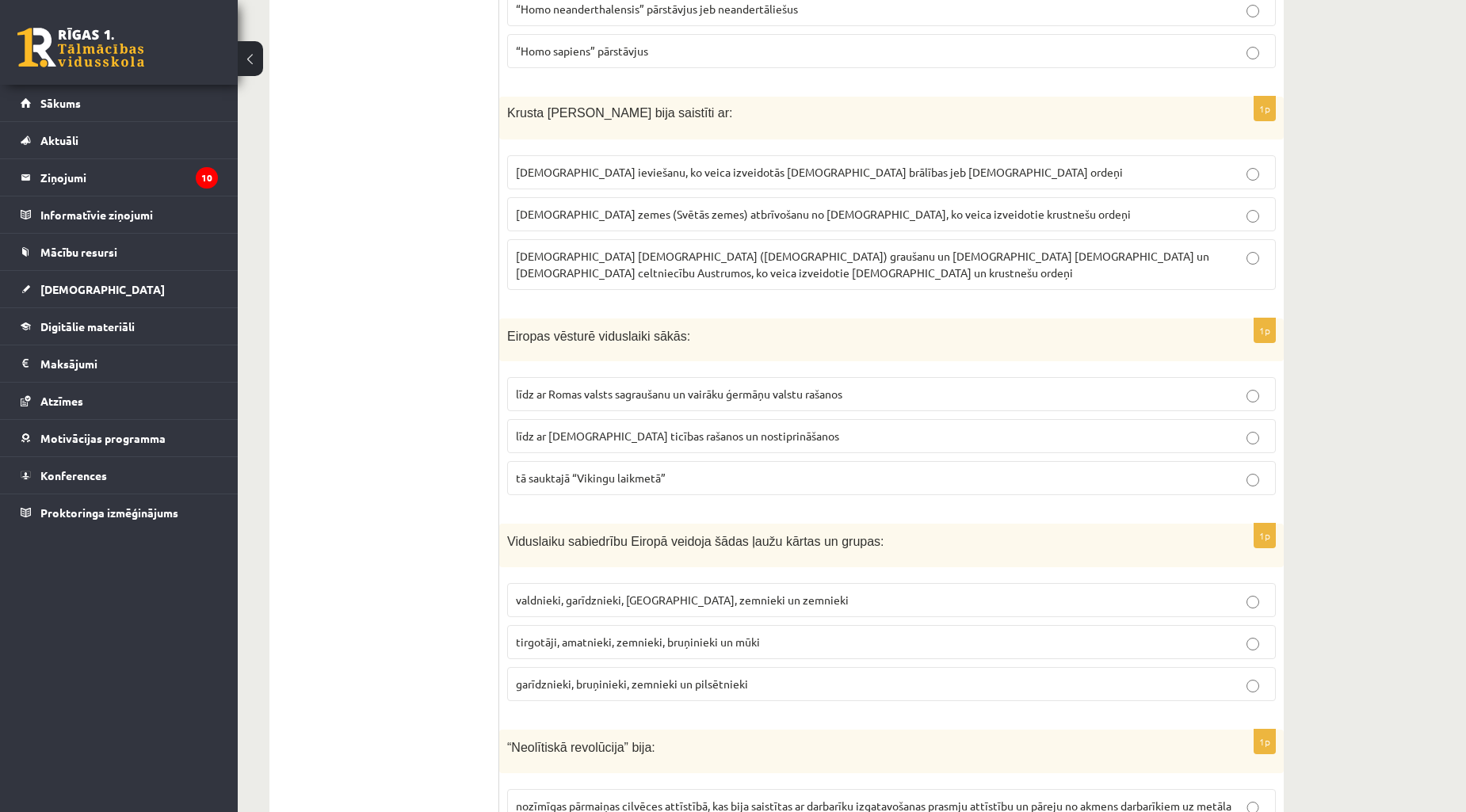
scroll to position [2347, 0]
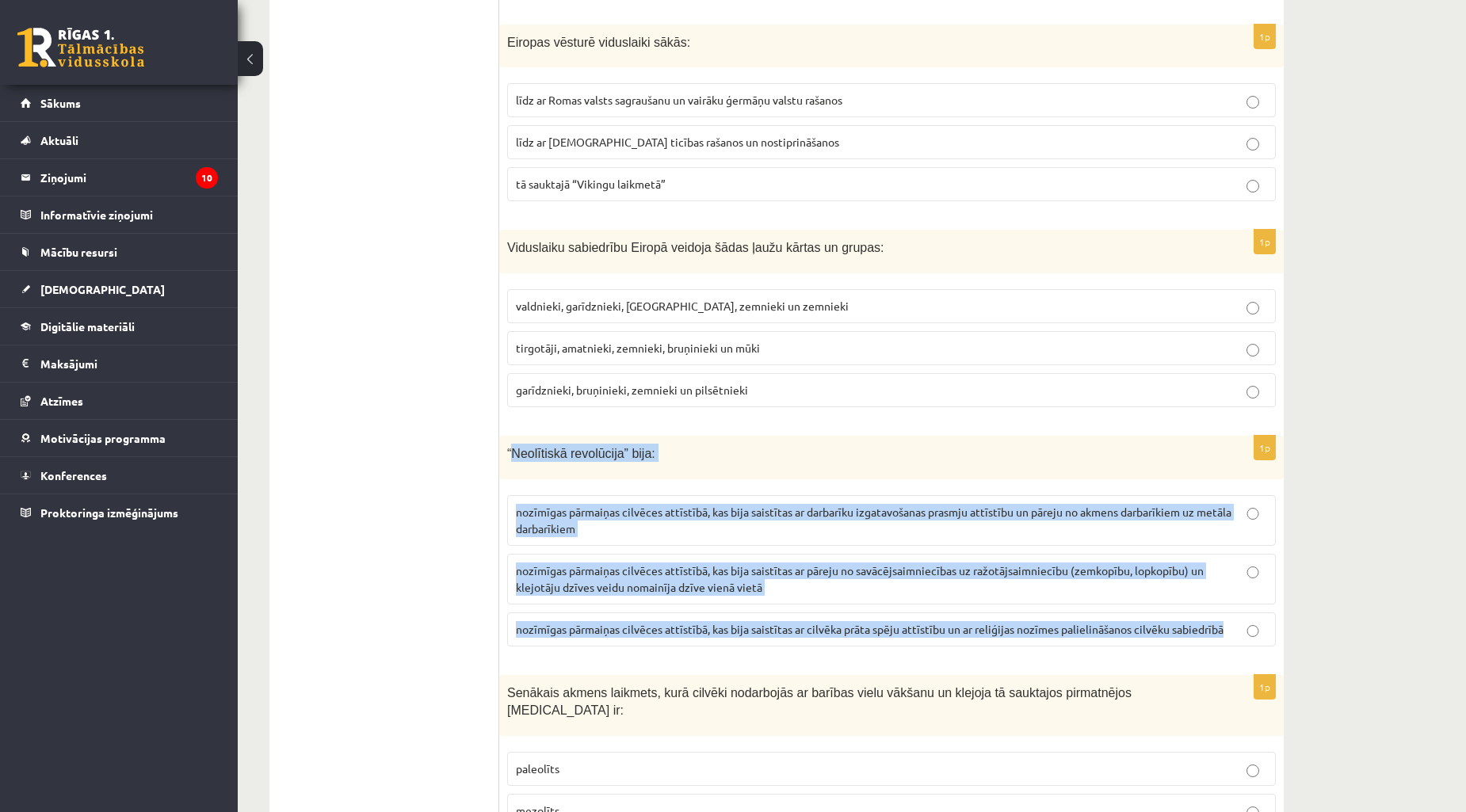
drag, startPoint x: 511, startPoint y: 442, endPoint x: 1257, endPoint y: 634, distance: 770.3
click at [1257, 634] on div "1p “Neolītiskā revolūcija” bija: nozīmīgas pārmaiņas cilvēces attīstībā, kas bi…" at bounding box center [891, 547] width 784 height 224
drag, startPoint x: 804, startPoint y: 567, endPoint x: 841, endPoint y: 562, distance: 37.3
click at [805, 568] on p "nozīmīgas pārmaiņas cilvēces attīstībā, kas bija saistītas ar pāreju no savācēj…" at bounding box center [891, 578] width 751 height 33
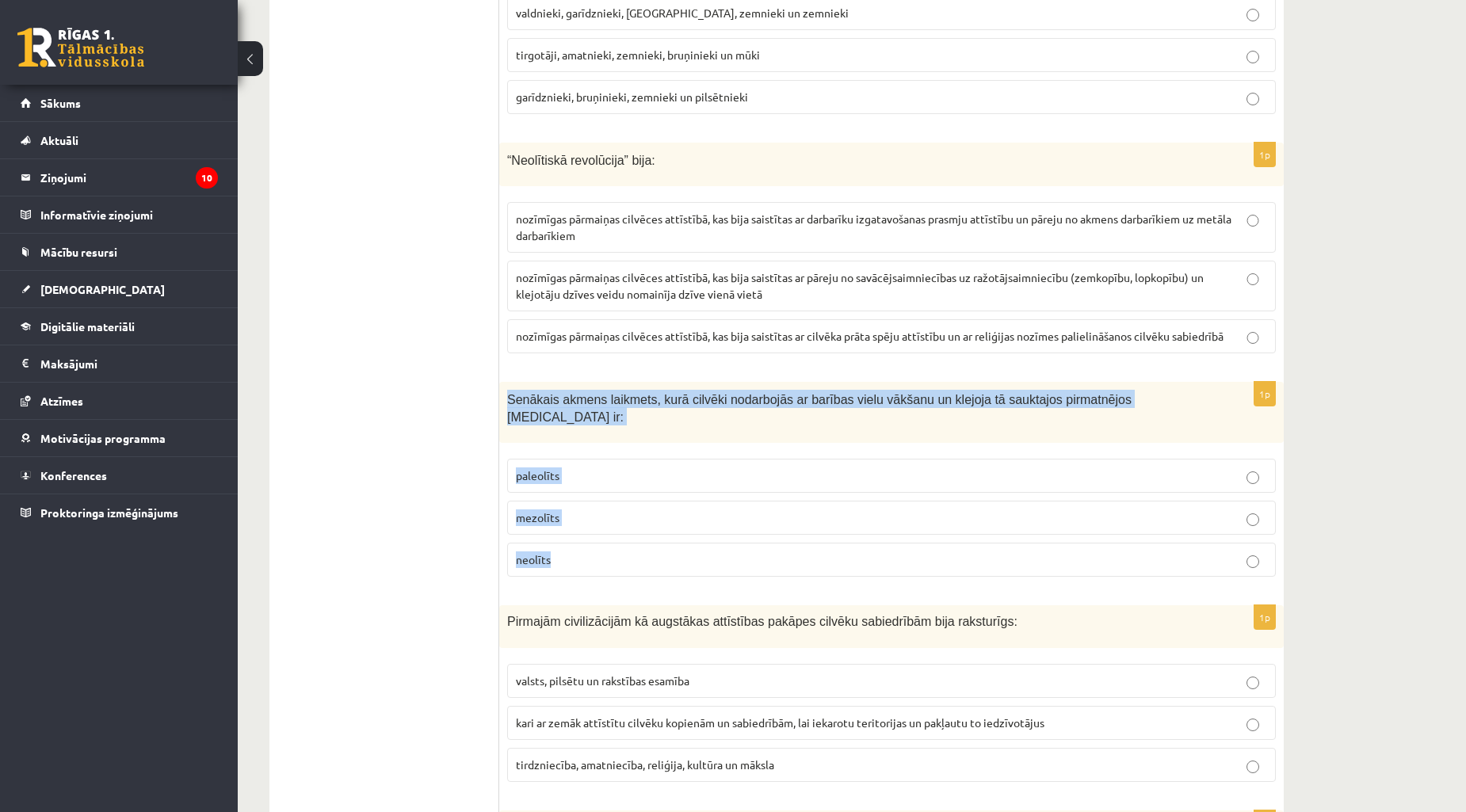
drag, startPoint x: 504, startPoint y: 382, endPoint x: 665, endPoint y: 533, distance: 220.7
click at [665, 533] on div "1p Senākais akmens laikmets, kurā cilvēki nodarbojās ar barības vielu vākšanu u…" at bounding box center [891, 485] width 784 height 208
click at [591, 467] on p "paleolīts" at bounding box center [891, 475] width 751 height 17
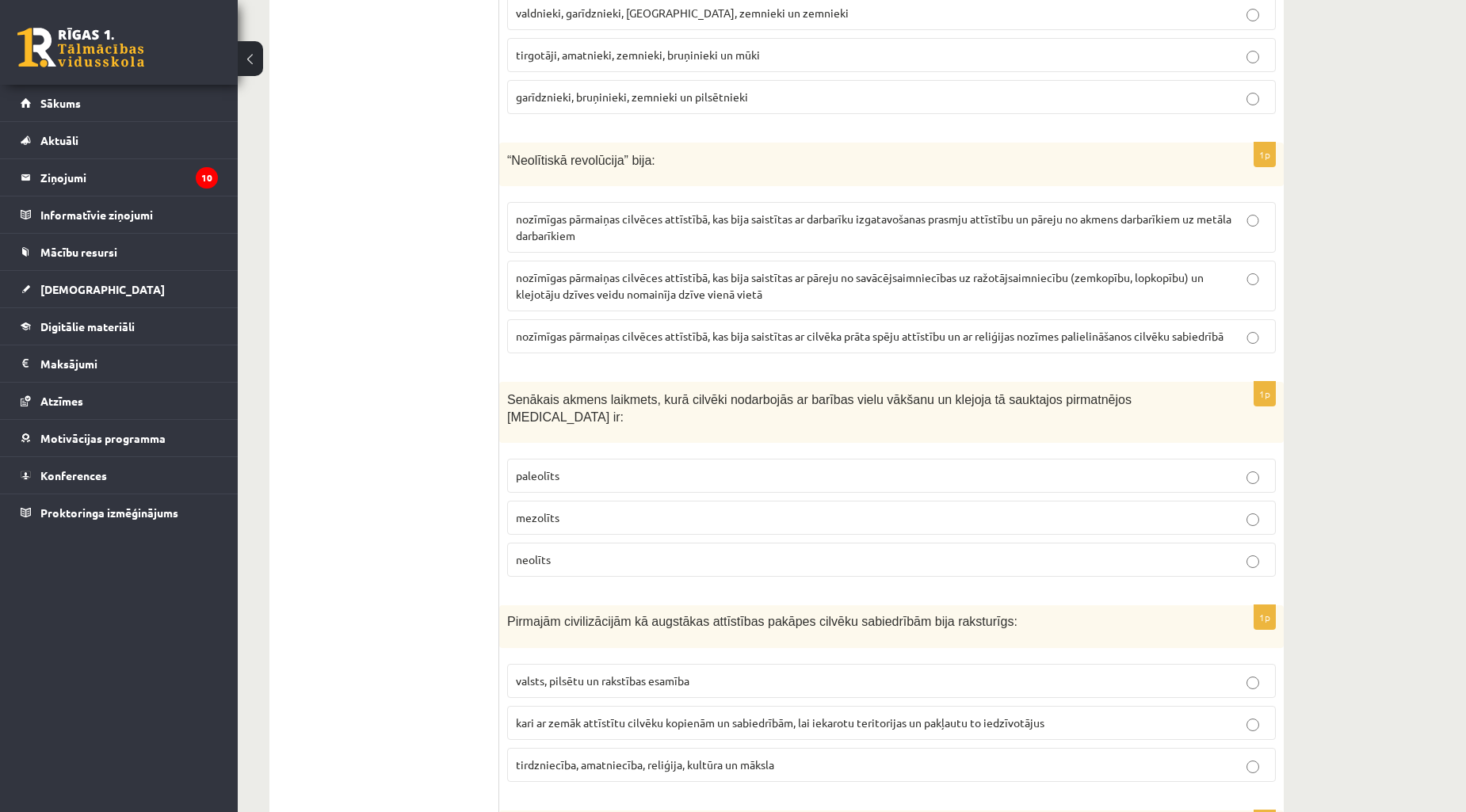
scroll to position [2933, 0]
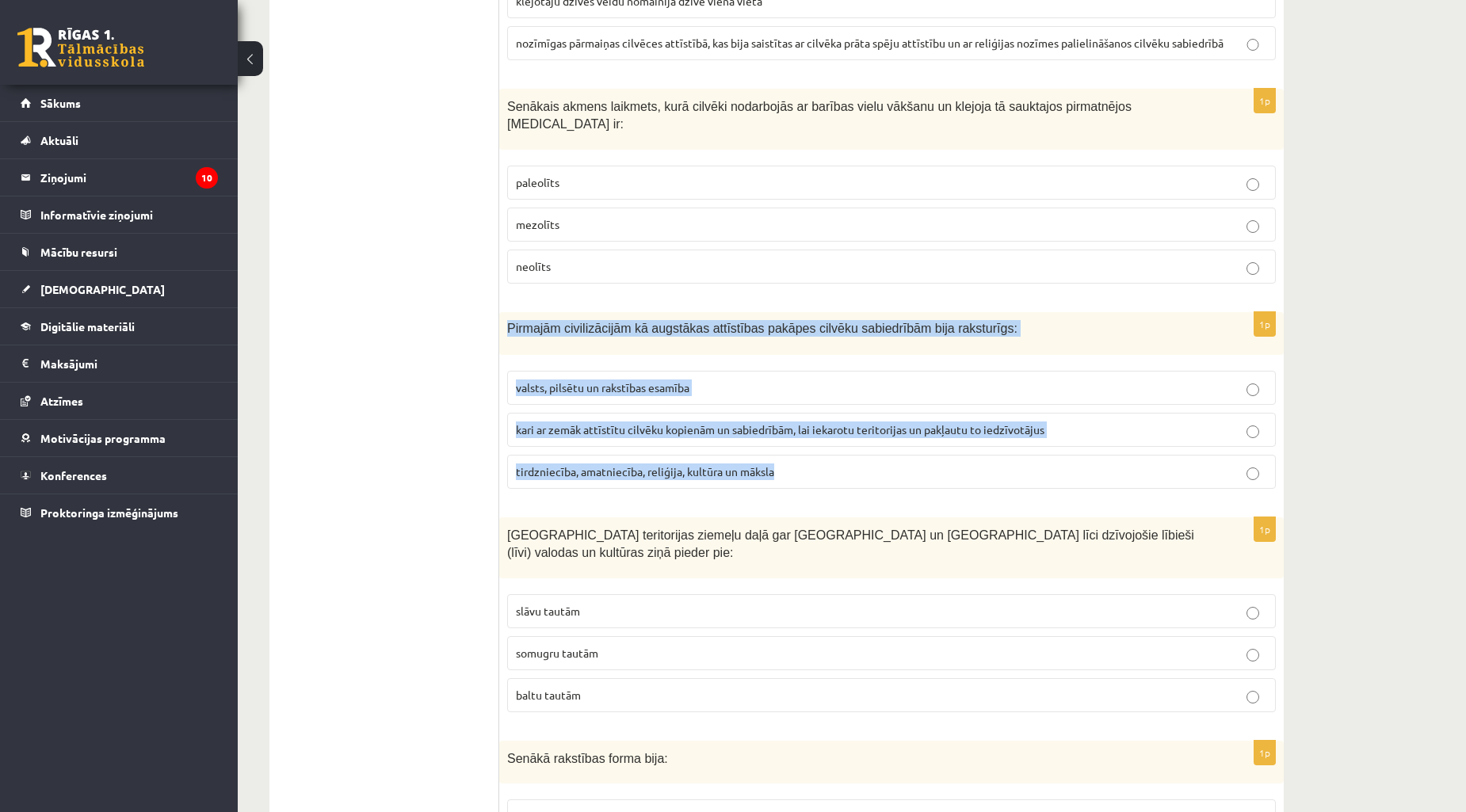
drag, startPoint x: 503, startPoint y: 297, endPoint x: 837, endPoint y: 459, distance: 371.2
click at [837, 459] on div "1p Pirmajām civilizācijām kā augstākas attīstības pakāpes cilvēku sabiedrībām b…" at bounding box center [891, 407] width 784 height 190
click at [730, 380] on p "valsts, pilsētu un rakstības esamība" at bounding box center [891, 388] width 751 height 17
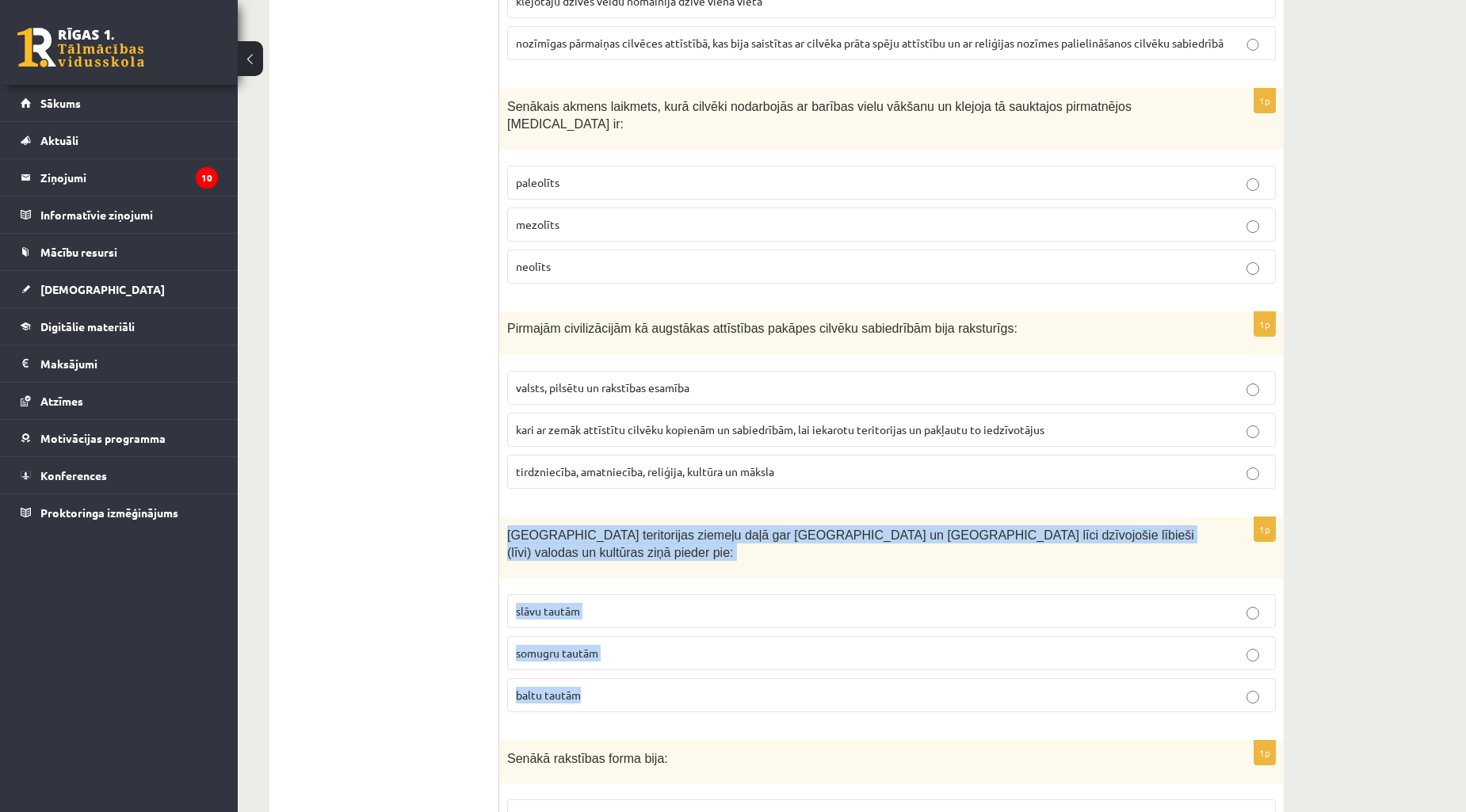
drag, startPoint x: 506, startPoint y: 503, endPoint x: 660, endPoint y: 645, distance: 209.5
click at [660, 645] on div "1p Latvijas teritorijas ziemeļu daļā gar Baltijas jūru un Rīgas jūras līci dzīv…" at bounding box center [891, 621] width 784 height 208
click at [625, 645] on p "somugru tautām" at bounding box center [891, 653] width 751 height 17
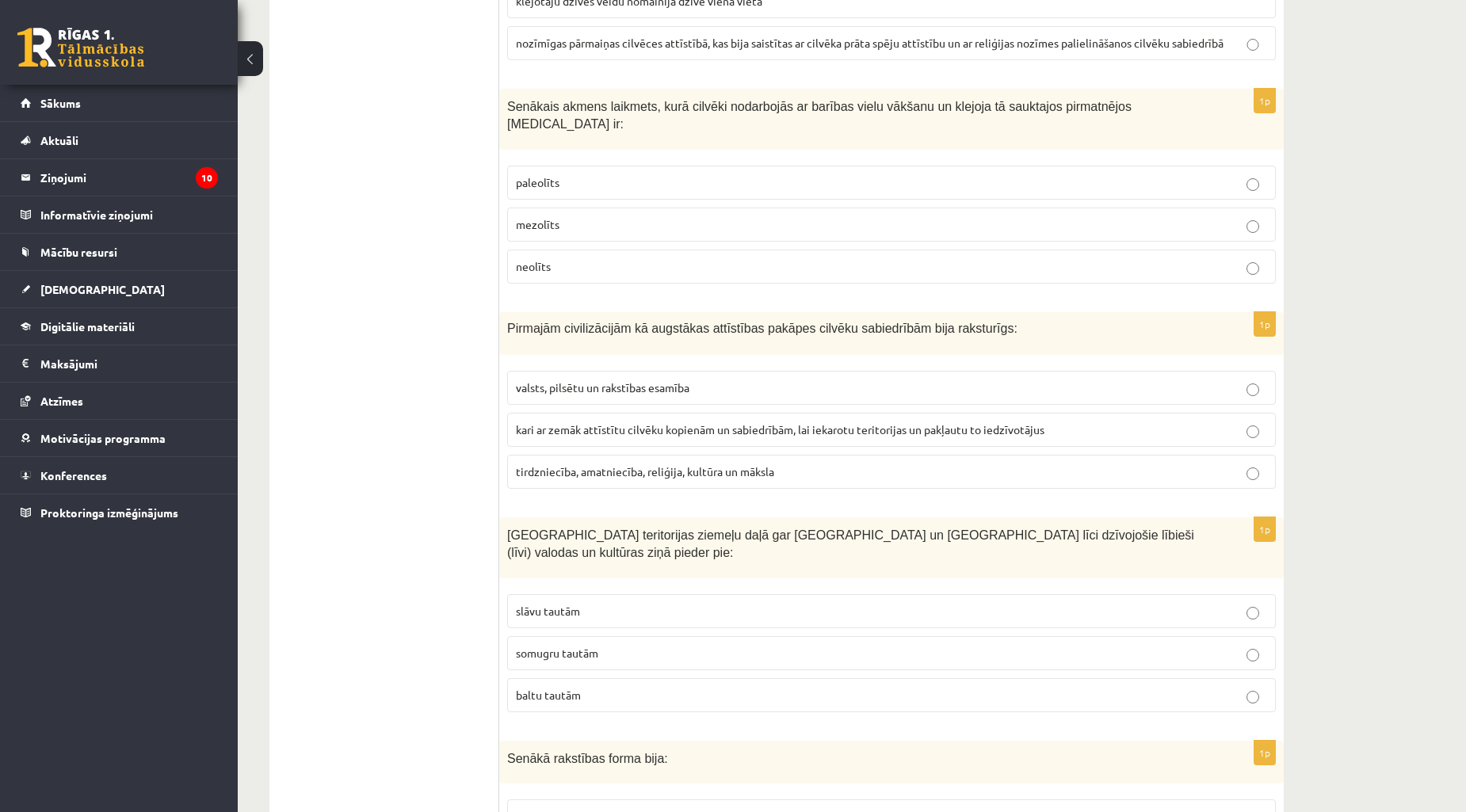
scroll to position [3227, 0]
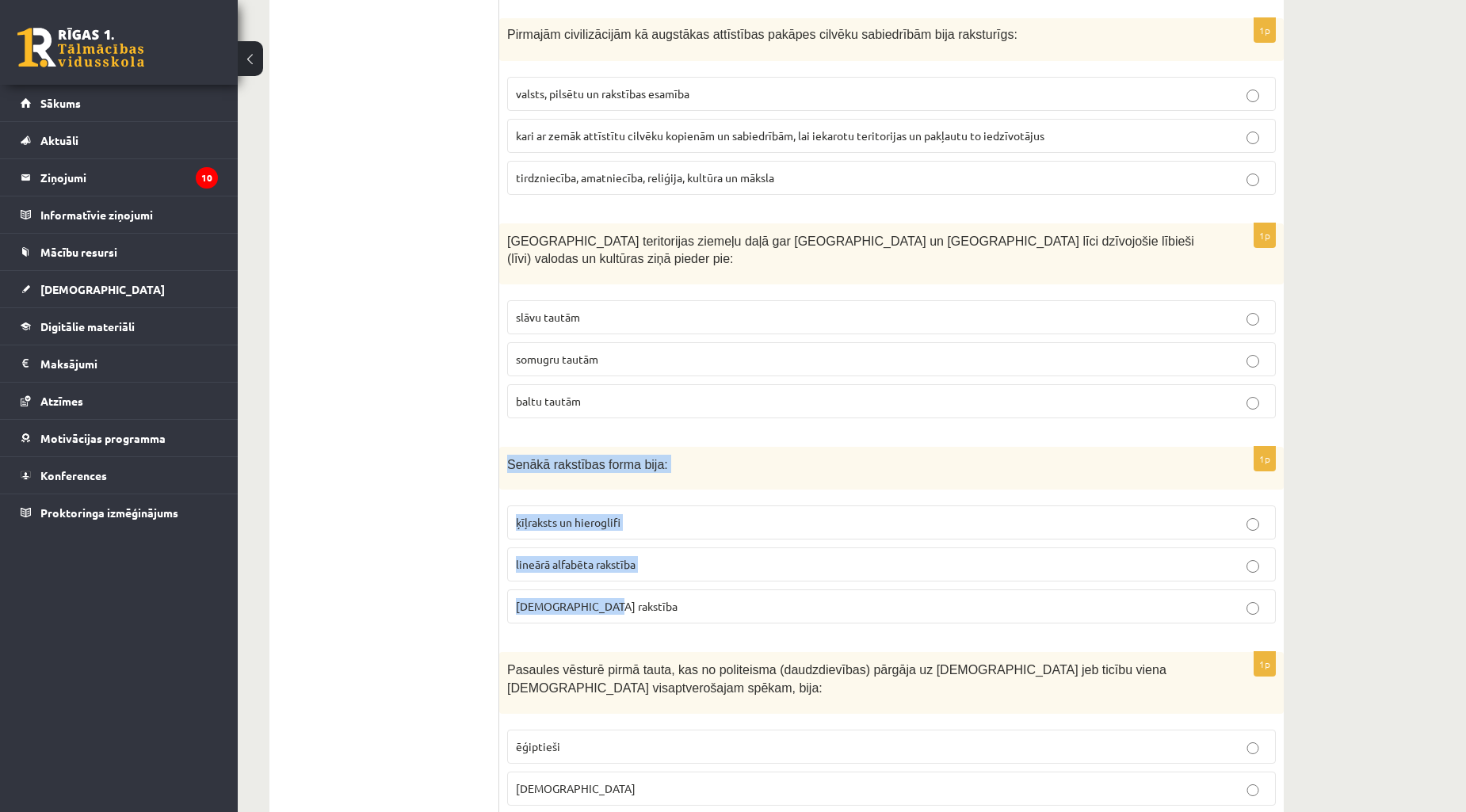
drag, startPoint x: 504, startPoint y: 418, endPoint x: 652, endPoint y: 563, distance: 207.2
click at [652, 563] on div "1p Senākā rakstības forma bija: ķīļraksts un hieroglifi lineārā alfabēta rakstī…" at bounding box center [891, 541] width 784 height 190
click at [636, 514] on p "ķīļraksts un hieroglifi" at bounding box center [891, 522] width 751 height 17
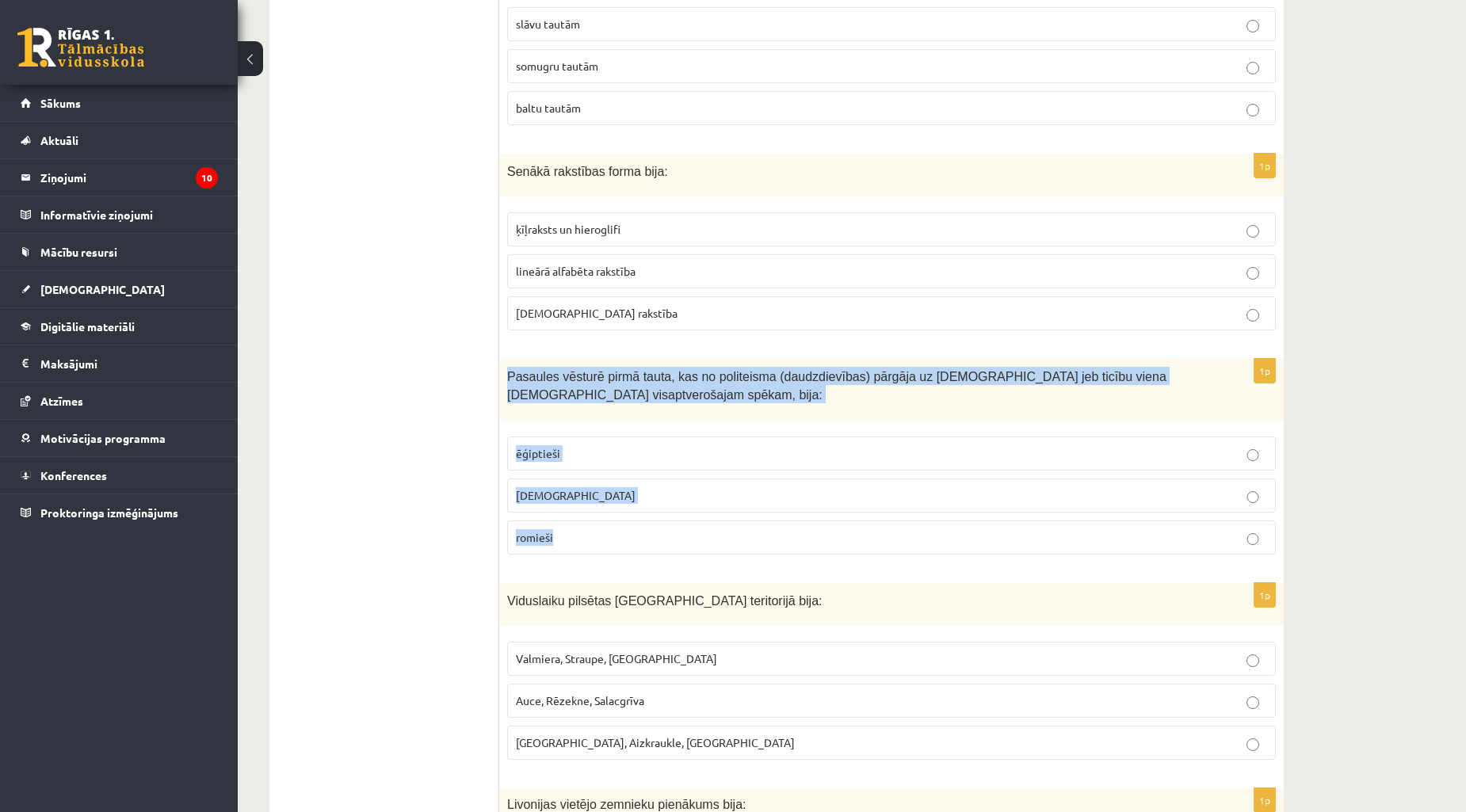
drag, startPoint x: 505, startPoint y: 329, endPoint x: 617, endPoint y: 499, distance: 203.6
click at [617, 499] on div "1p Pasaules vēsturē pirmā tauta, kas no politeisma (daudzdievības) pārgāja uz m…" at bounding box center [891, 462] width 784 height 208
click at [582, 487] on p "ebreji" at bounding box center [891, 495] width 751 height 17
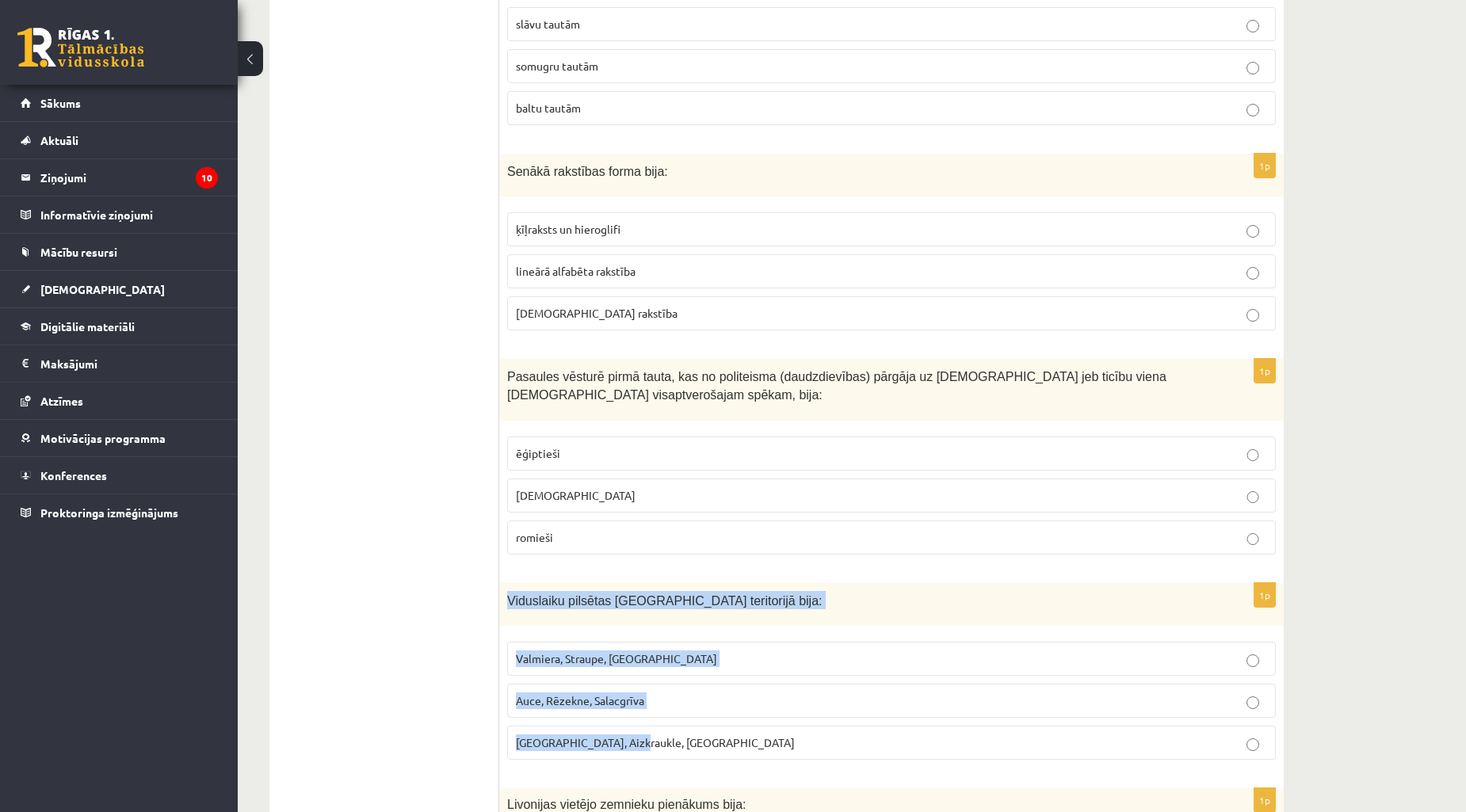
drag, startPoint x: 509, startPoint y: 555, endPoint x: 677, endPoint y: 703, distance: 223.9
click at [677, 703] on div "1p Viduslaiku pilsētas Latvijas teritorijā bija: Valmiera, Straupe, Koknese Auc…" at bounding box center [891, 678] width 784 height 190
click at [667, 692] on p "Auce, Rēzekne, Salacgrīva" at bounding box center [891, 700] width 751 height 17
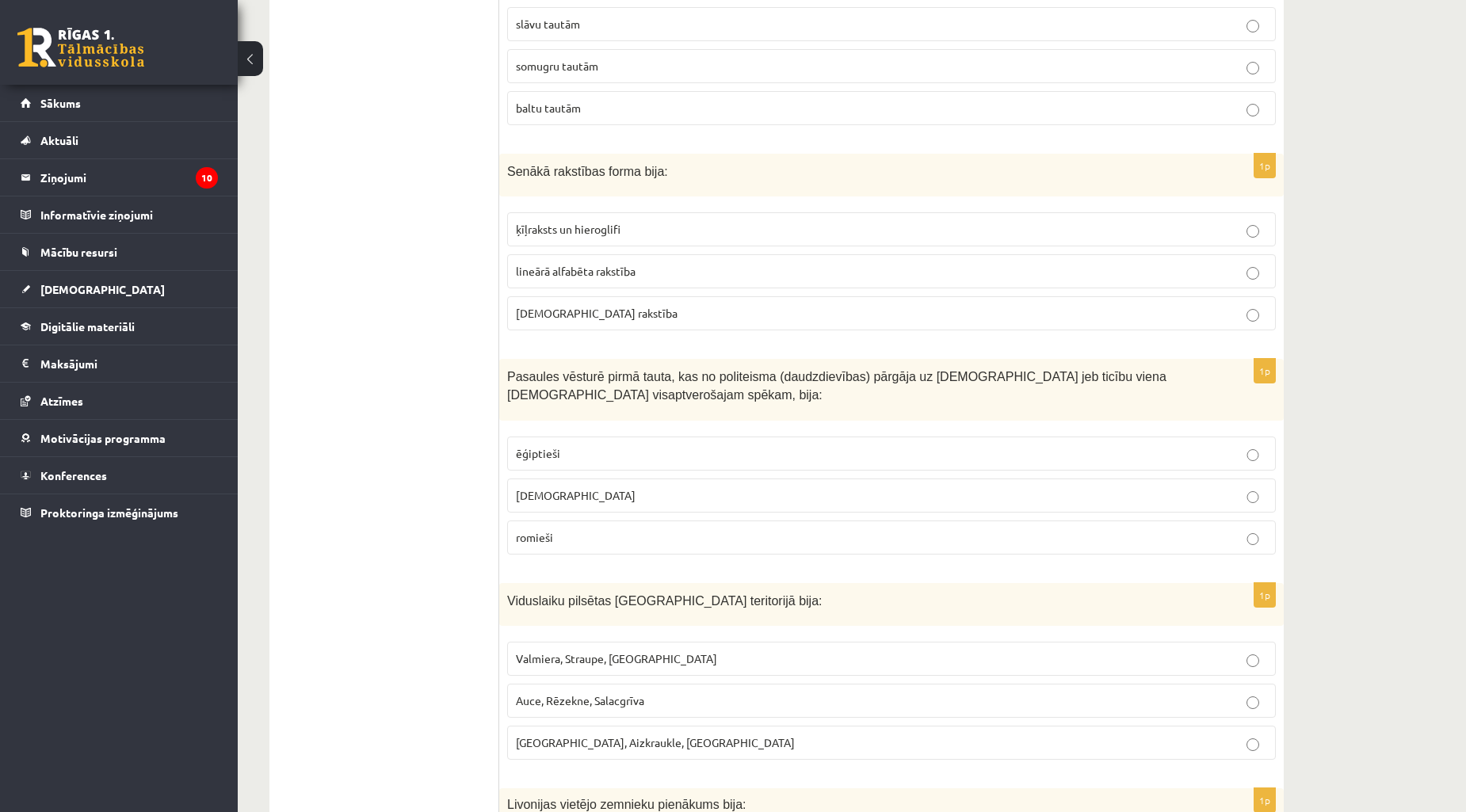
click at [679, 650] on p "Valmiera, Straupe, Koknese" at bounding box center [891, 658] width 751 height 17
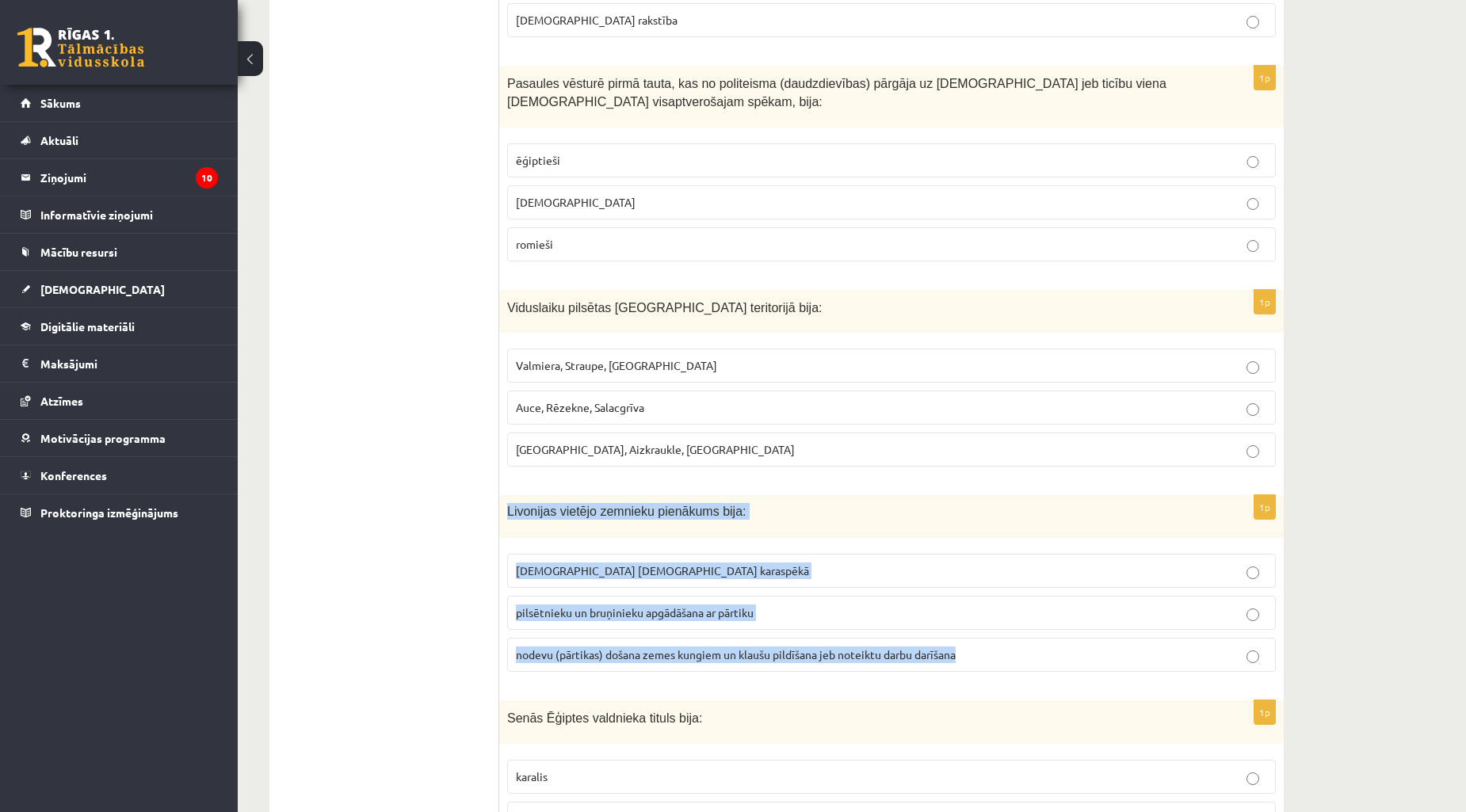
drag, startPoint x: 504, startPoint y: 465, endPoint x: 1021, endPoint y: 611, distance: 537.2
click at [1025, 612] on div "1p Livonijas vietējo zemnieku pienākums bija: karadienests Livonijas ordeņa kar…" at bounding box center [891, 590] width 784 height 190
click at [635, 638] on label "nodevu (pārtikas) došana zemes kungiem un klaušu pildīšana jeb noteiktu darbu d…" at bounding box center [891, 655] width 768 height 34
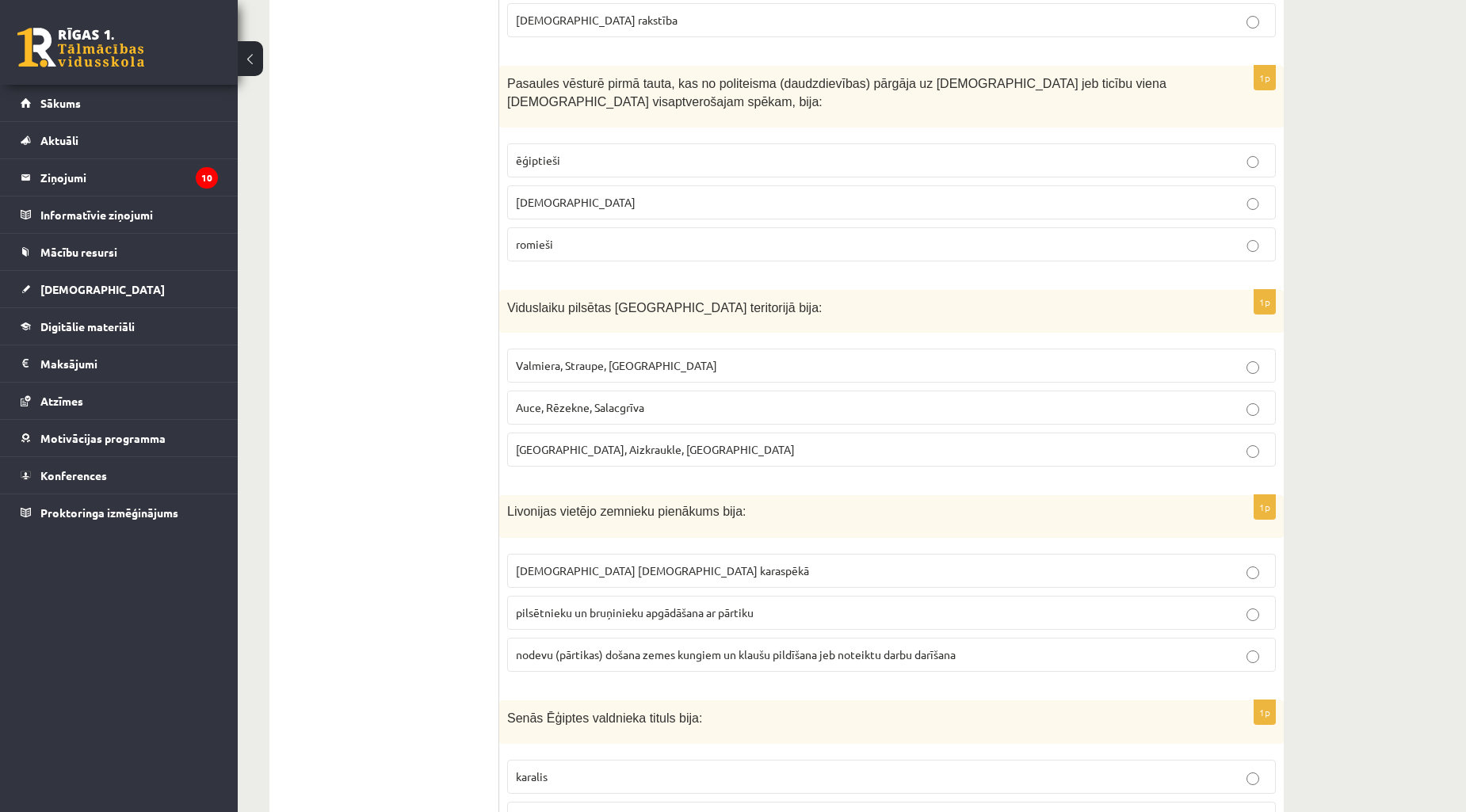
scroll to position [4108, 0]
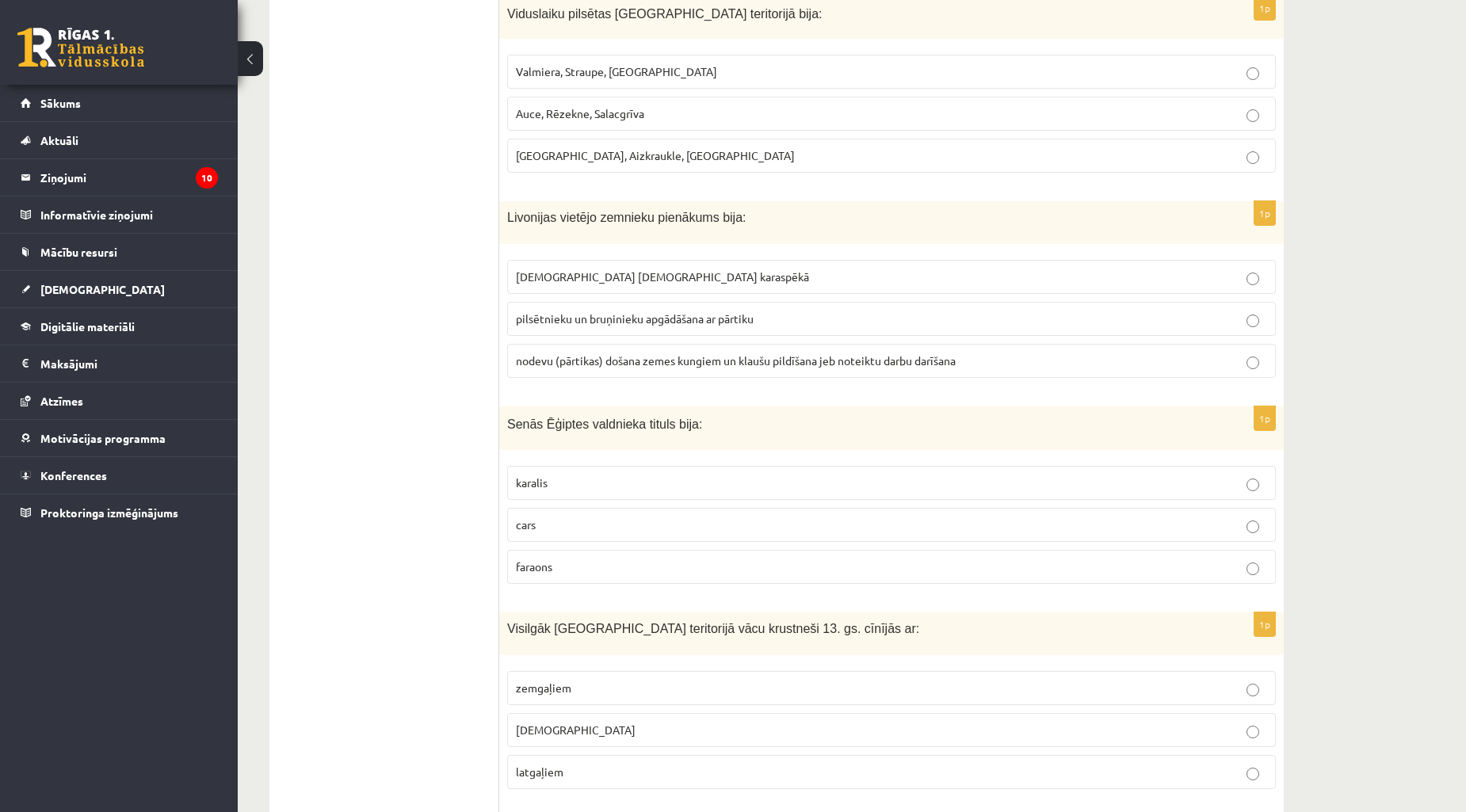
click at [569, 558] on p "faraons" at bounding box center [891, 566] width 751 height 17
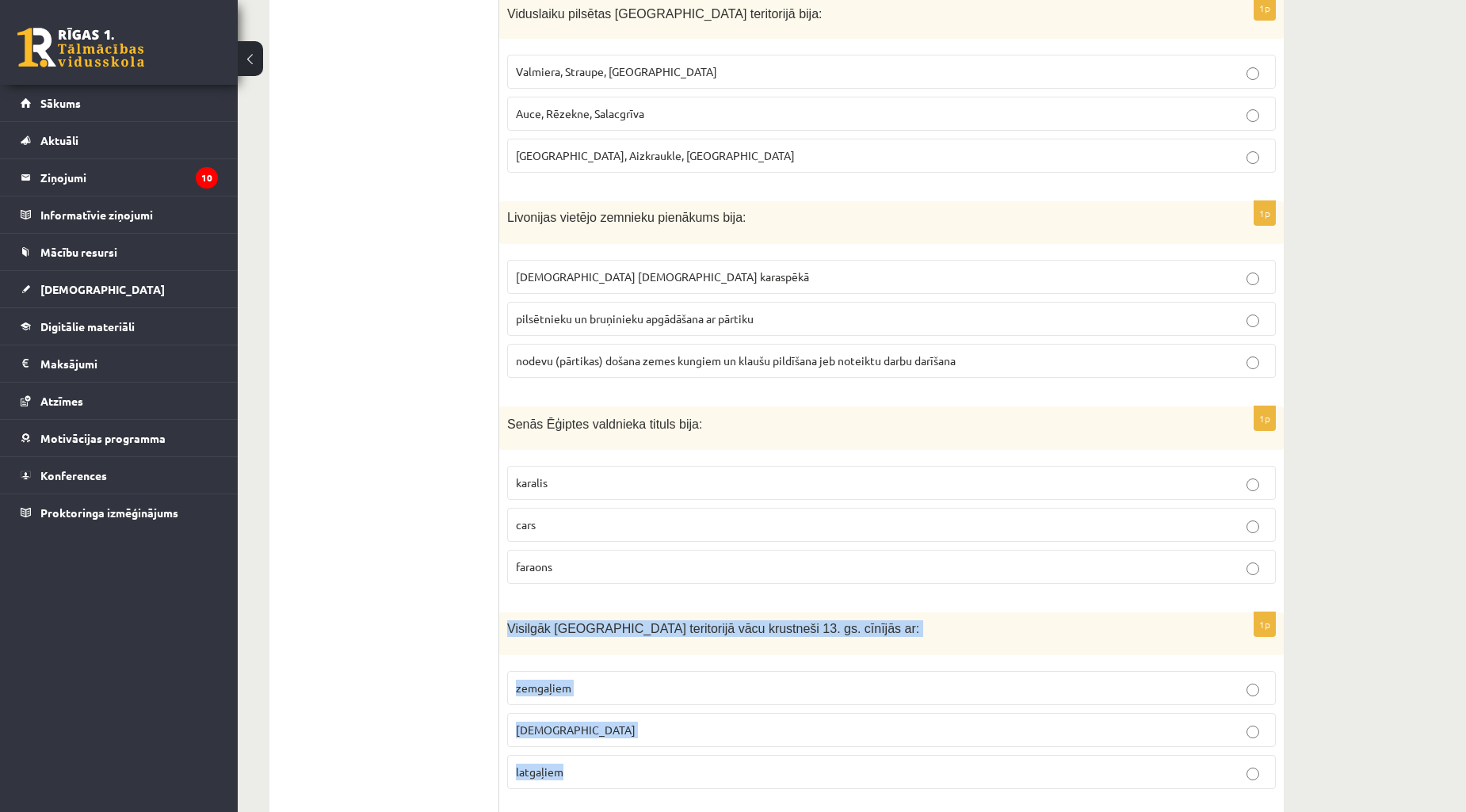
drag, startPoint x: 506, startPoint y: 580, endPoint x: 609, endPoint y: 732, distance: 183.6
click at [609, 732] on div "1p Visilgāk Latvijas teritorijā vācu krustneši 13. gs. cīnījās ar: zemgaļiem ku…" at bounding box center [891, 707] width 784 height 190
click at [585, 680] on p "zemgaļiem" at bounding box center [891, 688] width 751 height 17
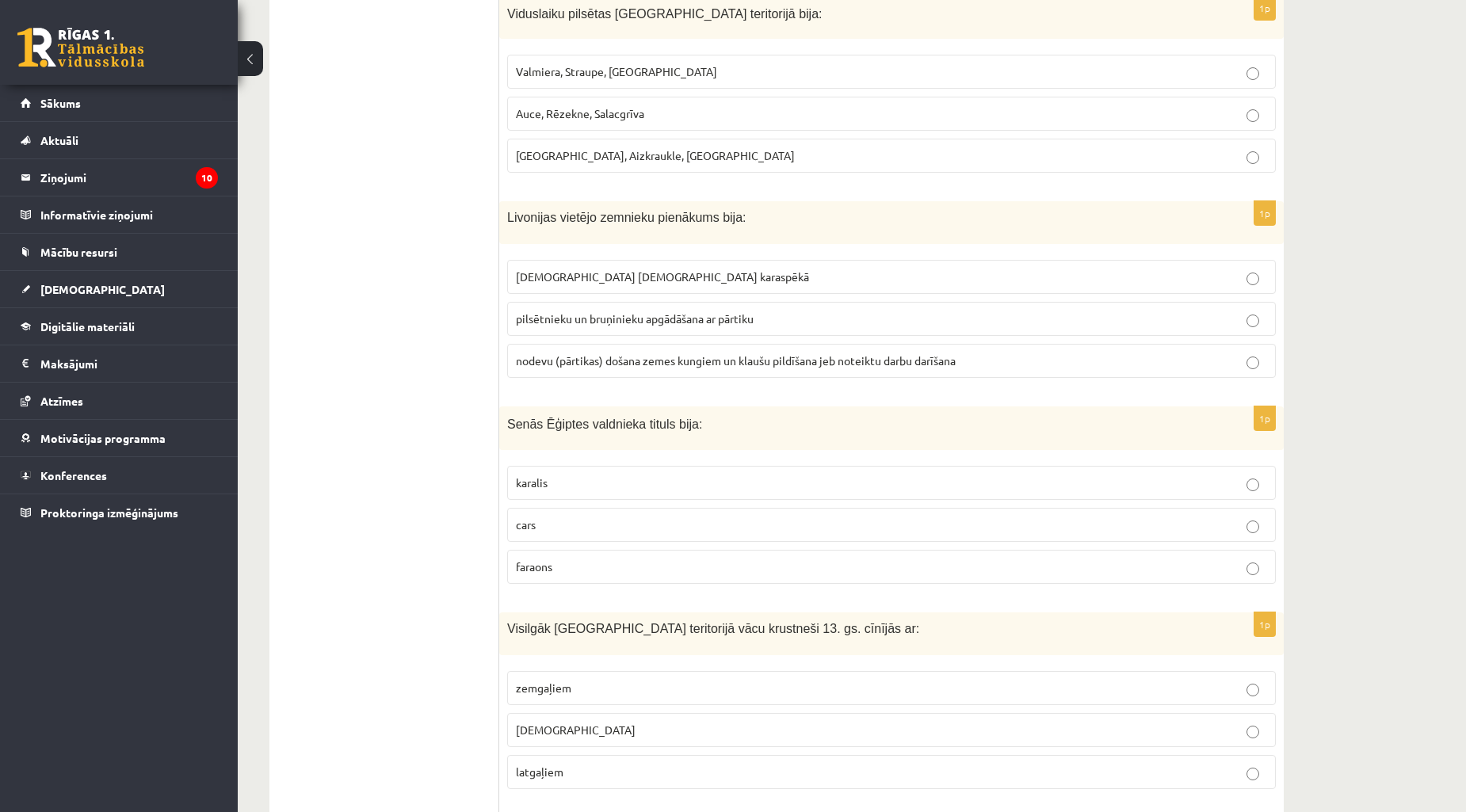
scroll to position [4401, 0]
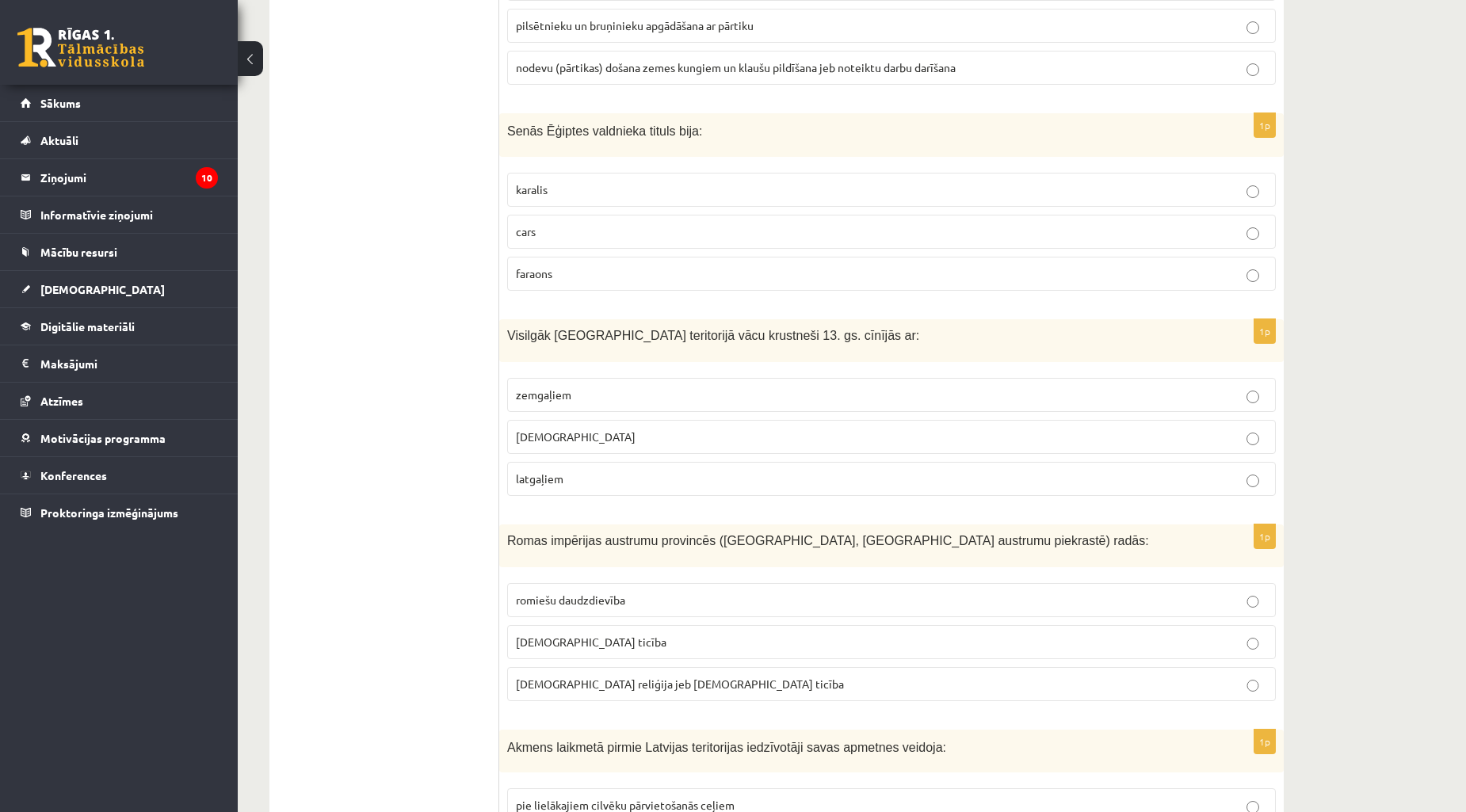
click at [653, 592] on p "romiešu daudzdievība" at bounding box center [891, 600] width 751 height 17
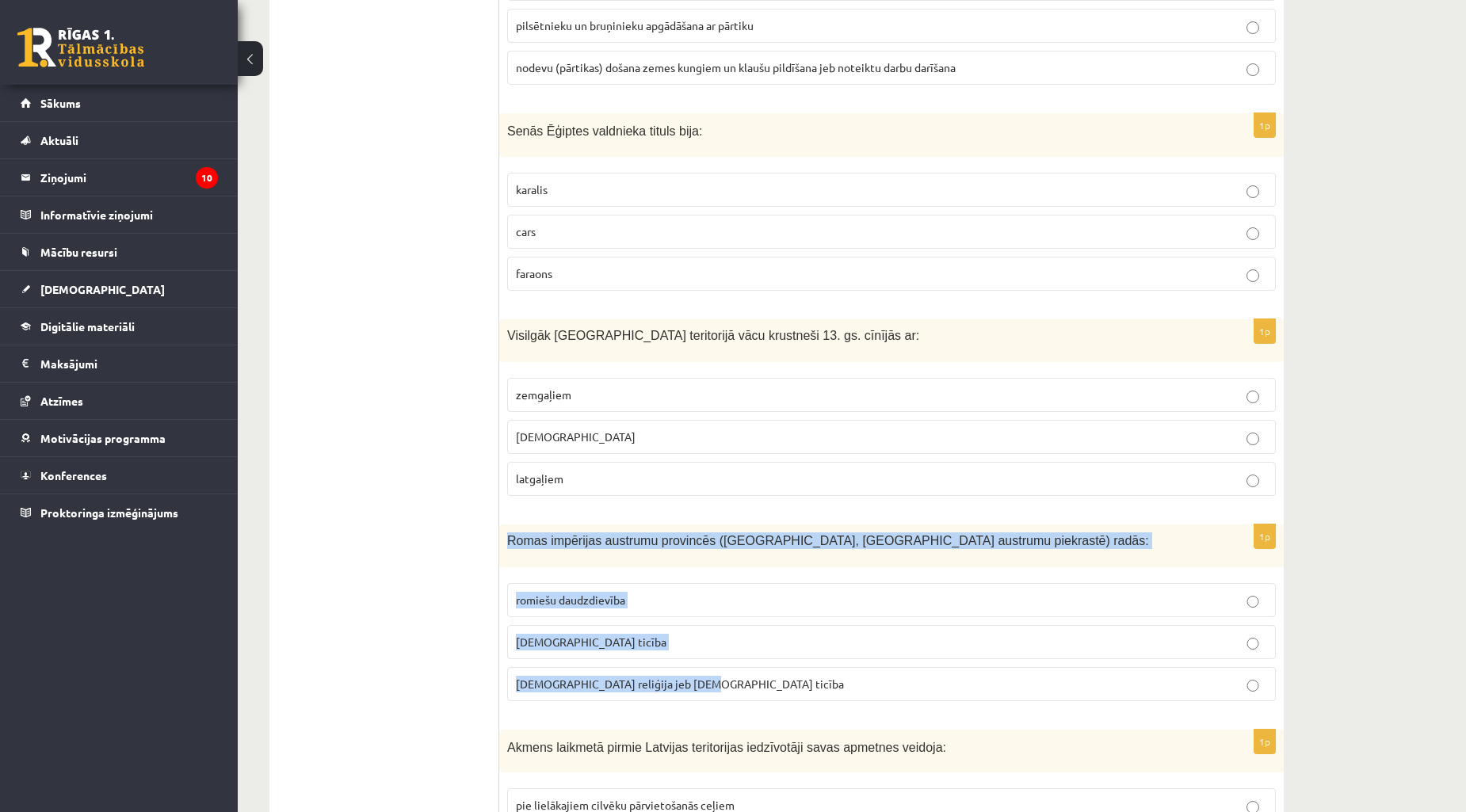
drag, startPoint x: 502, startPoint y: 489, endPoint x: 794, endPoint y: 657, distance: 336.9
click at [794, 658] on div "1p Romas impērijas austrumu provincēs (Palestīnā, Vidusjūras austrumu piekrastē…" at bounding box center [891, 619] width 784 height 190
click at [589, 625] on label "kristīgā ticība" at bounding box center [891, 642] width 768 height 34
click at [600, 634] on p "kristīgā ticība" at bounding box center [891, 642] width 751 height 17
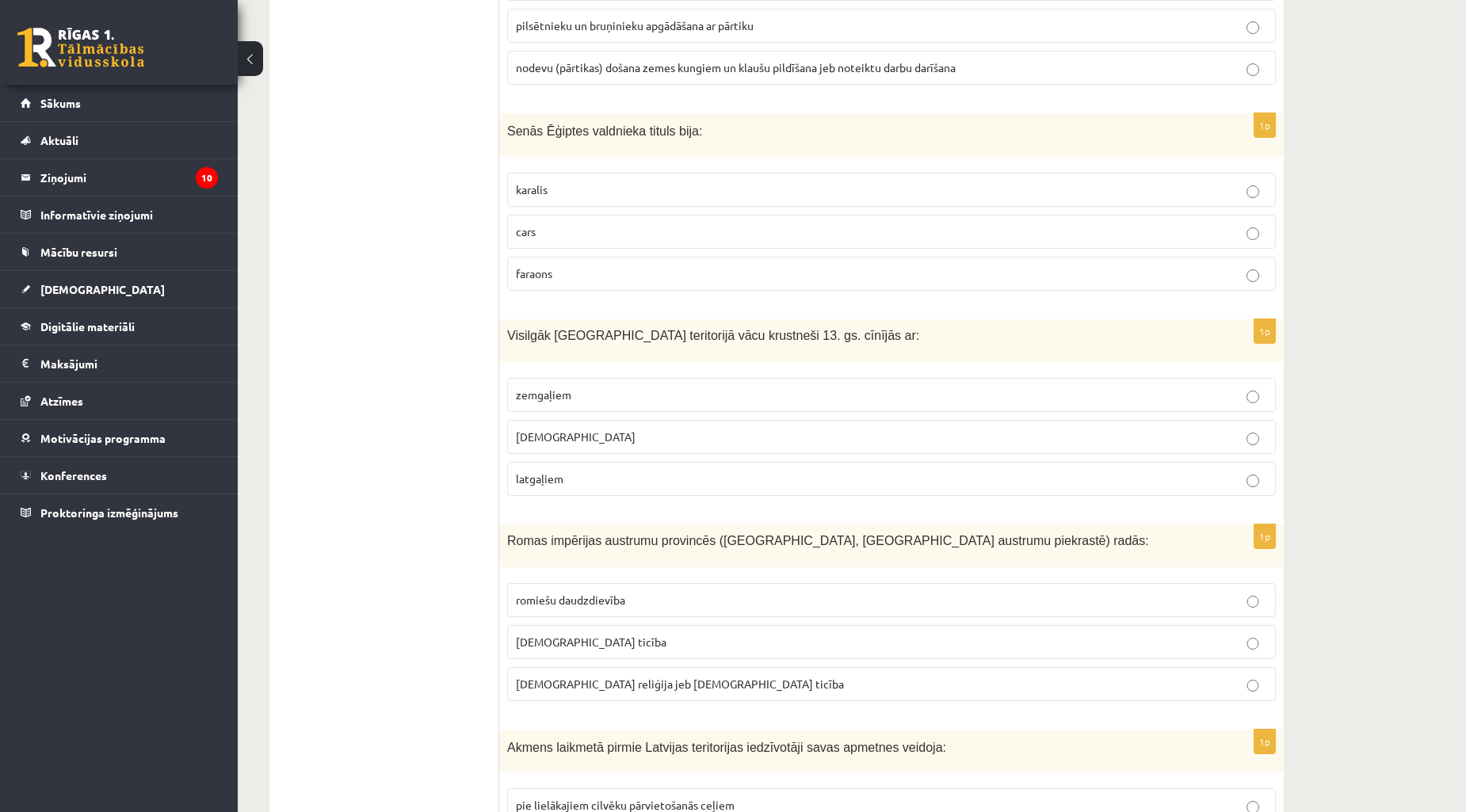
scroll to position [4694, 0]
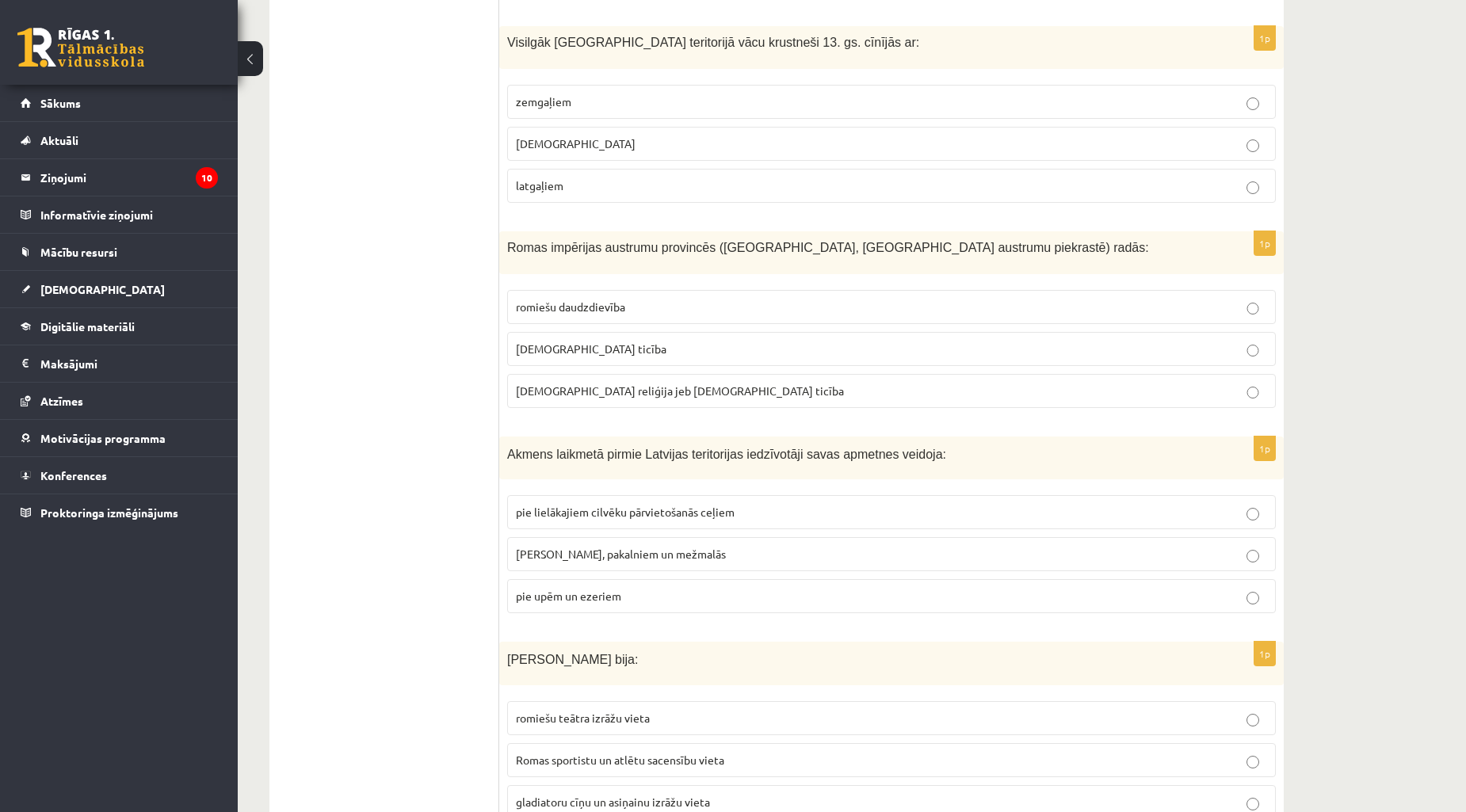
click at [598, 588] on span "pie upēm un ezeriem" at bounding box center [568, 595] width 105 height 14
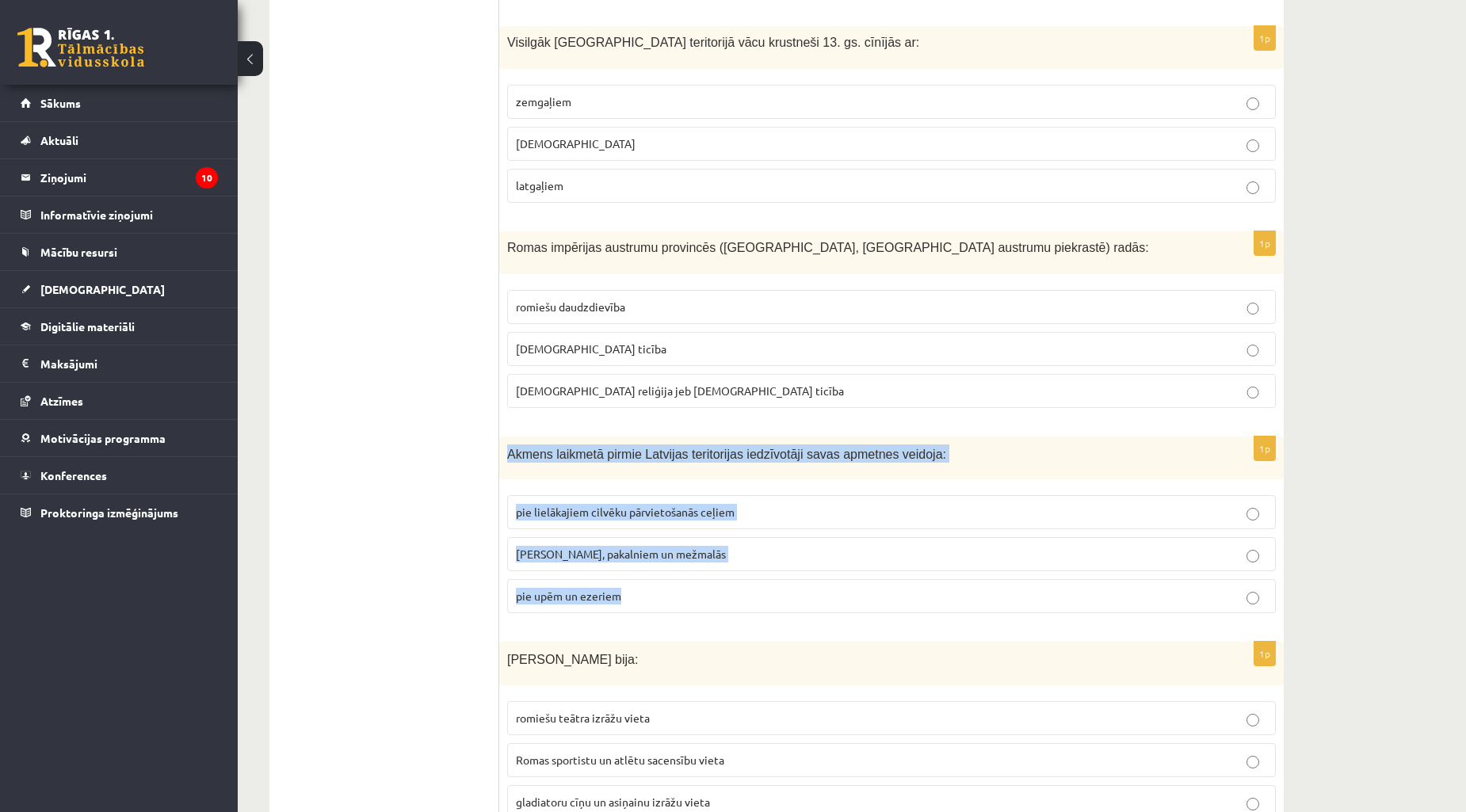
drag, startPoint x: 504, startPoint y: 407, endPoint x: 731, endPoint y: 550, distance: 268.3
click at [731, 550] on div "1p Akmens laikmetā pirmie Latvijas teritorijas iedzīvotāji savas apmetnes veido…" at bounding box center [891, 531] width 784 height 190
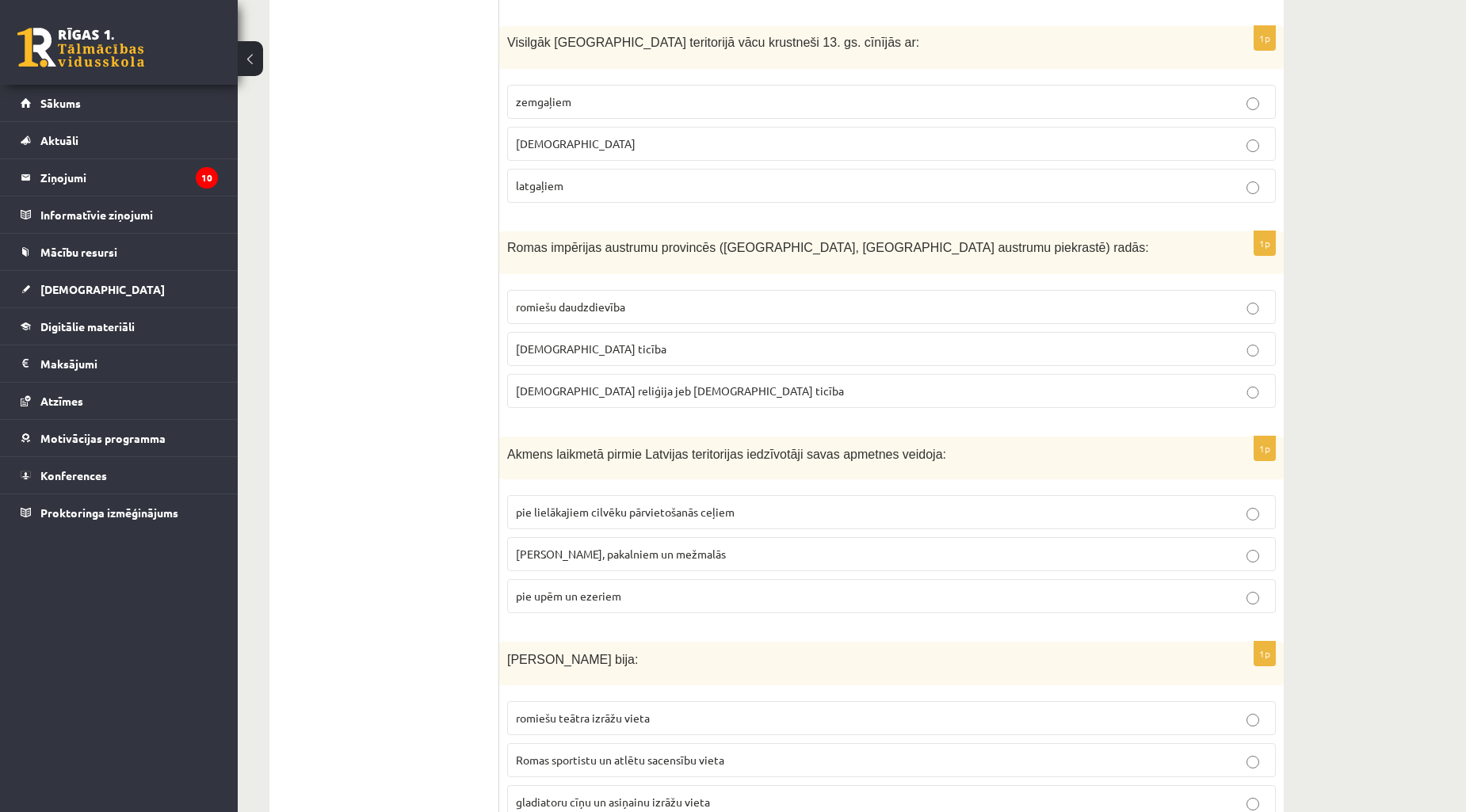
click at [708, 795] on span "gladiatoru cīņu un asiņainu izrāžu vieta" at bounding box center [613, 802] width 194 height 14
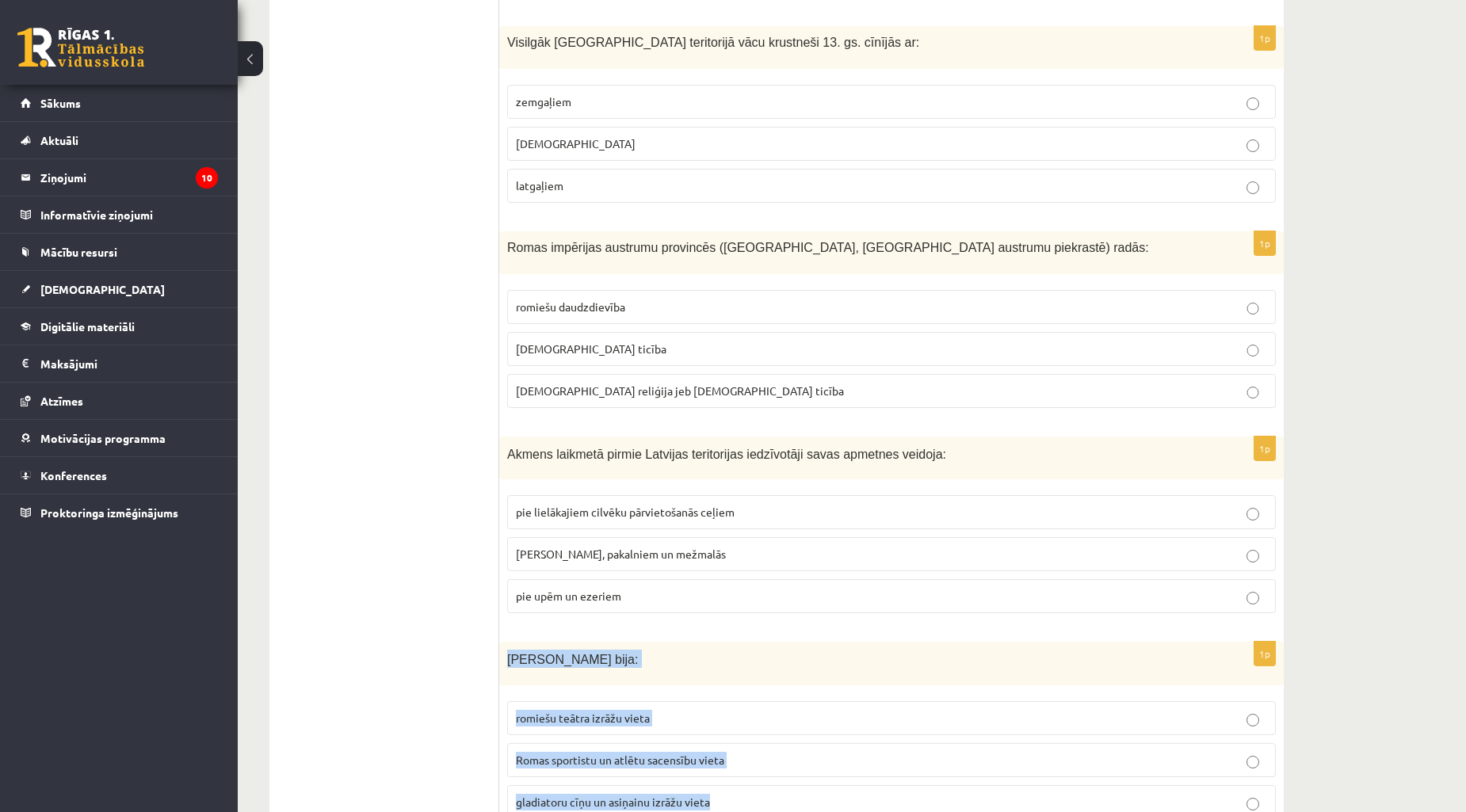
drag, startPoint x: 506, startPoint y: 618, endPoint x: 755, endPoint y: 777, distance: 295.4
click at [755, 777] on div "1p Romas Kolizejs bija: romiešu teātra izrāžu vieta Romas sportistu un atlētu s…" at bounding box center [891, 736] width 784 height 190
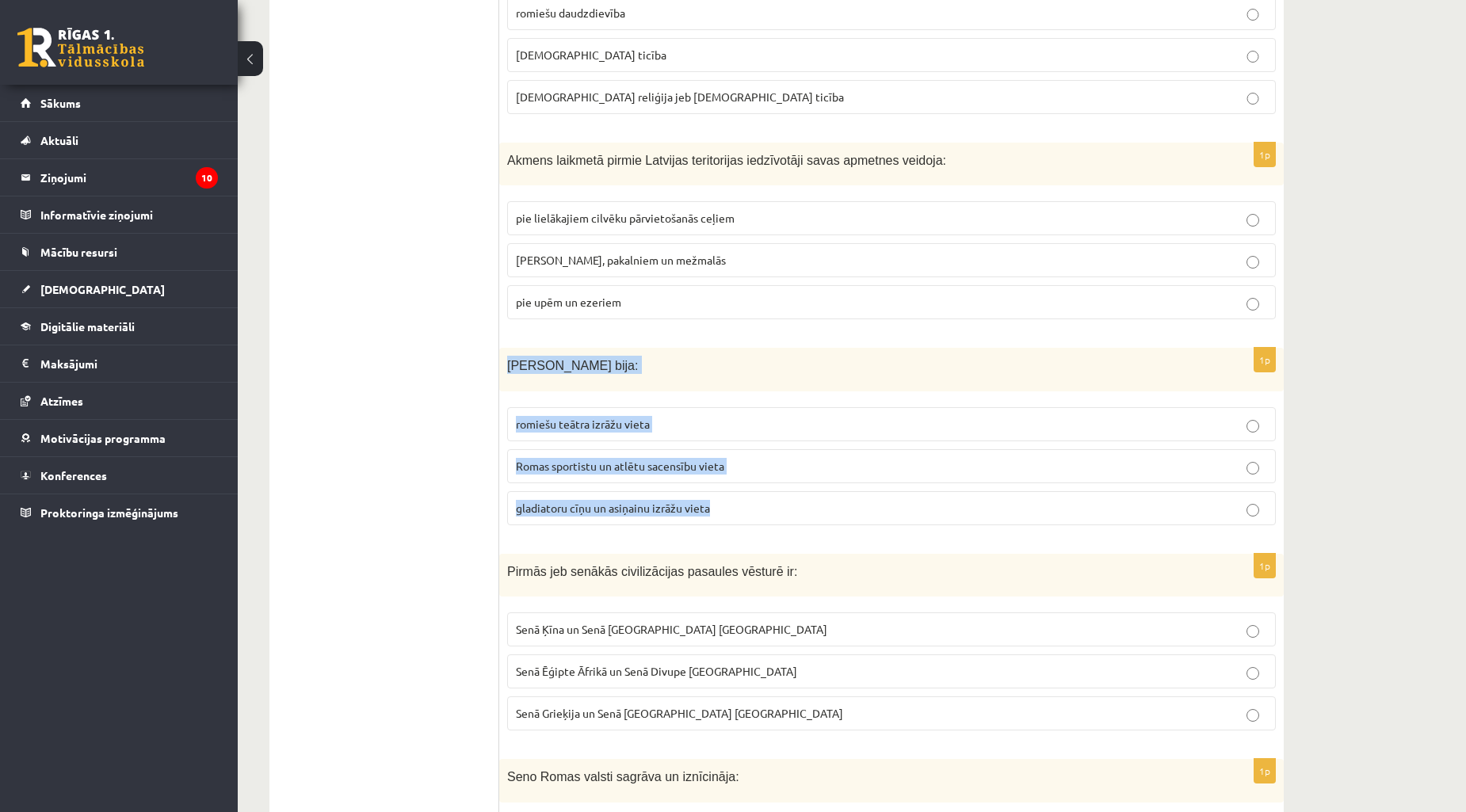
scroll to position [5280, 0]
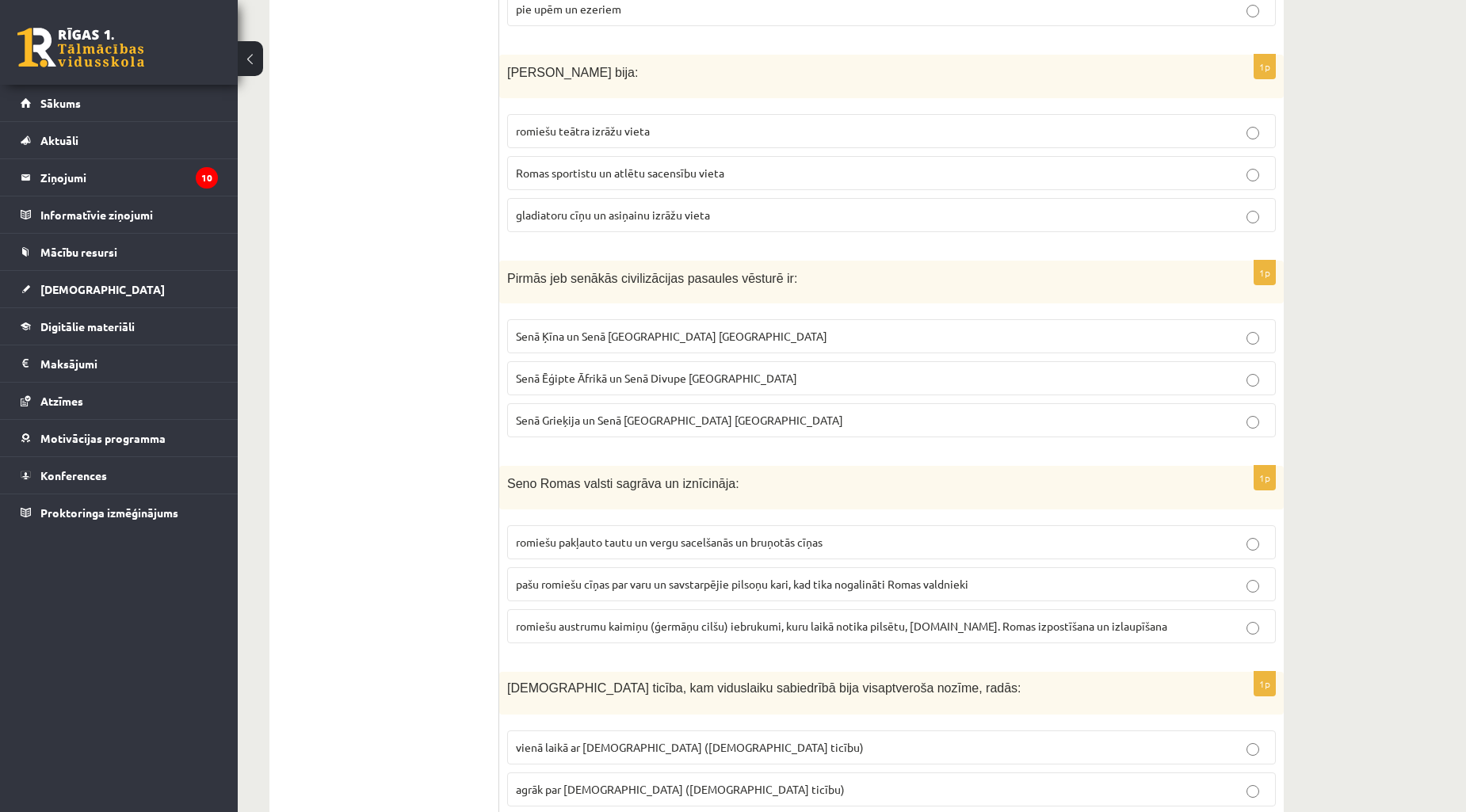
click at [712, 411] on p "Senā Grieķija un Senā Roma Eiropā" at bounding box center [891, 419] width 751 height 17
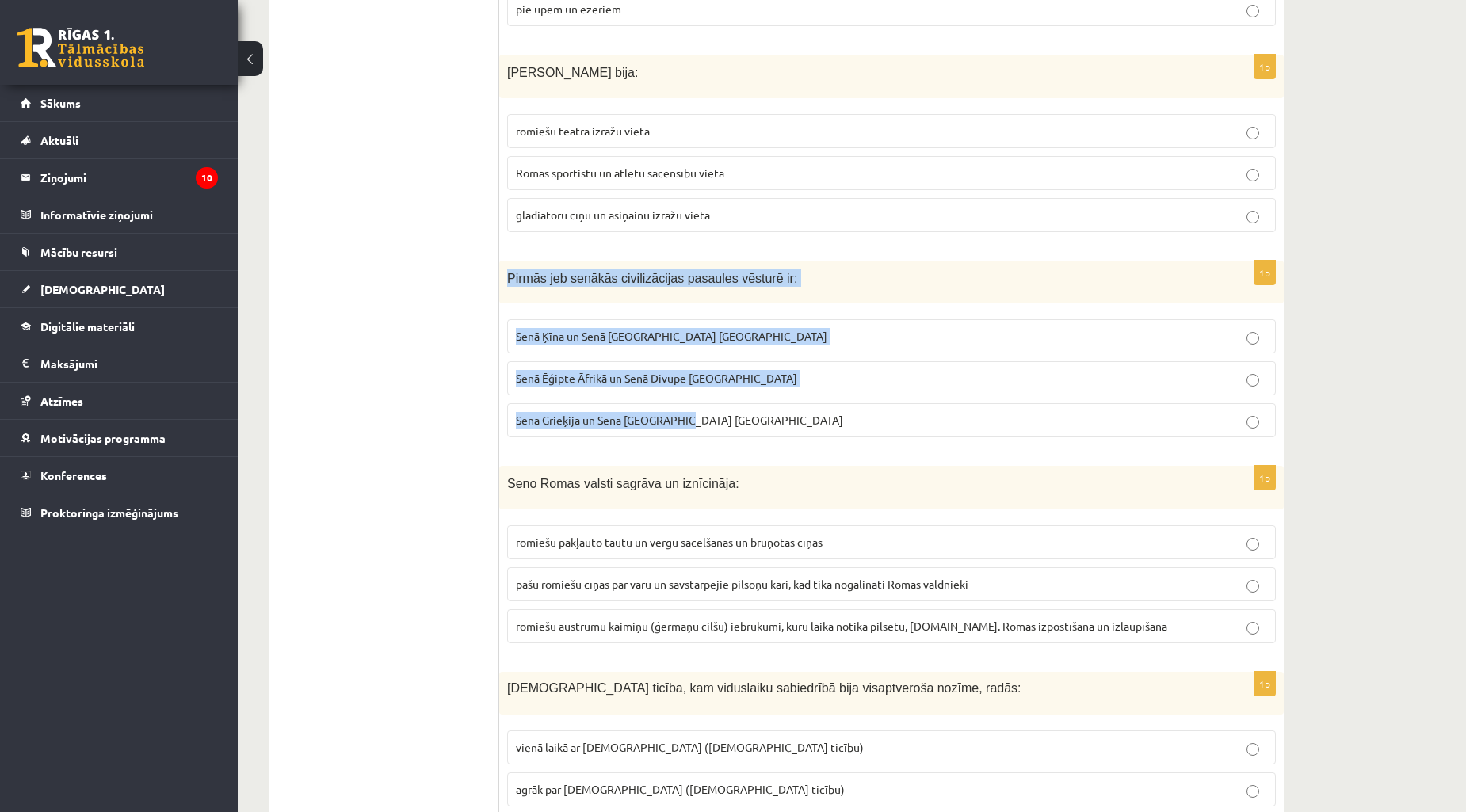
drag, startPoint x: 505, startPoint y: 232, endPoint x: 834, endPoint y: 384, distance: 362.4
click at [833, 385] on div "1p Pirmās jeb senākās civilizācijas pasaules vēsturē ir: Senā Ķīna un Senā Indi…" at bounding box center [891, 356] width 784 height 190
click at [741, 370] on p "Senā Ēģipte Āfrikā un Senā Divupe Āzijā" at bounding box center [891, 378] width 751 height 17
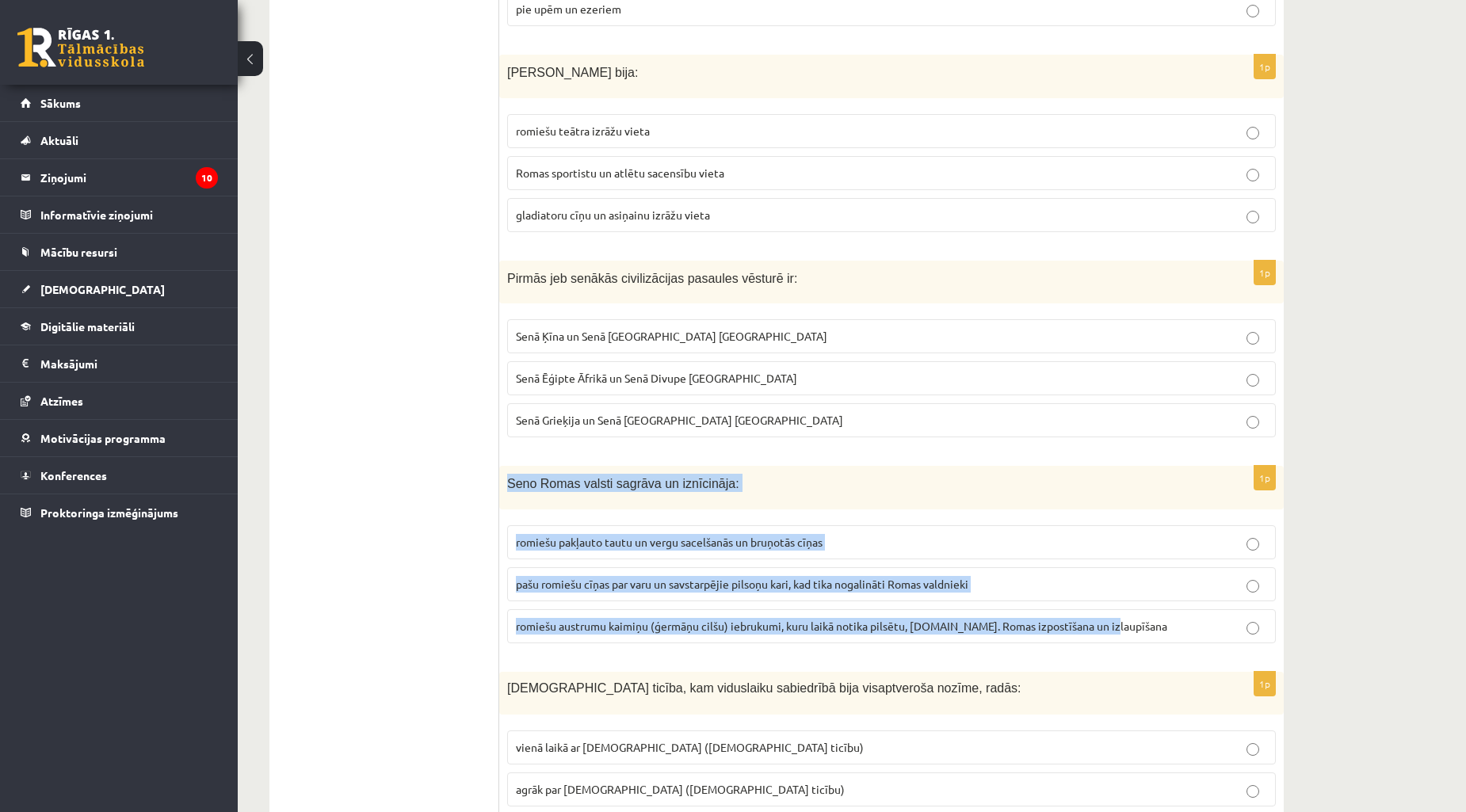
drag, startPoint x: 505, startPoint y: 441, endPoint x: 1148, endPoint y: 599, distance: 662.1
click at [1148, 599] on div "1p Seno Romas valsti sagrāva un iznīcināja: romiešu pakļauto tautu un vergu sac…" at bounding box center [891, 560] width 784 height 190
click at [838, 534] on p "romiešu pakļauto tautu un vergu sacelšanās un bruņotās cīņas" at bounding box center [891, 542] width 751 height 17
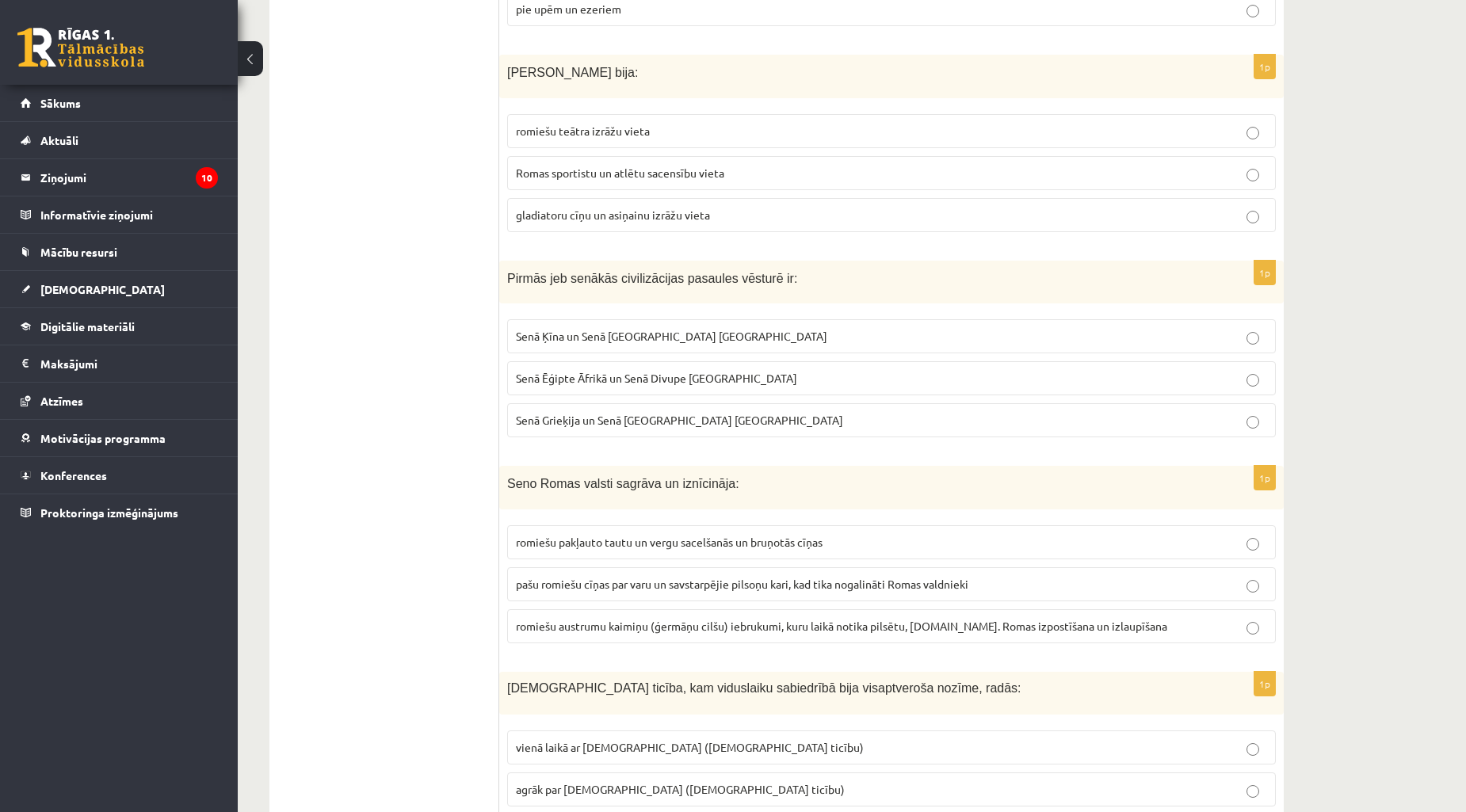
click at [613, 618] on span "romiešu austrumu kaimiņu (ģermāņu cilšu) iebrukumi, kuru laikā notika pilsētu, …" at bounding box center [841, 625] width 652 height 14
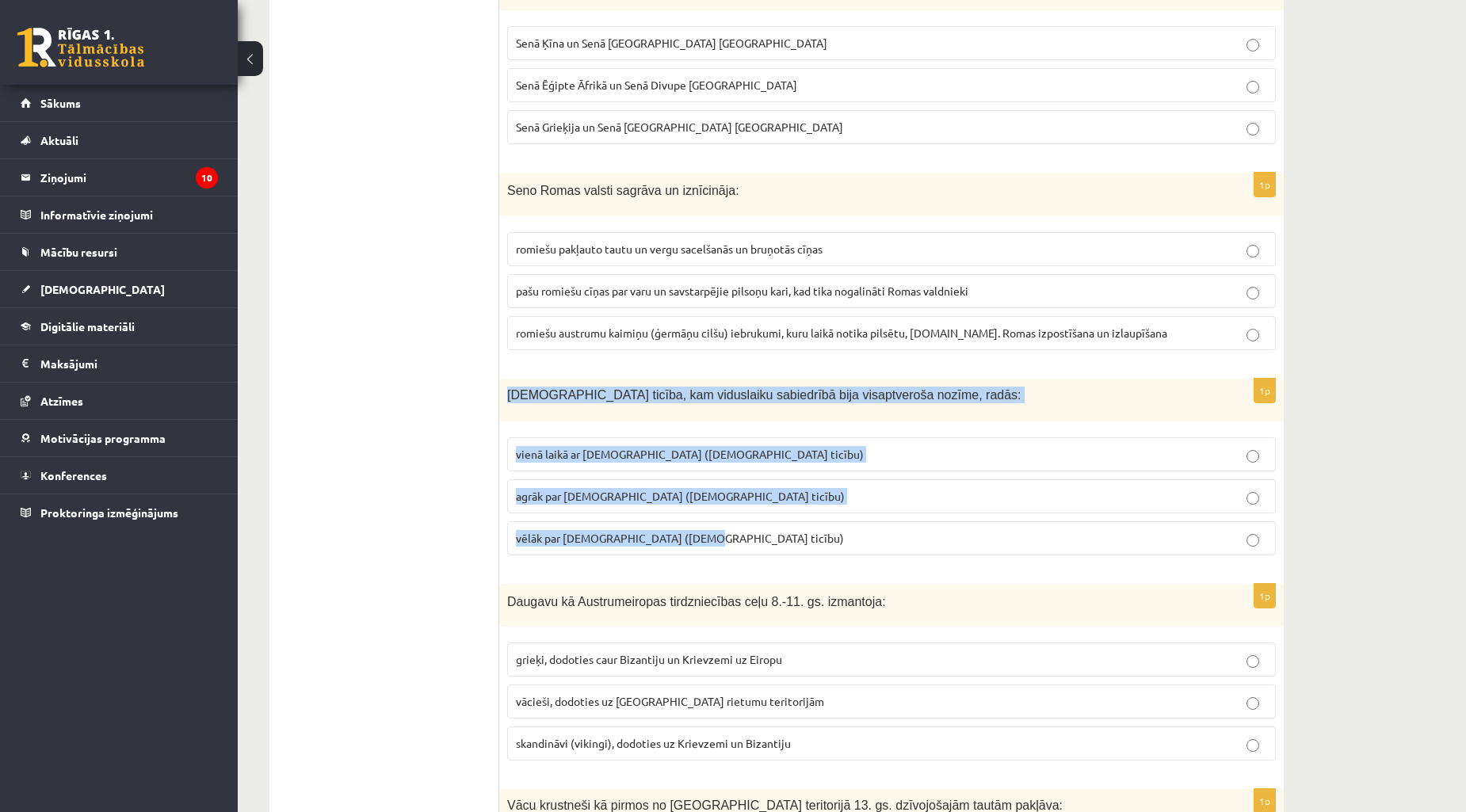
drag, startPoint x: 505, startPoint y: 350, endPoint x: 762, endPoint y: 497, distance: 296.1
click at [762, 497] on div "1p Kristīgā ticība, kam viduslaiku sabiedrībā bija visaptveroša nozīme, radās: …" at bounding box center [891, 473] width 784 height 190
click at [820, 521] on label "vēlāk par islamu (musulmaņu ticību)" at bounding box center [891, 538] width 768 height 34
click at [817, 521] on label "vēlāk par islamu (musulmaņu ticību)" at bounding box center [891, 538] width 768 height 34
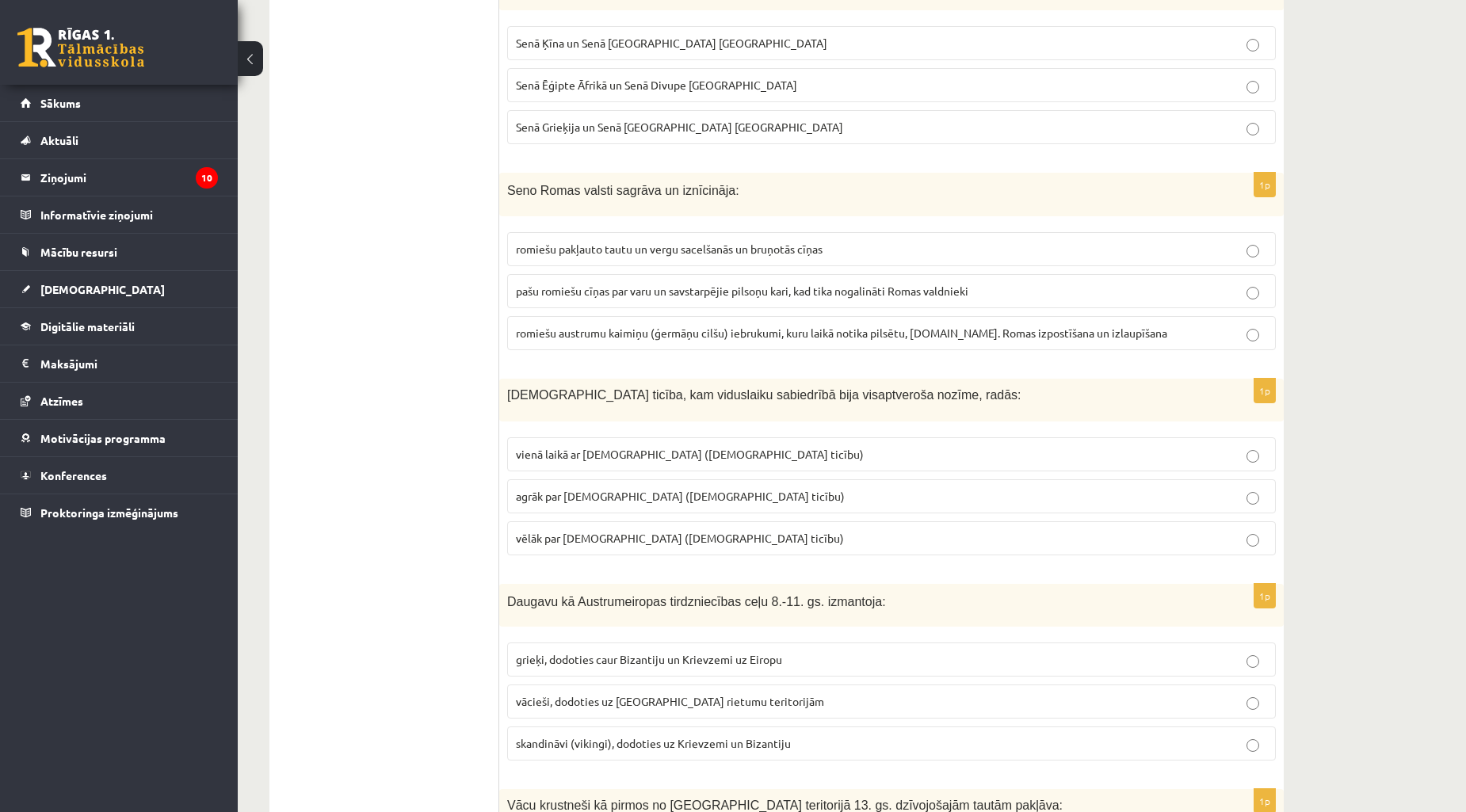
drag, startPoint x: 504, startPoint y: 355, endPoint x: 478, endPoint y: 479, distance: 126.7
click at [746, 437] on label "vienā laikā ar islamu (musulmaņu ticību)" at bounding box center [891, 454] width 768 height 34
click at [550, 530] on span "vēlāk par islamu (musulmaņu ticību)" at bounding box center [680, 537] width 328 height 14
click at [590, 488] on span "agrāk par islamu (musulmaņu ticību)" at bounding box center [680, 495] width 329 height 14
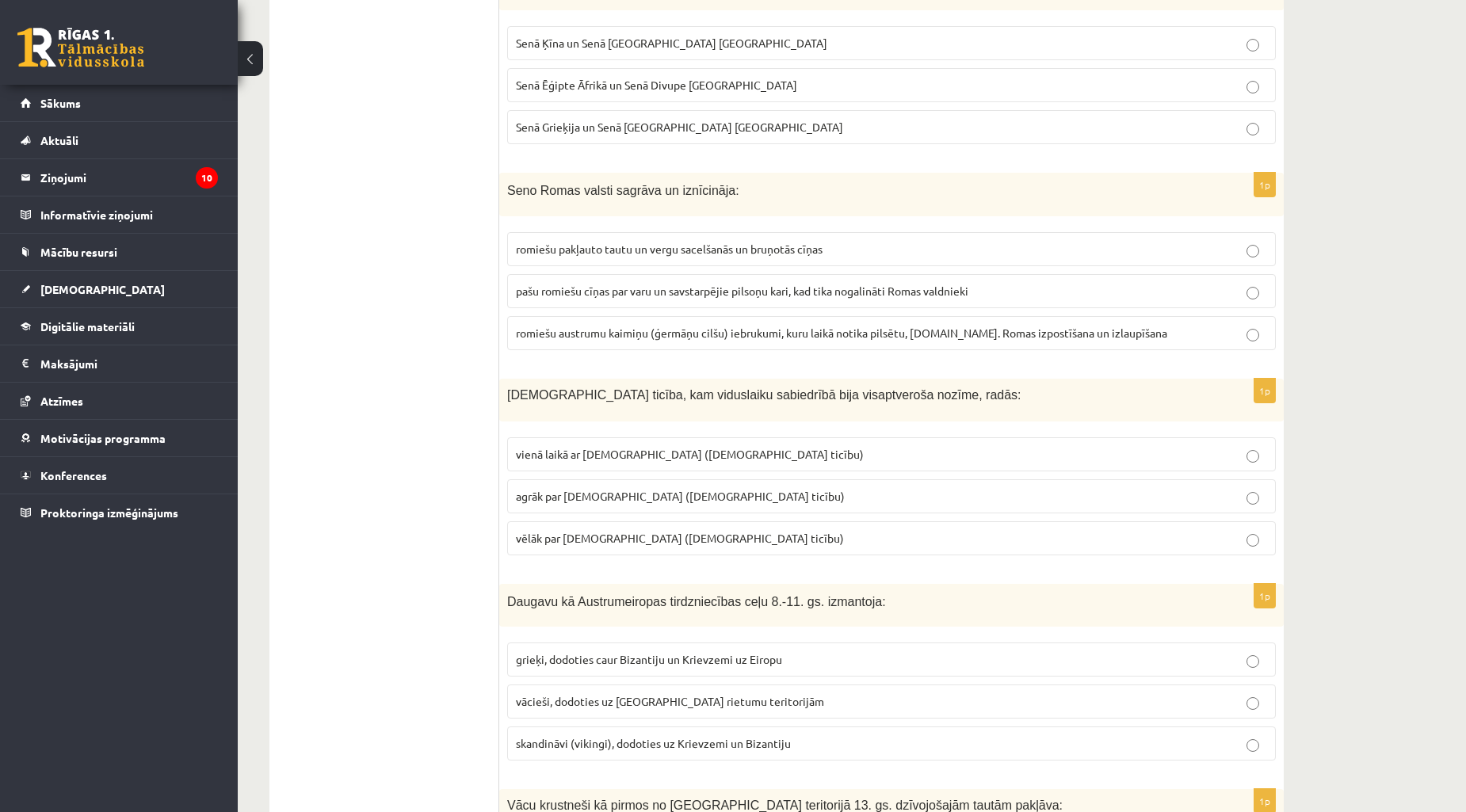
scroll to position [5748, 0]
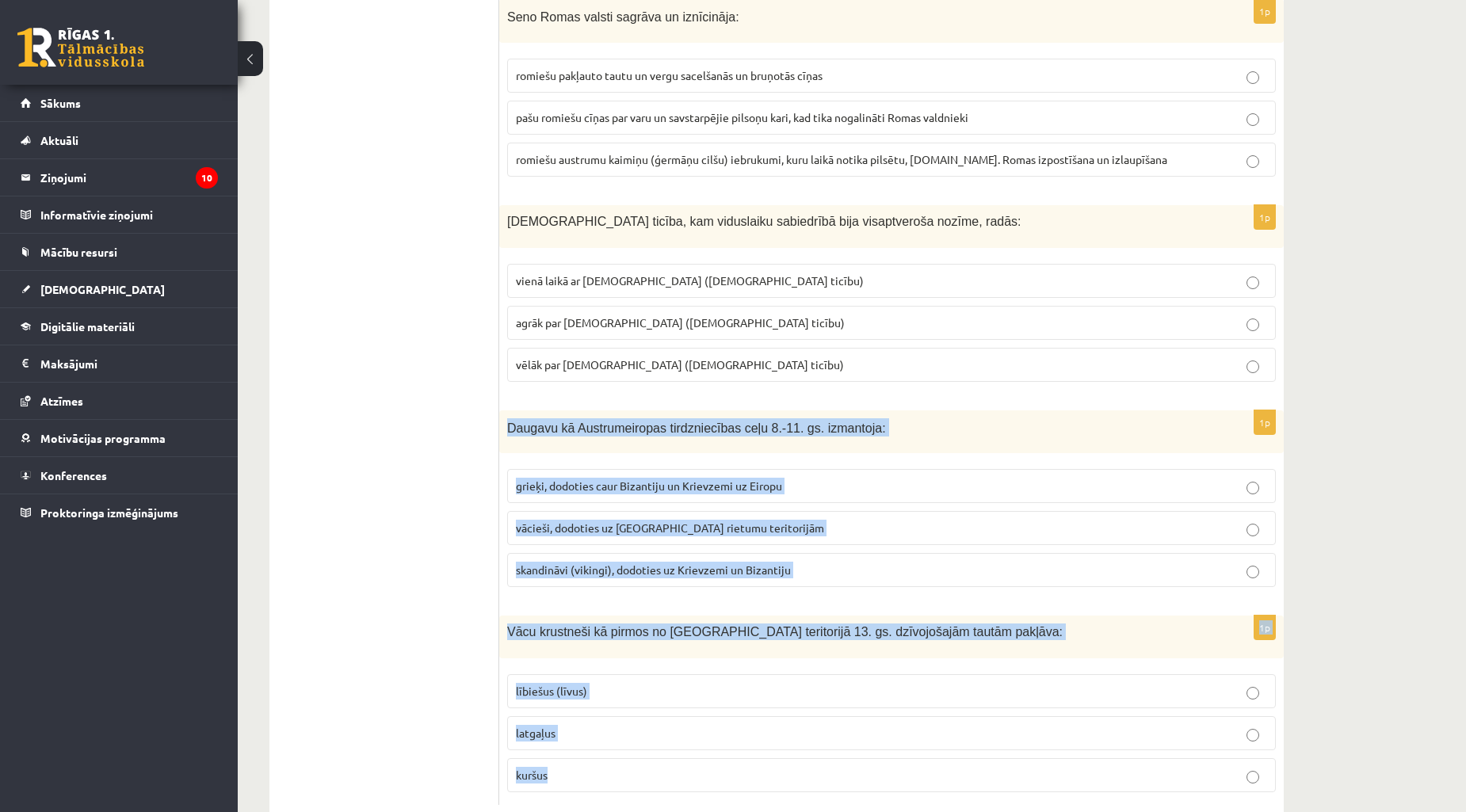
drag, startPoint x: 508, startPoint y: 383, endPoint x: 808, endPoint y: 750, distance: 474.0
click at [603, 683] on p "lībiešus (līvus)" at bounding box center [891, 691] width 751 height 17
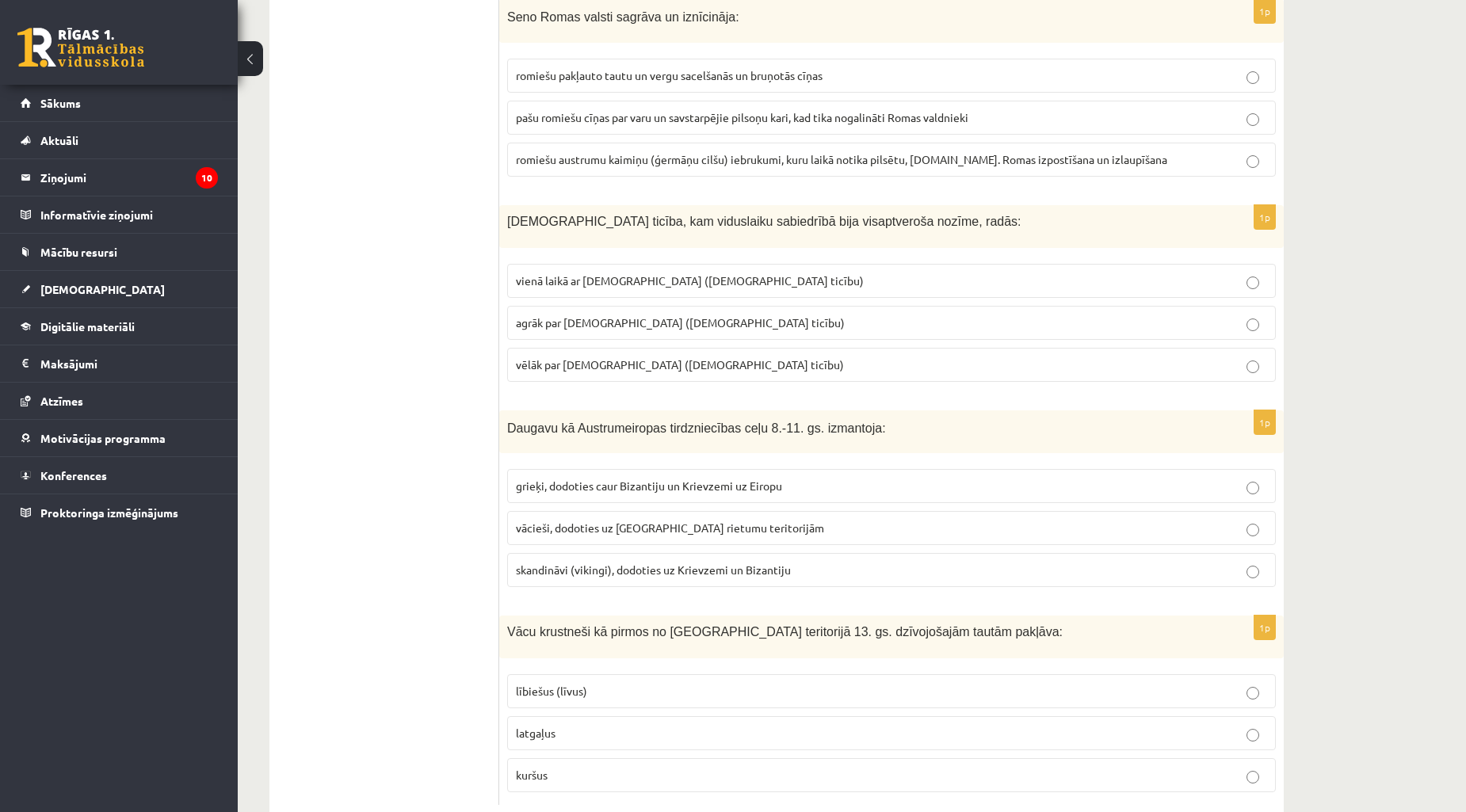
click at [615, 561] on p "skandināvi (vikingi), dodoties uz Krievzemi un Bizantiju" at bounding box center [891, 569] width 751 height 17
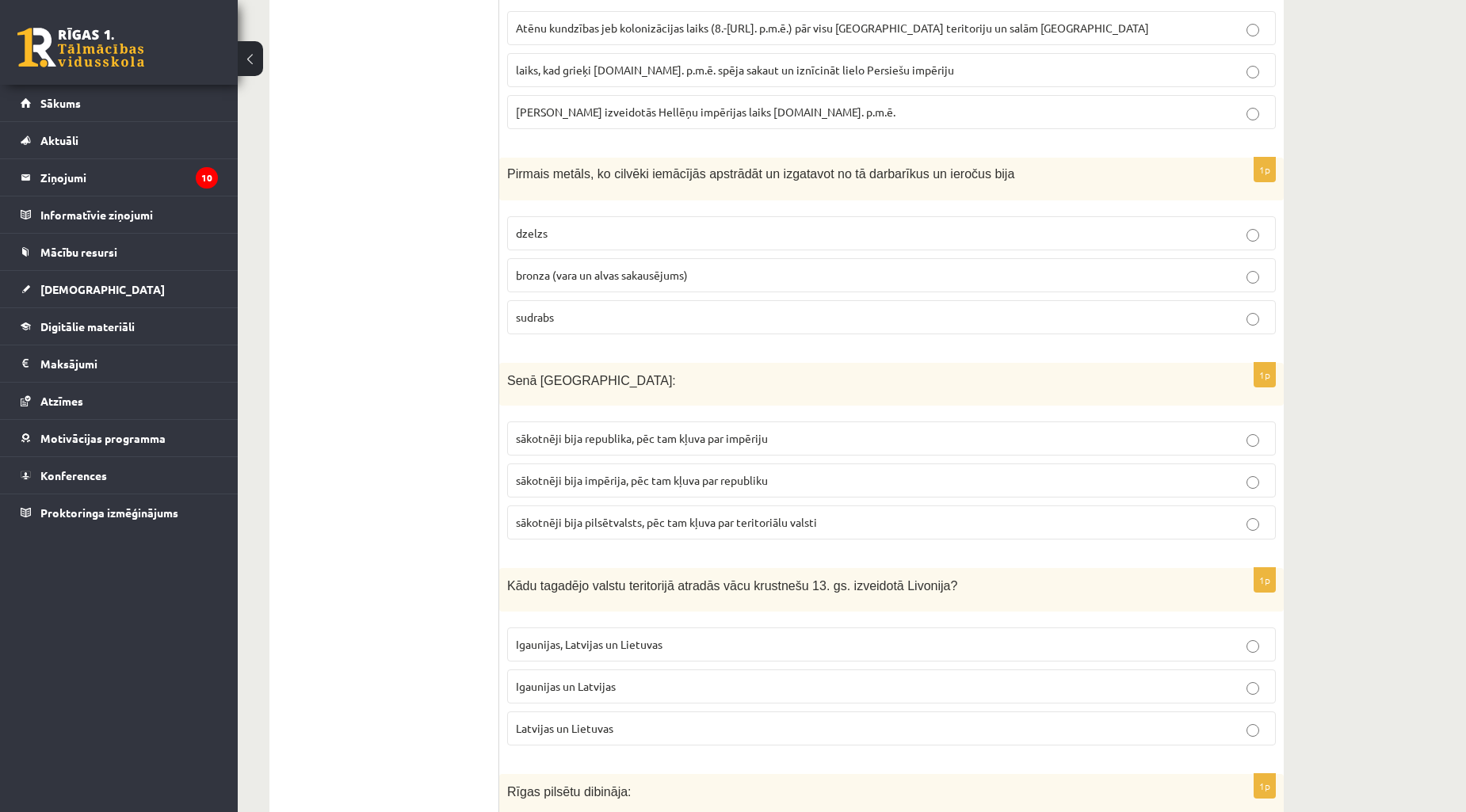
scroll to position [0, 0]
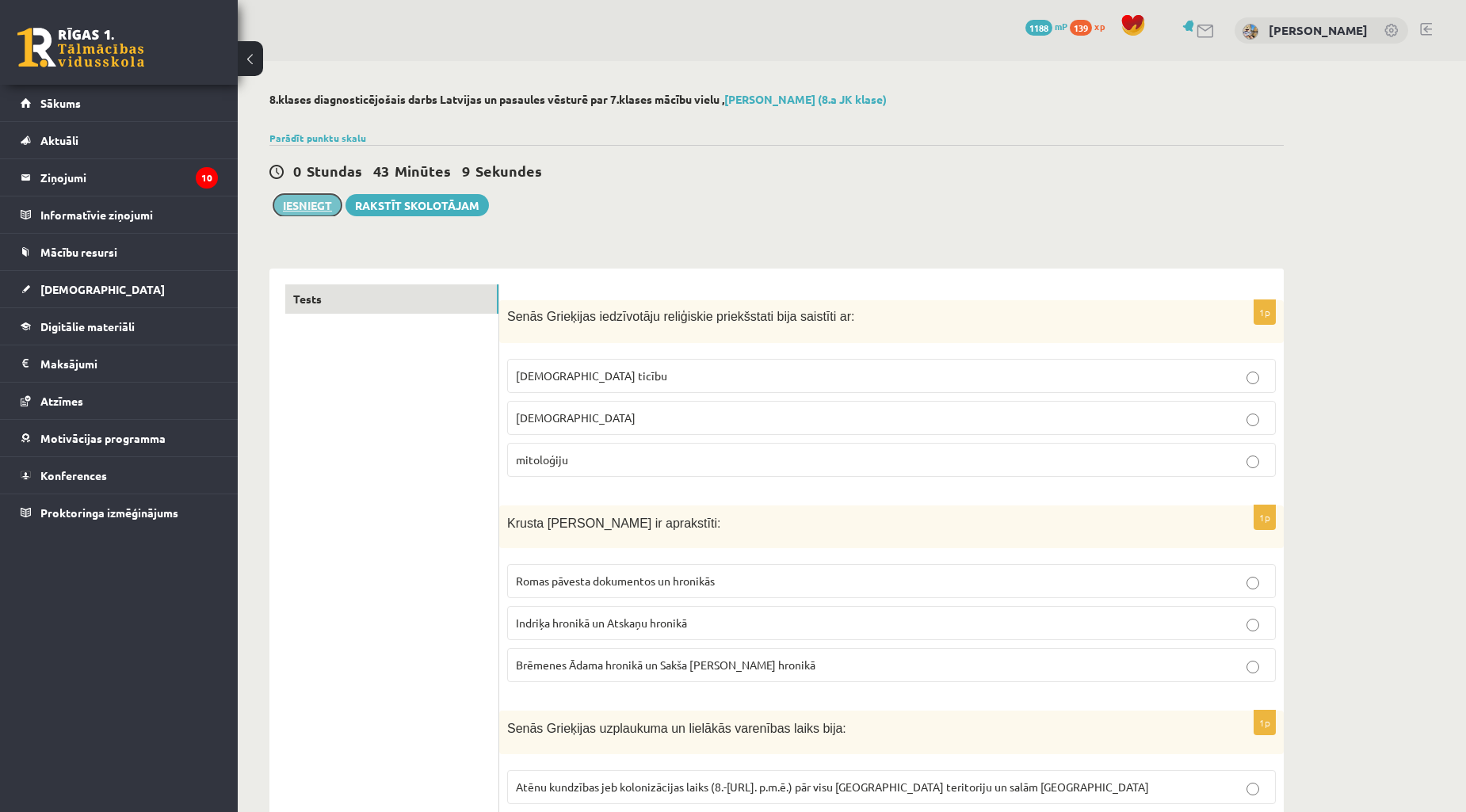
click at [307, 209] on button "Iesniegt" at bounding box center [308, 205] width 68 height 22
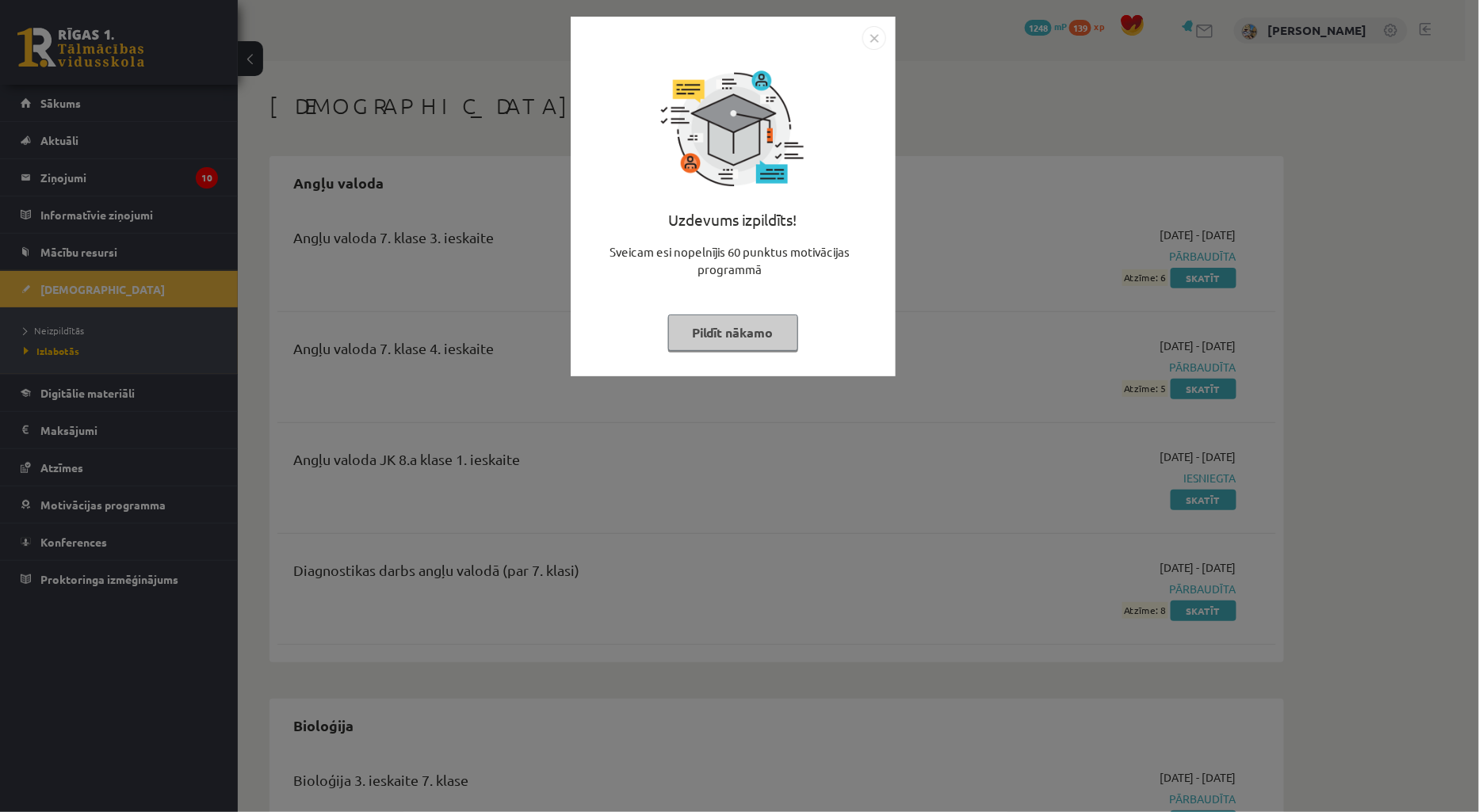
click at [872, 30] on img "Close" at bounding box center [874, 38] width 24 height 24
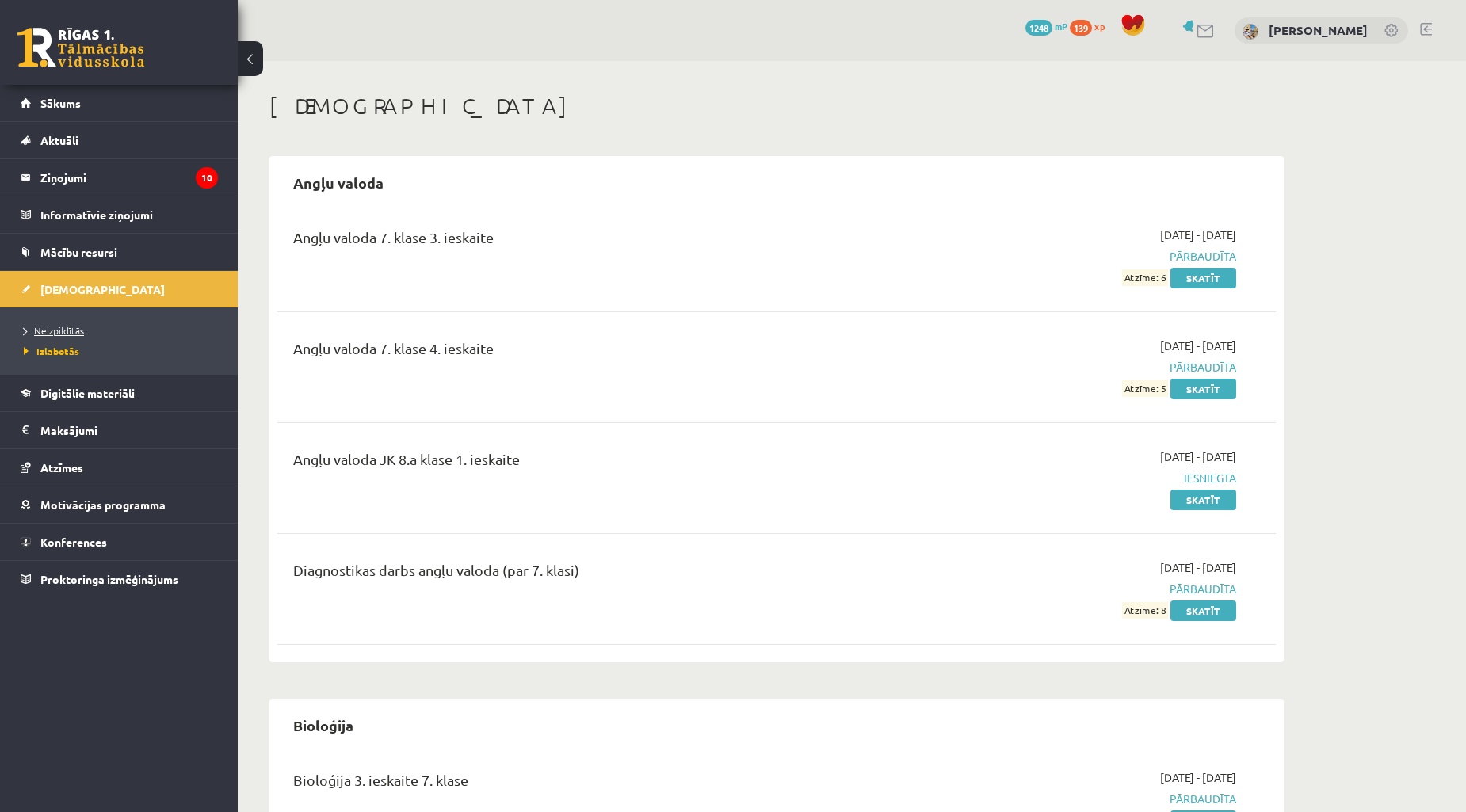
click at [63, 329] on span "Neizpildītās" at bounding box center [54, 330] width 60 height 13
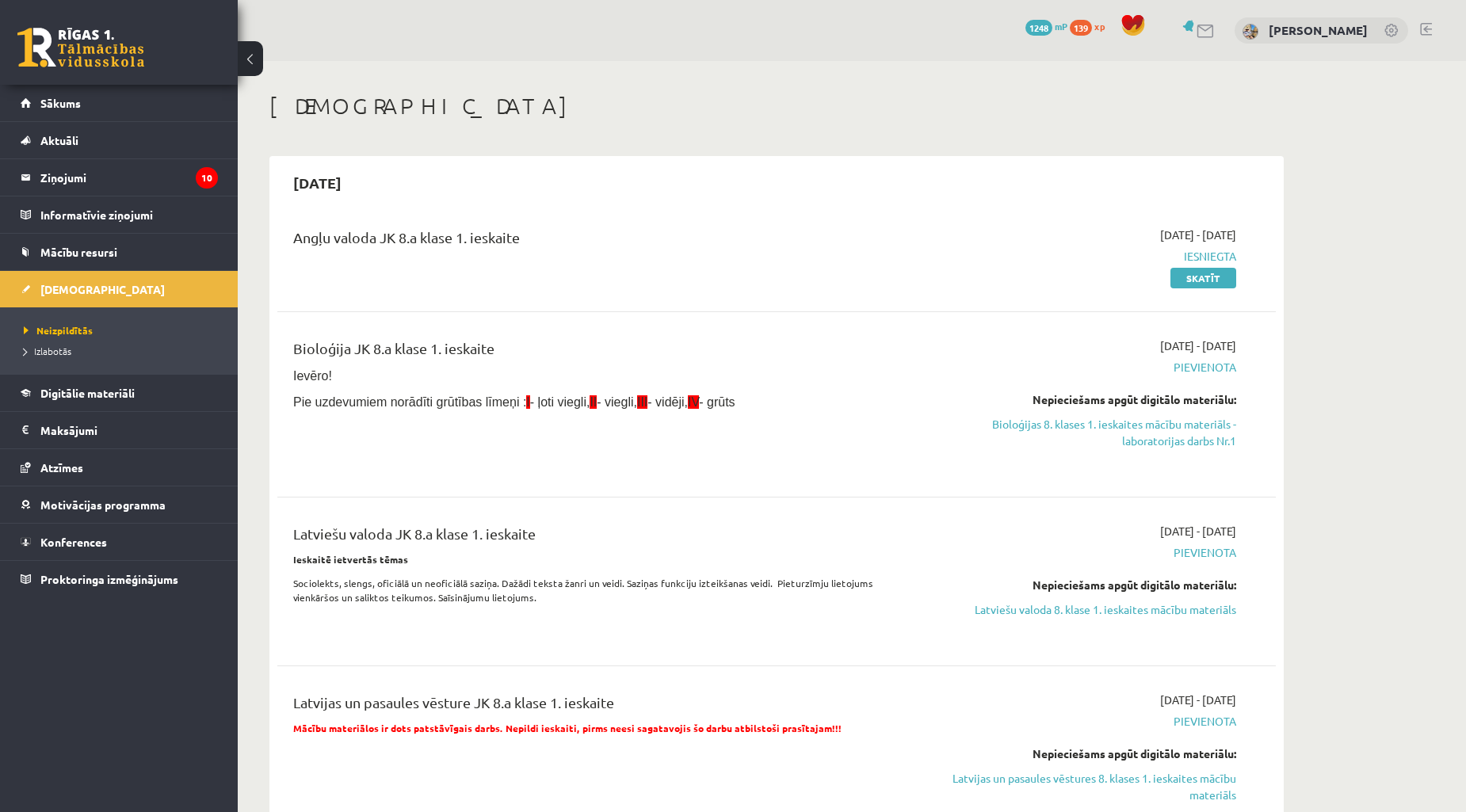
scroll to position [293, 0]
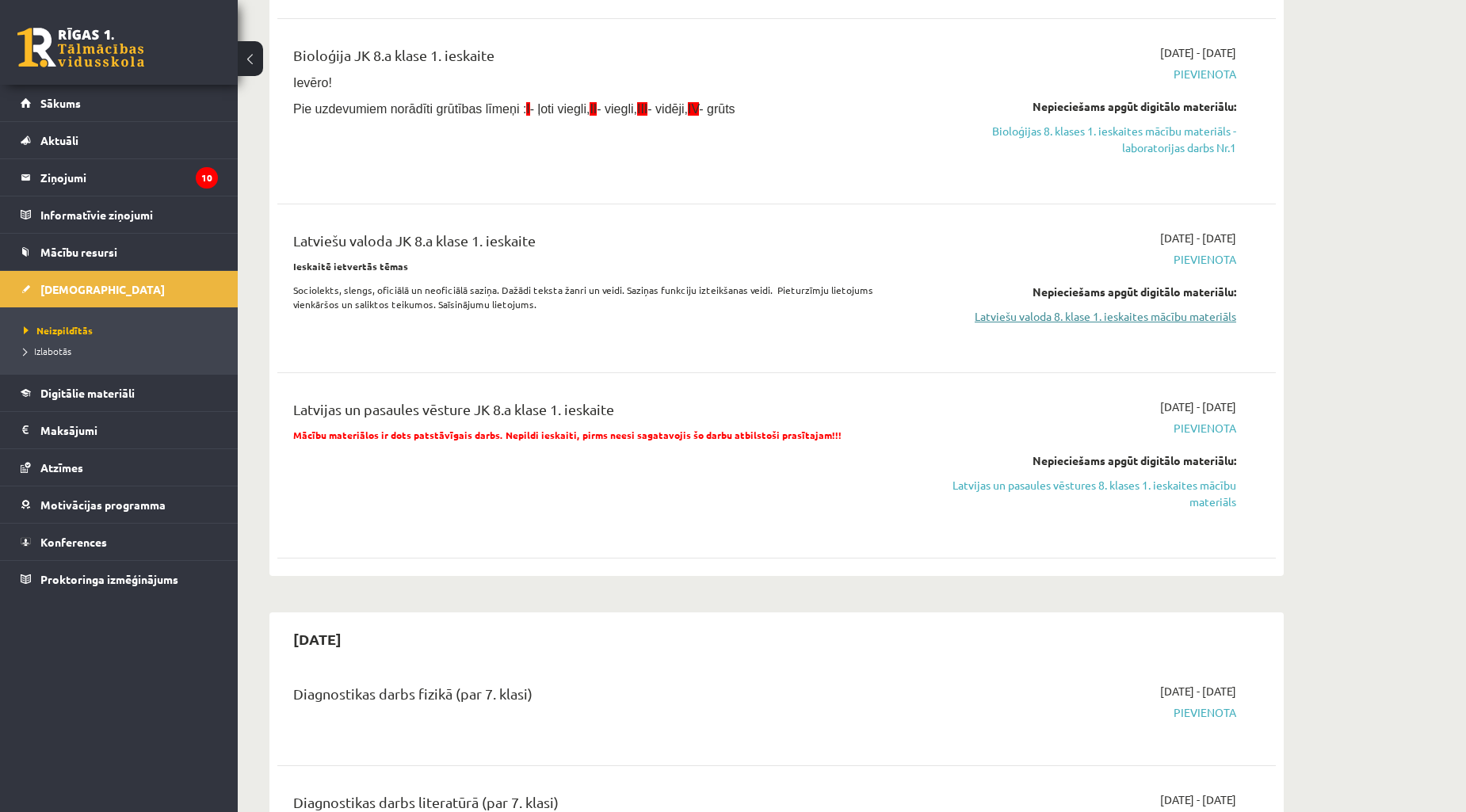
click at [1120, 320] on link "Latviešu valoda 8. klase 1. ieskaites mācību materiāls" at bounding box center [1086, 317] width 299 height 17
click at [1010, 317] on link "Latviešu valoda 8. klase 1. ieskaites mācību materiāls" at bounding box center [1086, 317] width 299 height 17
click at [1058, 318] on link "Latviešu valoda 8. klase 1. ieskaites mācību materiāls" at bounding box center [1086, 317] width 299 height 17
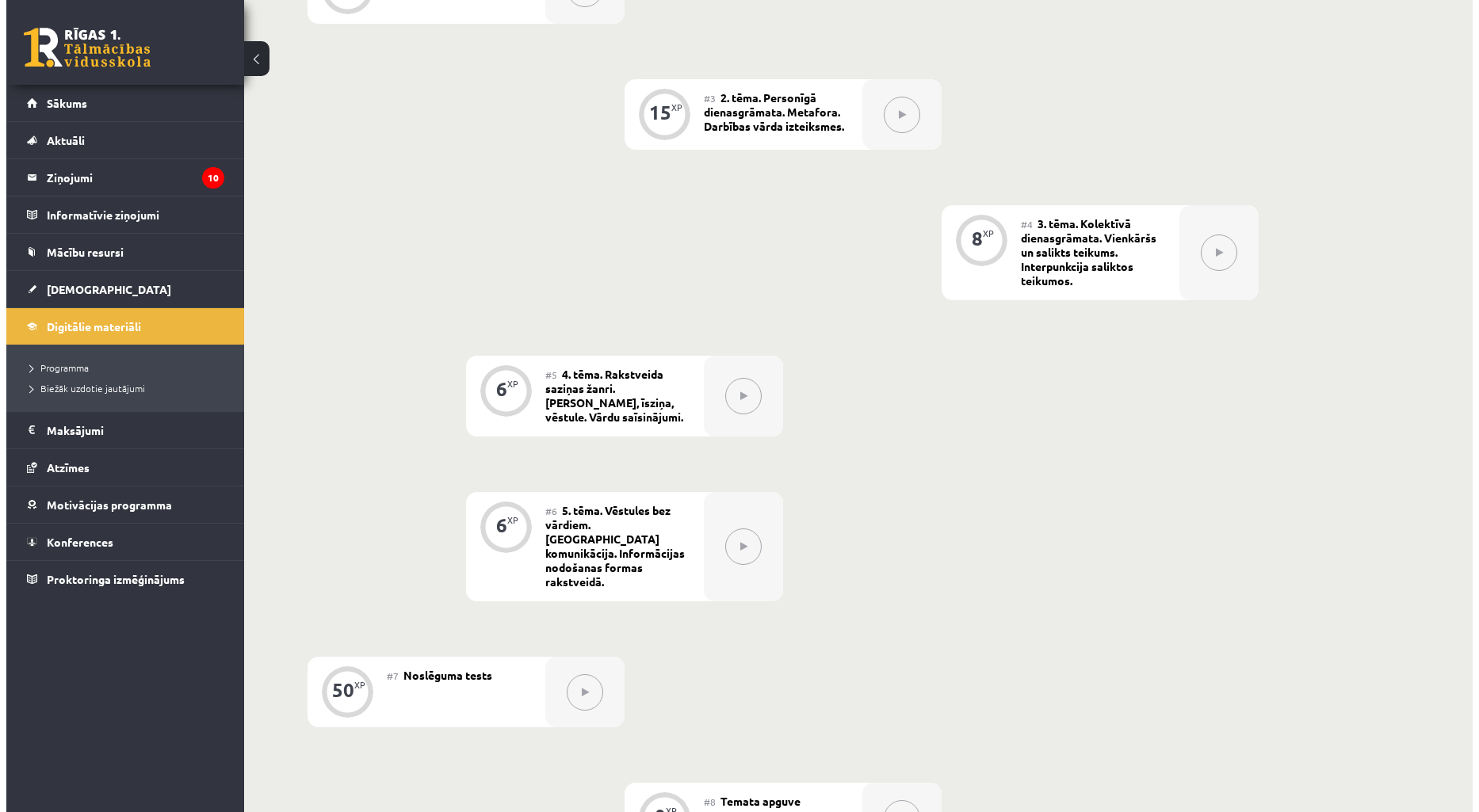
scroll to position [306, 0]
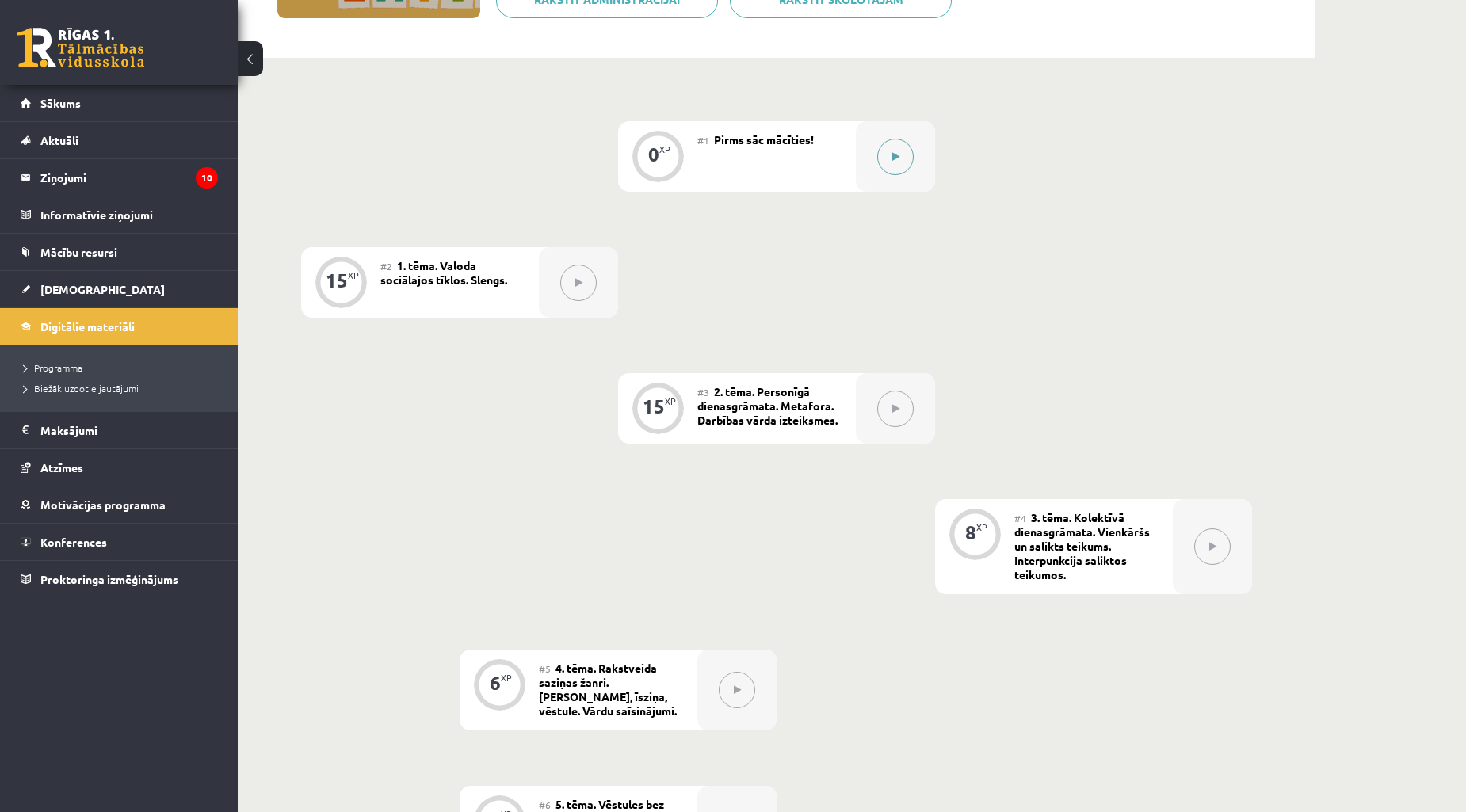
click at [892, 161] on button at bounding box center [895, 157] width 36 height 36
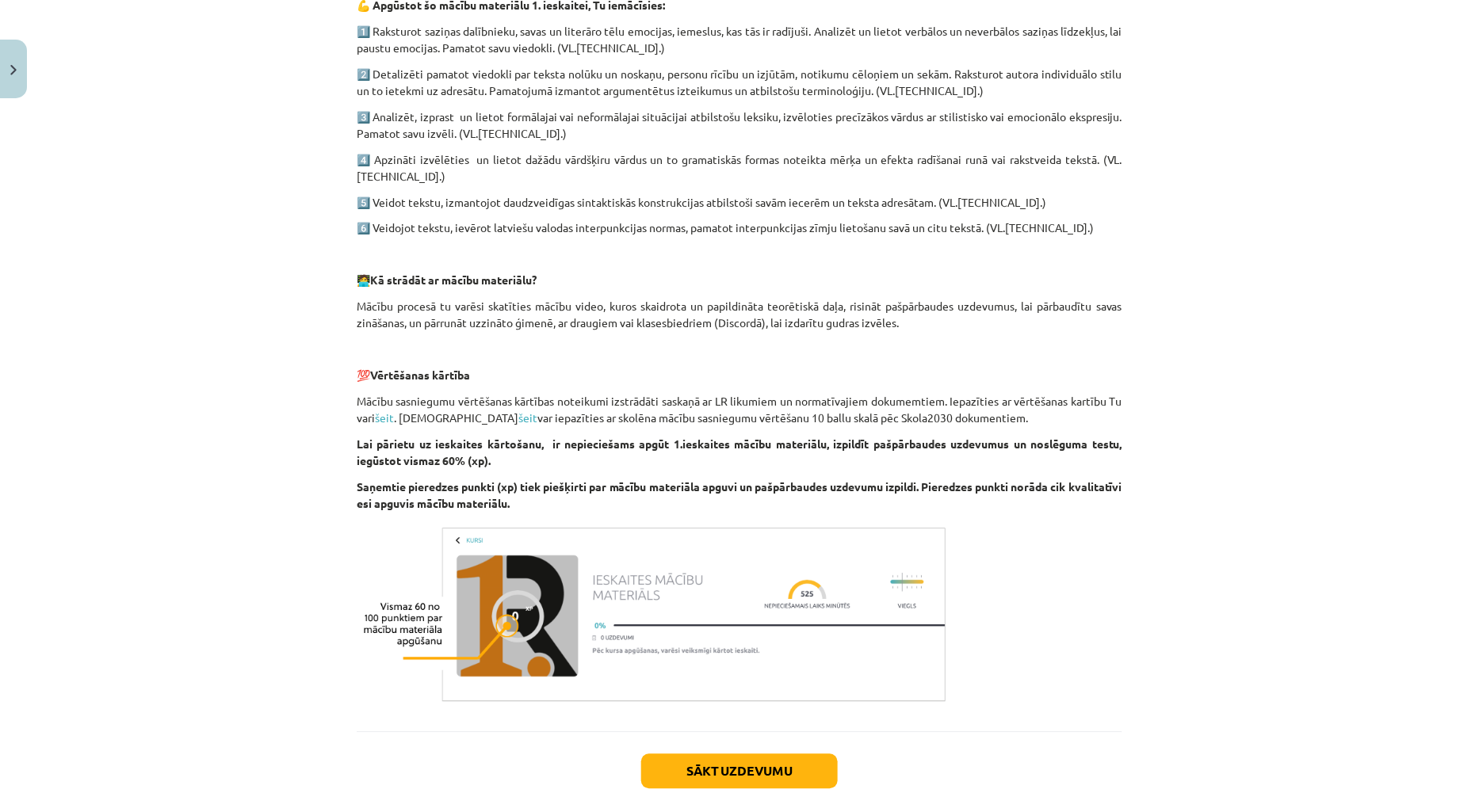
scroll to position [960, 0]
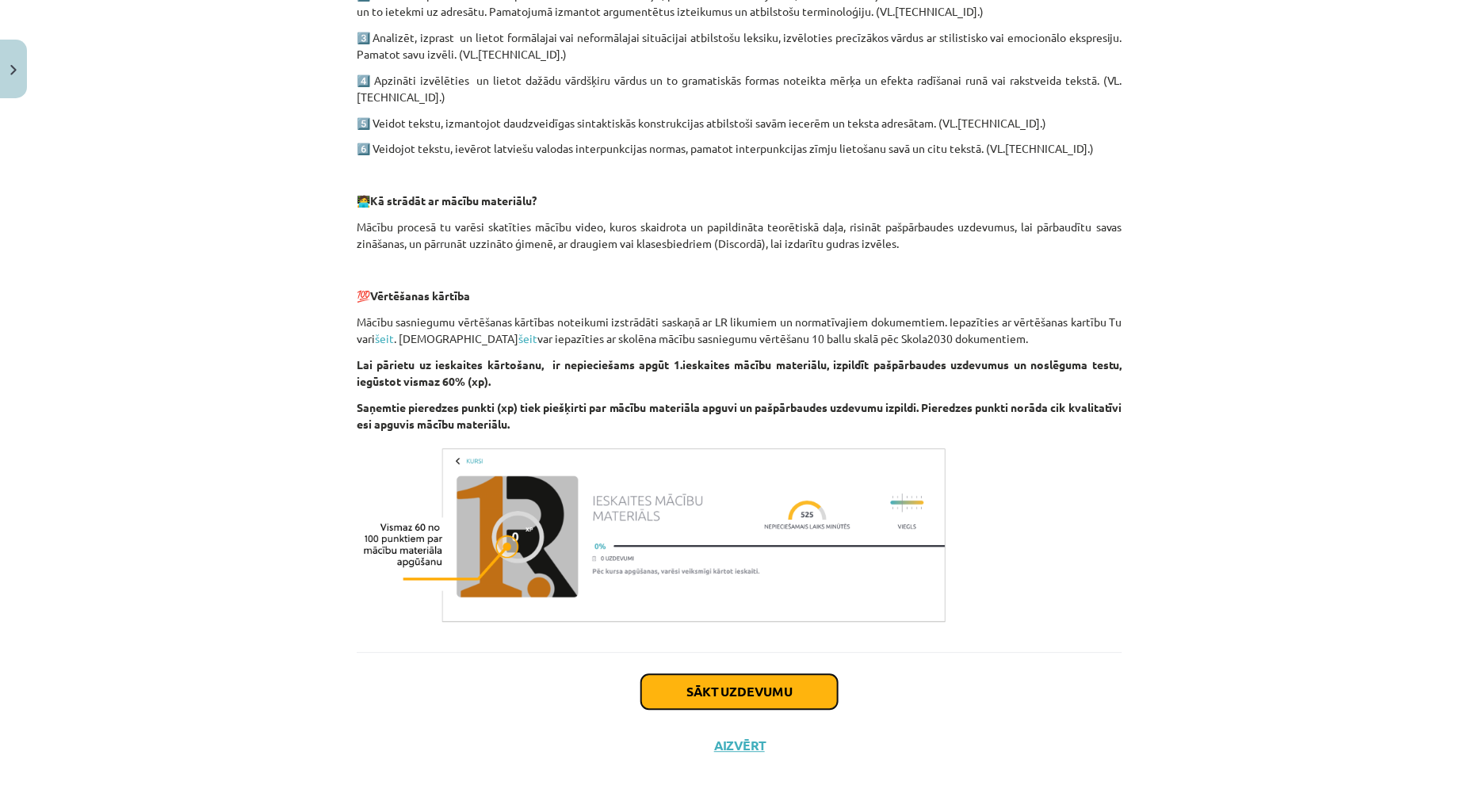
click at [790, 677] on button "Sākt uzdevumu" at bounding box center [740, 692] width 197 height 35
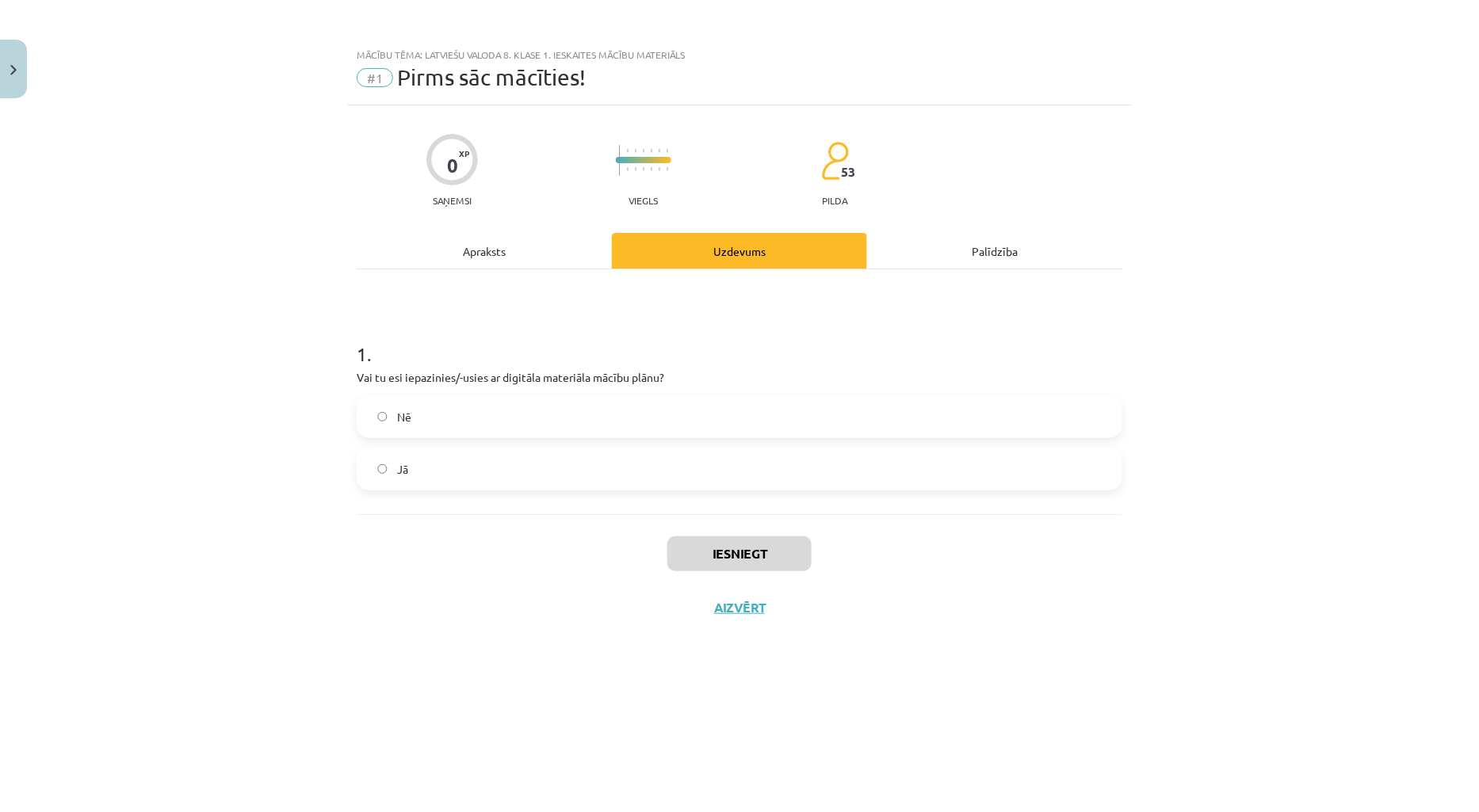
drag, startPoint x: 457, startPoint y: 465, endPoint x: 526, endPoint y: 486, distance: 72.1
click at [458, 467] on label "Jā" at bounding box center [740, 469] width 762 height 40
click at [717, 549] on button "Iesniegt" at bounding box center [740, 553] width 144 height 35
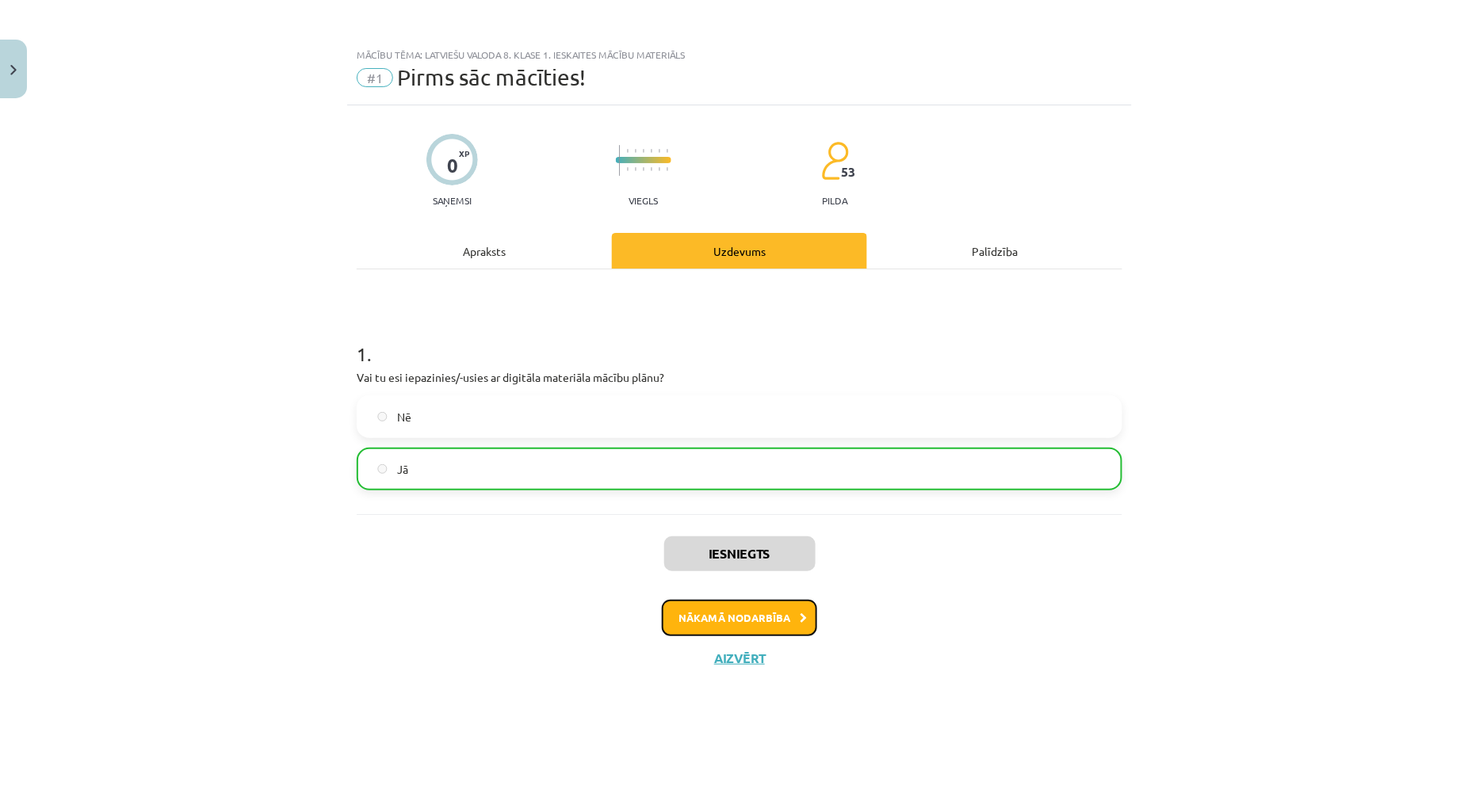
click at [753, 620] on button "Nākamā nodarbība" at bounding box center [739, 617] width 155 height 36
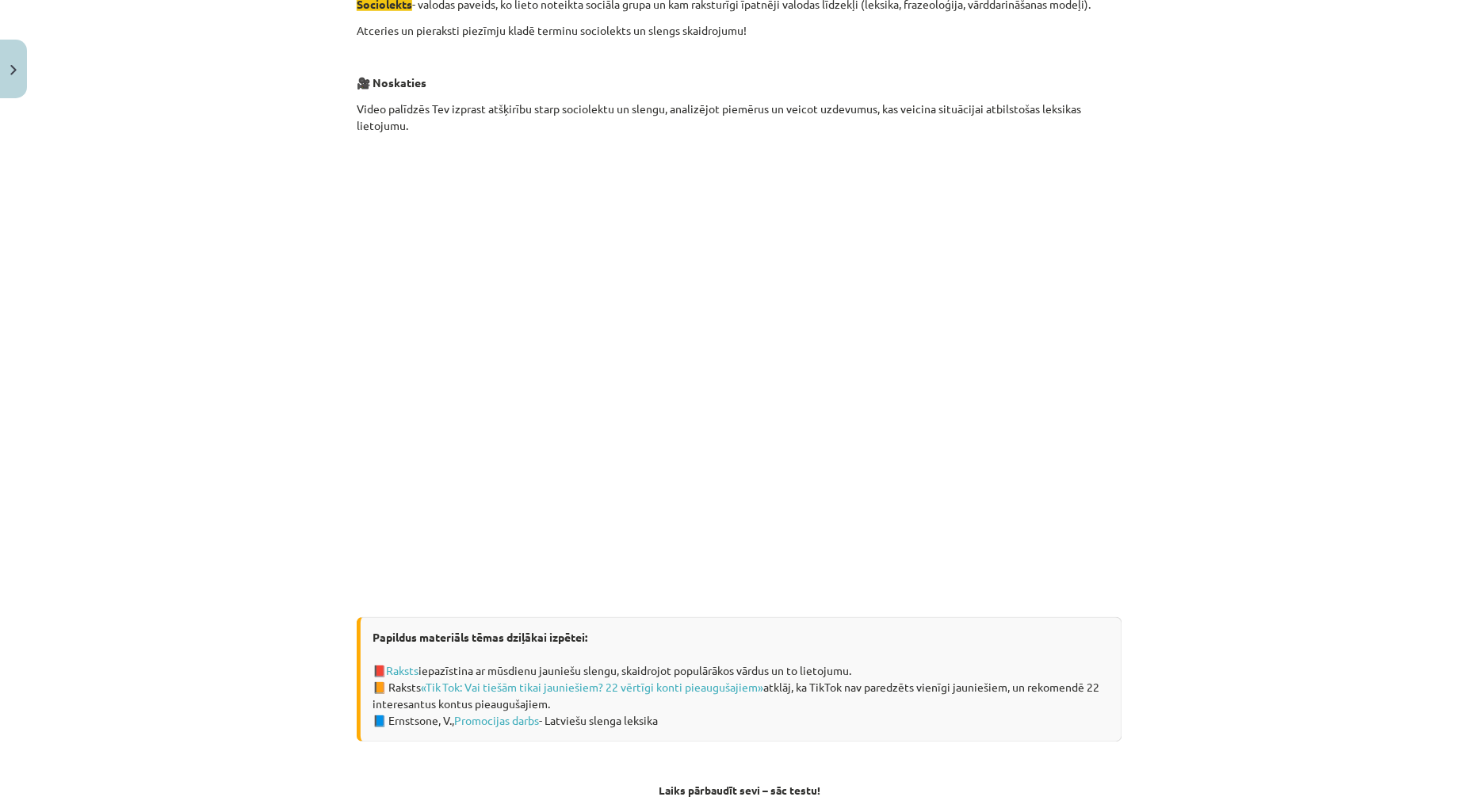
scroll to position [750, 0]
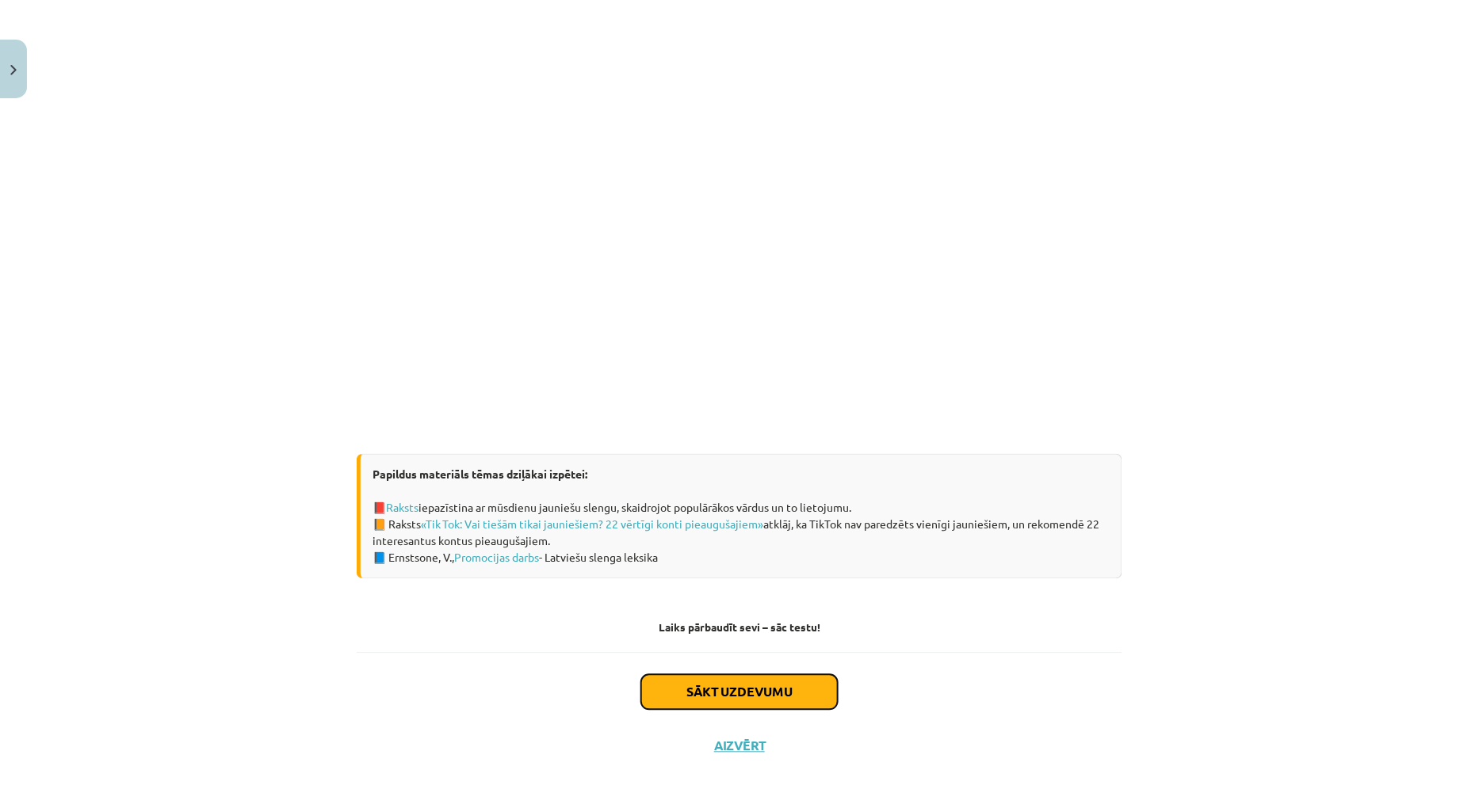
click at [755, 689] on button "Sākt uzdevumu" at bounding box center [740, 692] width 197 height 35
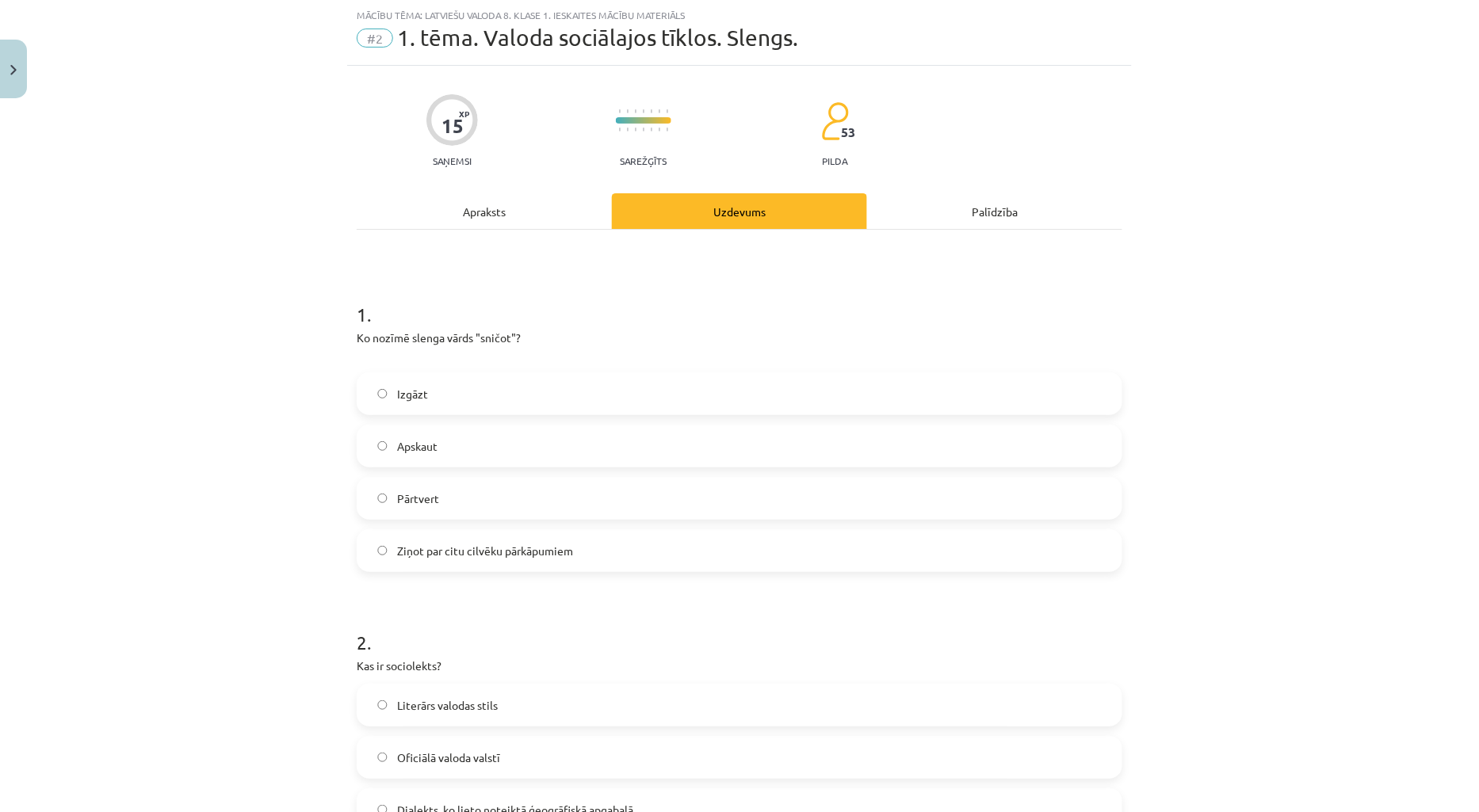
click at [468, 559] on label "Ziņot par citu cilvēku pārkāpumiem" at bounding box center [740, 550] width 762 height 40
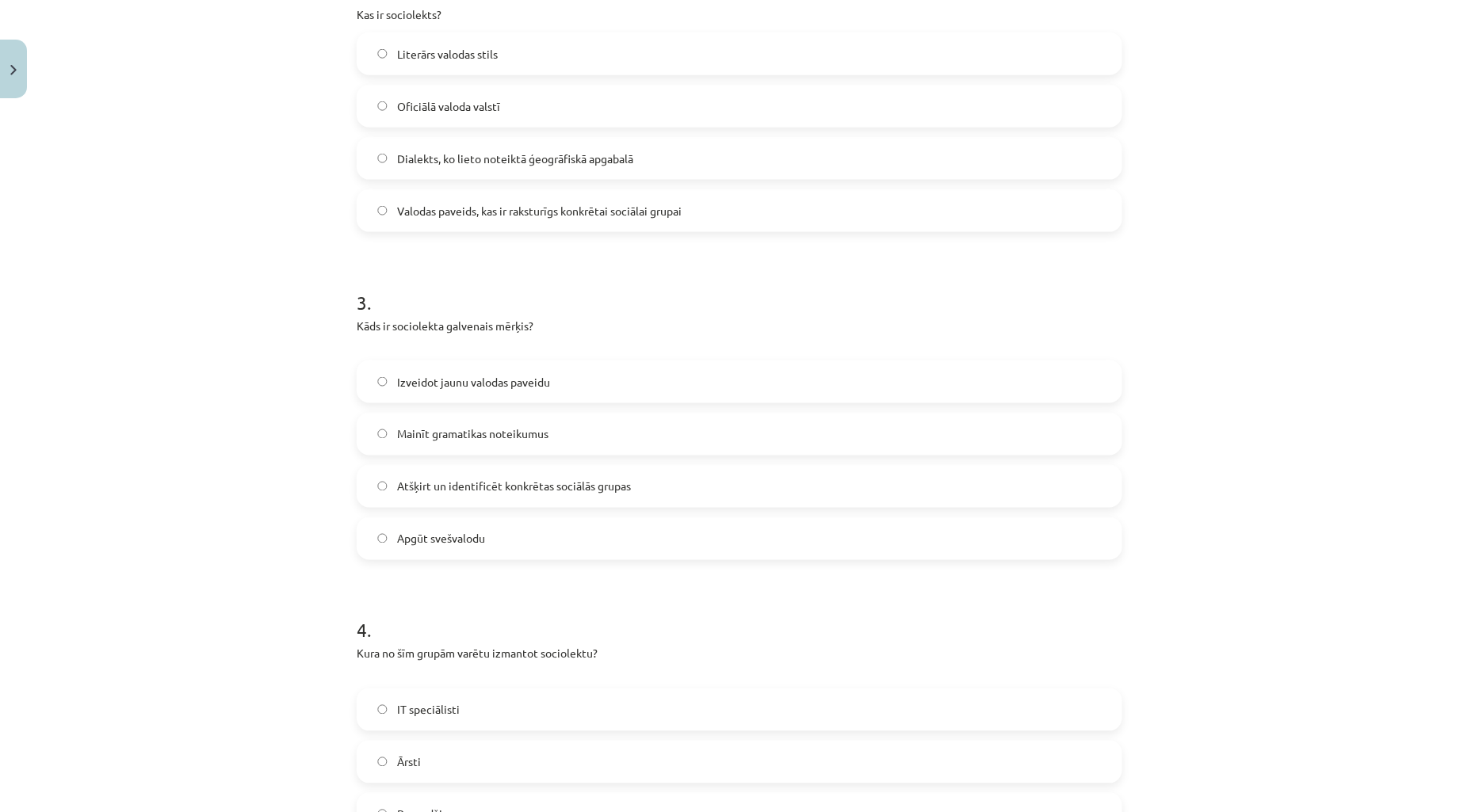
scroll to position [398, 0]
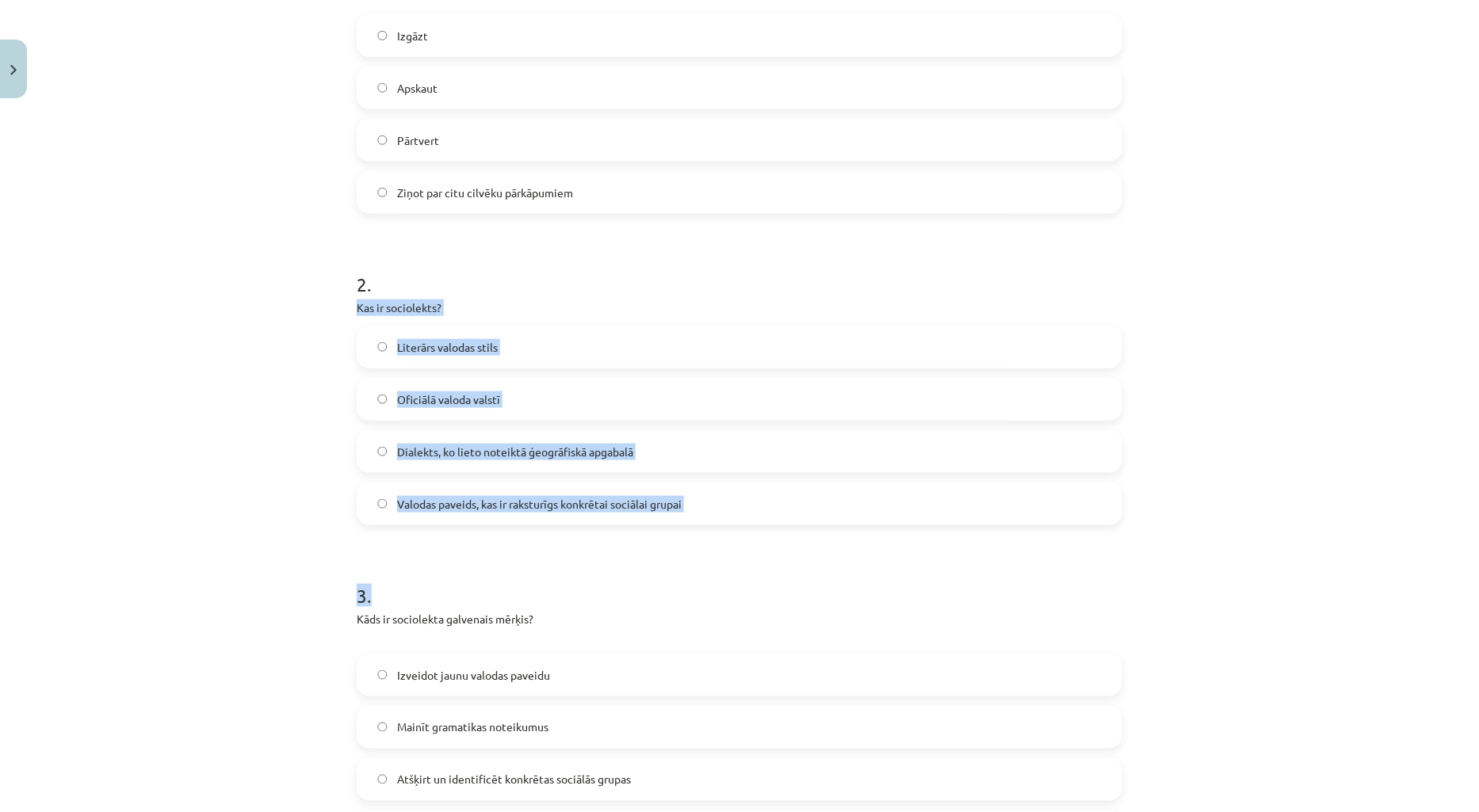
drag, startPoint x: 350, startPoint y: 307, endPoint x: 776, endPoint y: 526, distance: 479.0
click at [776, 526] on form "1 . Ko nozīmē slenga vārds "sničot"? Izgāzt Apskaut Pārtvert Ziņot par citu cil…" at bounding box center [740, 713] width 765 height 1591
click at [743, 505] on label "Valodas paveids, kas ir raksturīgs konkrētai sociālai grupai" at bounding box center [740, 504] width 762 height 40
drag, startPoint x: 339, startPoint y: 306, endPoint x: 749, endPoint y: 496, distance: 451.9
click at [749, 496] on div "Mācību tēma: Latviešu valoda 8. klase 1. ieskaites mācību materiāls #2 1. tēma.…" at bounding box center [740, 406] width 1479 height 812
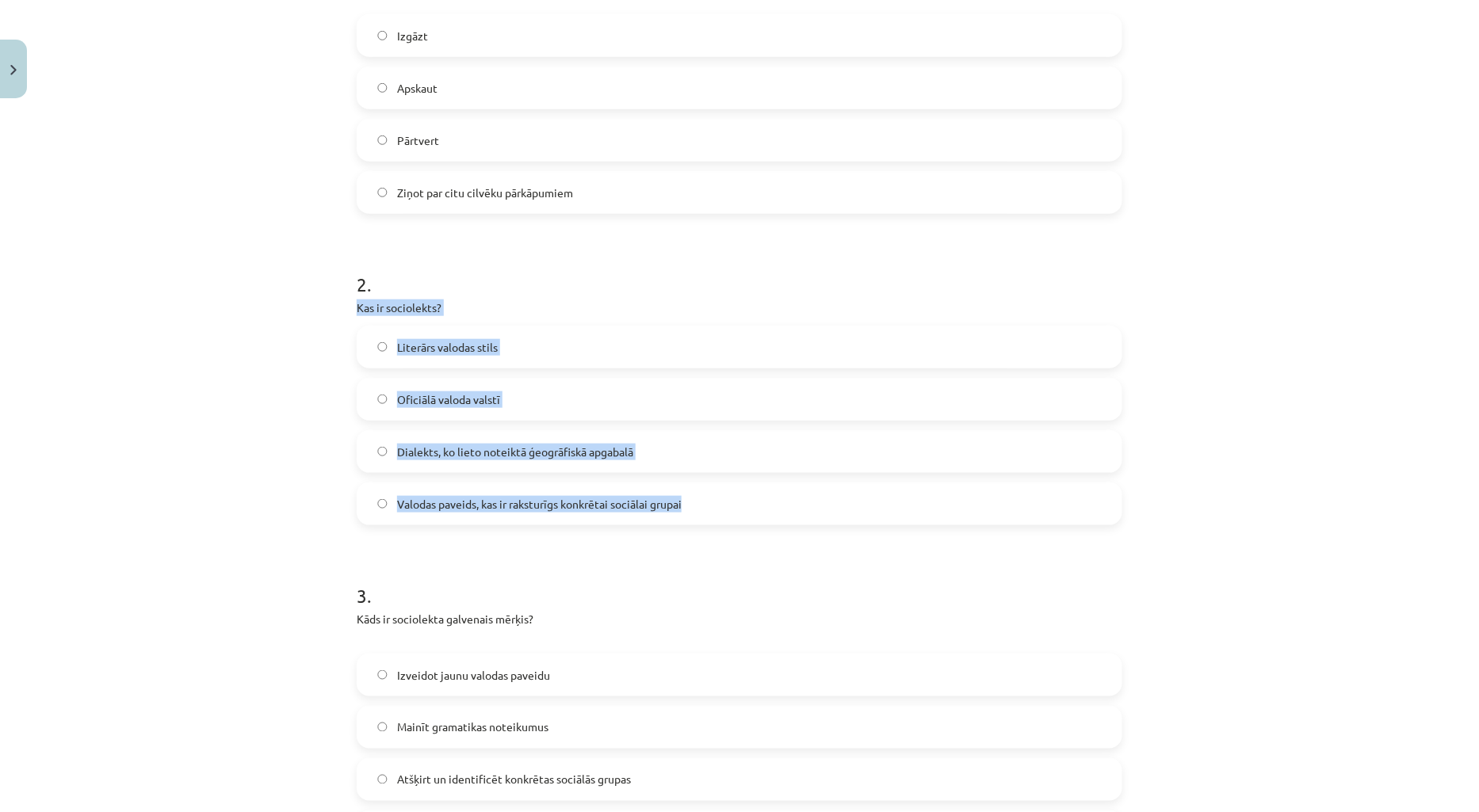
copy div "Kas ir sociolekts? Literārs valodas stils Oficiālā valoda valstī Dialekts, ko l…"
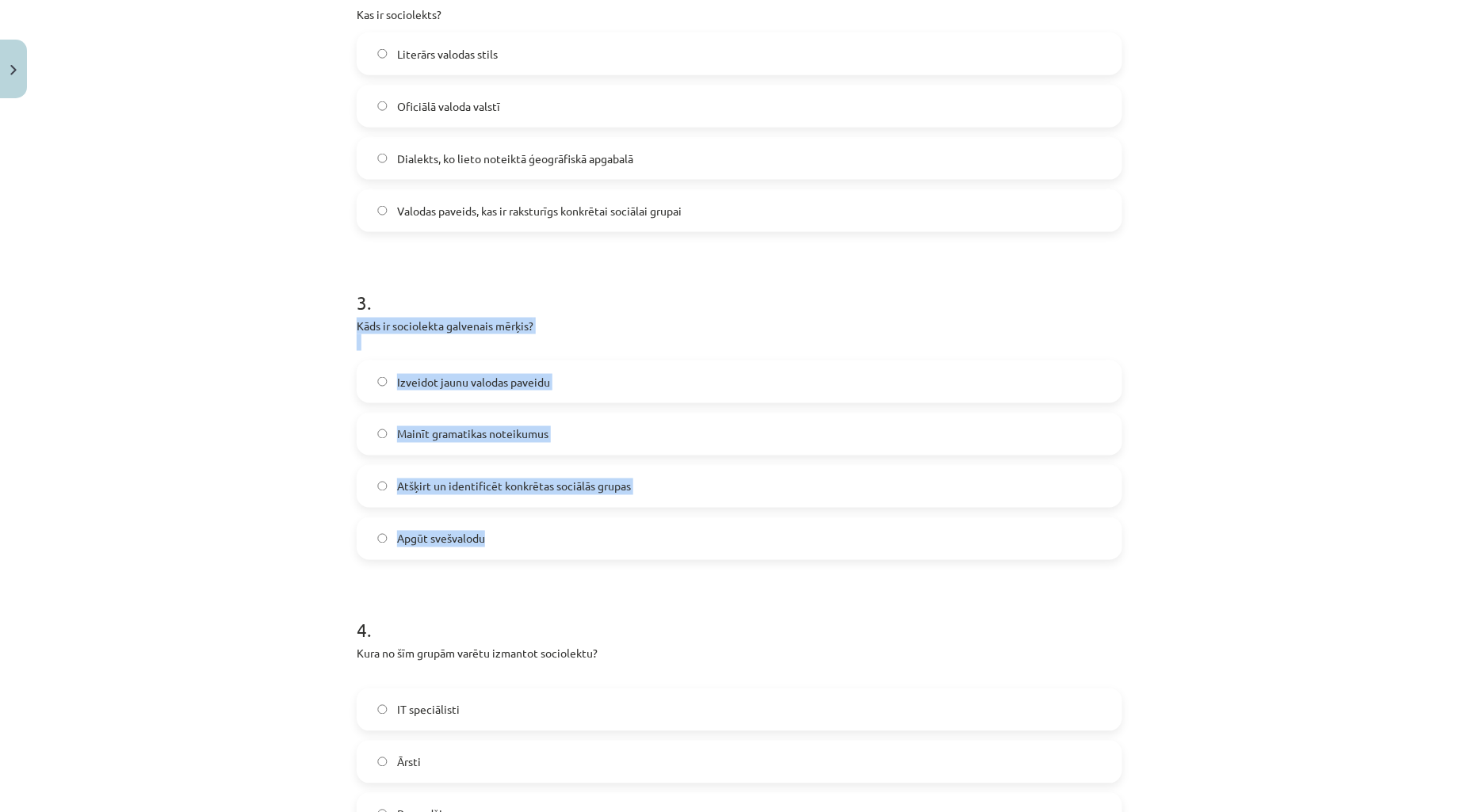
drag, startPoint x: 347, startPoint y: 327, endPoint x: 580, endPoint y: 532, distance: 310.3
click at [580, 532] on div "15 XP Saņemsi Sarežģīts 53 pilda Apraksts Uzdevums Palīdzība 1 . Ko nozīmē slen…" at bounding box center [739, 388] width 784 height 1946
copy div "Kāds ir sociolekta galvenais mērķis? Izveidot jaunu valodas paveidu Mainīt gram…"
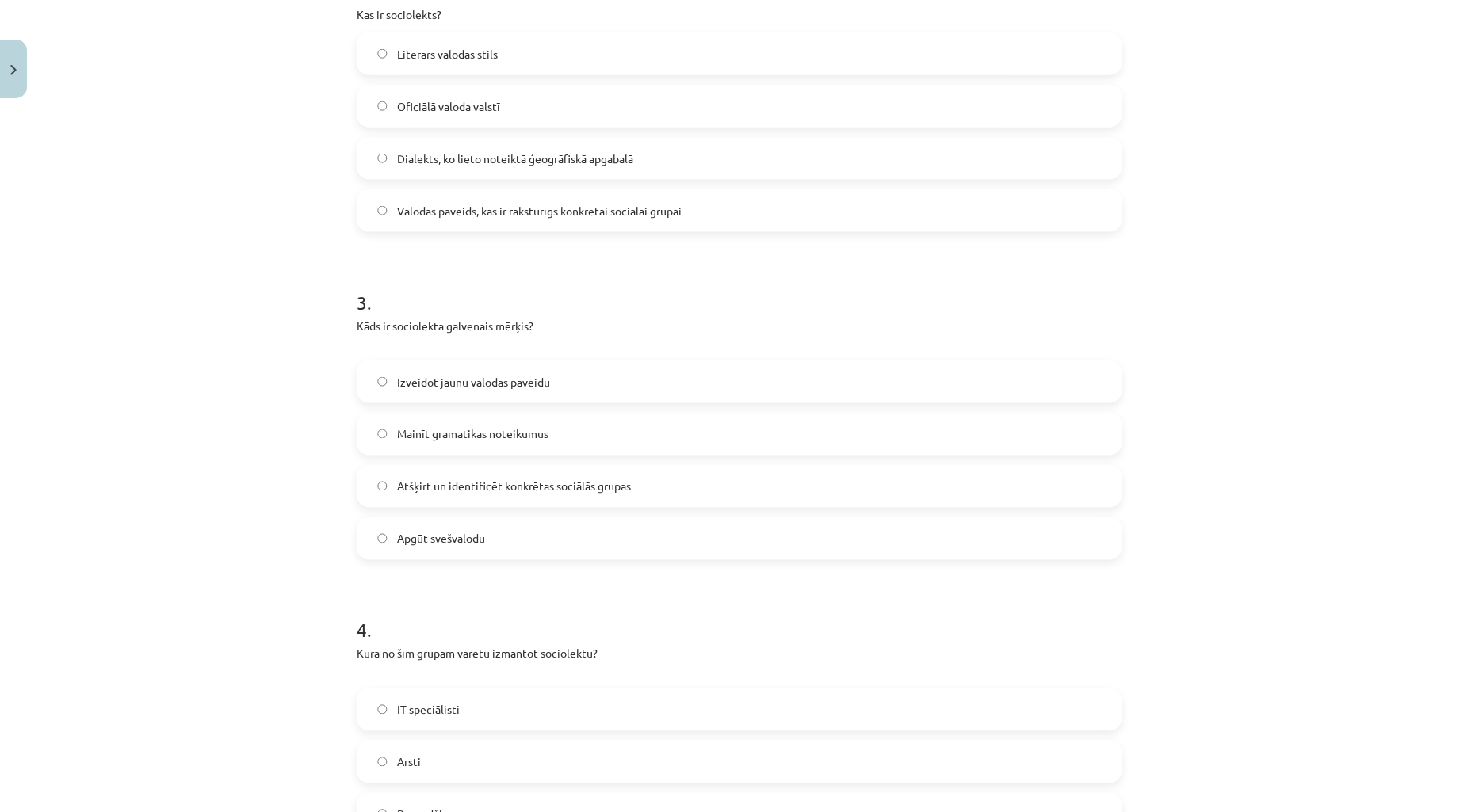
click at [574, 306] on h1 "3 ." at bounding box center [740, 288] width 765 height 49
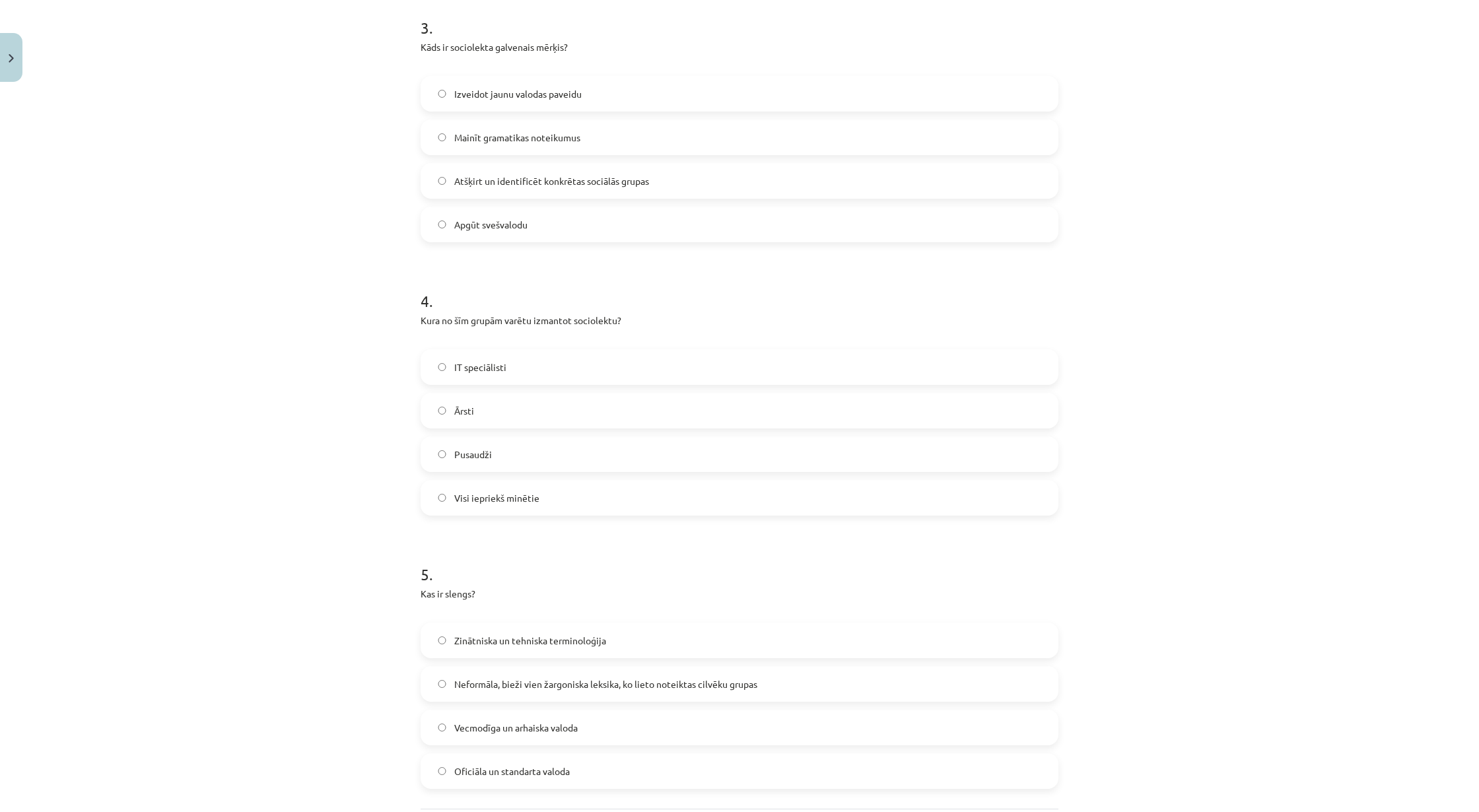
scroll to position [800, 0]
drag, startPoint x: 1218, startPoint y: 0, endPoint x: 882, endPoint y: 275, distance: 434.2
click at [882, 275] on div "4 . Kura no šīm grupām varētu izmantot sociolektu? IT speciālisti Ārsti Pusaudž…" at bounding box center [739, 392] width 638 height 247
drag, startPoint x: 1194, startPoint y: 388, endPoint x: 1213, endPoint y: 388, distance: 19.0
click at [1198, 388] on div "Mācību tēma: Latviešu valoda 8. klase 1. ieskaites mācību materiāls #2 1. tēma.…" at bounding box center [739, 406] width 1479 height 812
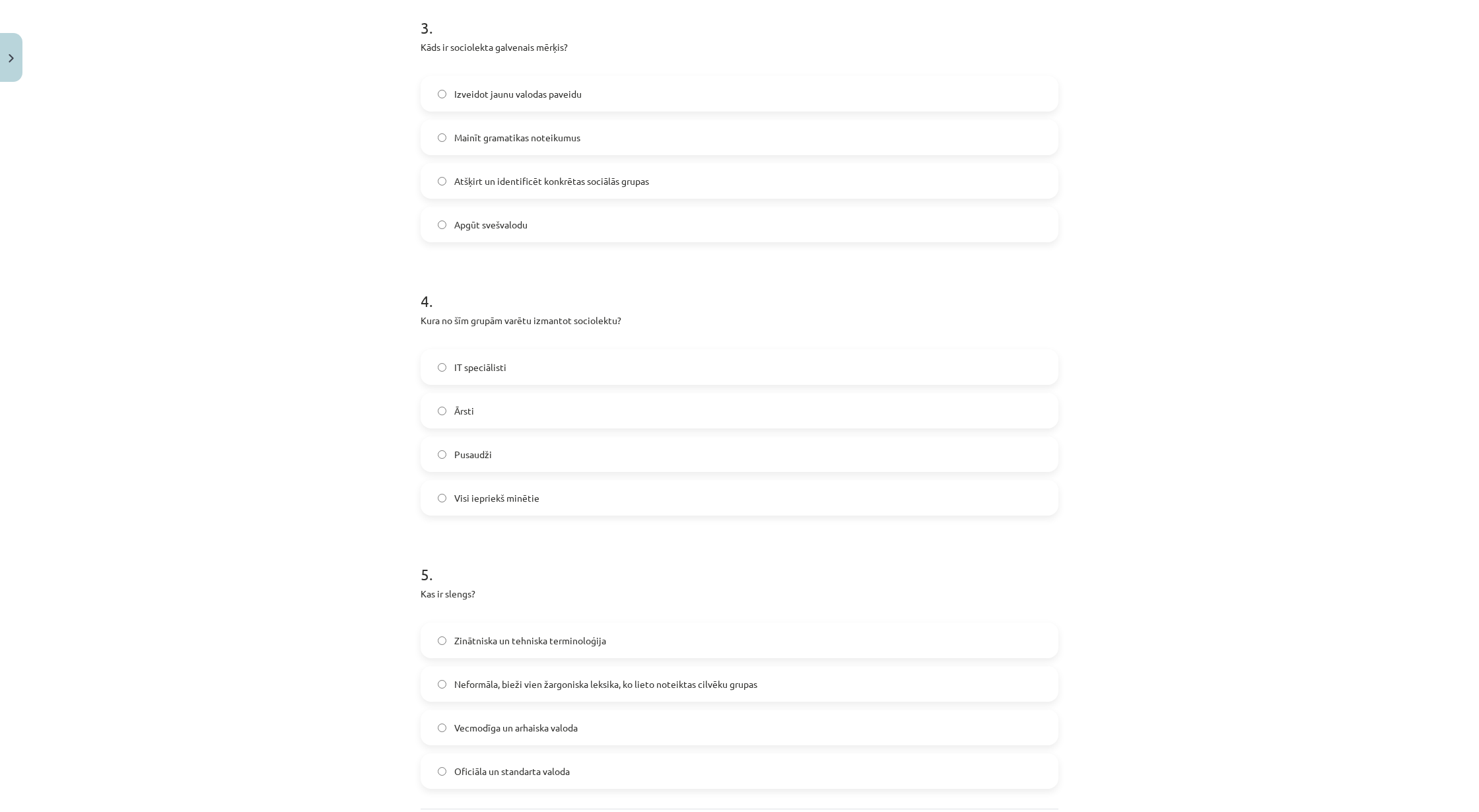
scroll to position [801, 0]
click at [527, 182] on span "Atšķirt un identificēt konkrētas sociālās grupas" at bounding box center [552, 180] width 195 height 14
click at [552, 499] on label "Visi iepriekš minētie" at bounding box center [739, 497] width 635 height 33
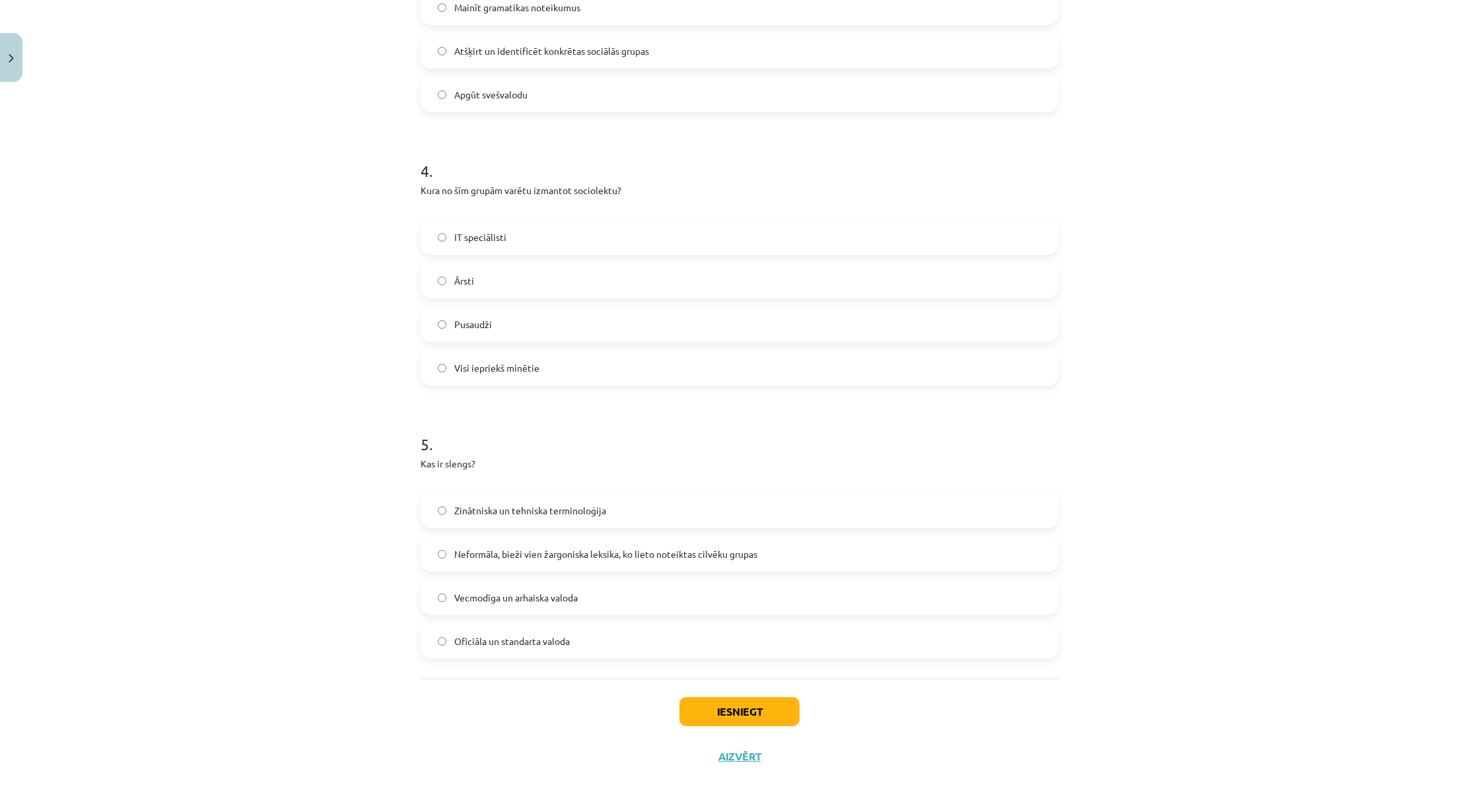
click at [544, 556] on span "Neformāla, bieži vien žargoniska leksika, ko lieto noteiktas cilvēku grupas" at bounding box center [606, 554] width 303 height 14
click at [708, 676] on button "Iesniegt" at bounding box center [739, 711] width 120 height 29
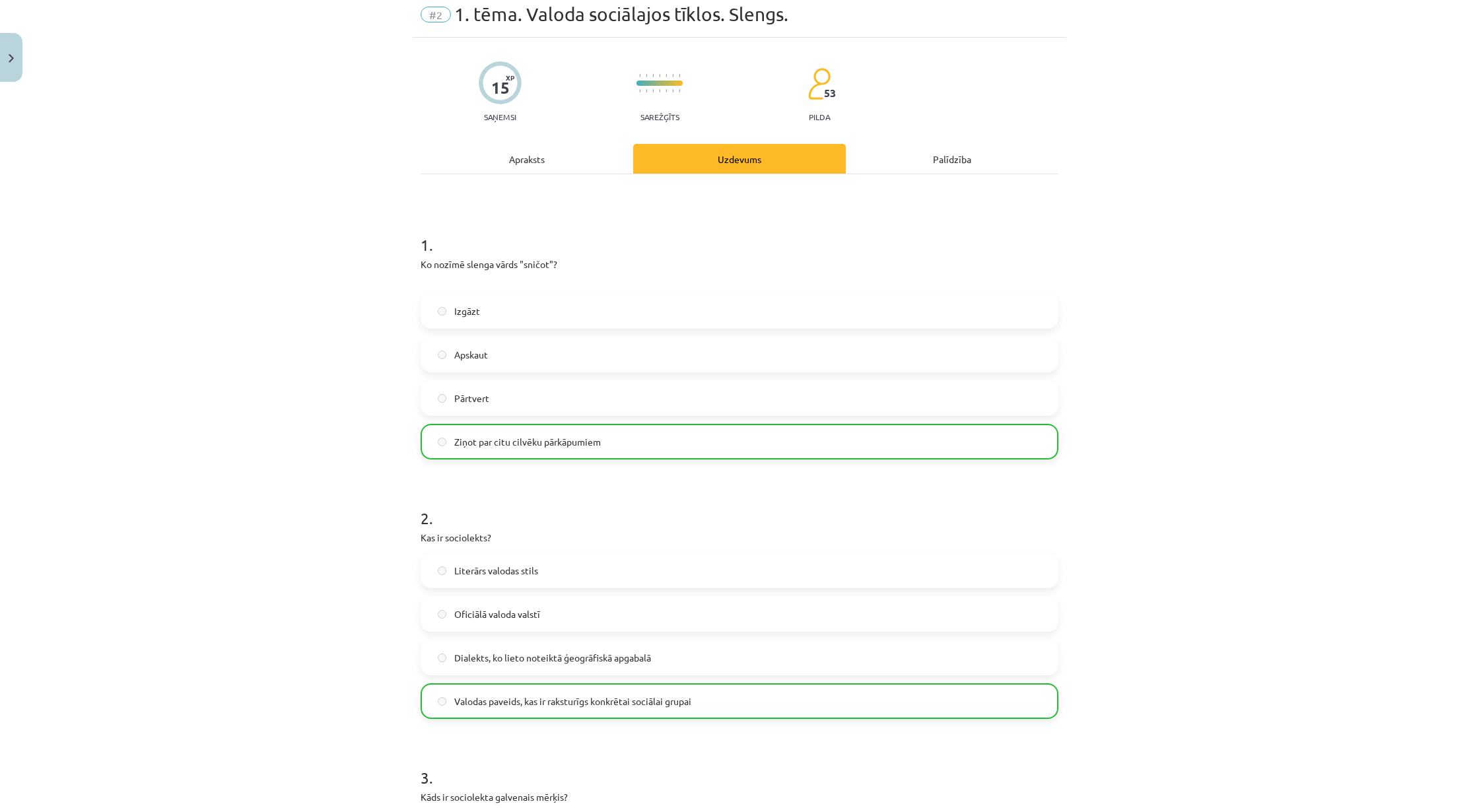
scroll to position [972, 0]
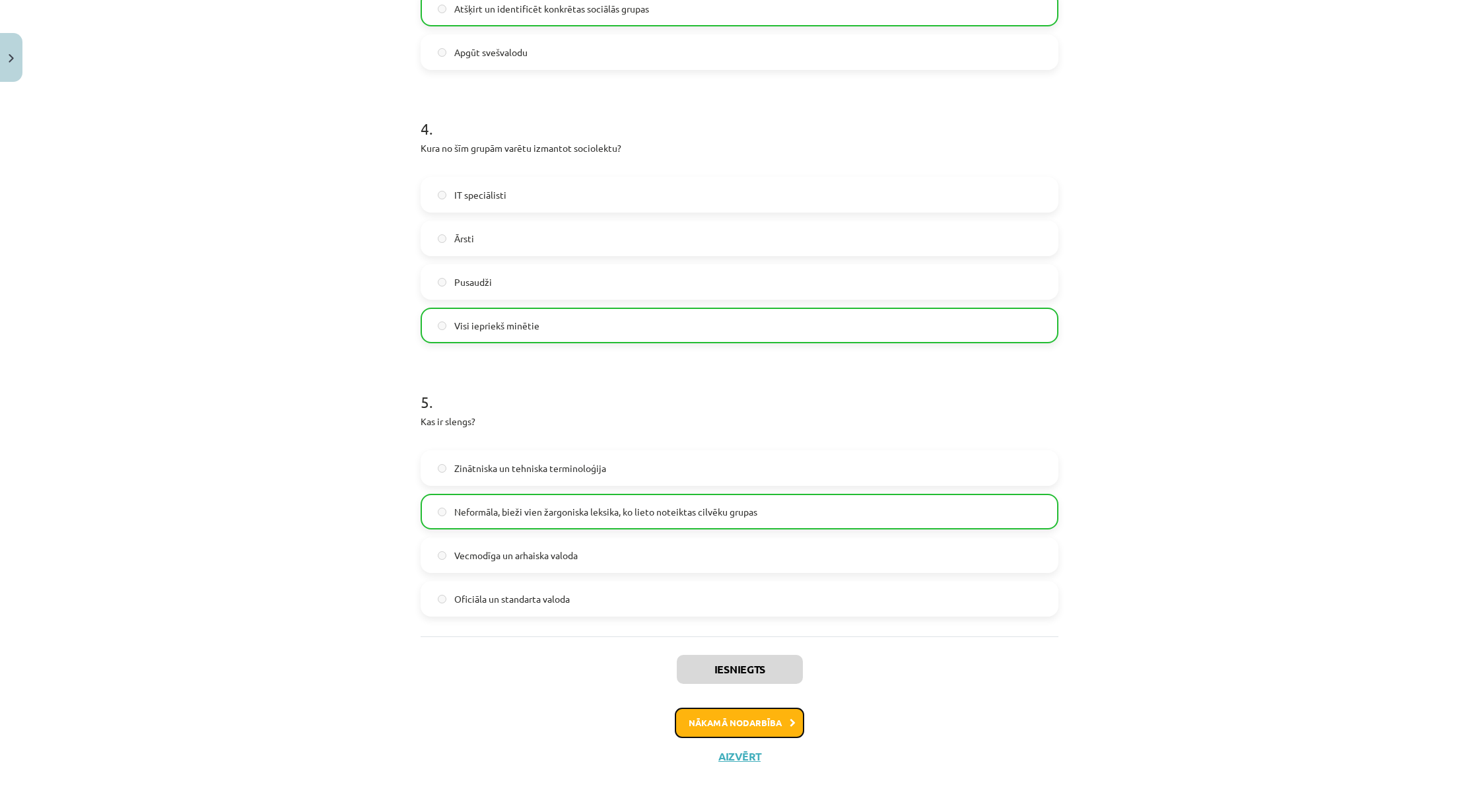
click at [692, 676] on button "Nākamā nodarbība" at bounding box center [739, 722] width 129 height 30
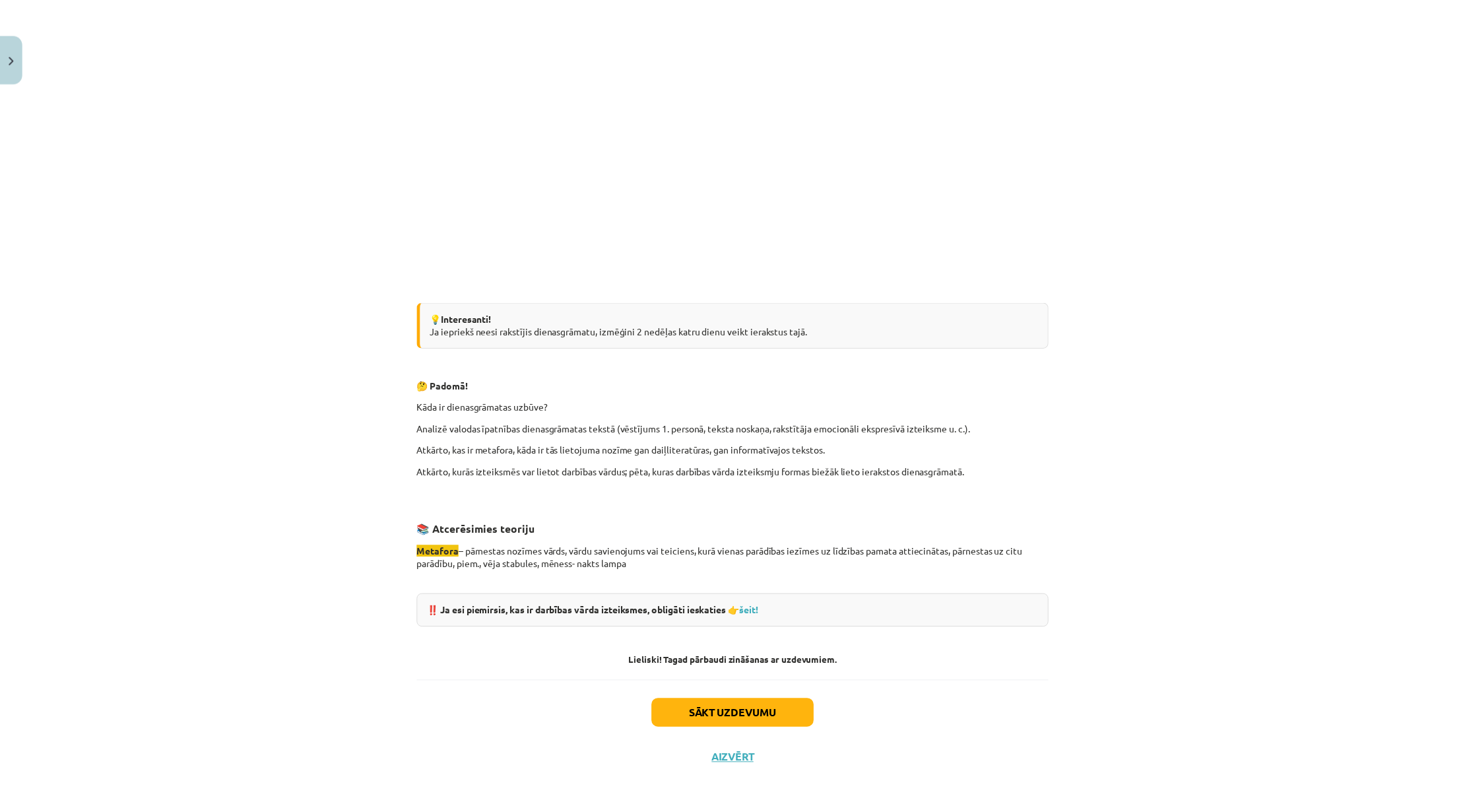
scroll to position [919, 0]
click at [714, 676] on button "Aizvērt" at bounding box center [739, 756] width 50 height 13
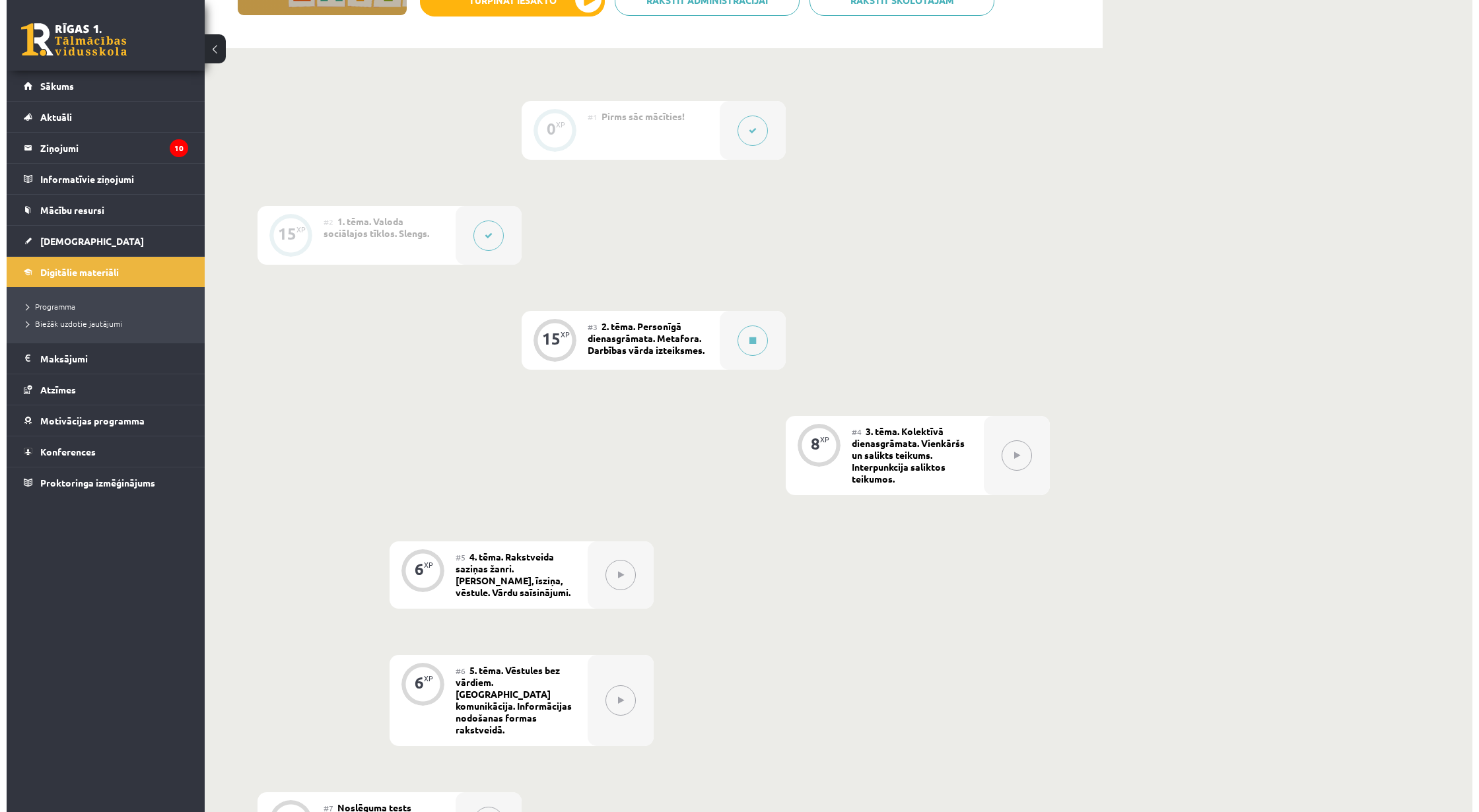
scroll to position [0, 0]
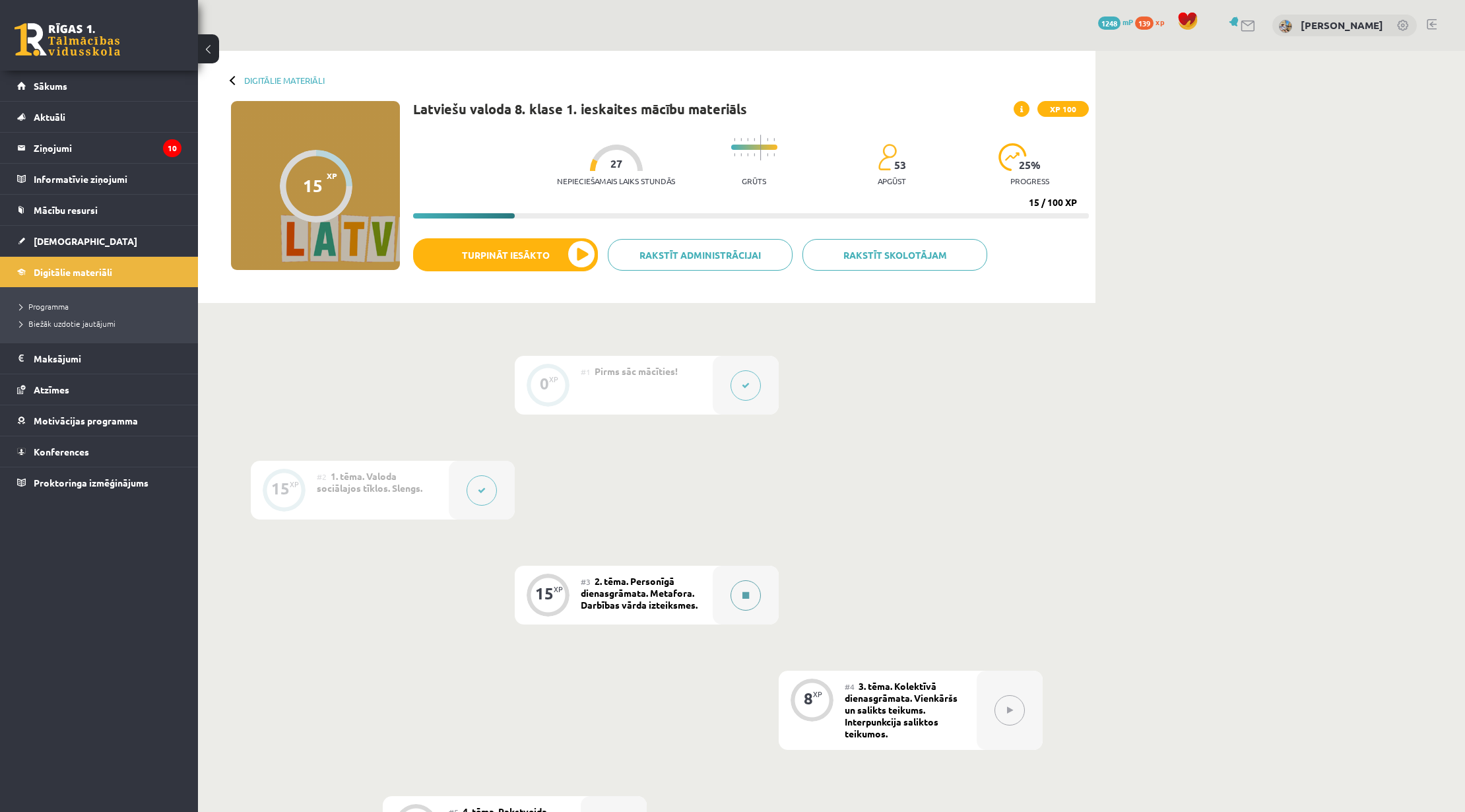
click at [725, 597] on div at bounding box center [745, 595] width 66 height 59
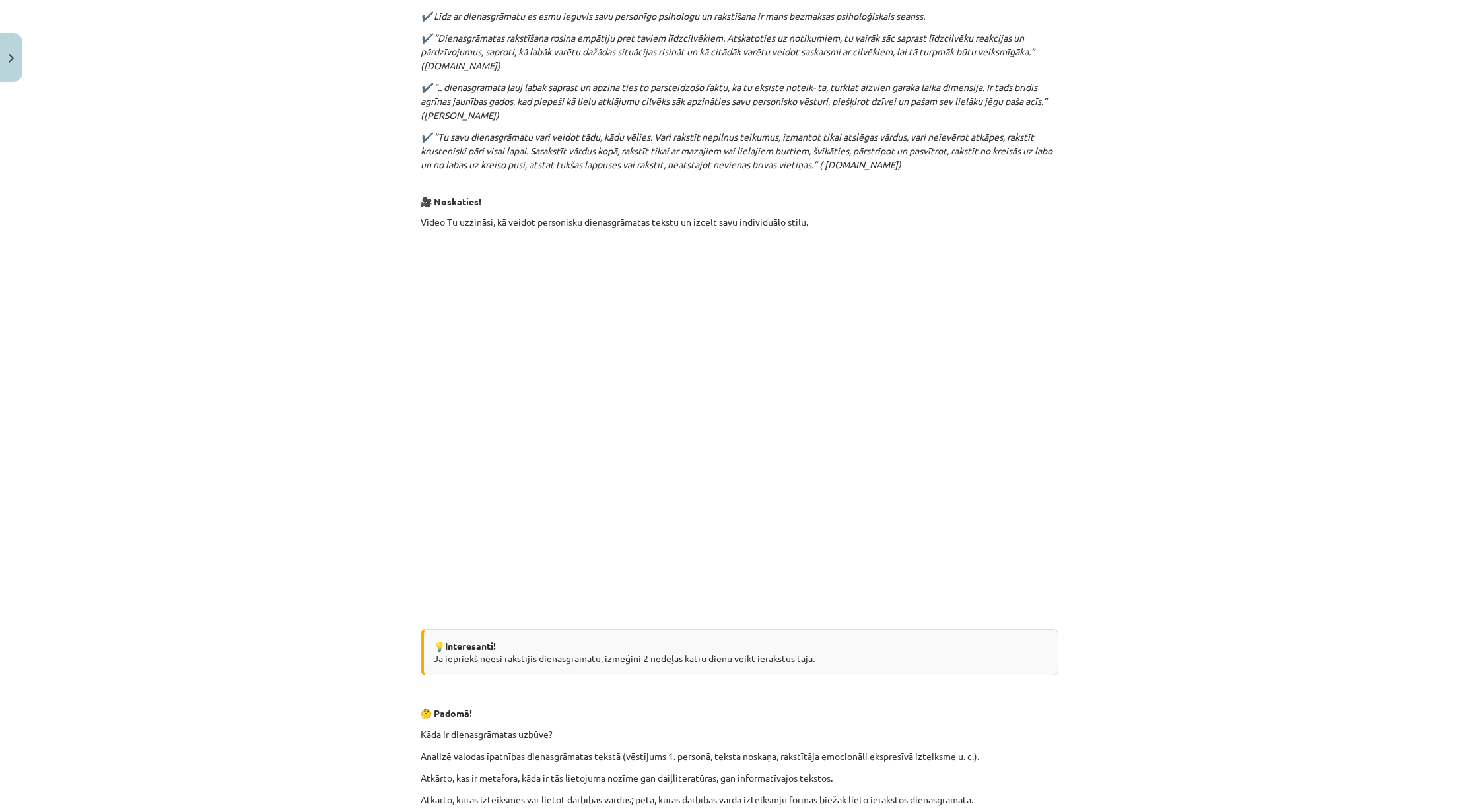
scroll to position [919, 0]
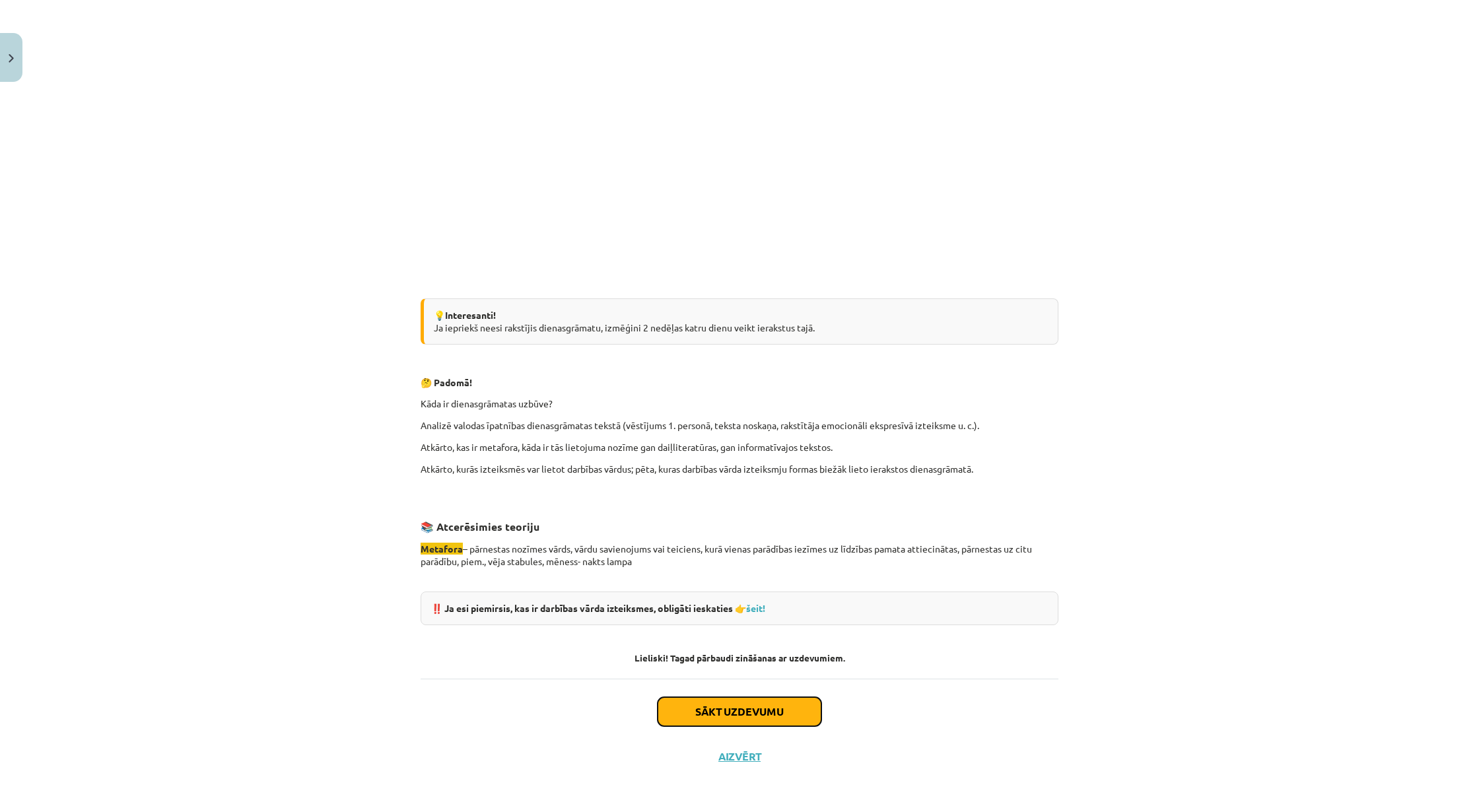
click at [726, 676] on button "Sākt uzdevumu" at bounding box center [739, 711] width 164 height 29
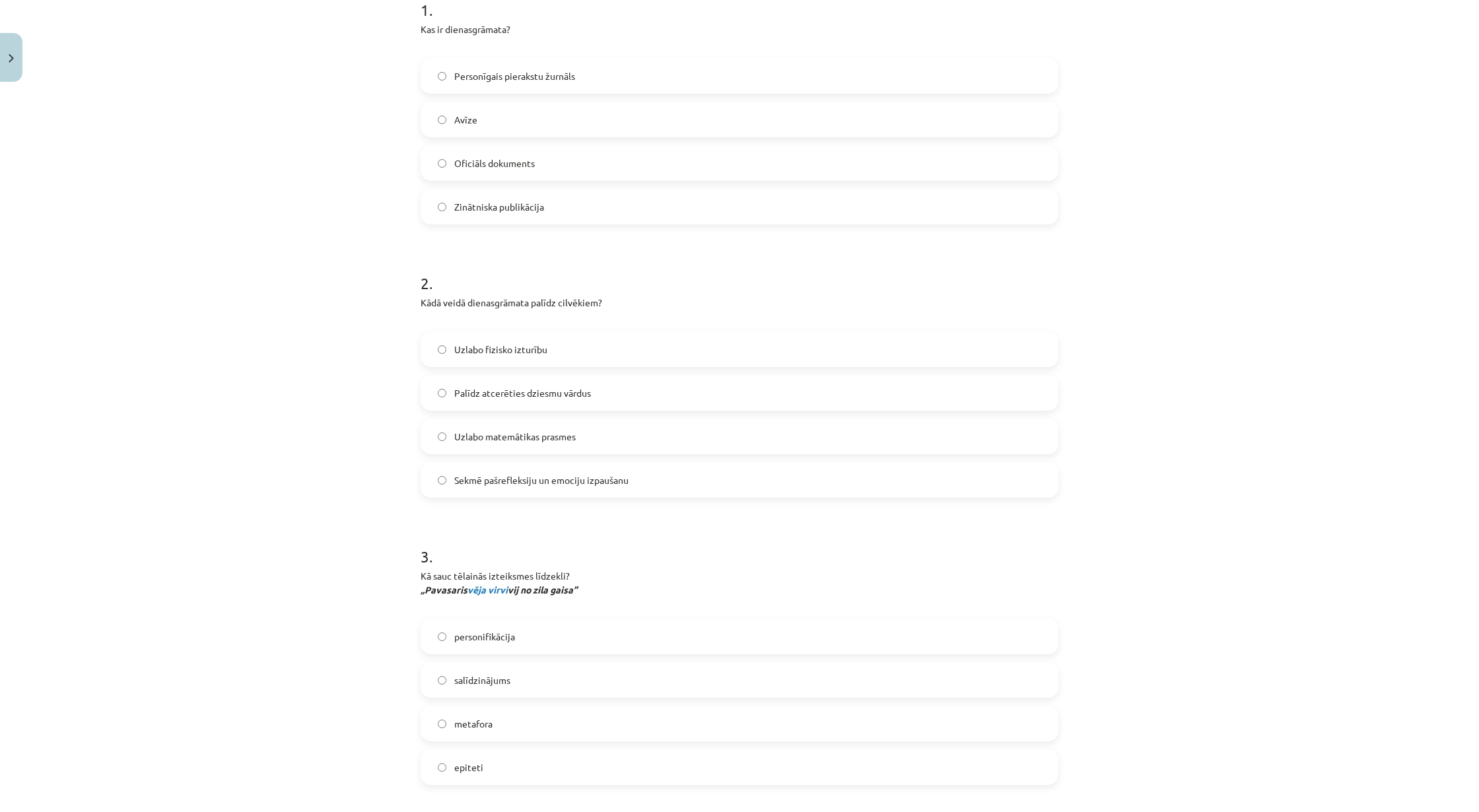
scroll to position [280, 0]
click at [534, 82] on span "Personīgais pierakstu žurnāls" at bounding box center [514, 81] width 121 height 14
click at [553, 490] on span "Sekmē pašrefleksiju un emociju izpaušanu" at bounding box center [541, 484] width 174 height 14
click at [543, 641] on label "personifikācija" at bounding box center [739, 641] width 635 height 33
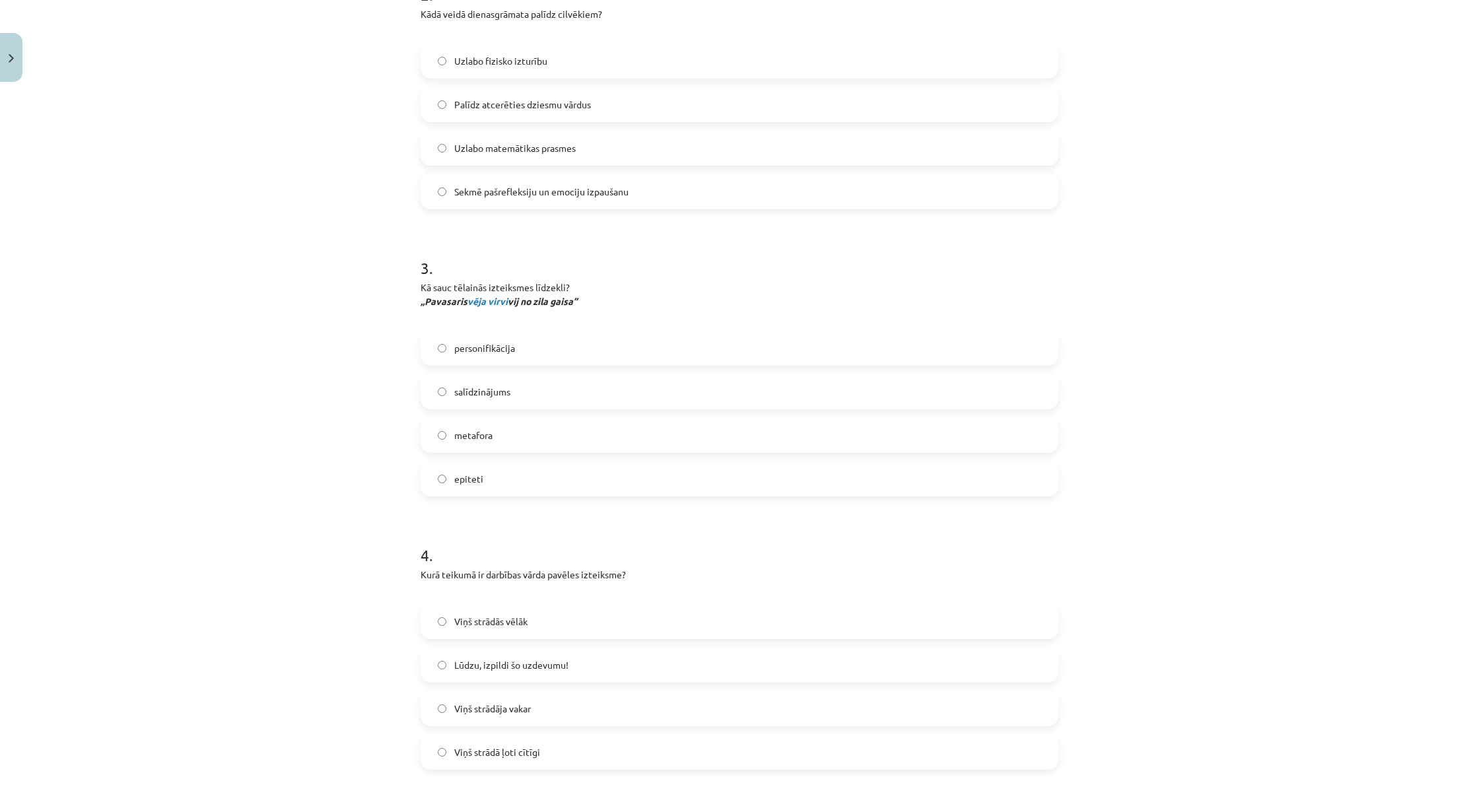
scroll to position [867, 0]
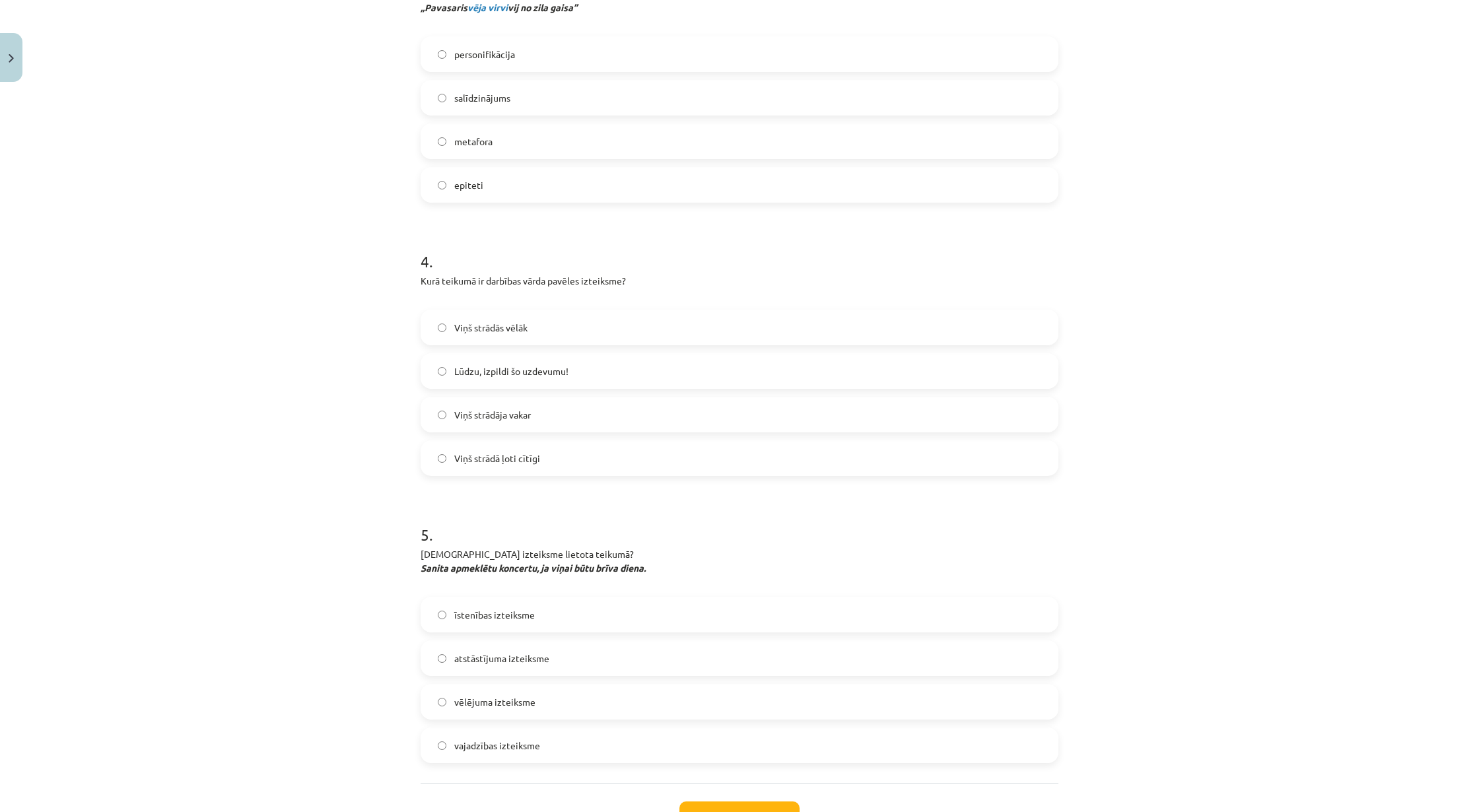
click at [538, 372] on span "Lūdzu, izpildi šo uzdevumu!" at bounding box center [511, 371] width 114 height 14
click at [542, 676] on label "vēlējuma izteiksme" at bounding box center [739, 701] width 635 height 33
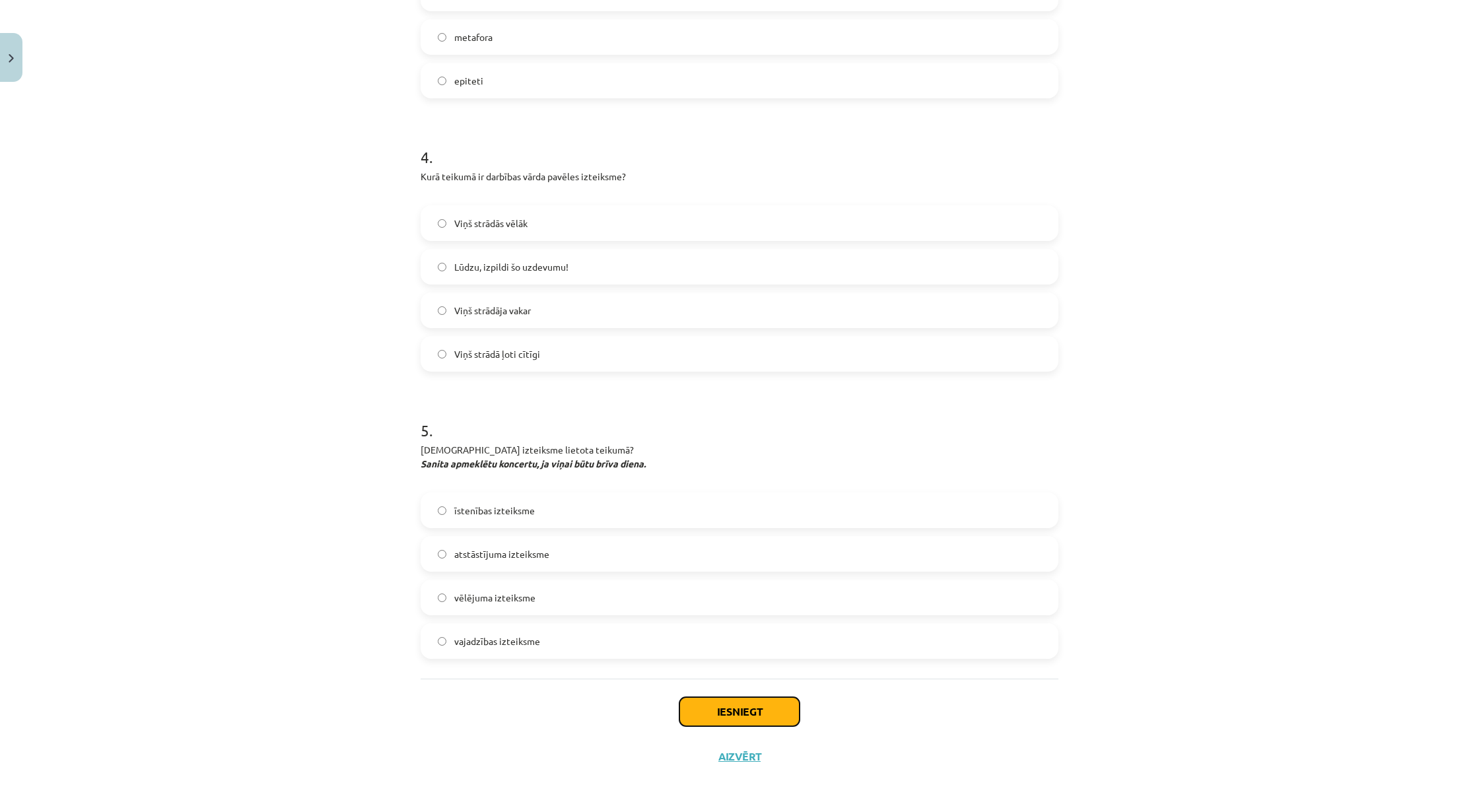
click at [754, 676] on button "Iesniegt" at bounding box center [739, 711] width 120 height 29
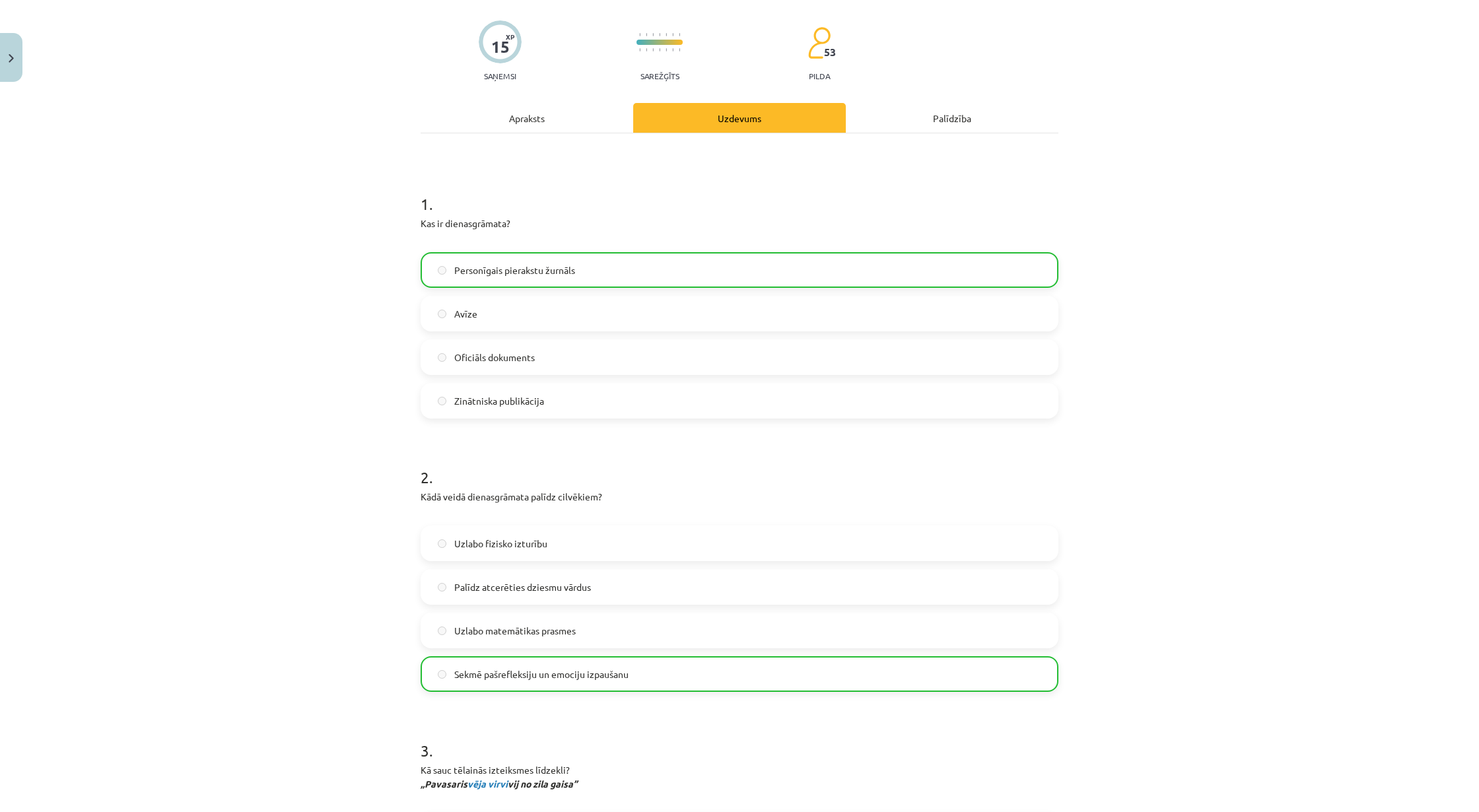
scroll to position [678, 0]
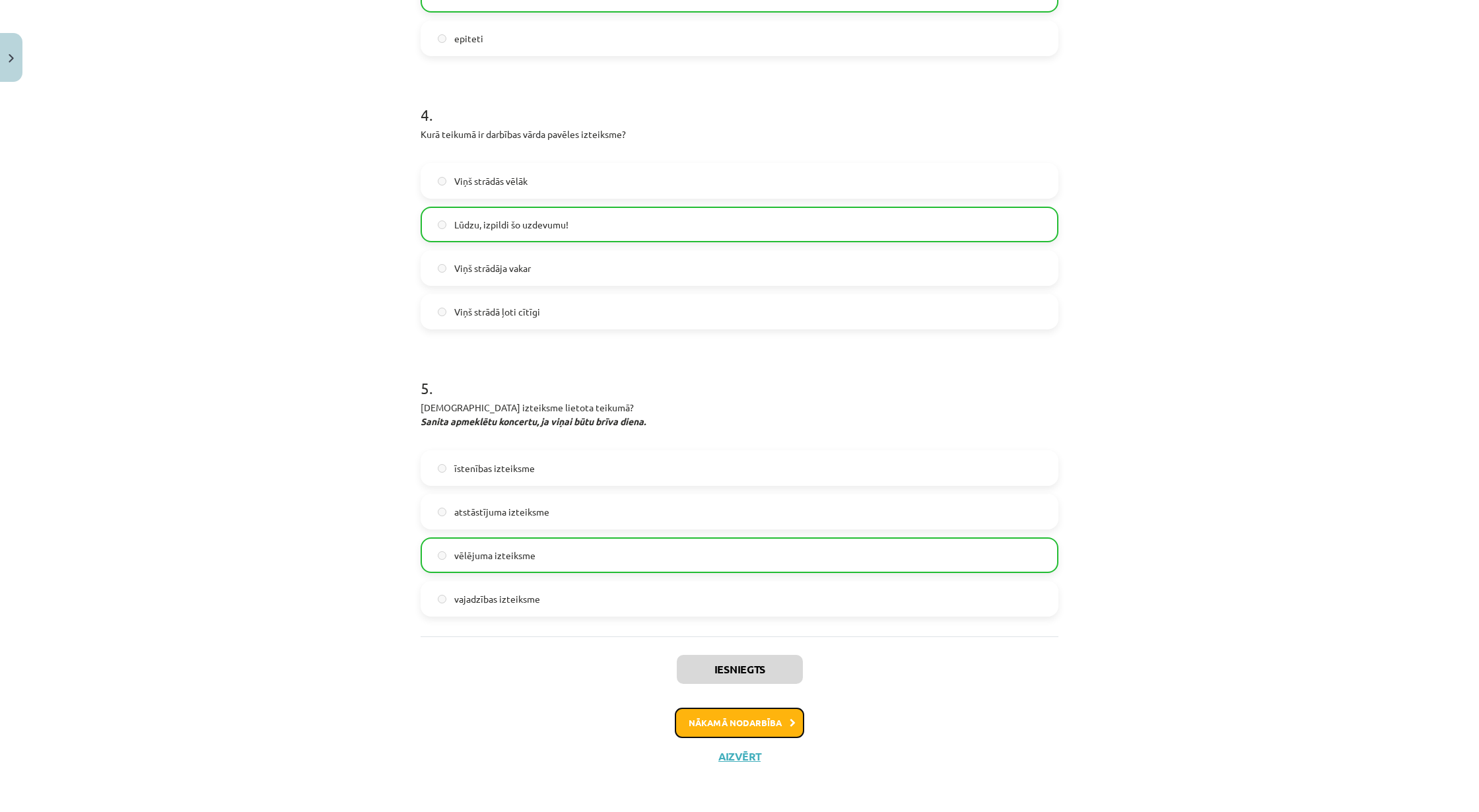
click at [745, 676] on button "Nākamā nodarbība" at bounding box center [739, 722] width 129 height 30
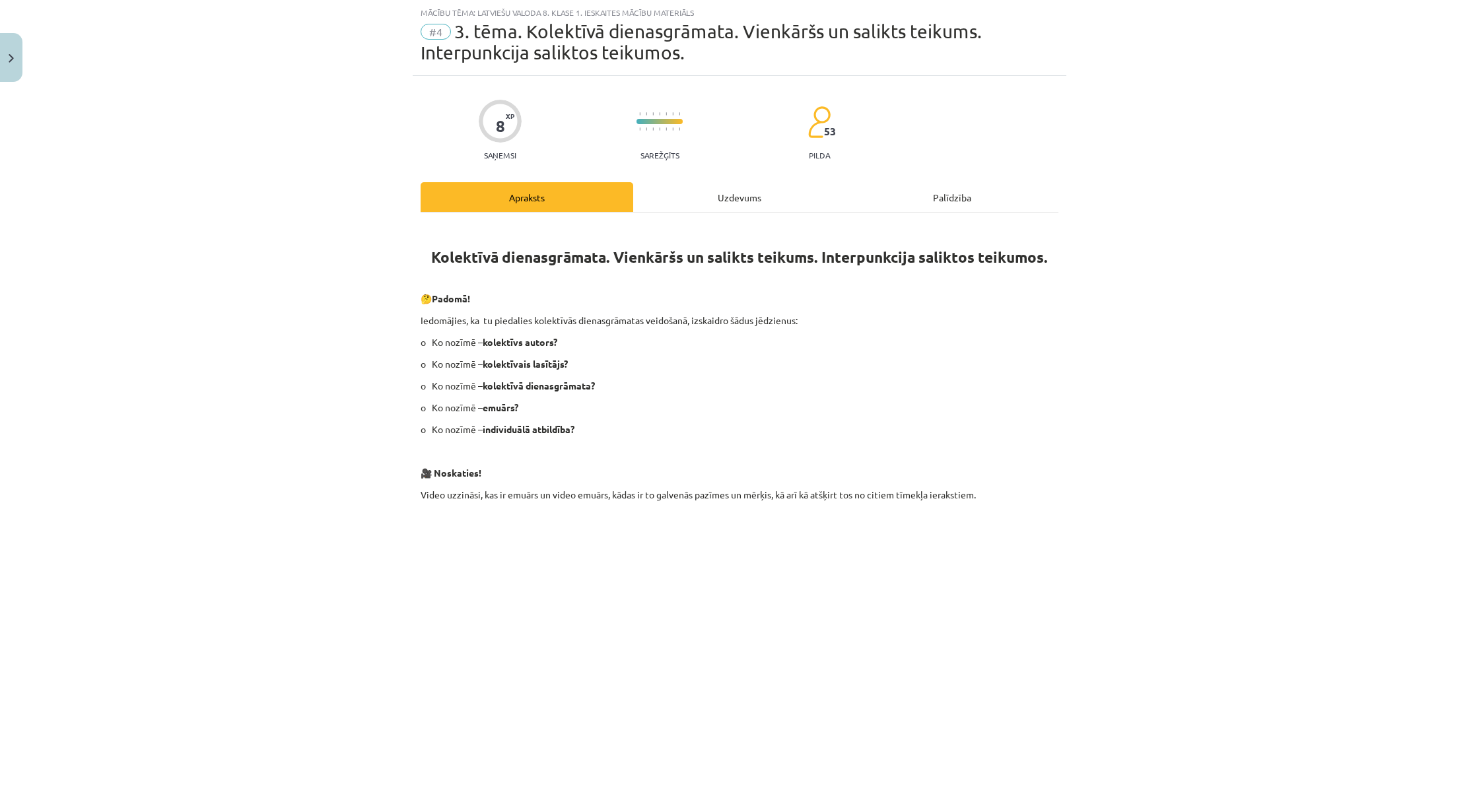
scroll to position [320, 0]
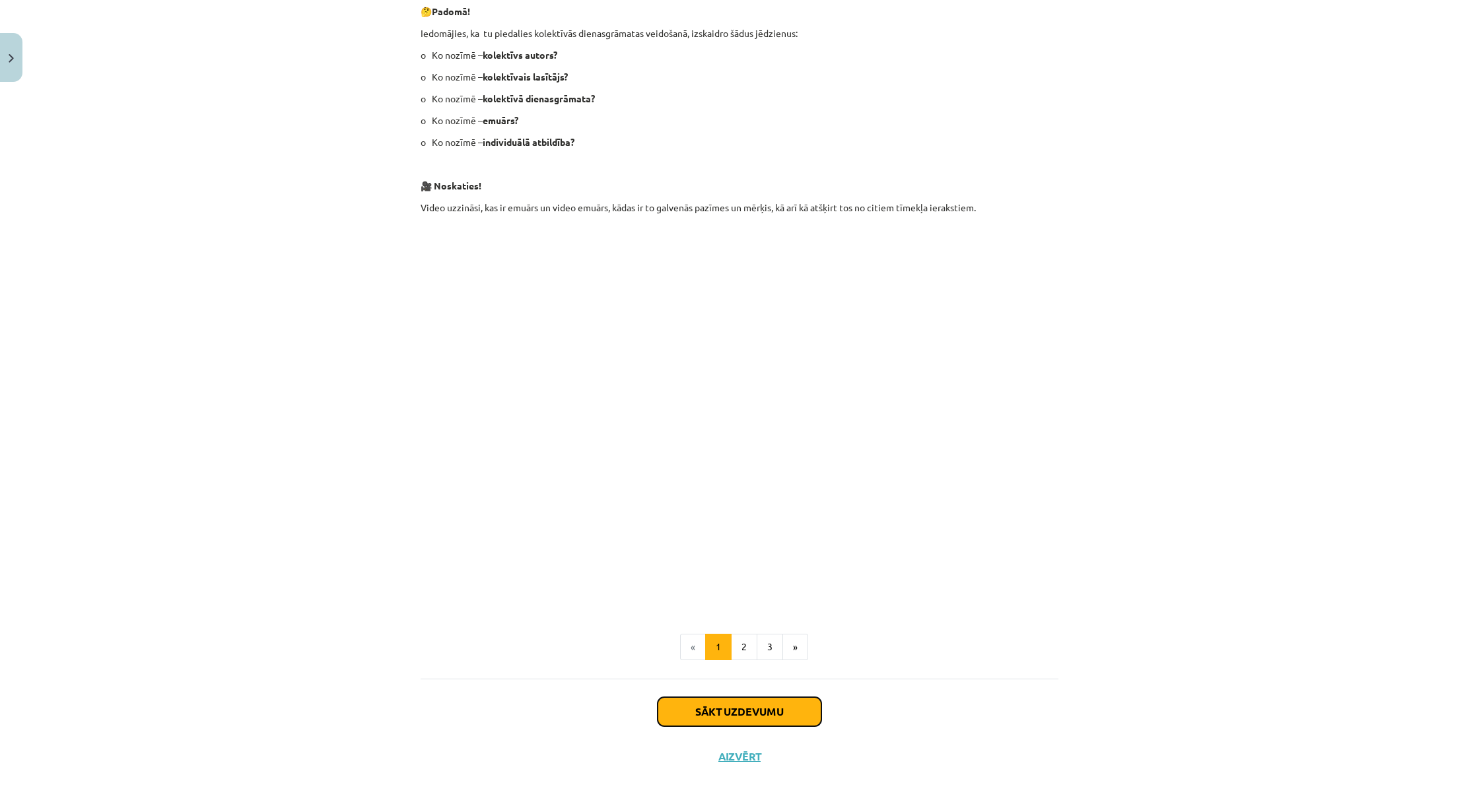
click at [732, 676] on button "Sākt uzdevumu" at bounding box center [739, 711] width 164 height 29
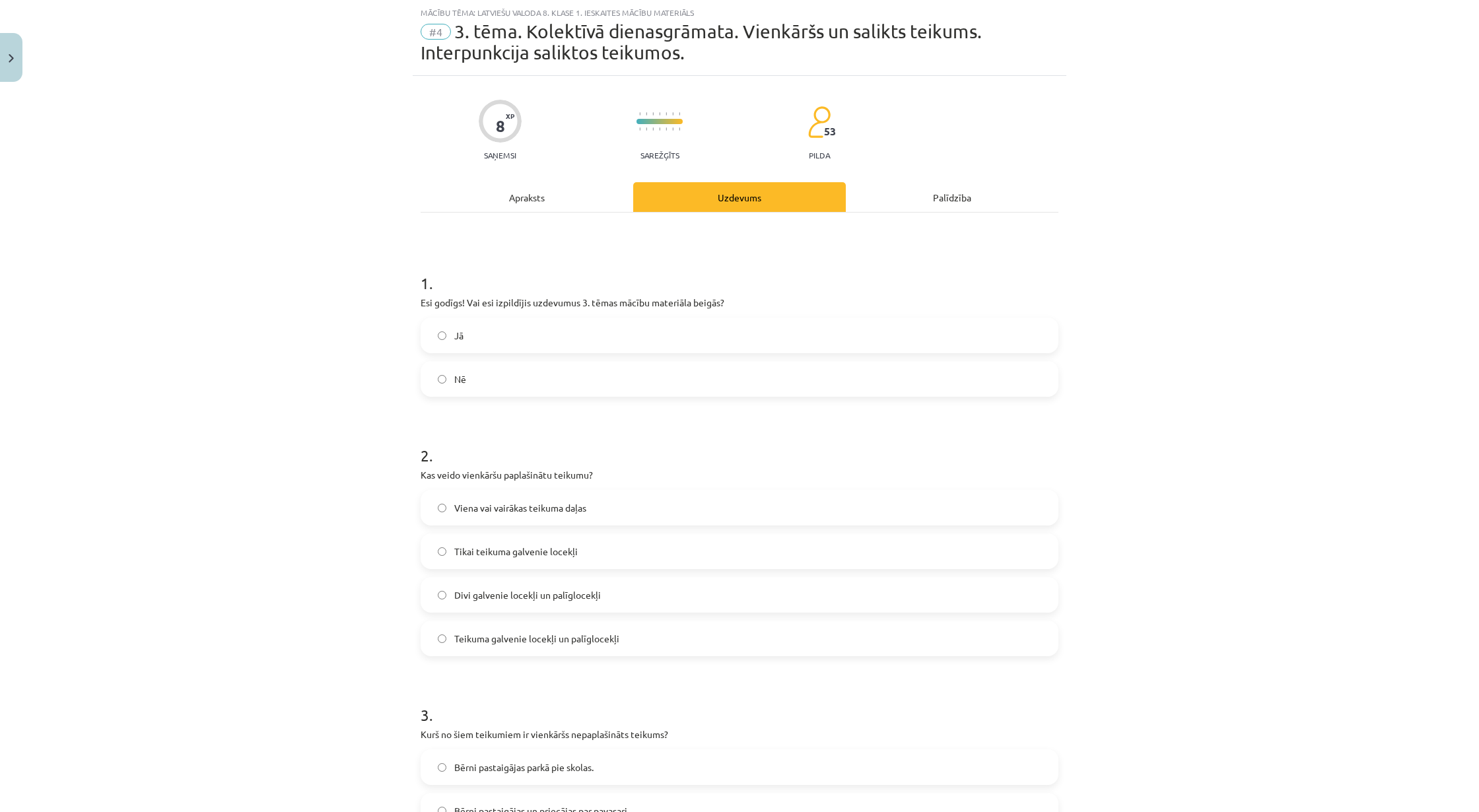
click at [454, 336] on span "Jā" at bounding box center [459, 335] width 9 height 14
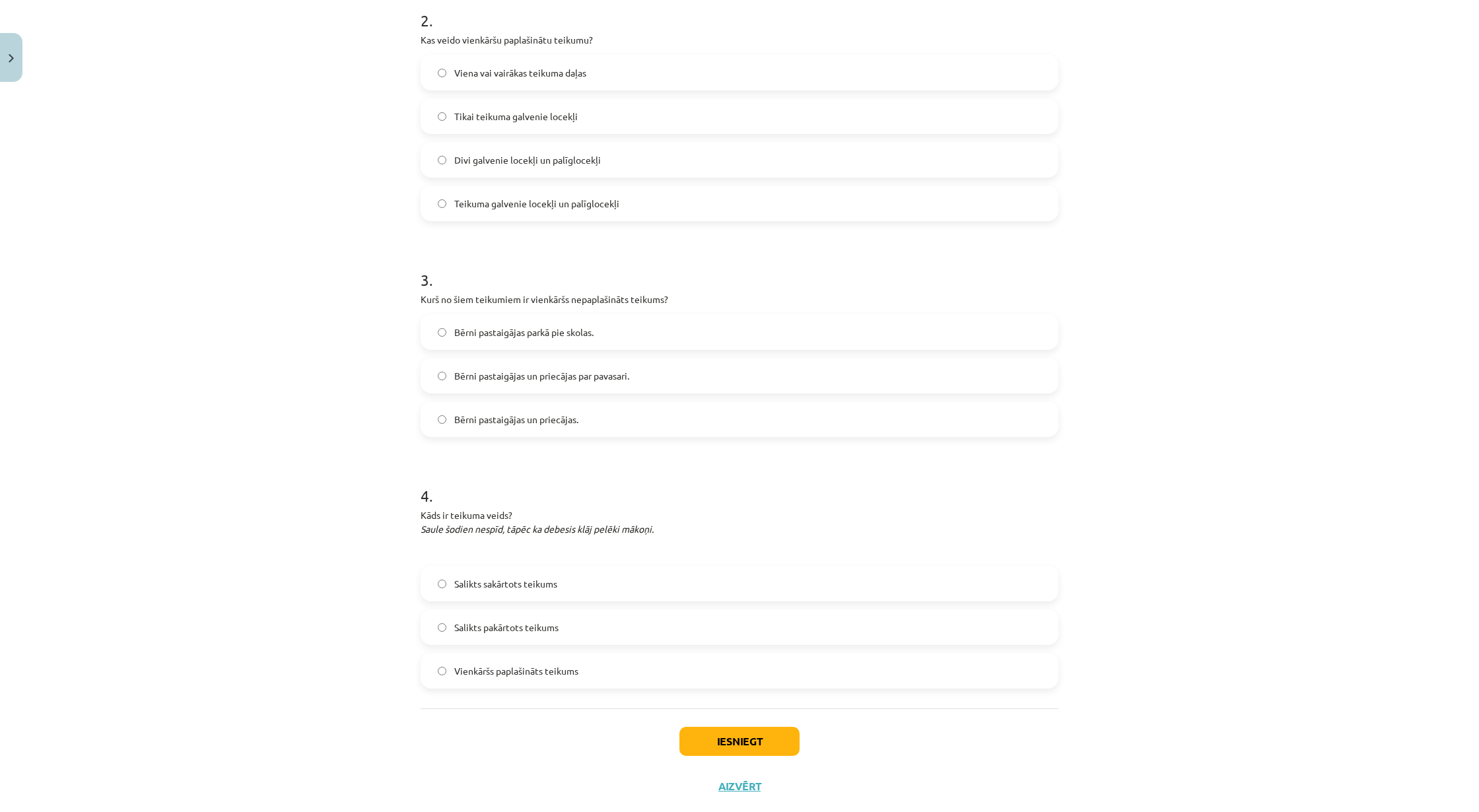
scroll to position [470, 0]
click at [603, 676] on label "Vienkāršs paplašināts teikums" at bounding box center [739, 669] width 635 height 33
click at [534, 383] on label "Bērni pastaigājas un priecājas par pavasari." at bounding box center [739, 374] width 635 height 33
click at [563, 117] on span "Tikai teikuma galvenie locekļi" at bounding box center [516, 114] width 123 height 14
click at [563, 214] on label "Teikuma galvenie locekļi un palīglocekļi" at bounding box center [739, 201] width 635 height 33
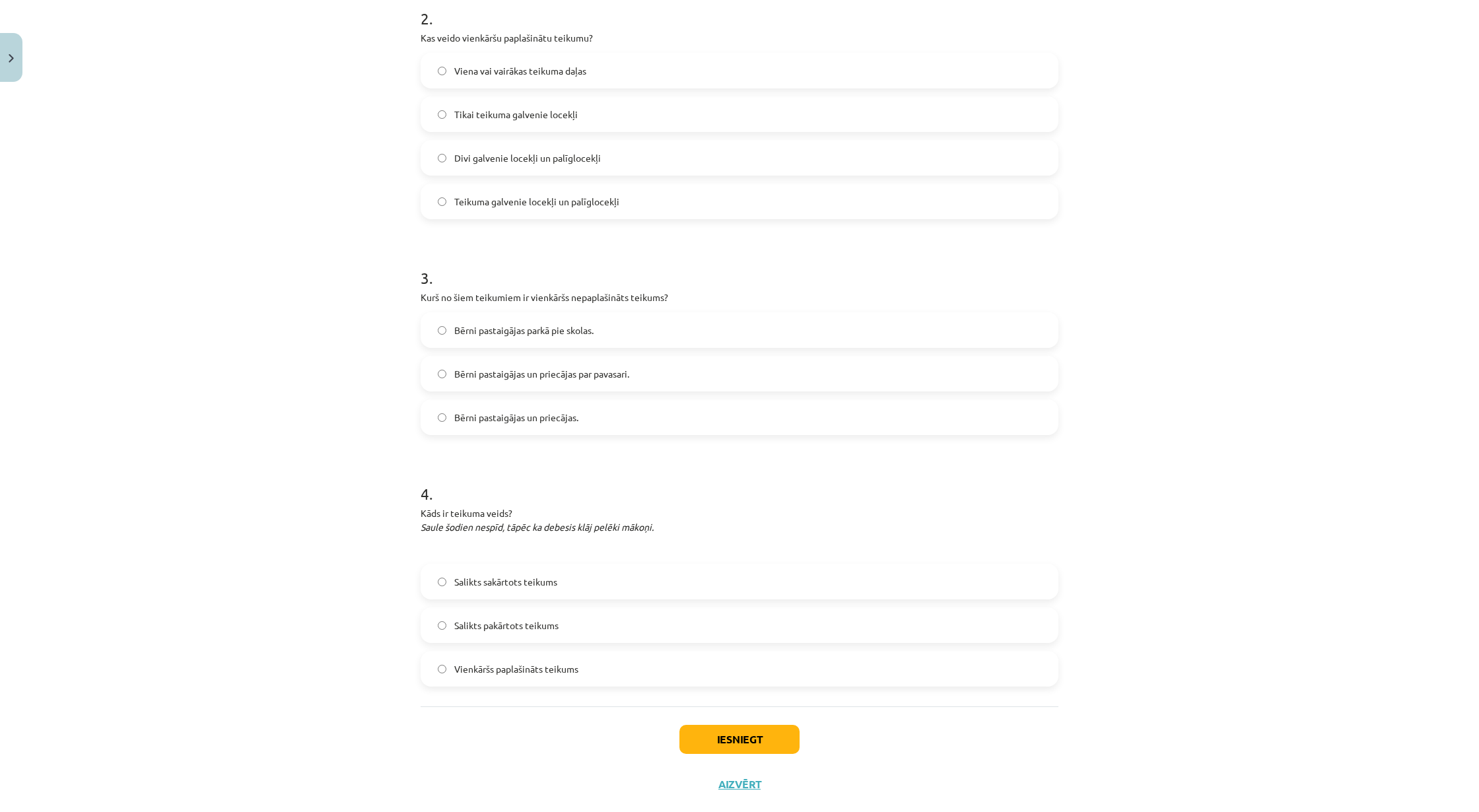
click at [608, 418] on label "Bērni pastaigājas un priecājas." at bounding box center [739, 417] width 635 height 33
click at [709, 676] on button "Iesniegt" at bounding box center [739, 739] width 120 height 29
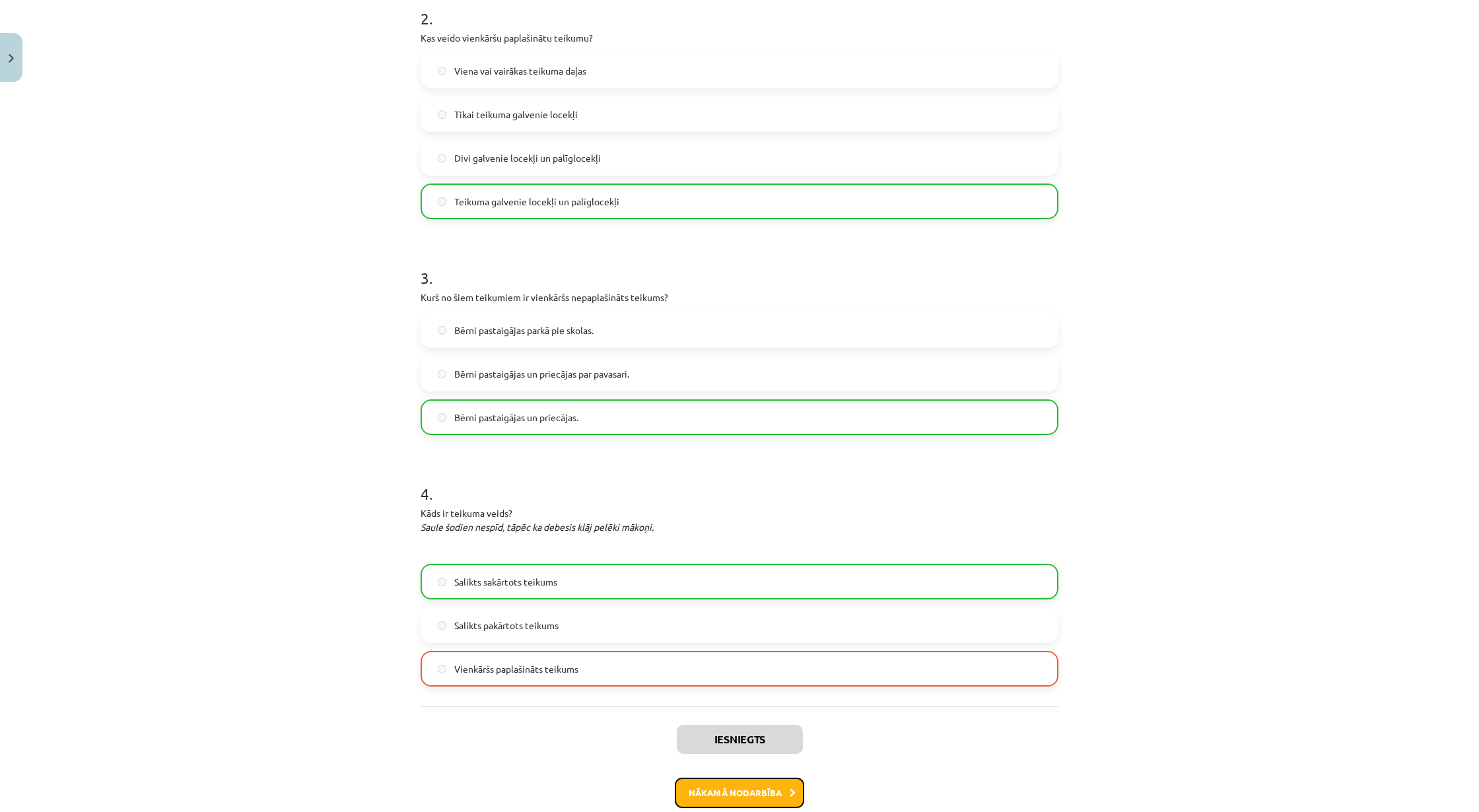
click at [721, 676] on button "Nākamā nodarbība" at bounding box center [739, 792] width 129 height 30
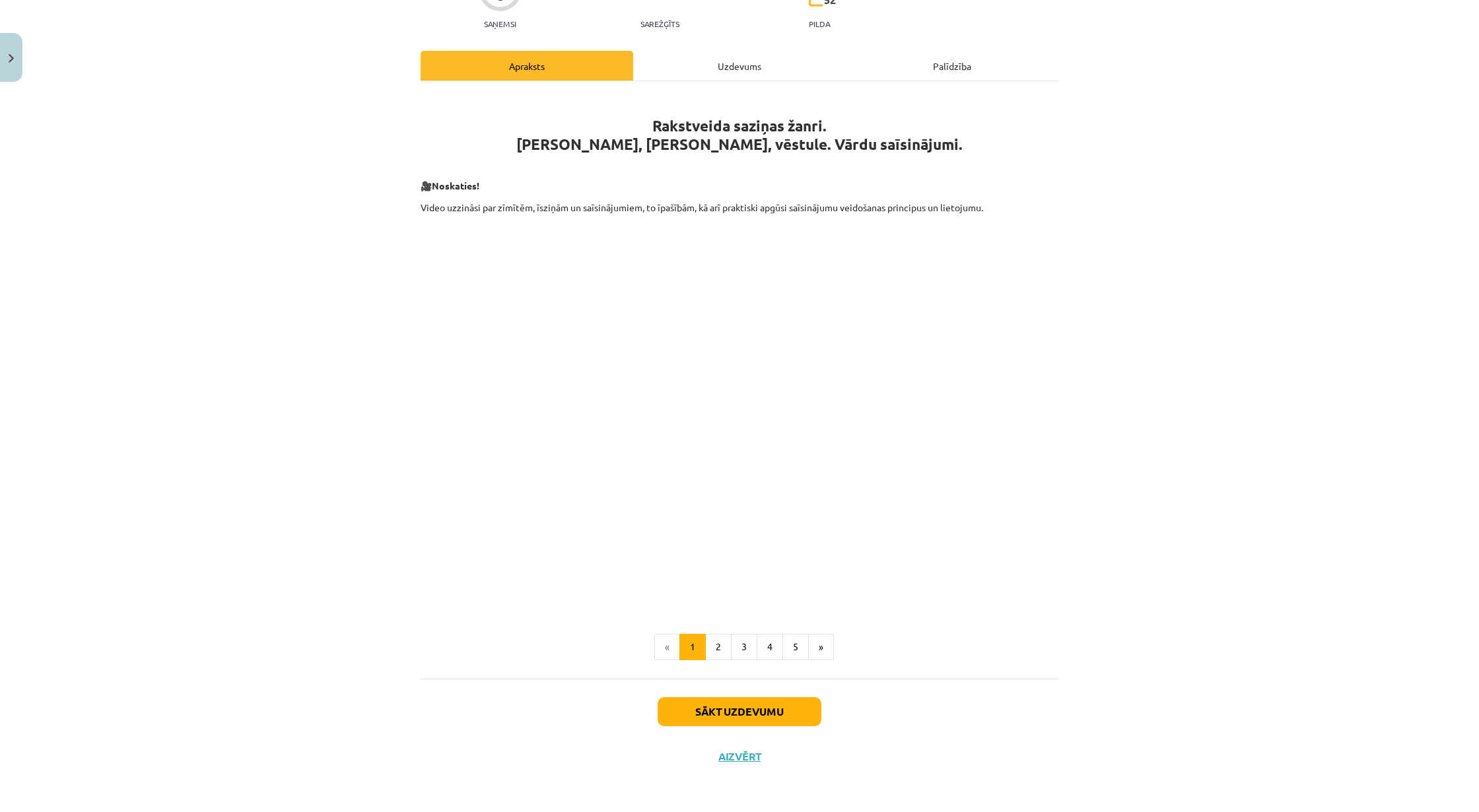
scroll to position [33, 0]
click at [722, 676] on button "Sākt uzdevumu" at bounding box center [739, 711] width 164 height 29
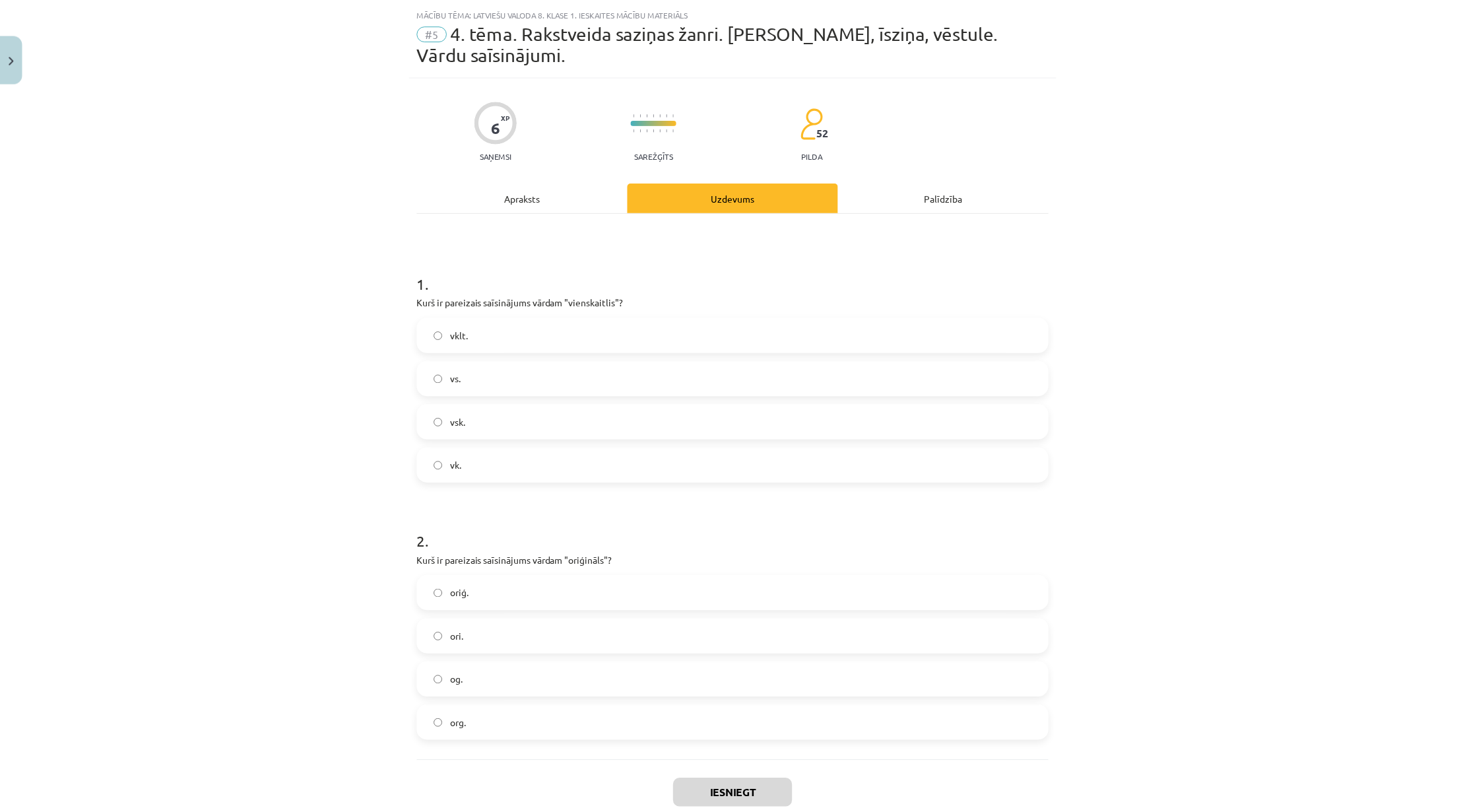
scroll to position [117, 0]
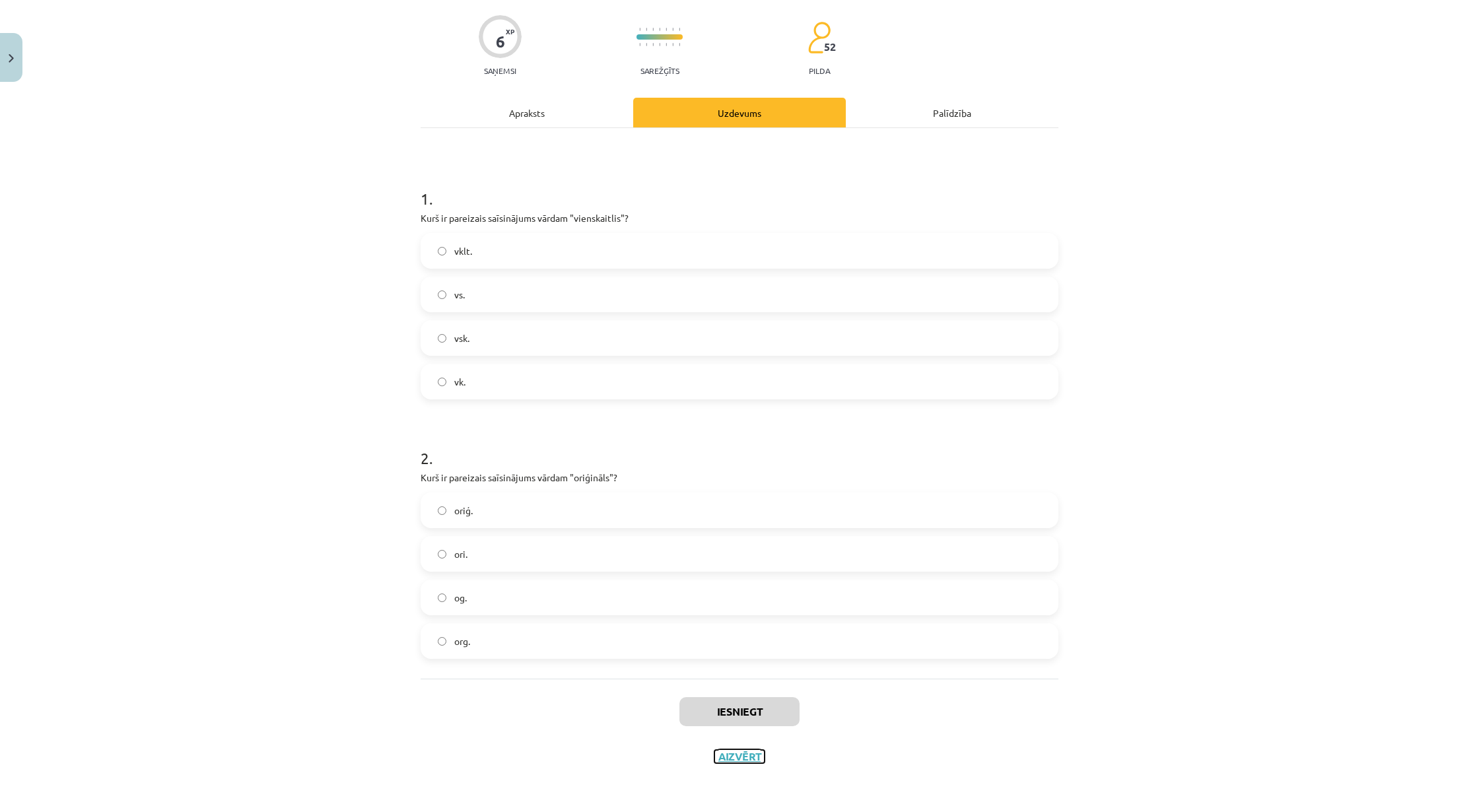
click at [732, 676] on button "Aizvērt" at bounding box center [739, 756] width 50 height 13
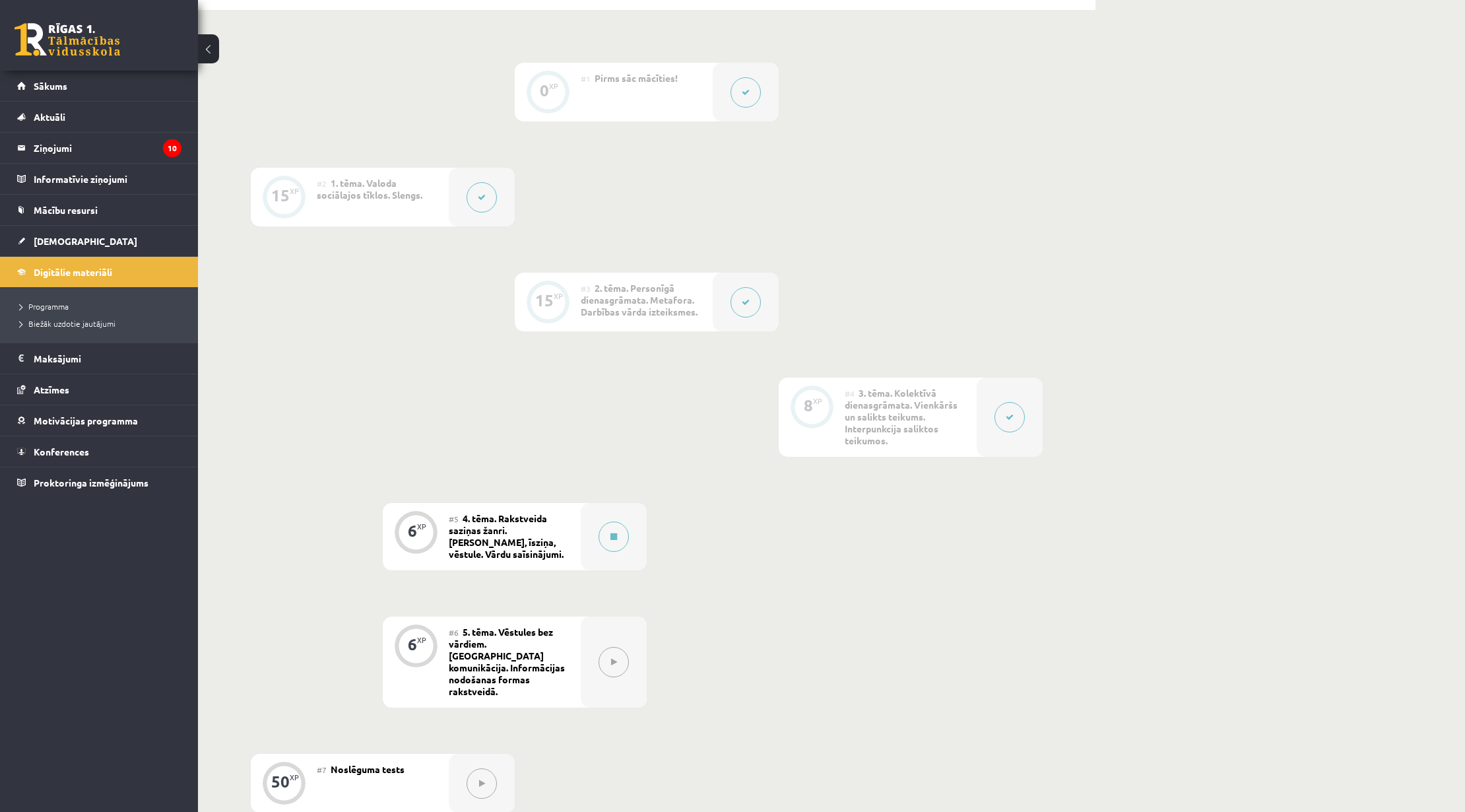
scroll to position [587, 0]
